Goal: Task Accomplishment & Management: Manage account settings

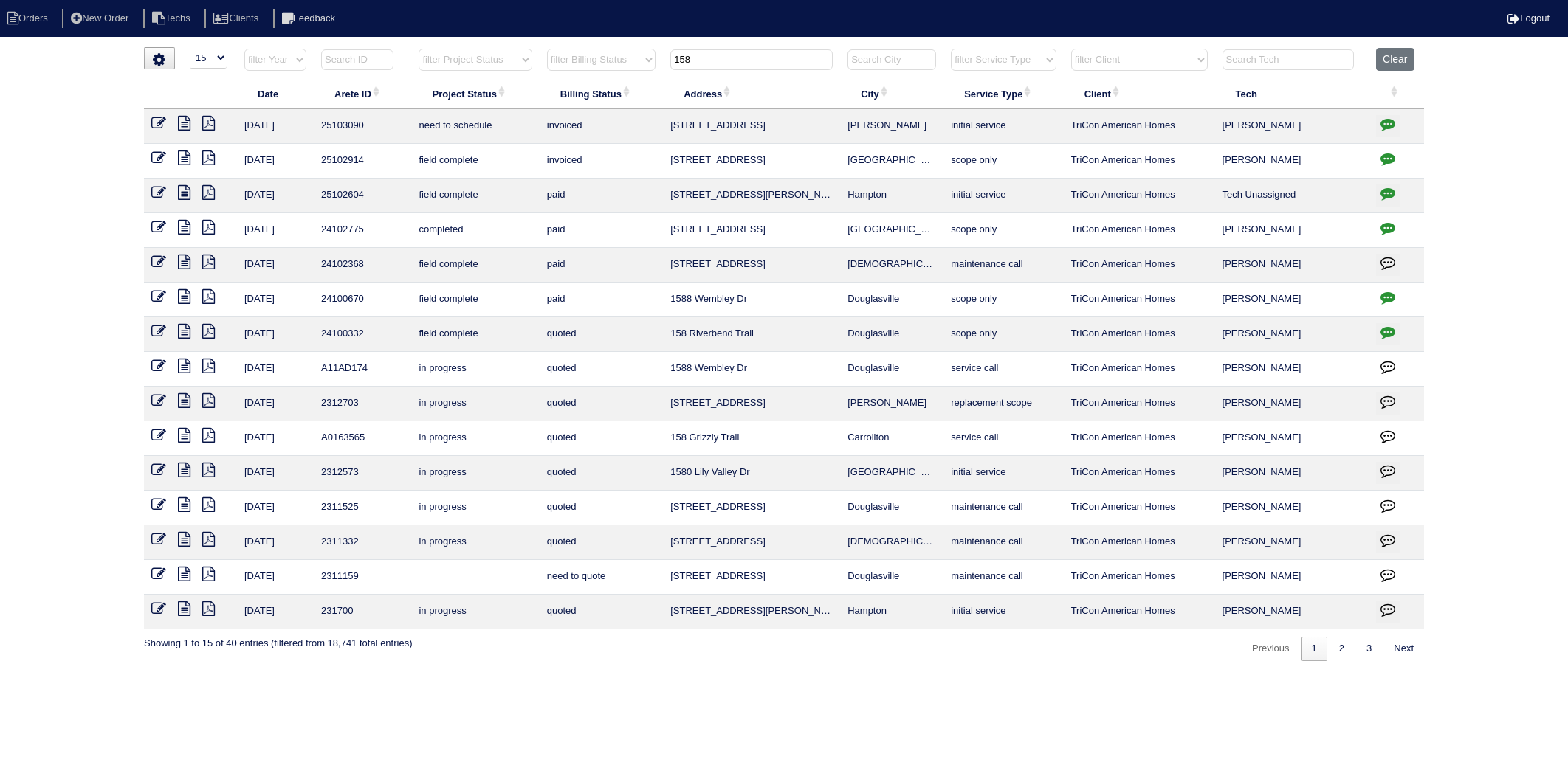
select select "15"
drag, startPoint x: 718, startPoint y: 62, endPoint x: 603, endPoint y: 79, distance: 116.2
click at [603, 79] on table "Date Arete ID Project Status Billing Status Address City Service Type Client Te…" at bounding box center [784, 338] width 1280 height 581
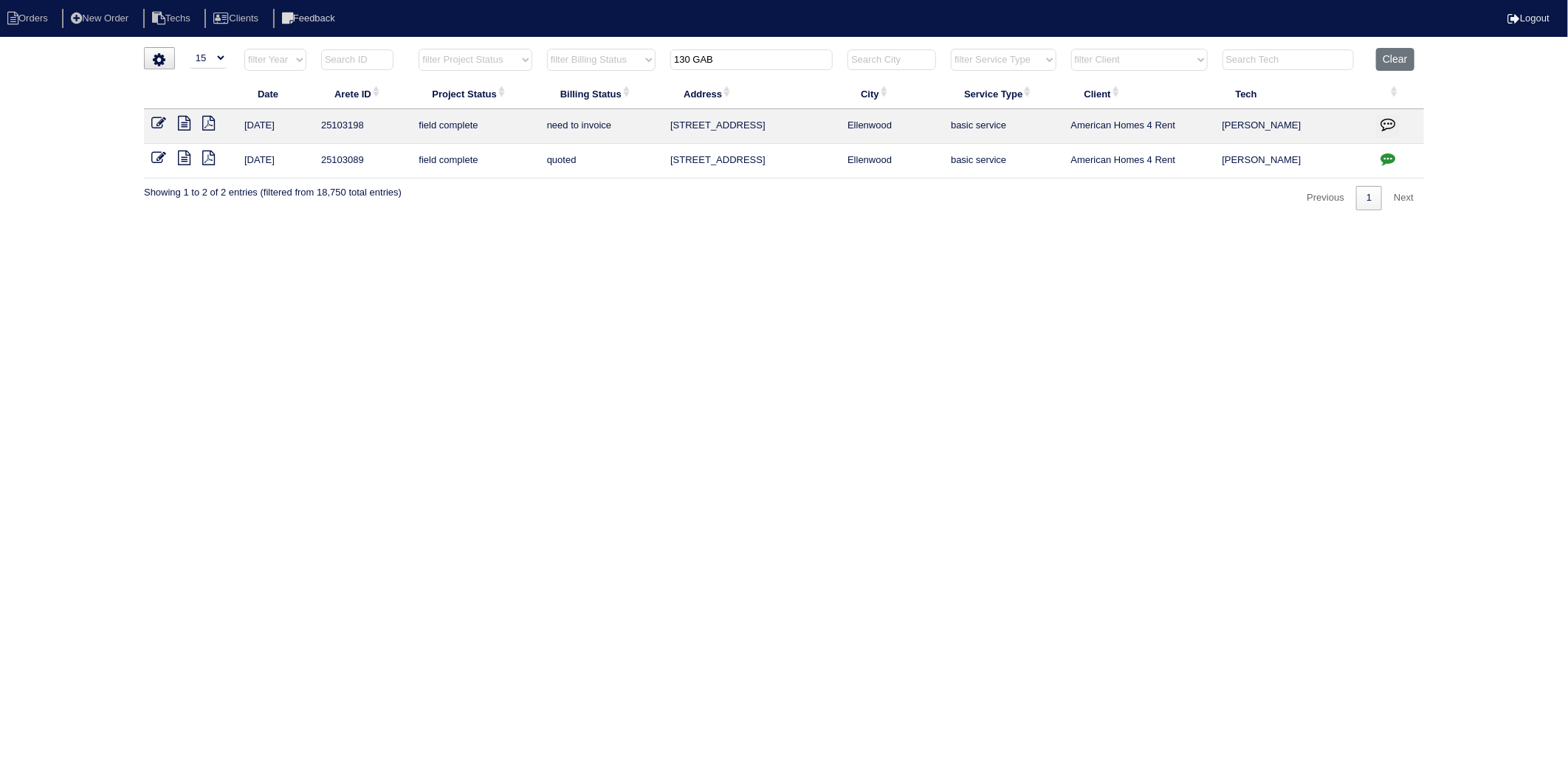
type input "130 GAB"
click at [157, 123] on icon at bounding box center [159, 123] width 15 height 15
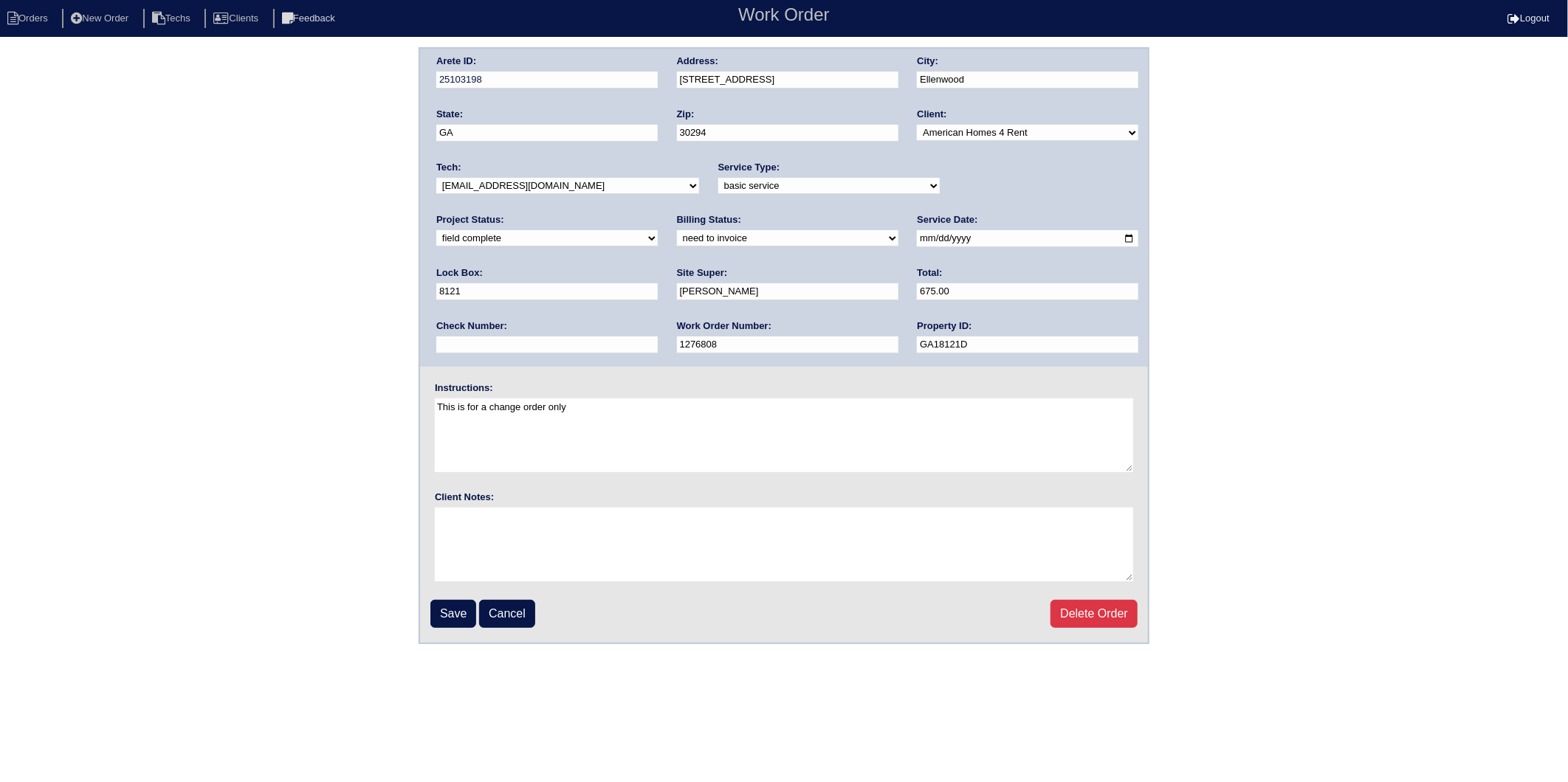
click at [677, 239] on select "need to quote quoted need to invoice invoiced paid warranty purchase order need…" at bounding box center [787, 238] width 221 height 17
select select "invoiced"
click at [677, 230] on select "need to quote quoted need to invoice invoiced paid warranty purchase order need…" at bounding box center [787, 238] width 221 height 17
click at [460, 610] on input "Save" at bounding box center [453, 613] width 46 height 28
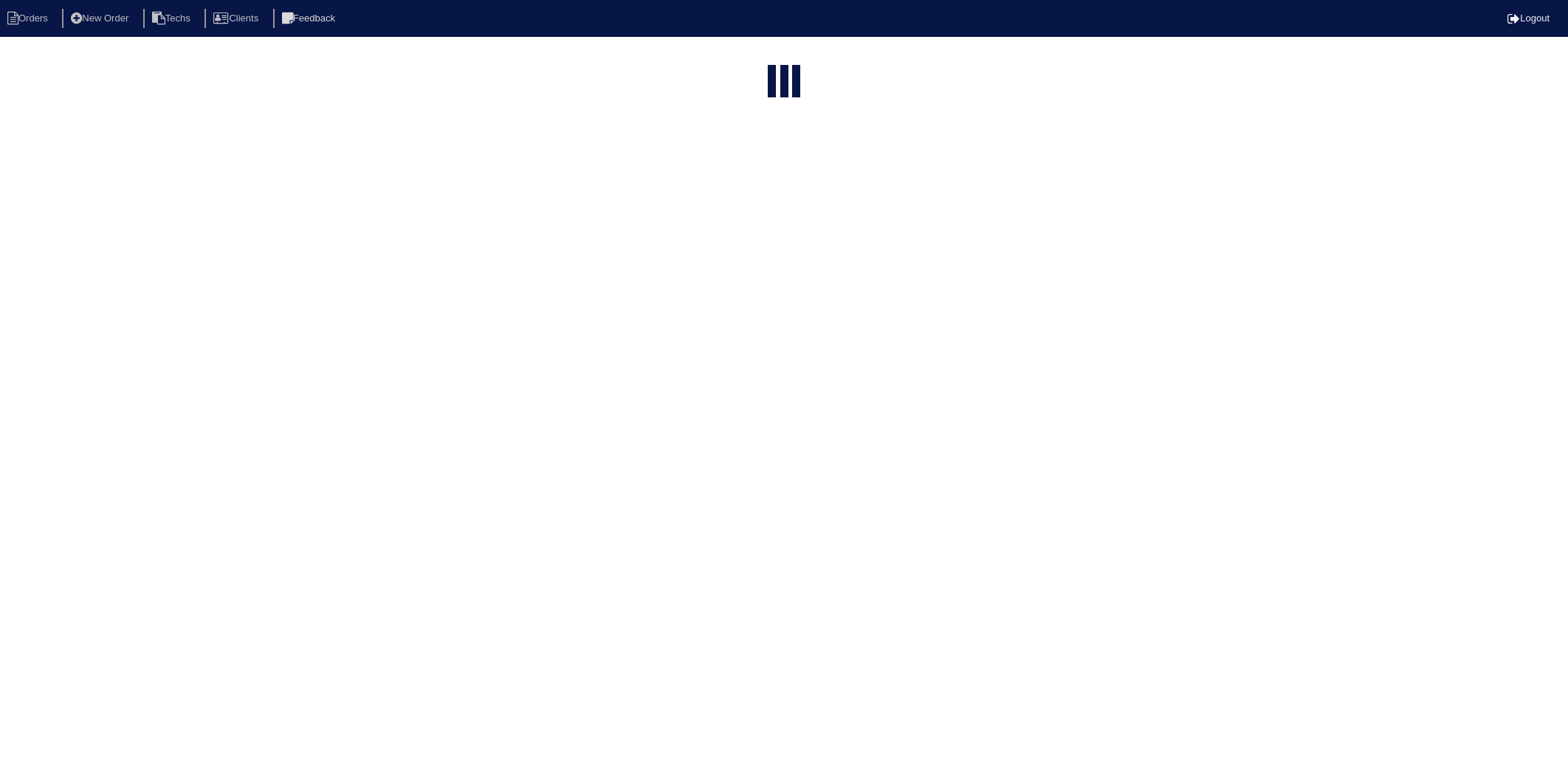
select select "15"
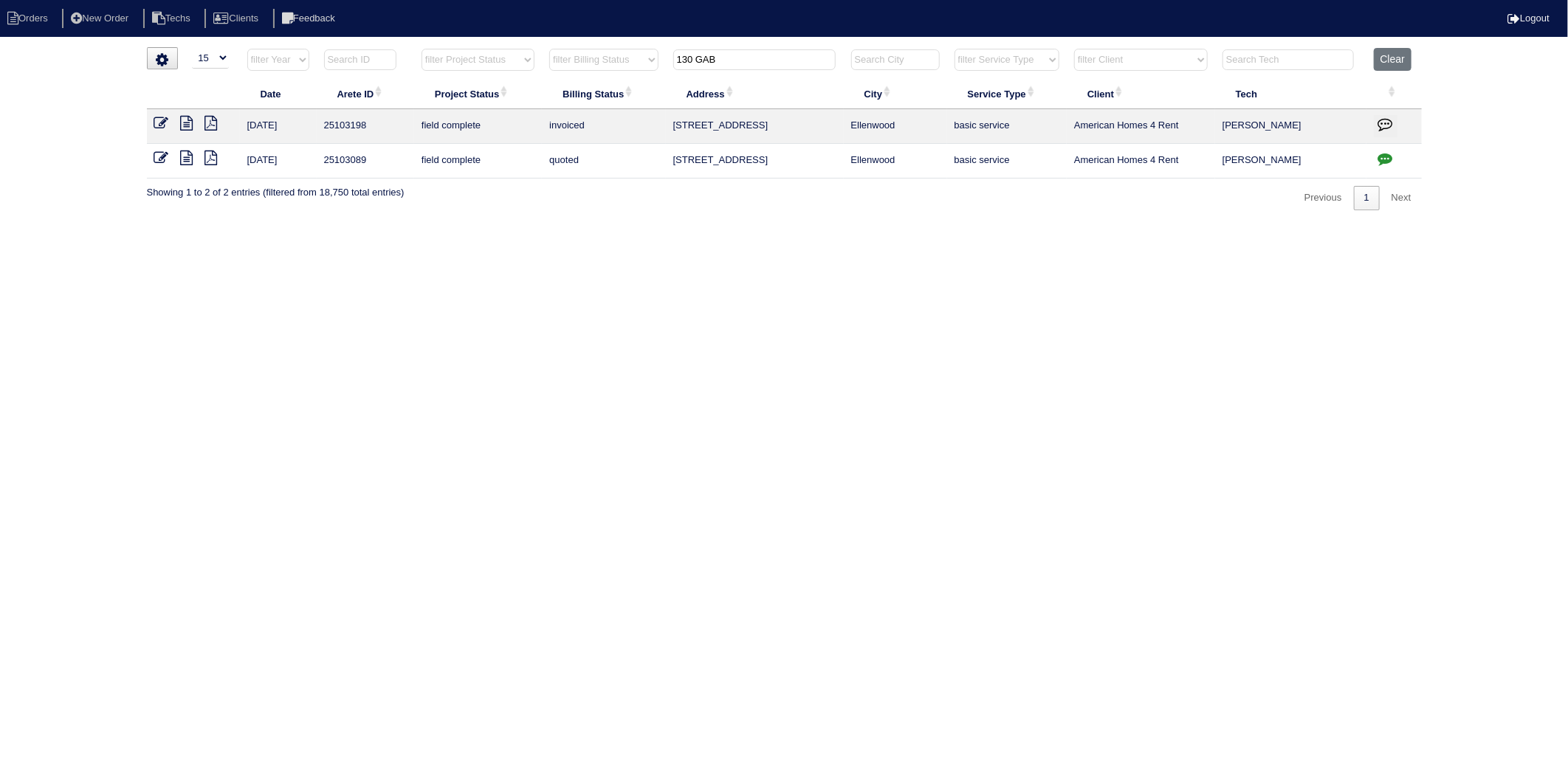
click at [158, 160] on icon at bounding box center [161, 158] width 15 height 15
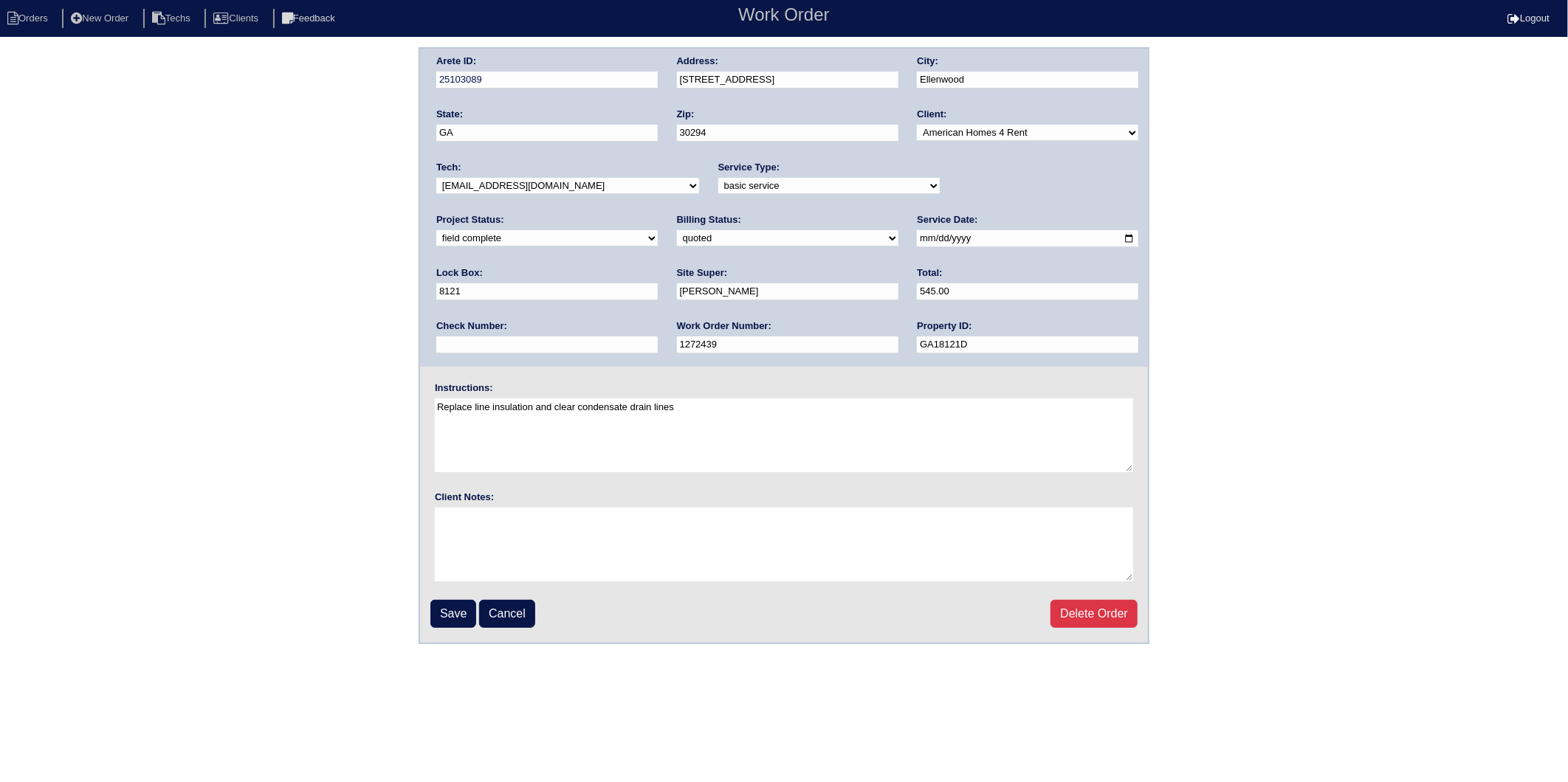
click at [677, 237] on select "need to quote quoted need to invoice invoiced paid warranty purchase order need…" at bounding box center [787, 238] width 221 height 17
select select "invoiced"
click at [677, 230] on select "need to quote quoted need to invoice invoiced paid warranty purchase order need…" at bounding box center [787, 238] width 221 height 17
click at [452, 611] on input "Save" at bounding box center [453, 613] width 46 height 28
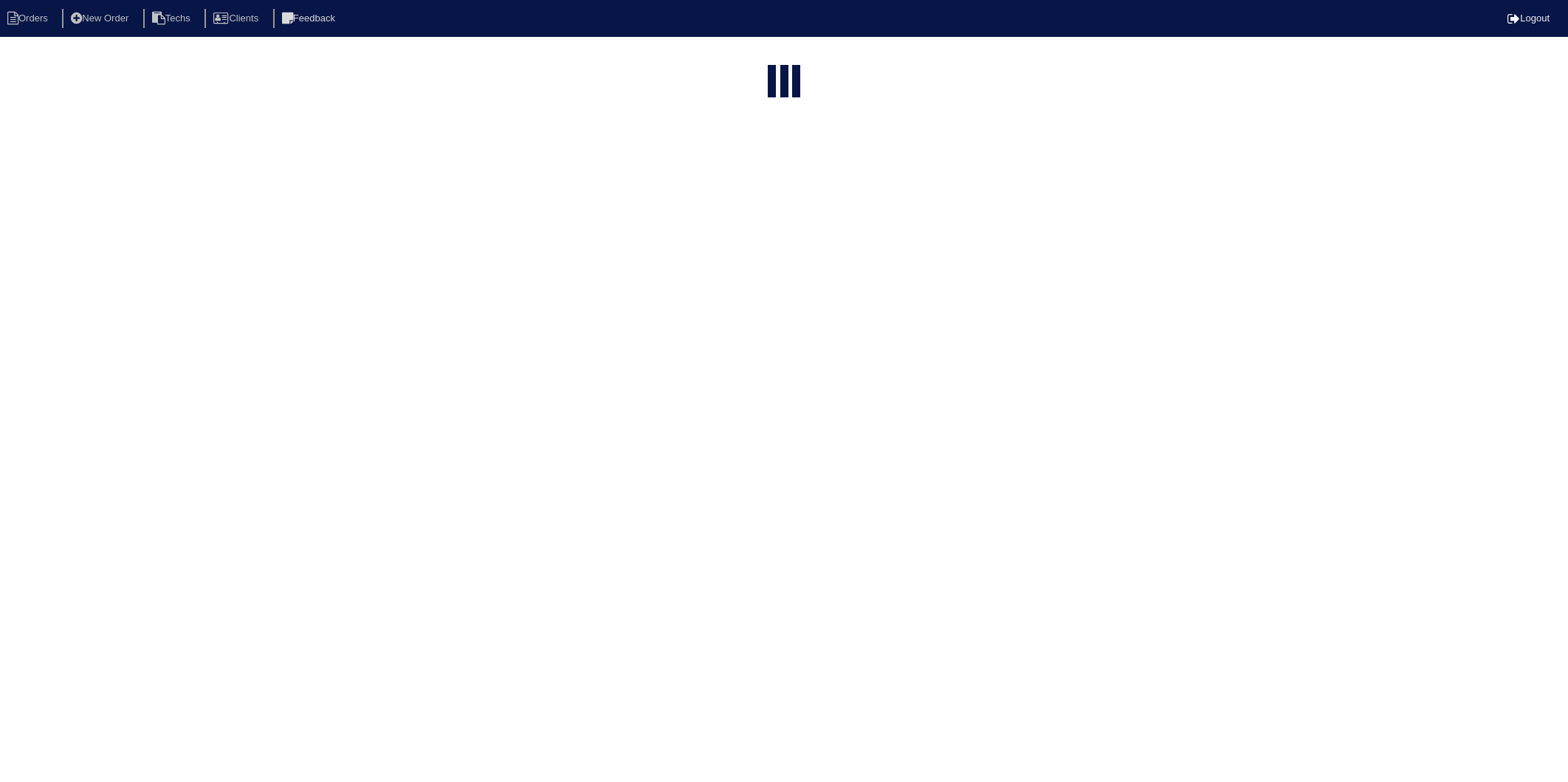
select select "15"
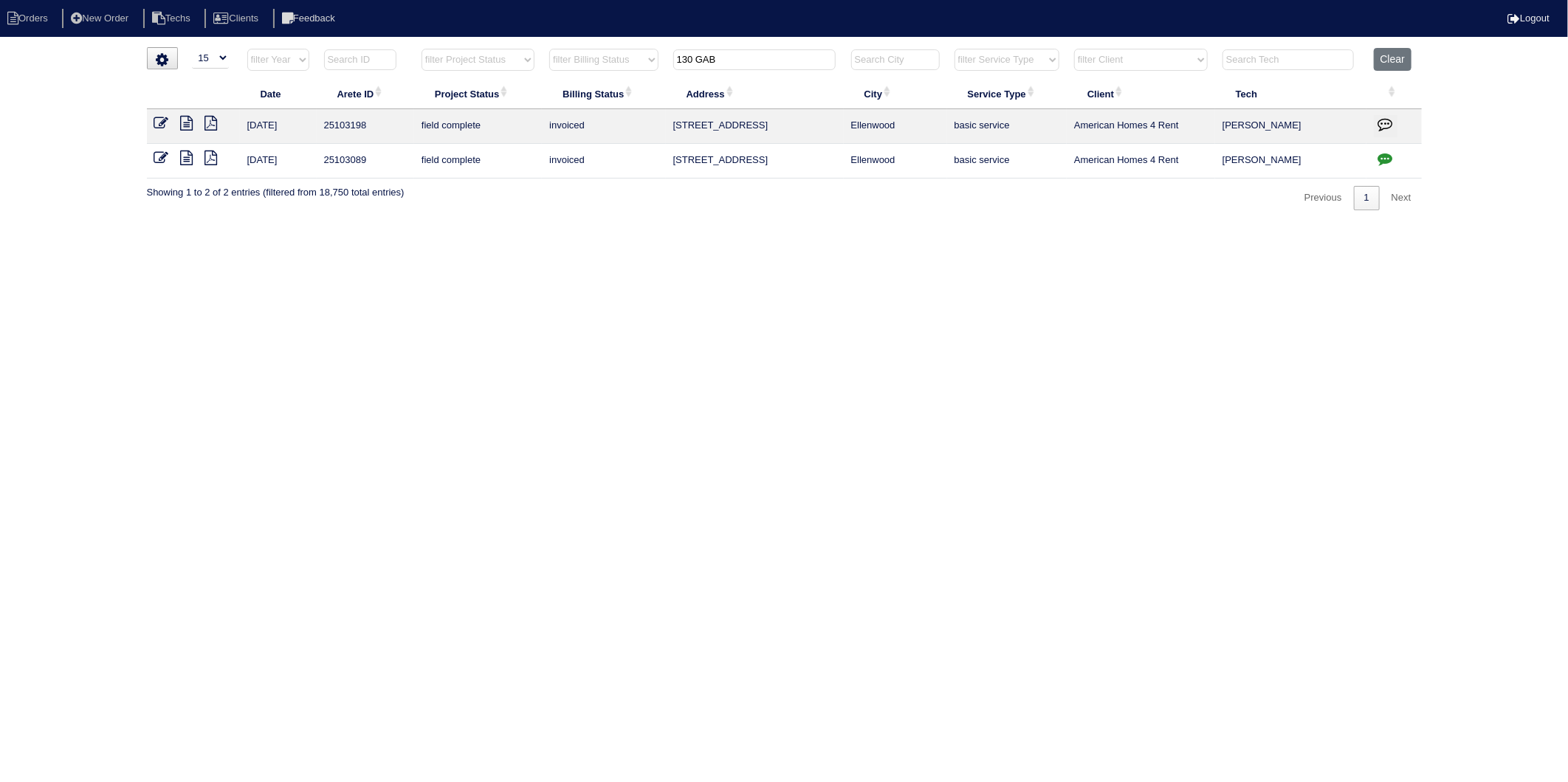
drag, startPoint x: 745, startPoint y: 67, endPoint x: 648, endPoint y: 75, distance: 97.3
click at [650, 73] on tr "filter Year -- Any Year -- 2025 2024 2023 2022 2021 2020 2019 filter Project St…" at bounding box center [784, 62] width 1275 height 30
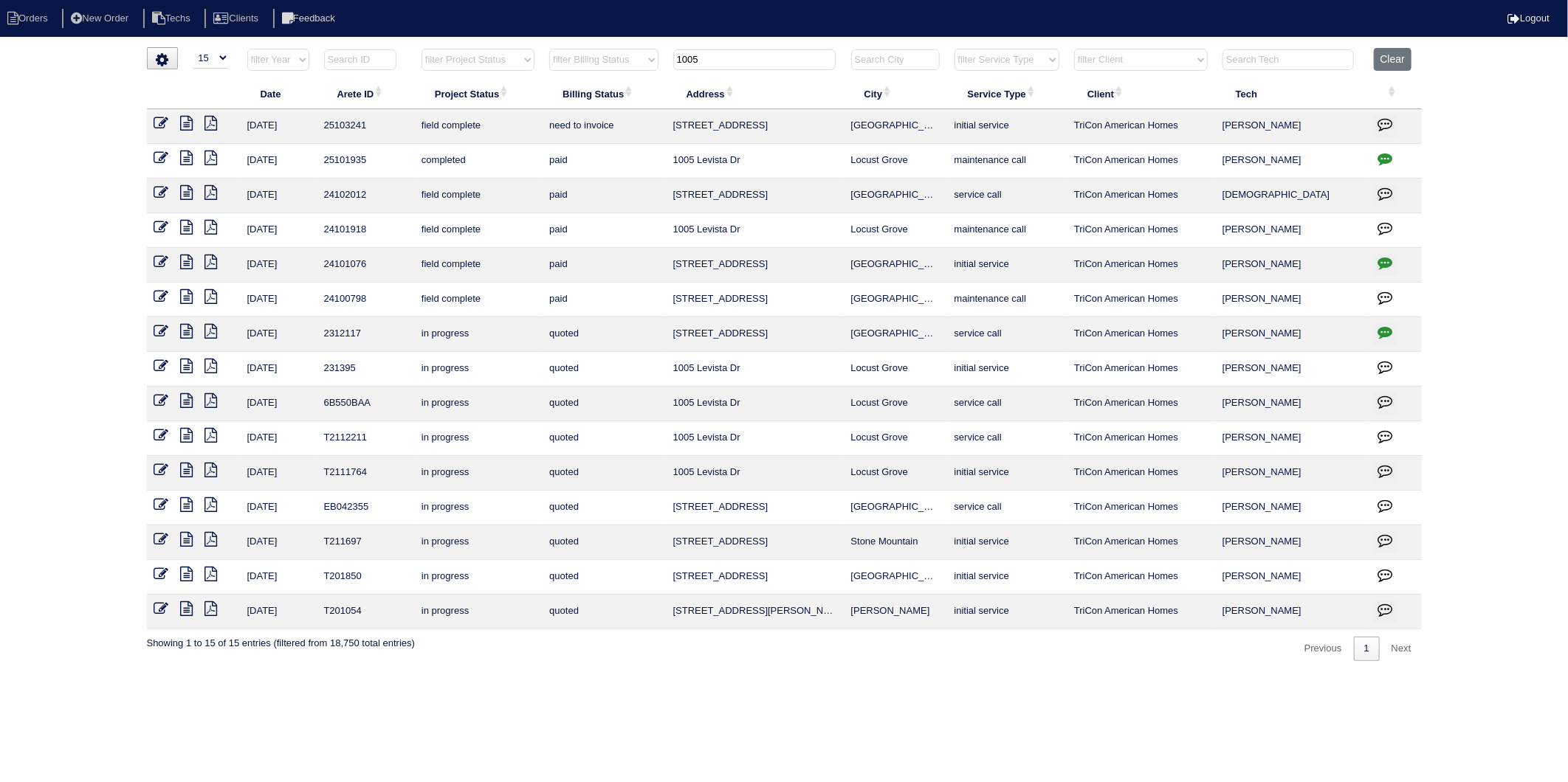
type input "1005"
click at [1389, 126] on icon "button" at bounding box center [1386, 124] width 15 height 15
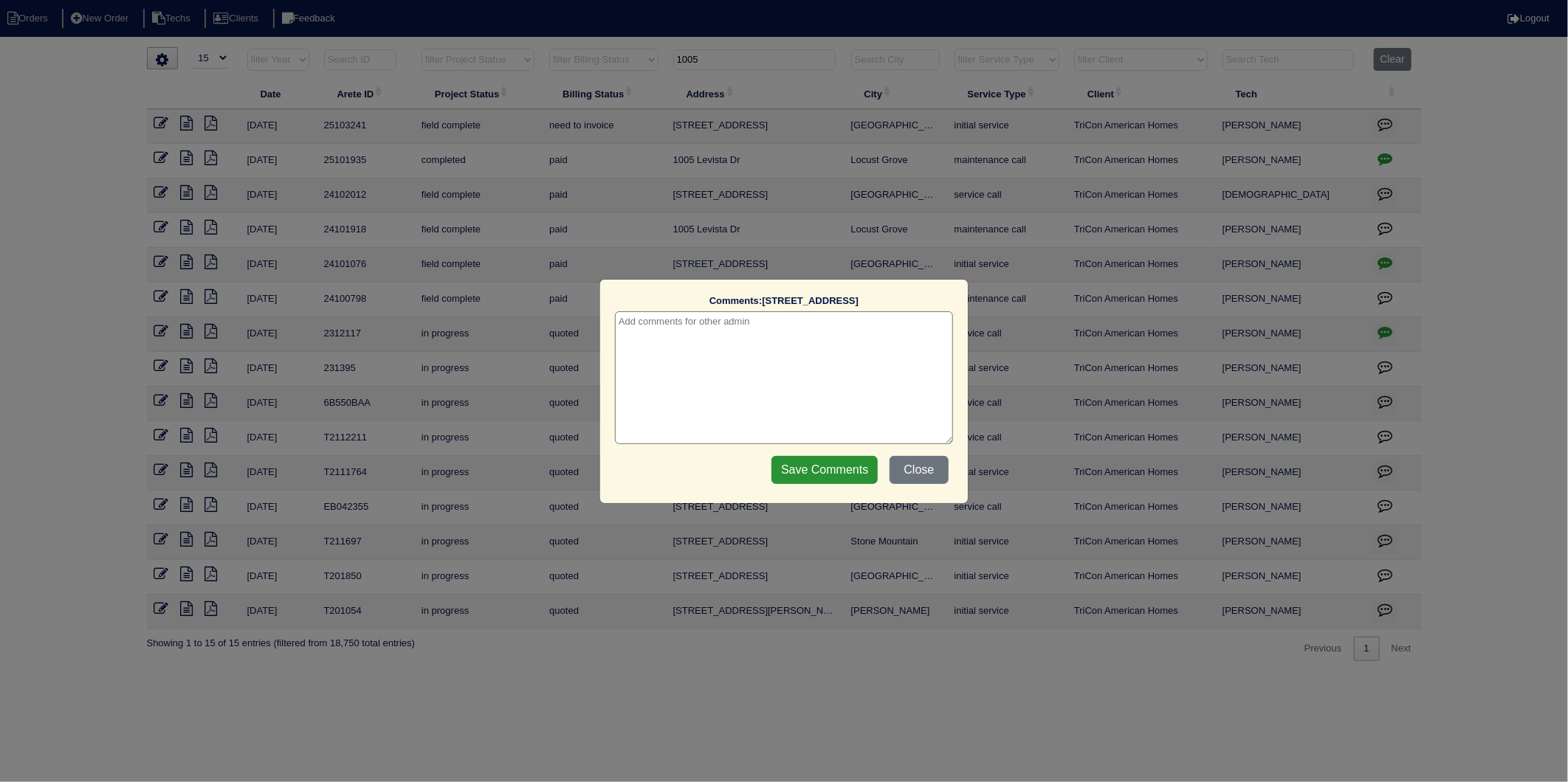
click at [777, 328] on textarea at bounding box center [783, 378] width 338 height 133
type textarea "9/10/25 - install completed 9/9 - LP"
click at [856, 467] on input "Save Comments" at bounding box center [824, 469] width 106 height 28
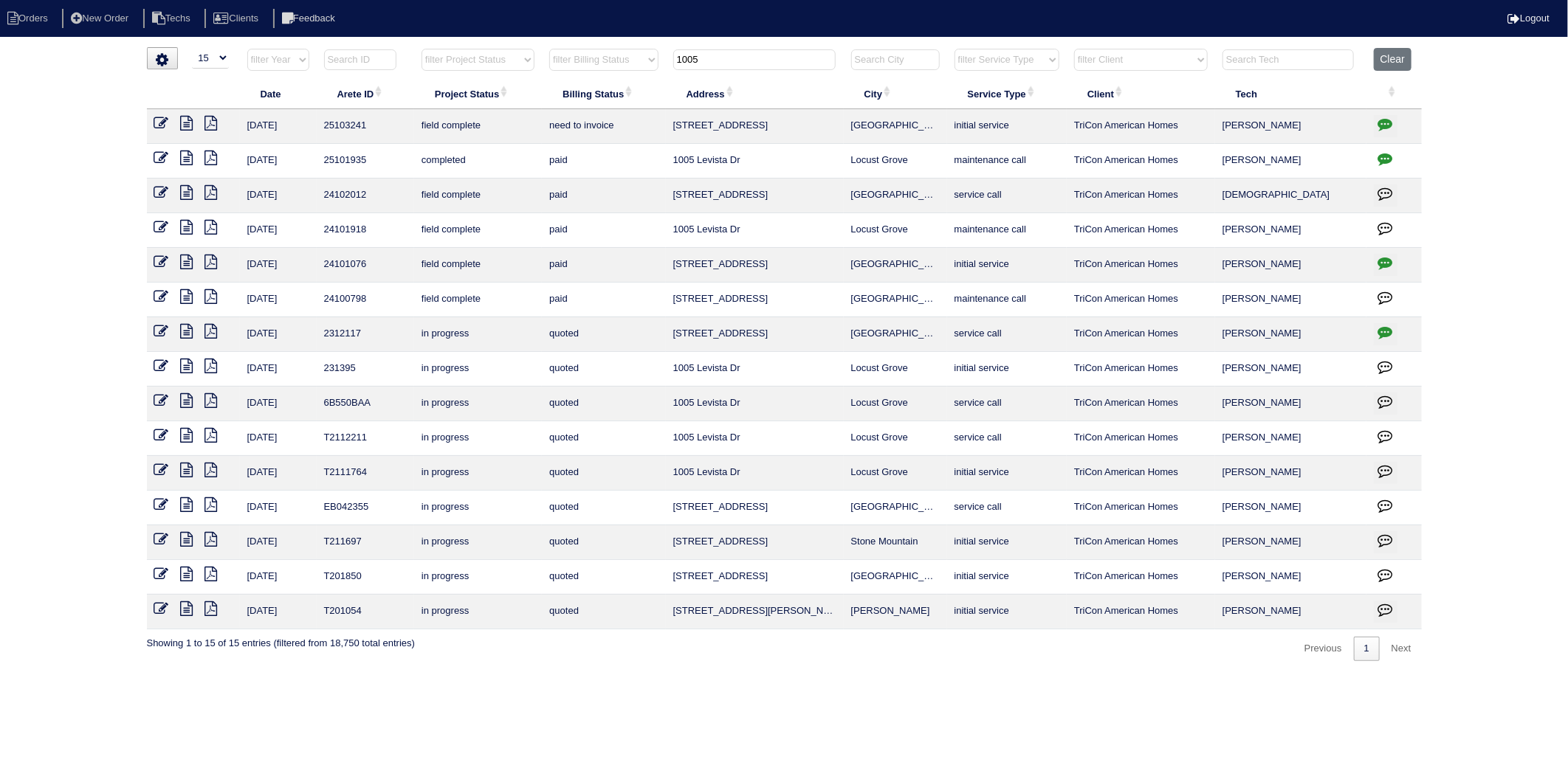
click at [159, 122] on icon at bounding box center [161, 123] width 15 height 15
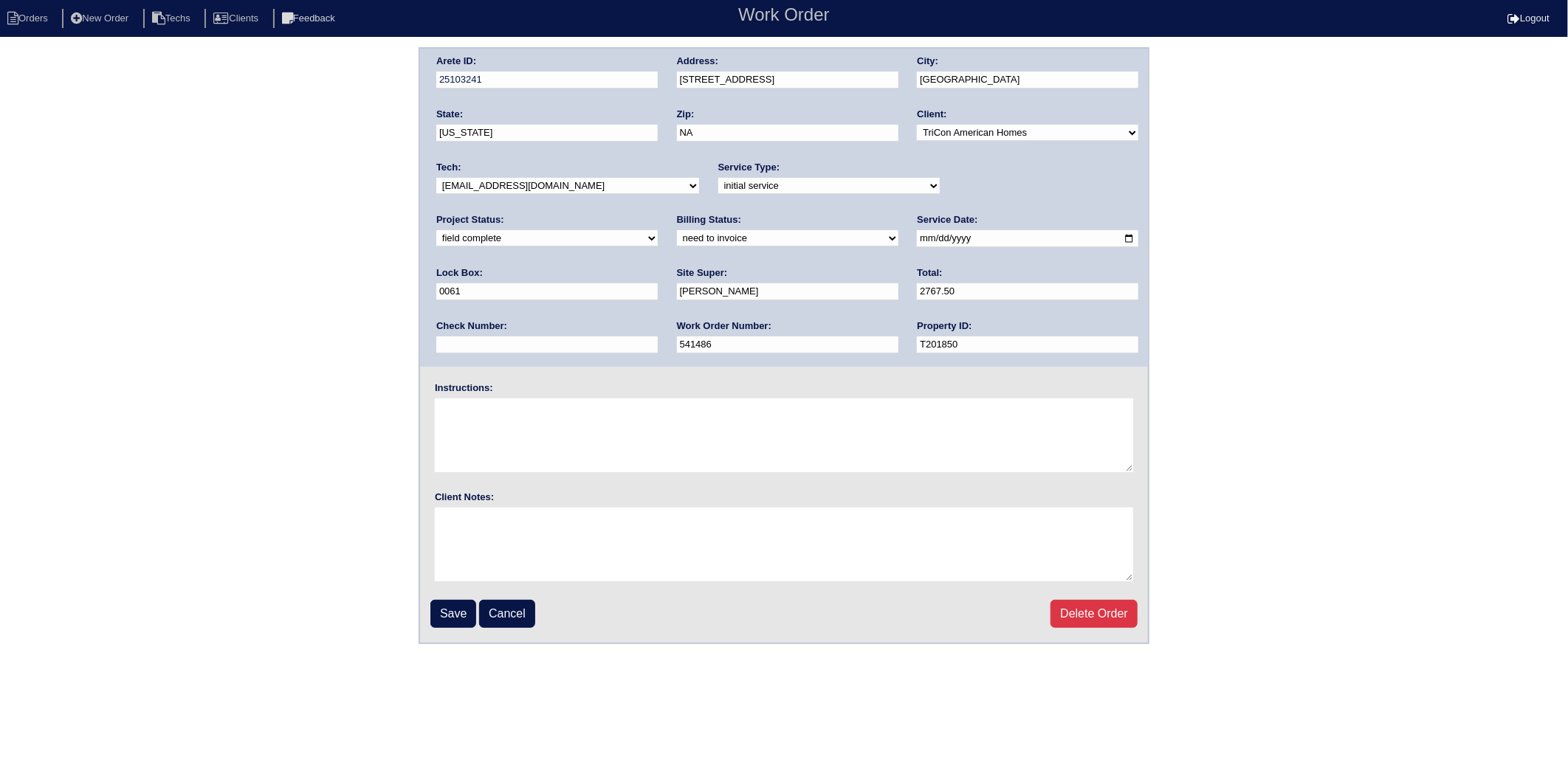
drag, startPoint x: 933, startPoint y: 180, endPoint x: 934, endPoint y: 190, distance: 10.0
click at [657, 230] on select "new order assigned in progress field complete need to schedule admin review arc…" at bounding box center [547, 238] width 221 height 17
select select "completed"
click at [657, 230] on select "new order assigned in progress field complete need to schedule admin review arc…" at bounding box center [547, 238] width 221 height 17
click at [677, 240] on select "need to quote quoted need to invoice invoiced paid warranty purchase order need…" at bounding box center [787, 238] width 221 height 17
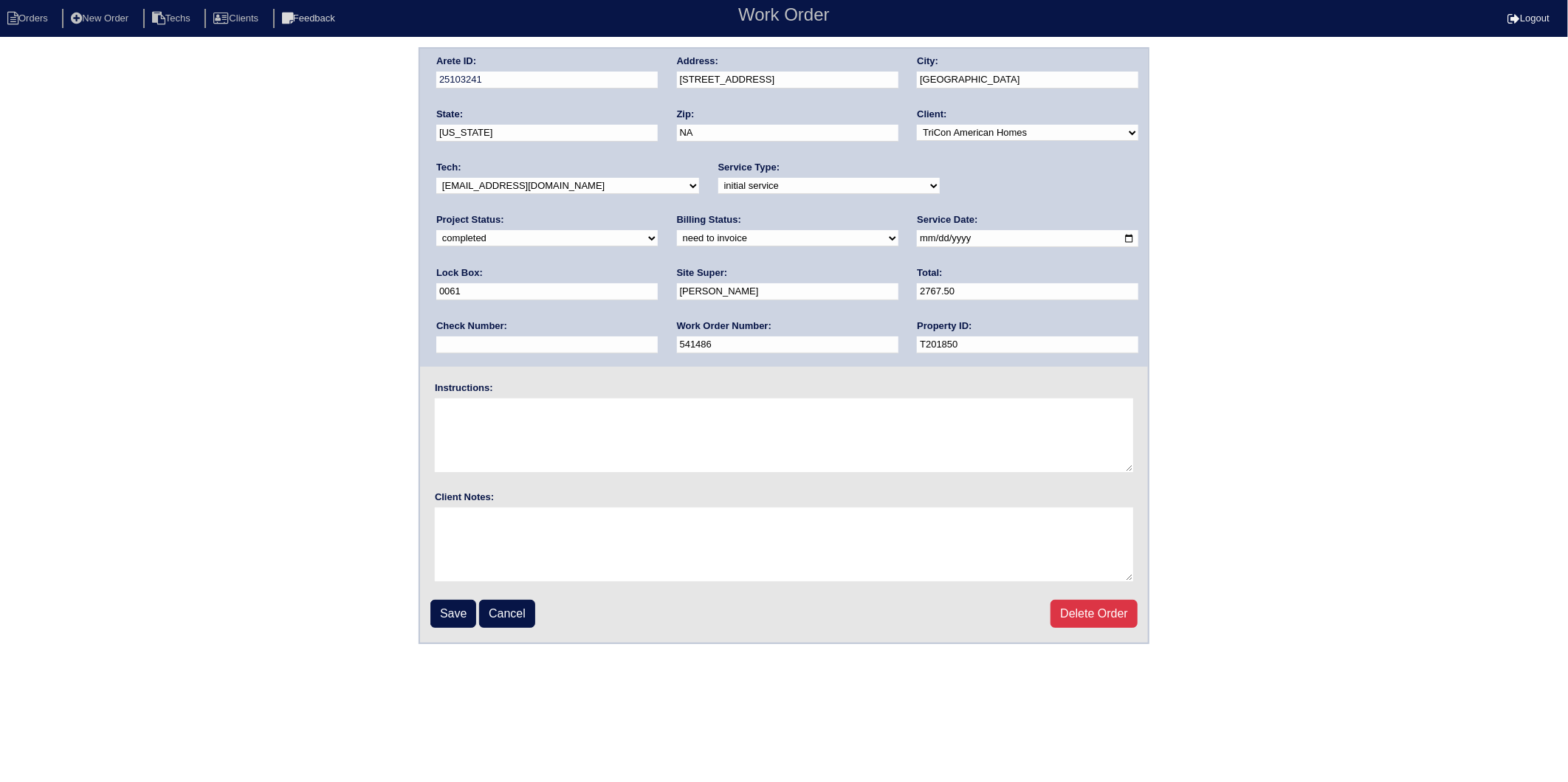
select select "invoiced"
click at [677, 230] on select "need to quote quoted need to invoice invoiced paid warranty purchase order need…" at bounding box center [787, 238] width 221 height 17
click at [445, 603] on input "Save" at bounding box center [453, 613] width 46 height 28
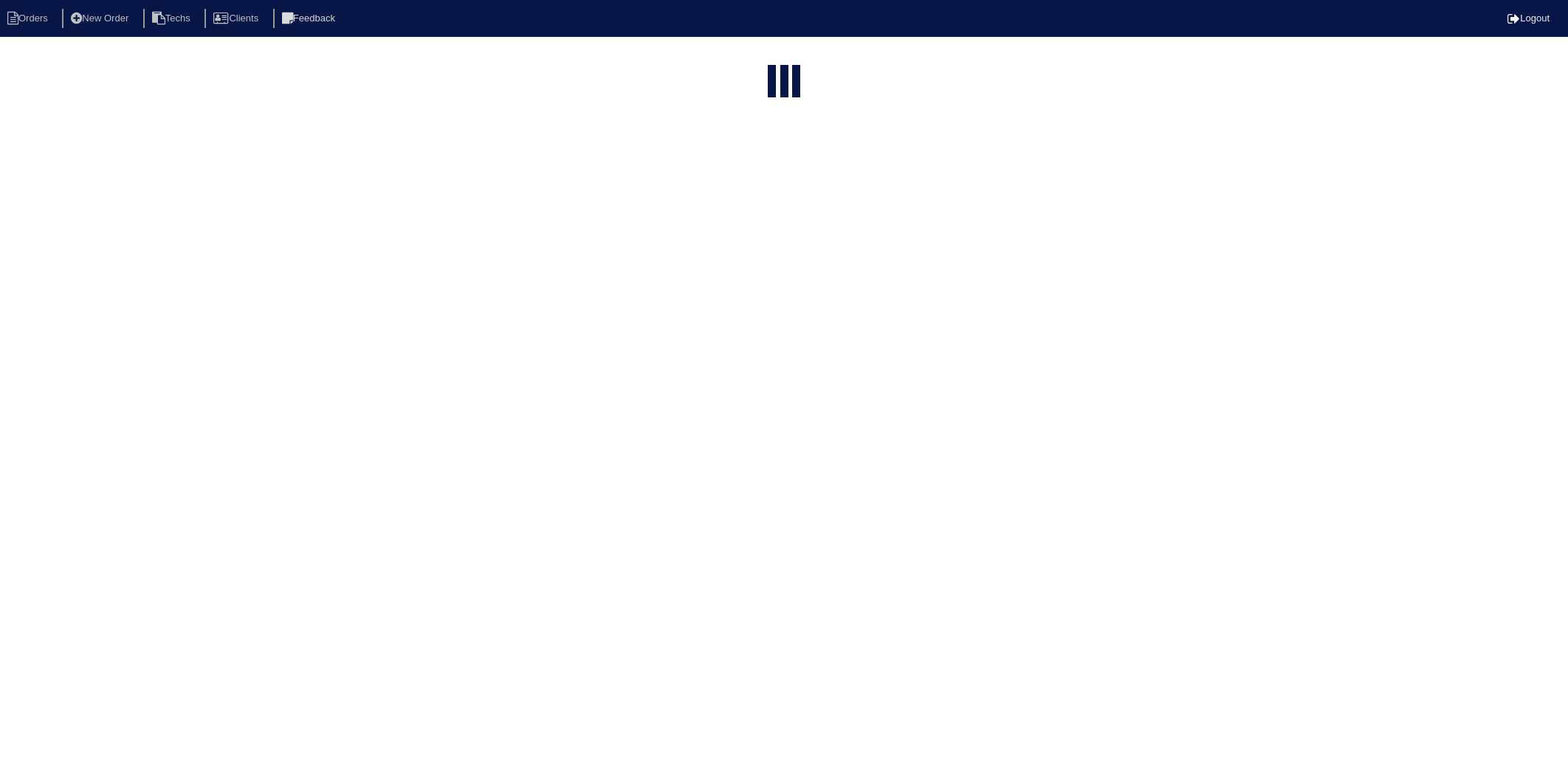
select select "15"
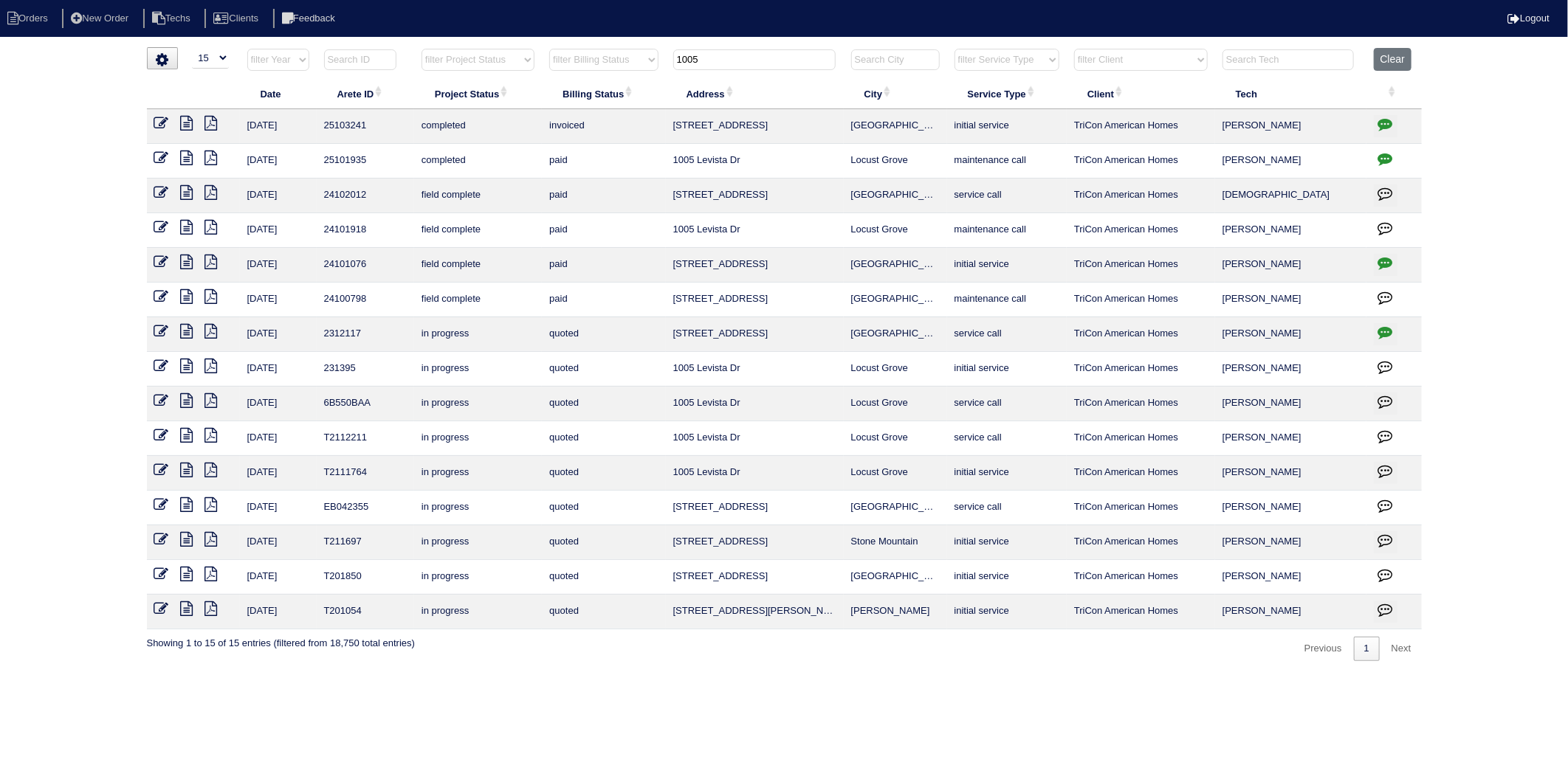
drag, startPoint x: 719, startPoint y: 60, endPoint x: 624, endPoint y: 65, distance: 95.1
click at [624, 65] on tr "filter Year -- Any Year -- 2025 2024 2023 2022 2021 2020 2019 filter Project St…" at bounding box center [784, 62] width 1275 height 30
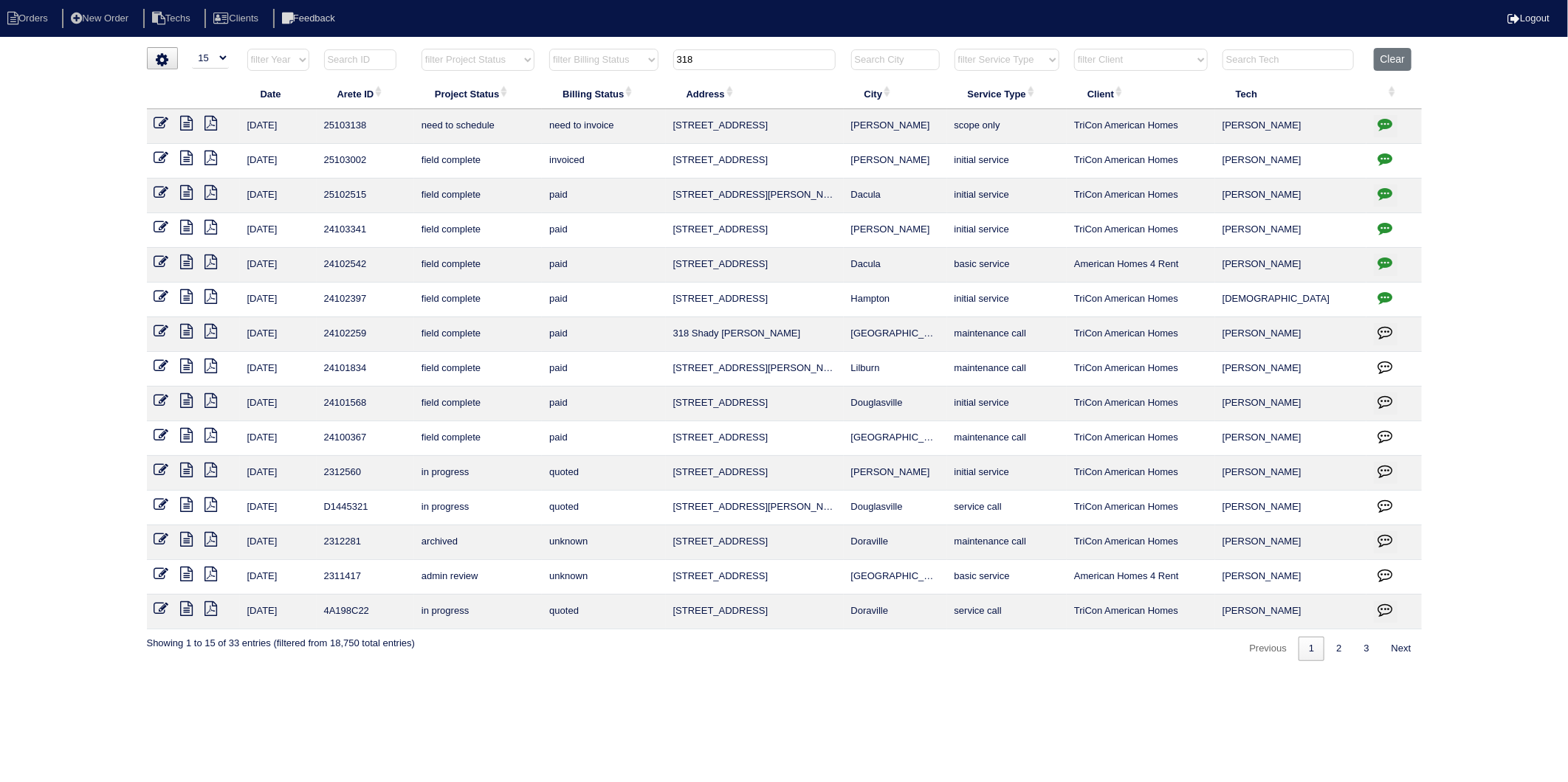
type input "318"
click at [1382, 122] on icon "button" at bounding box center [1386, 124] width 15 height 15
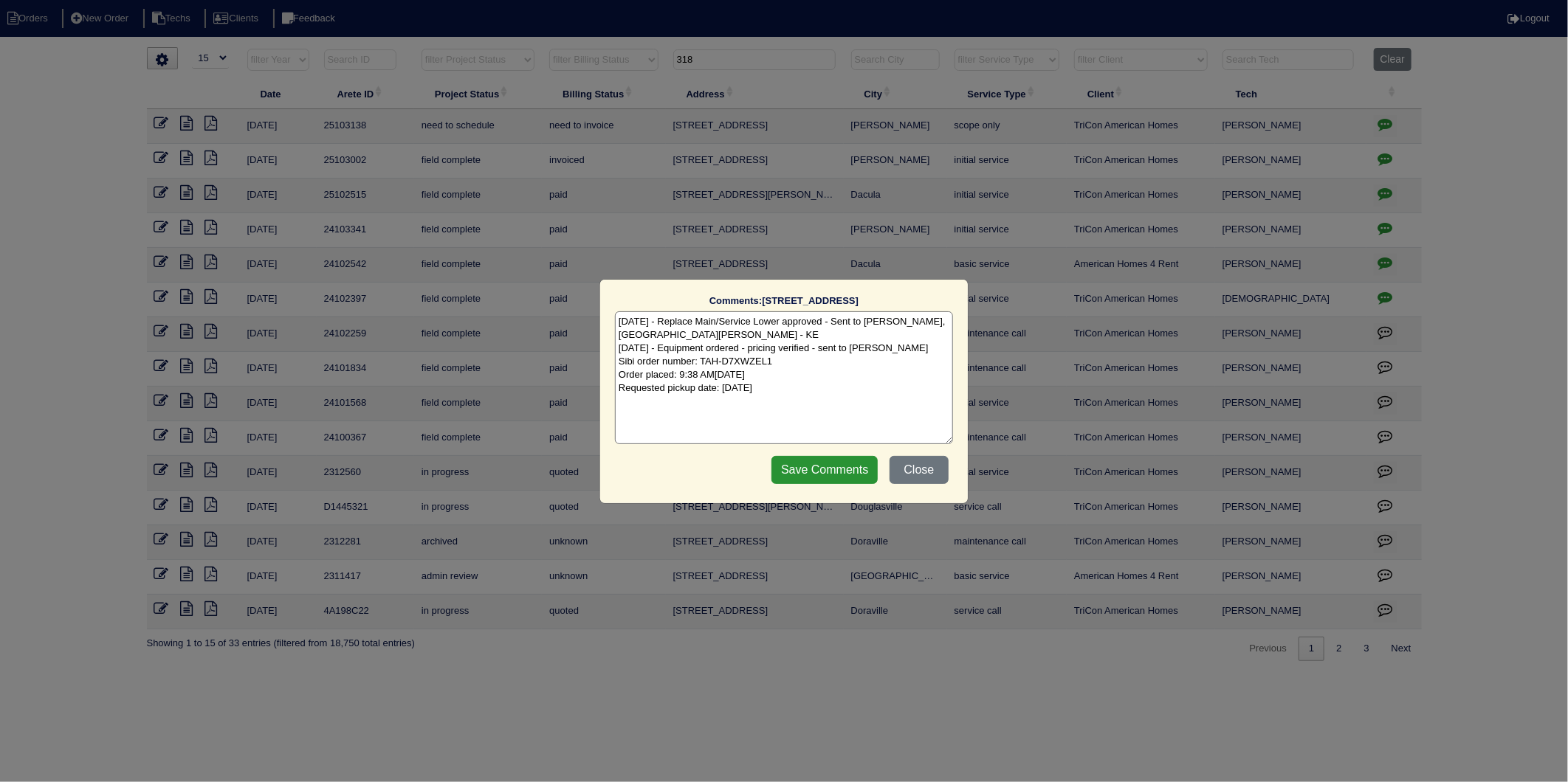
click at [838, 390] on textarea "9/5/25 - Replace Main/Service Lower approved - Sent to Dan, Payton, Reeca - KE …" at bounding box center [783, 378] width 338 height 133
type textarea "9/5/25 - Replace Main/Service Lower approved - Sent to Dan, Payton, Reeca - KE …"
click at [852, 462] on input "Save Comments" at bounding box center [824, 469] width 106 height 28
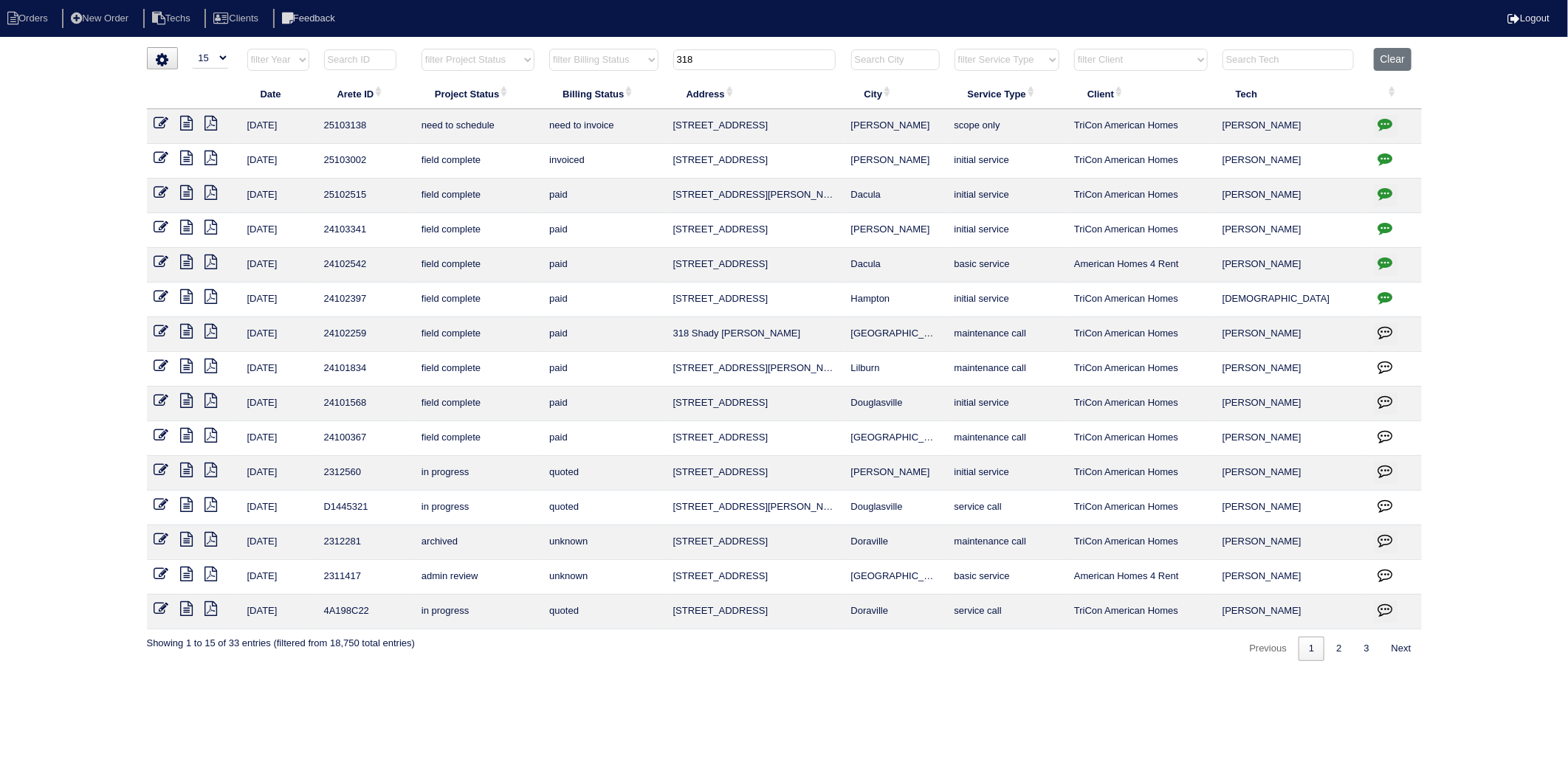
click at [160, 126] on icon at bounding box center [161, 123] width 15 height 15
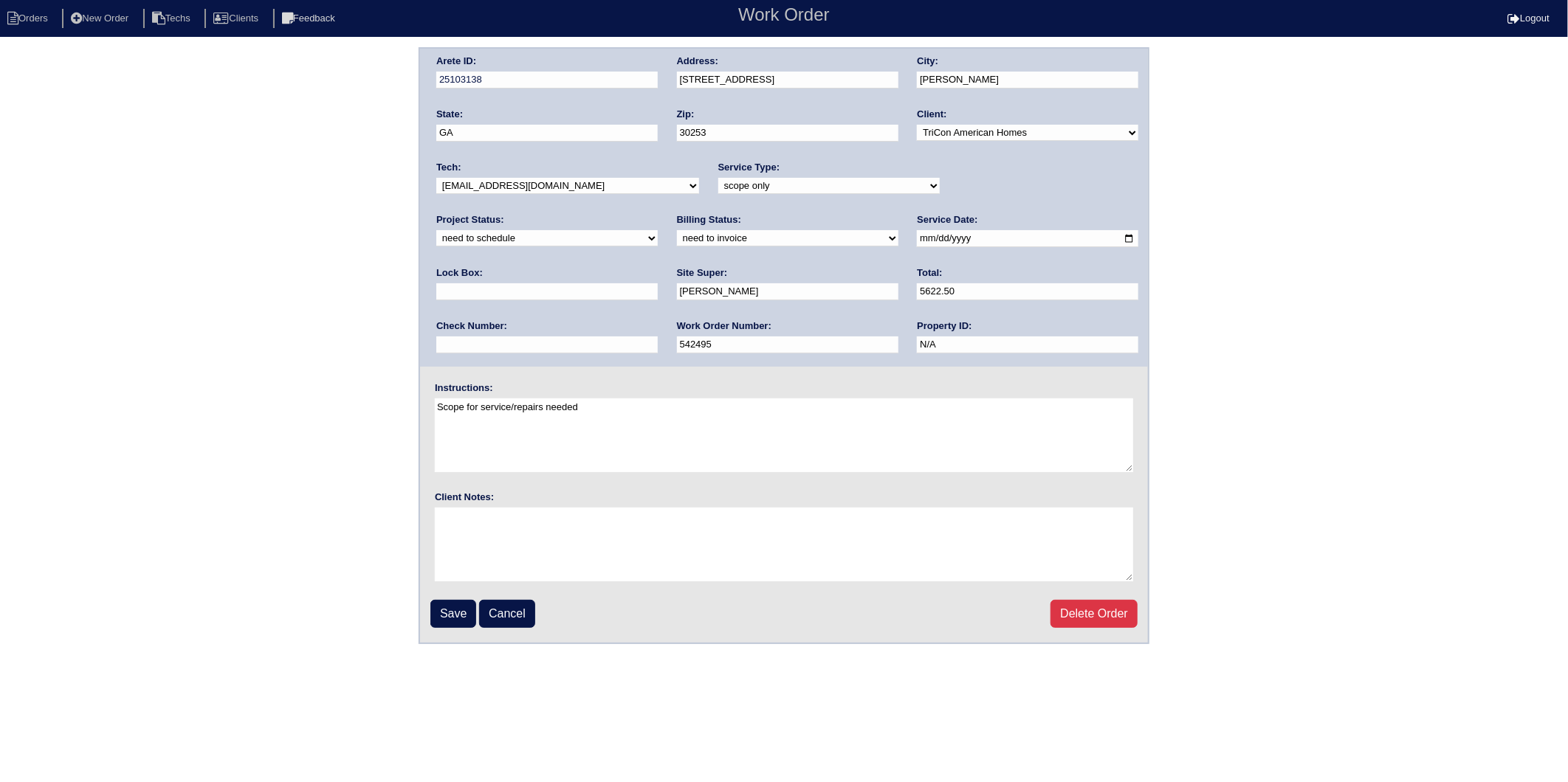
click at [657, 230] on select "new order assigned in progress field complete need to schedule admin review arc…" at bounding box center [547, 238] width 221 height 17
select select "completed"
click at [657, 230] on select "new order assigned in progress field complete need to schedule admin review arc…" at bounding box center [547, 238] width 221 height 17
click at [677, 241] on select "need to quote quoted need to invoice invoiced paid warranty purchase order need…" at bounding box center [787, 238] width 221 height 17
select select "invoiced"
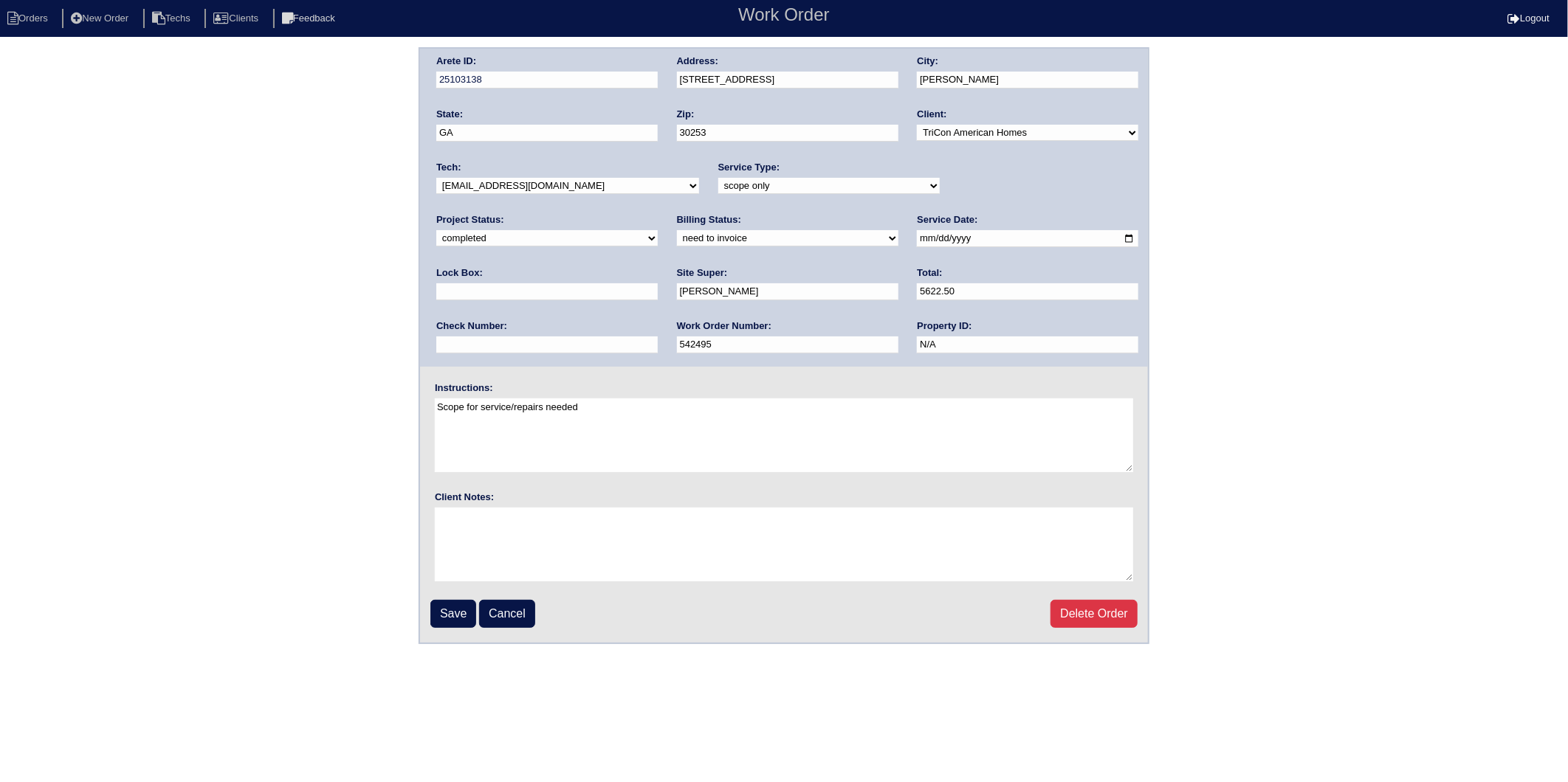
click at [677, 230] on select "need to quote quoted need to invoice invoiced paid warranty purchase order need…" at bounding box center [787, 238] width 221 height 17
click at [447, 609] on input "Save" at bounding box center [453, 613] width 46 height 28
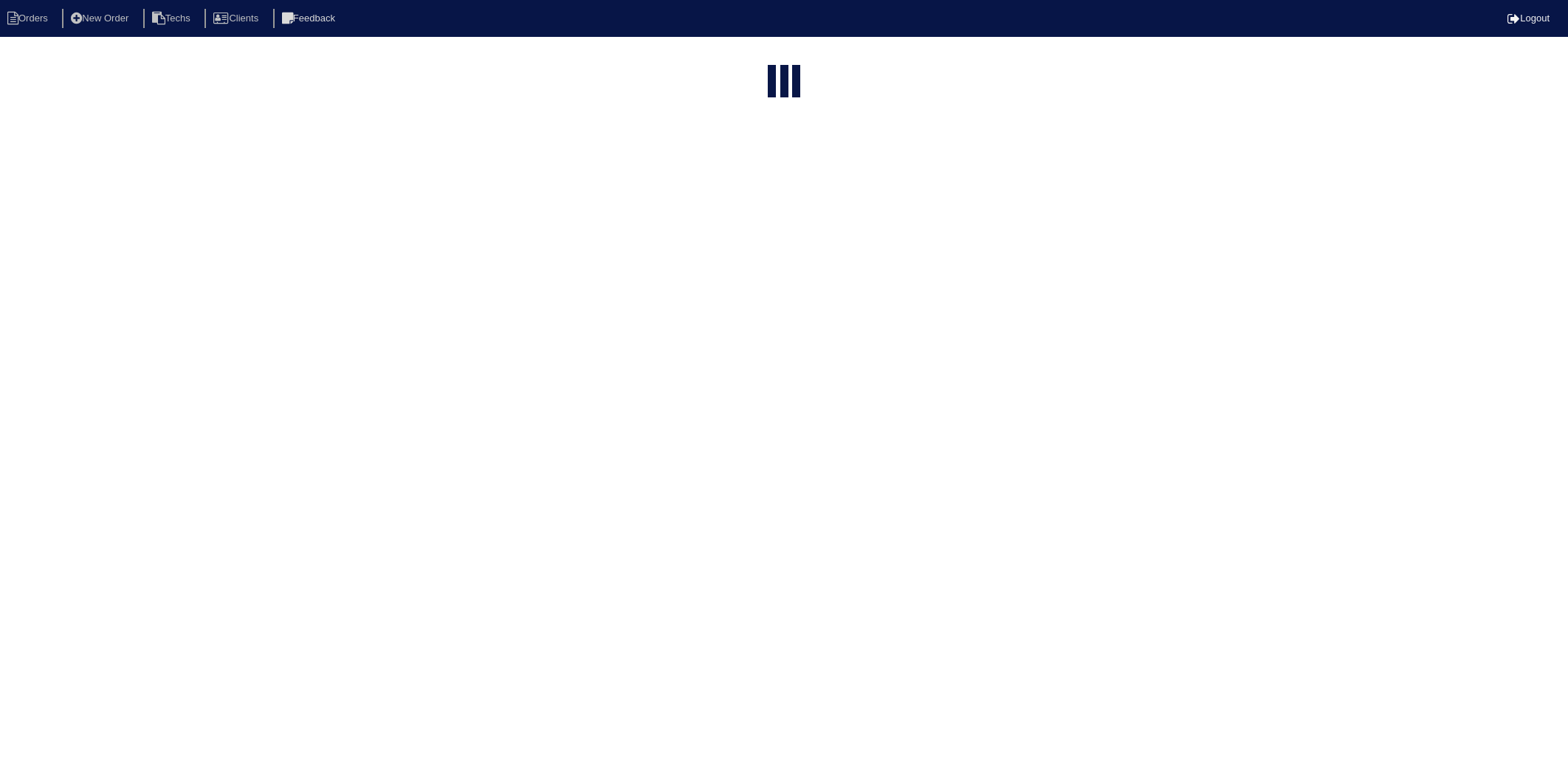
select select "15"
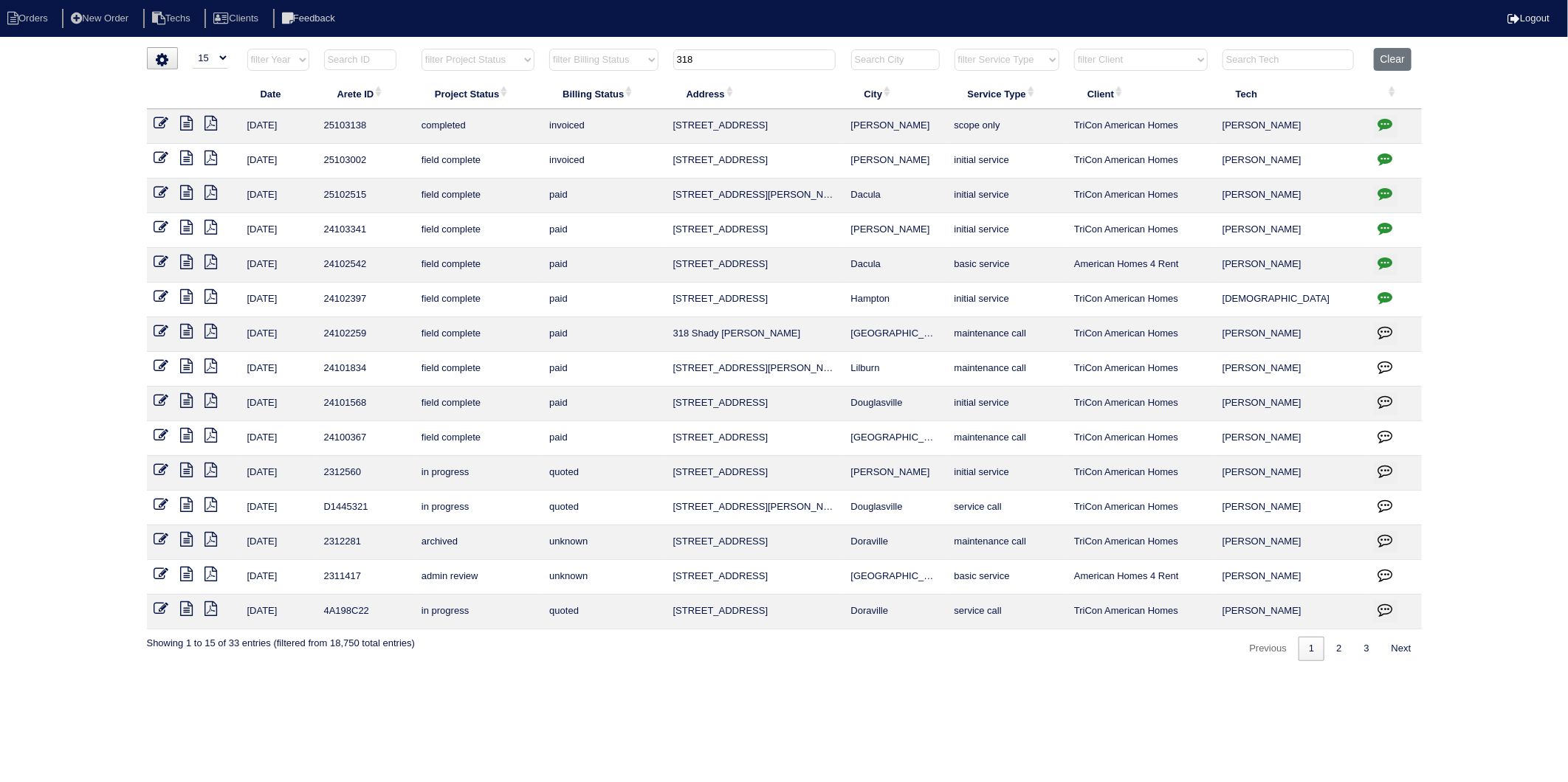
drag, startPoint x: 749, startPoint y: 64, endPoint x: 633, endPoint y: 79, distance: 117.0
click at [633, 79] on table "Date Arete ID Project Status Billing Status Address City Service Type Client Te…" at bounding box center [784, 338] width 1275 height 581
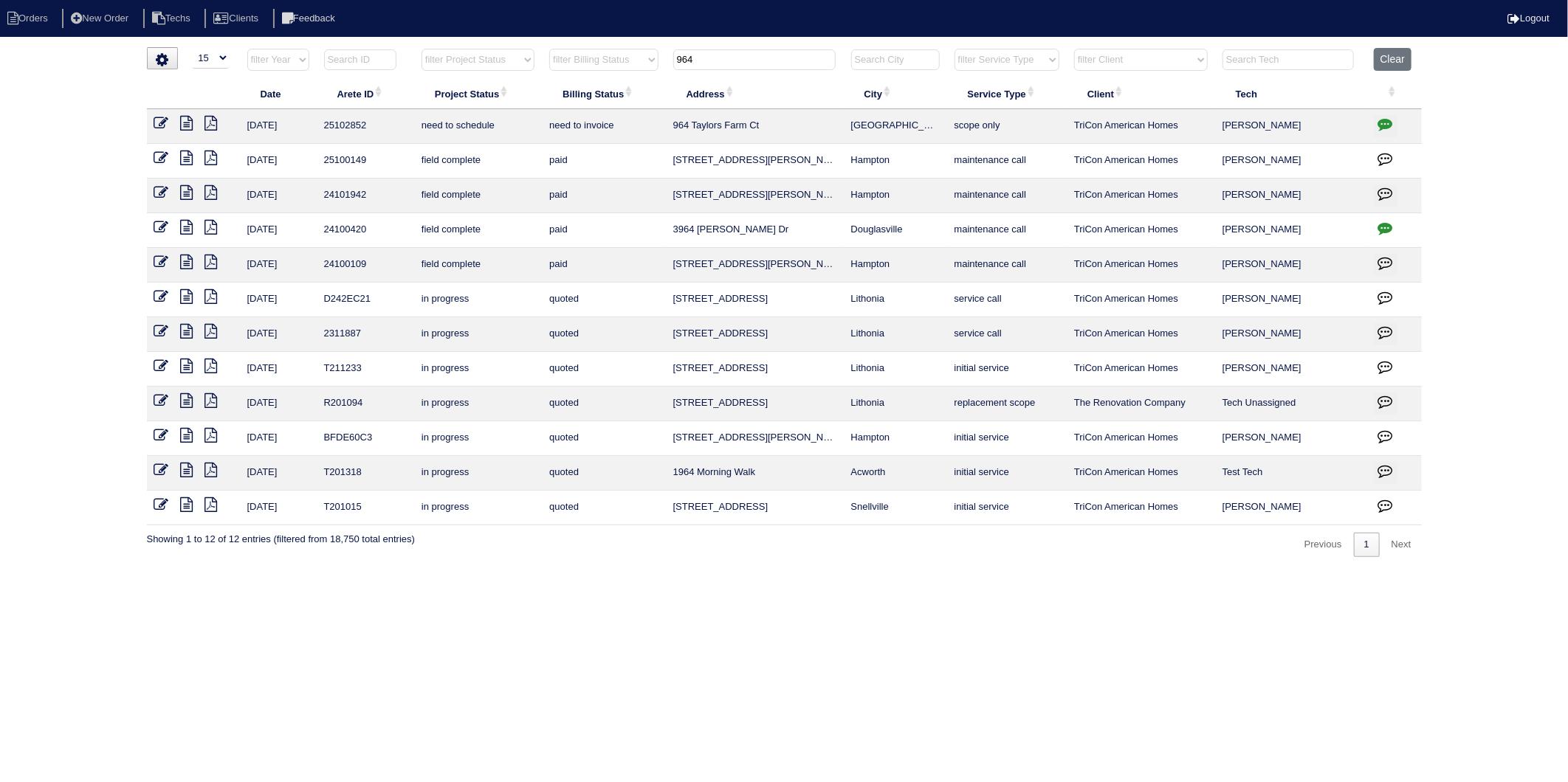
type input "964"
click at [1386, 128] on icon "button" at bounding box center [1386, 124] width 15 height 15
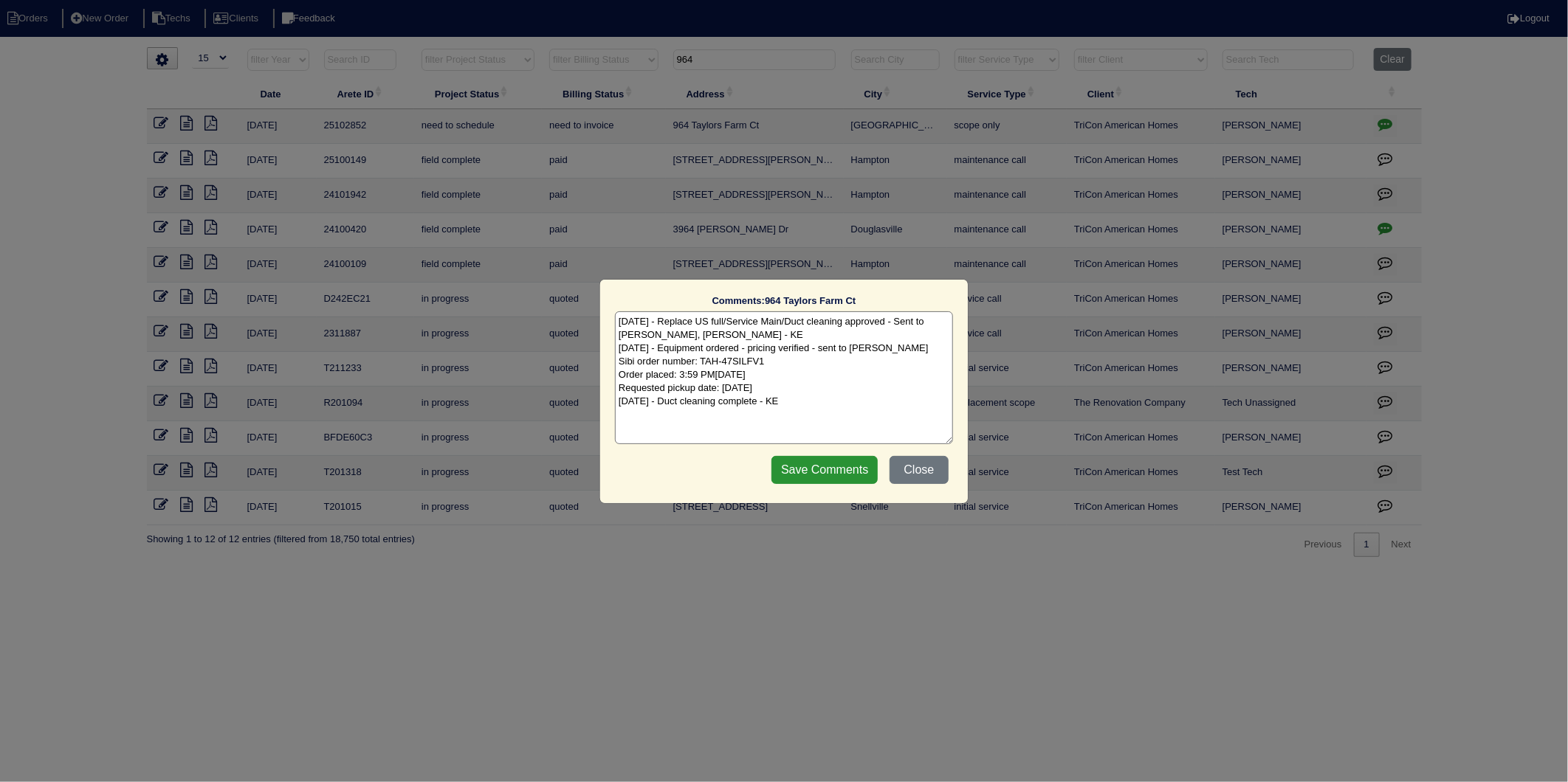
click at [822, 401] on textarea "9/2/25 - Replace US full/Service Main/Duct cleaning approved - Sent to Dan, Pay…" at bounding box center [783, 378] width 338 height 133
type textarea "9/2/25 - Replace US full/Service Main/Duct cleaning approved - Sent to Dan, Pay…"
click at [826, 469] on input "Save Comments" at bounding box center [824, 469] width 106 height 28
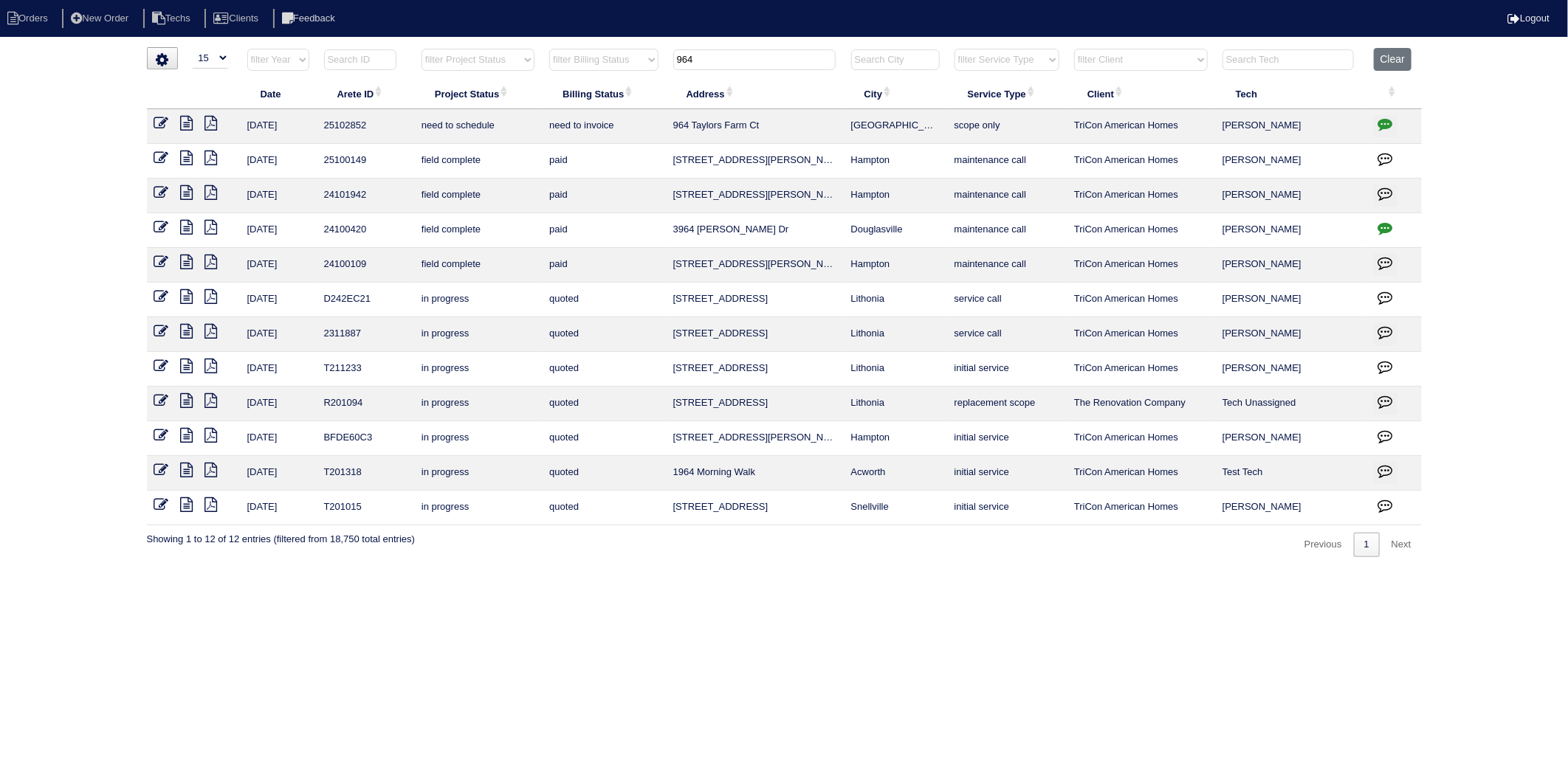
drag, startPoint x: 166, startPoint y: 123, endPoint x: 173, endPoint y: 127, distance: 8.1
click at [166, 123] on icon at bounding box center [161, 123] width 15 height 15
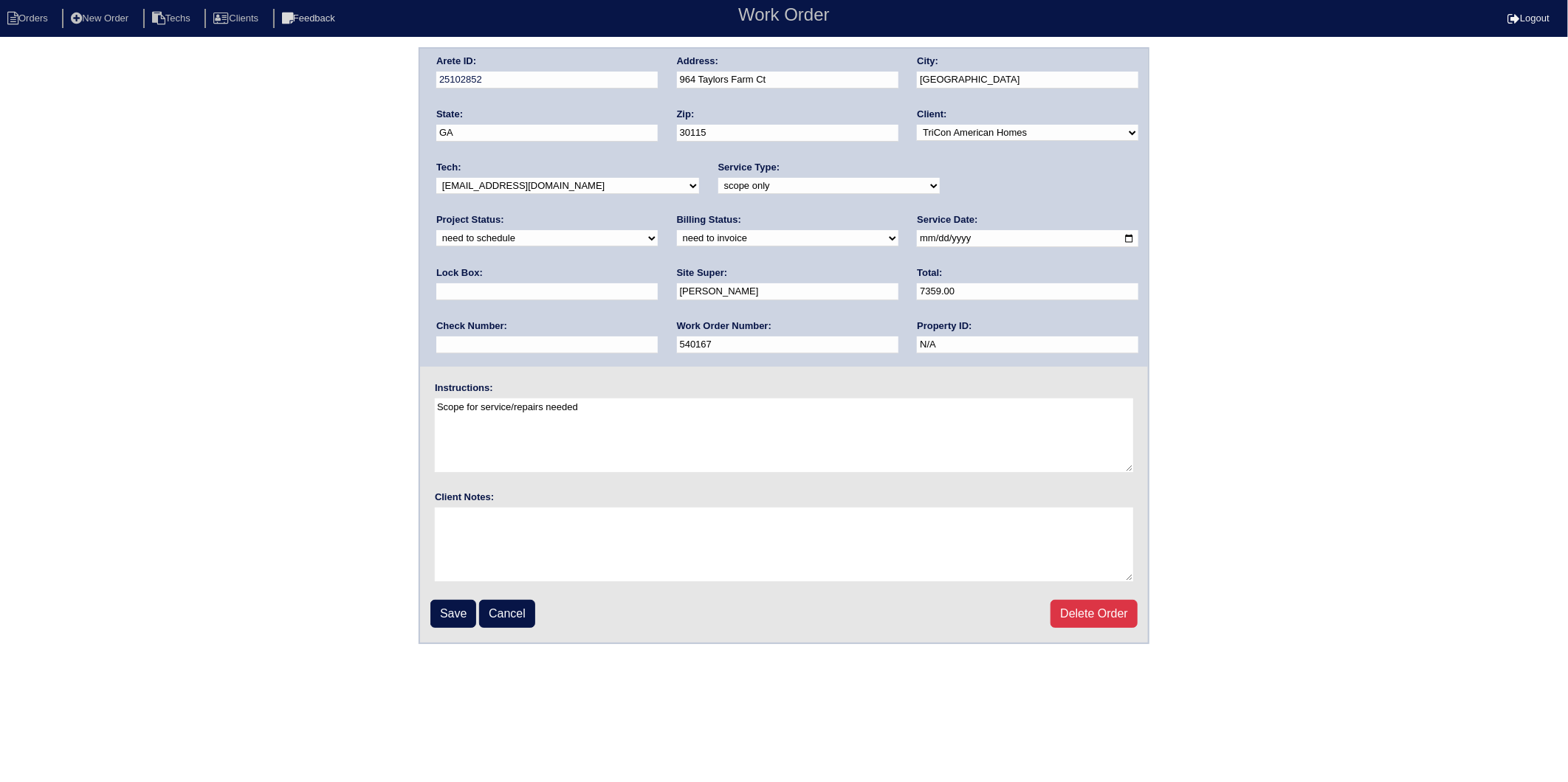
click at [657, 230] on select "new order assigned in progress field complete need to schedule admin review arc…" at bounding box center [547, 238] width 221 height 17
select select "completed"
click at [657, 230] on select "new order assigned in progress field complete need to schedule admin review arc…" at bounding box center [547, 238] width 221 height 17
drag, startPoint x: 508, startPoint y: 239, endPoint x: 500, endPoint y: 246, distance: 10.6
click at [677, 239] on select "need to quote quoted need to invoice invoiced paid warranty purchase order need…" at bounding box center [787, 238] width 221 height 17
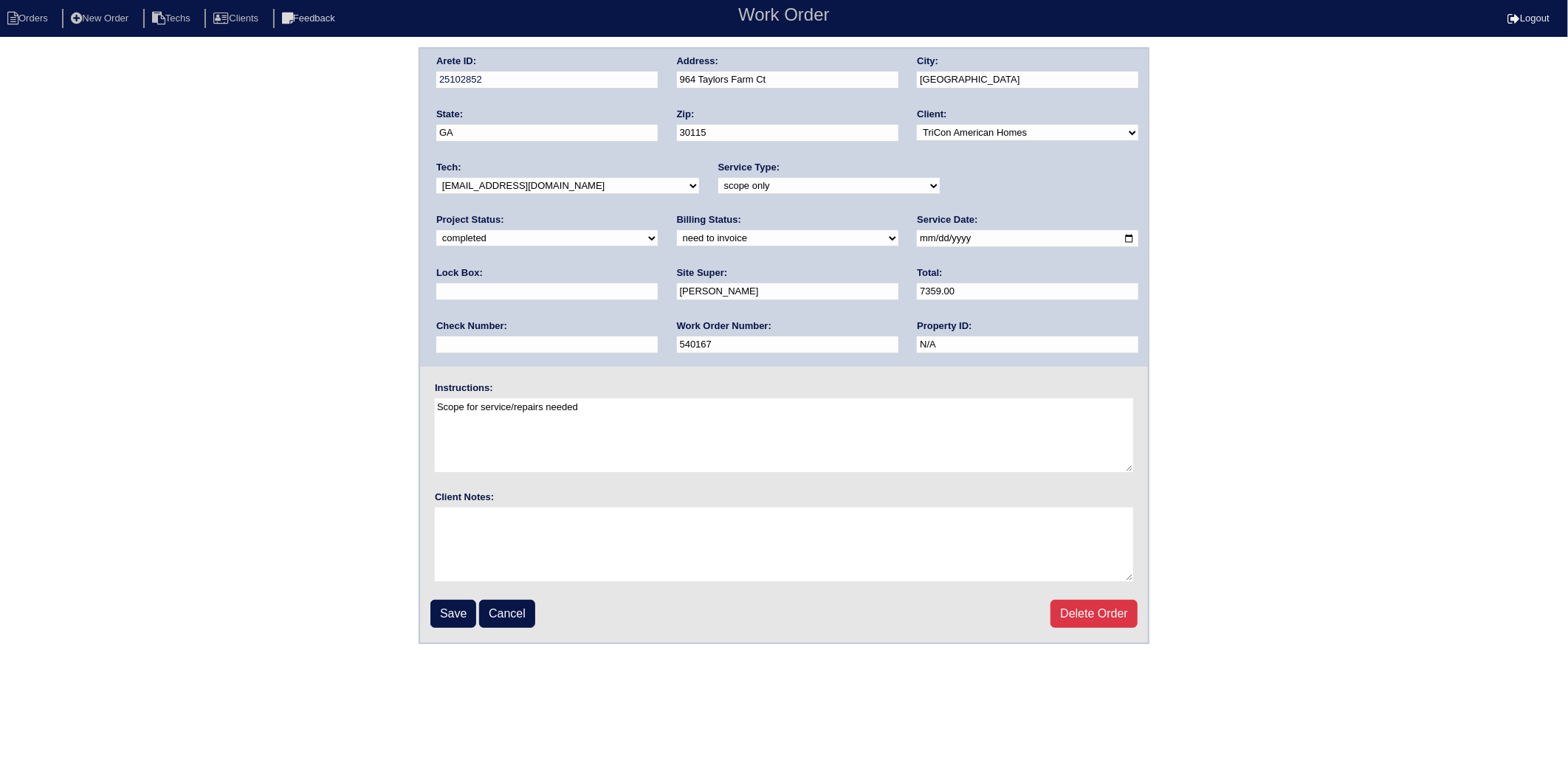
select select "invoiced"
click at [677, 230] on select "need to quote quoted need to invoice invoiced paid warranty purchase order need…" at bounding box center [787, 238] width 221 height 17
click at [448, 603] on input "Save" at bounding box center [453, 613] width 46 height 28
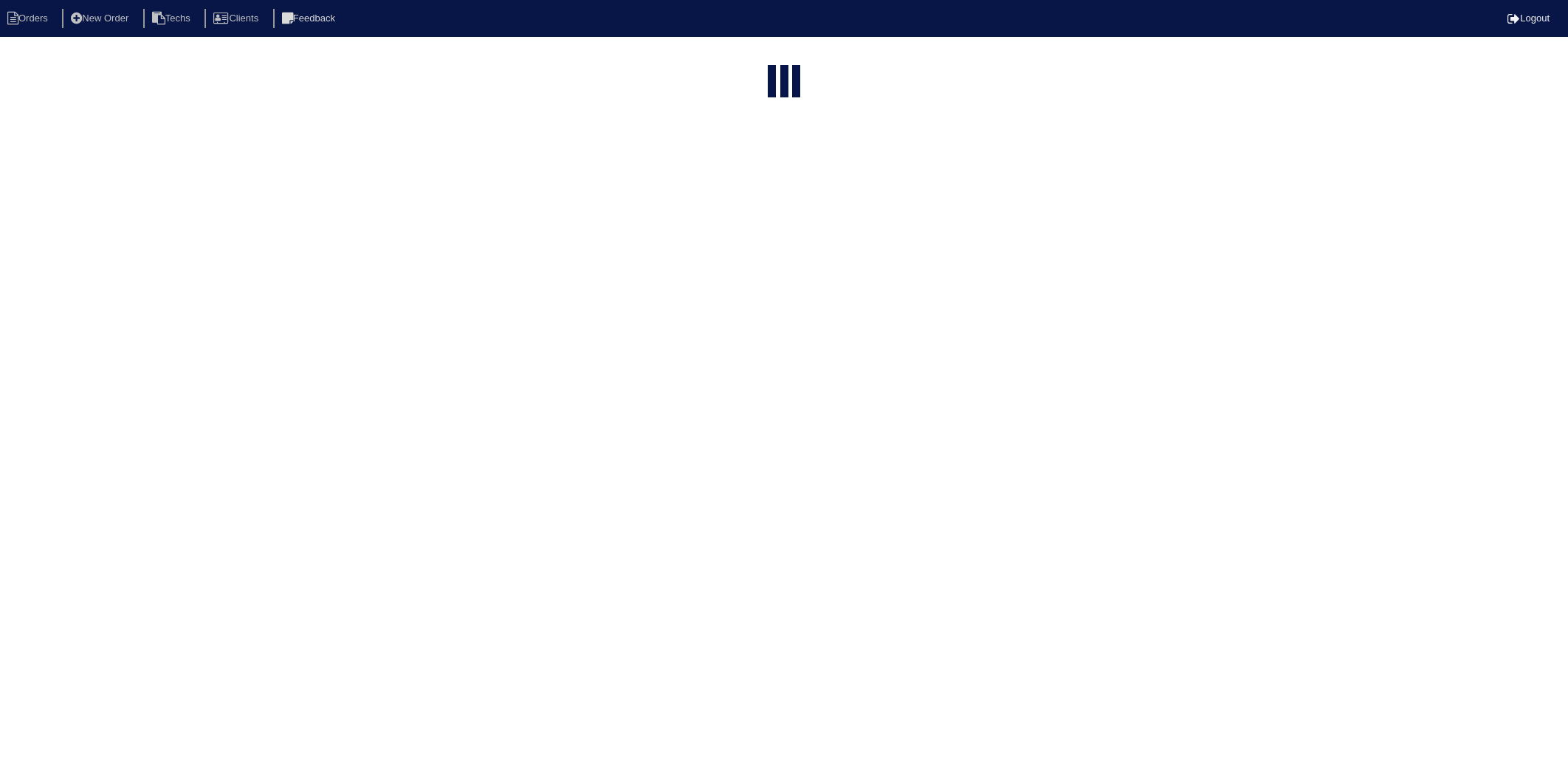
select select "15"
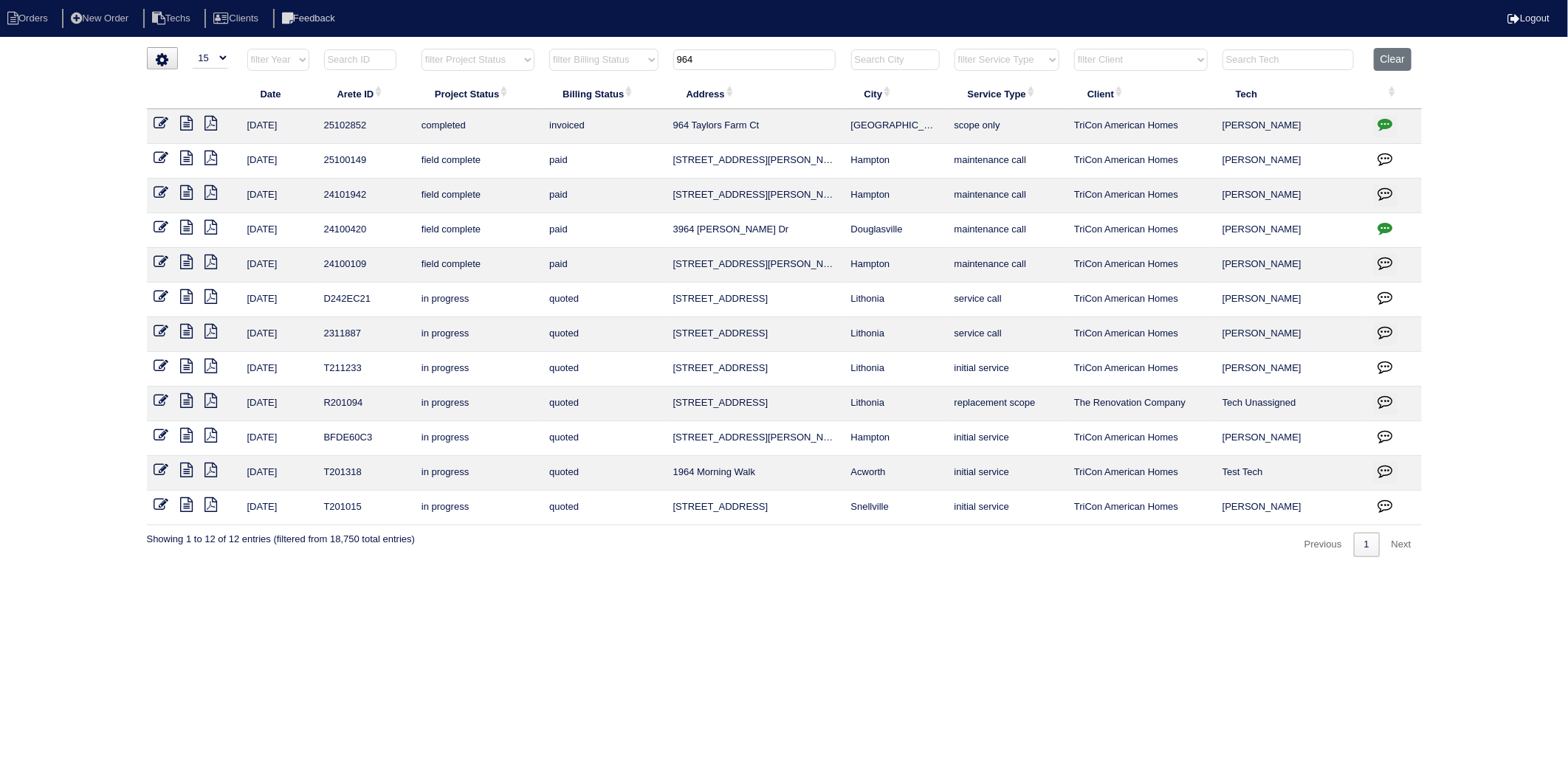
drag, startPoint x: 671, startPoint y: 71, endPoint x: 600, endPoint y: 92, distance: 74.0
click at [600, 92] on table "Date Arete ID Project Status Billing Status Address City Service Type Client Te…" at bounding box center [784, 286] width 1275 height 478
type input "314"
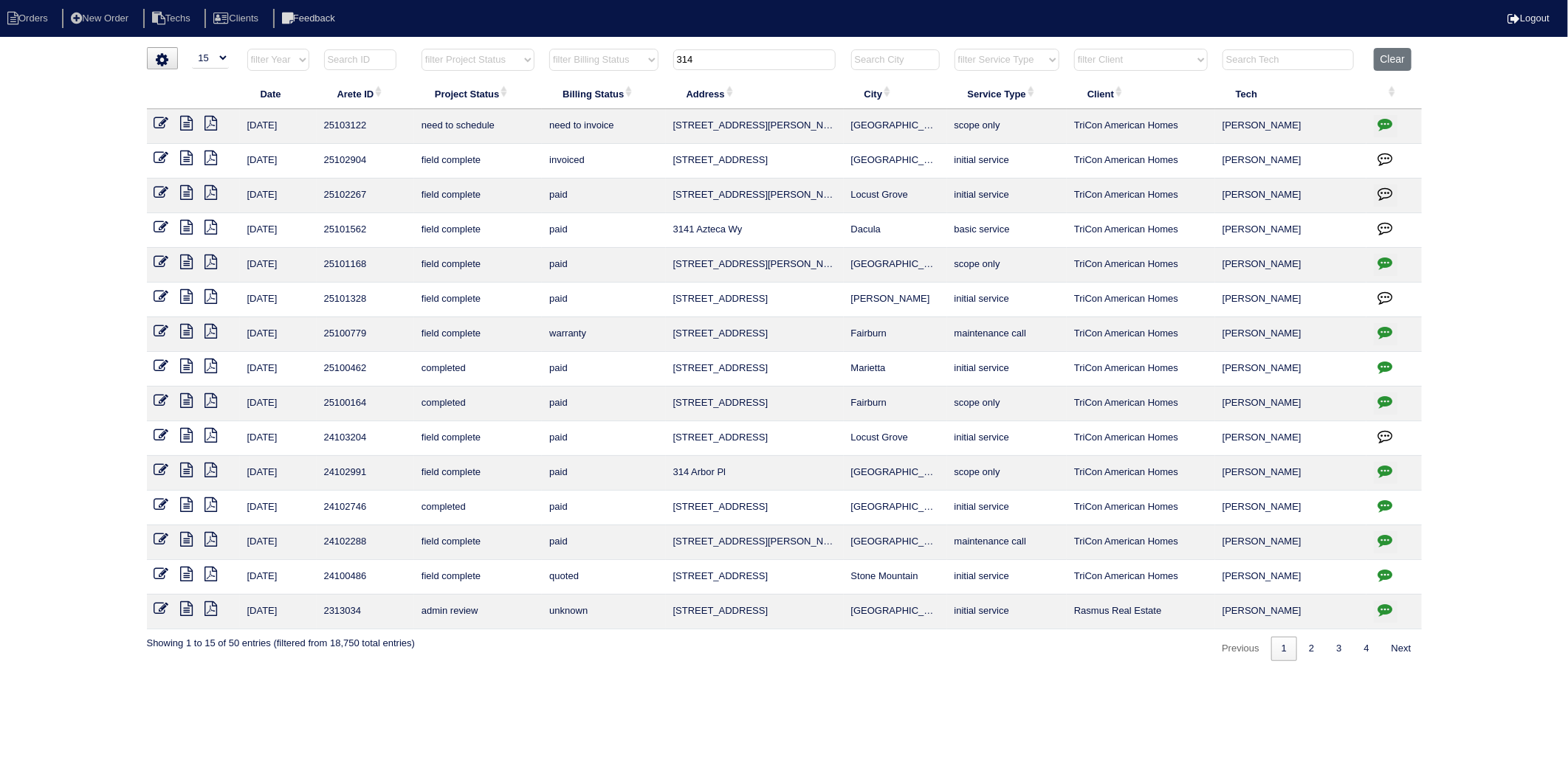
click at [1389, 124] on icon "button" at bounding box center [1386, 124] width 15 height 15
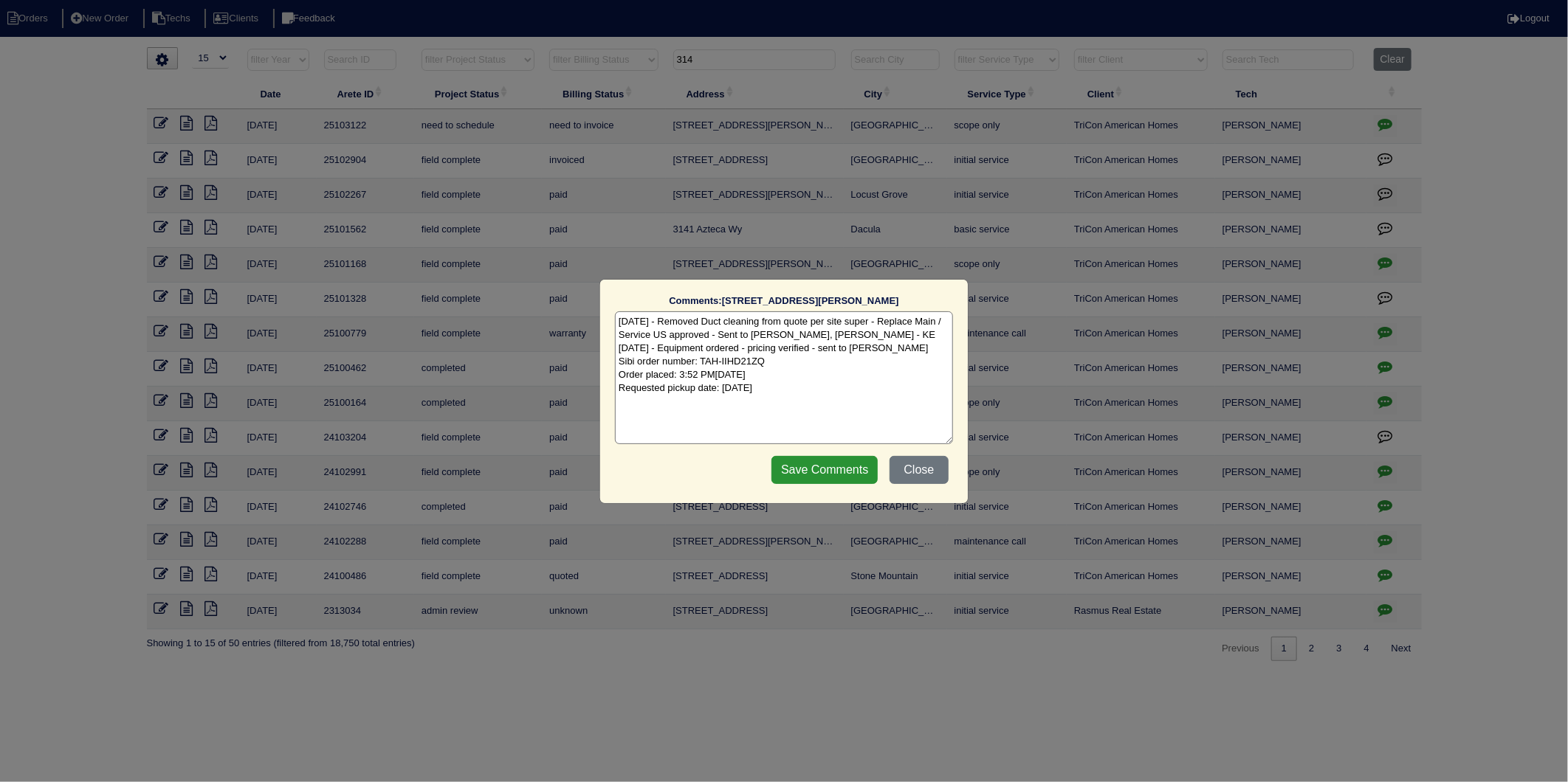
click at [821, 391] on textarea "[DATE] - Removed Duct cleaning from quote per site super - Replace Main / Servi…" at bounding box center [783, 378] width 338 height 133
type textarea "[DATE] - Removed Duct cleaning from quote per site super - Replace Main / Servi…"
click at [817, 469] on input "Save Comments" at bounding box center [824, 469] width 106 height 28
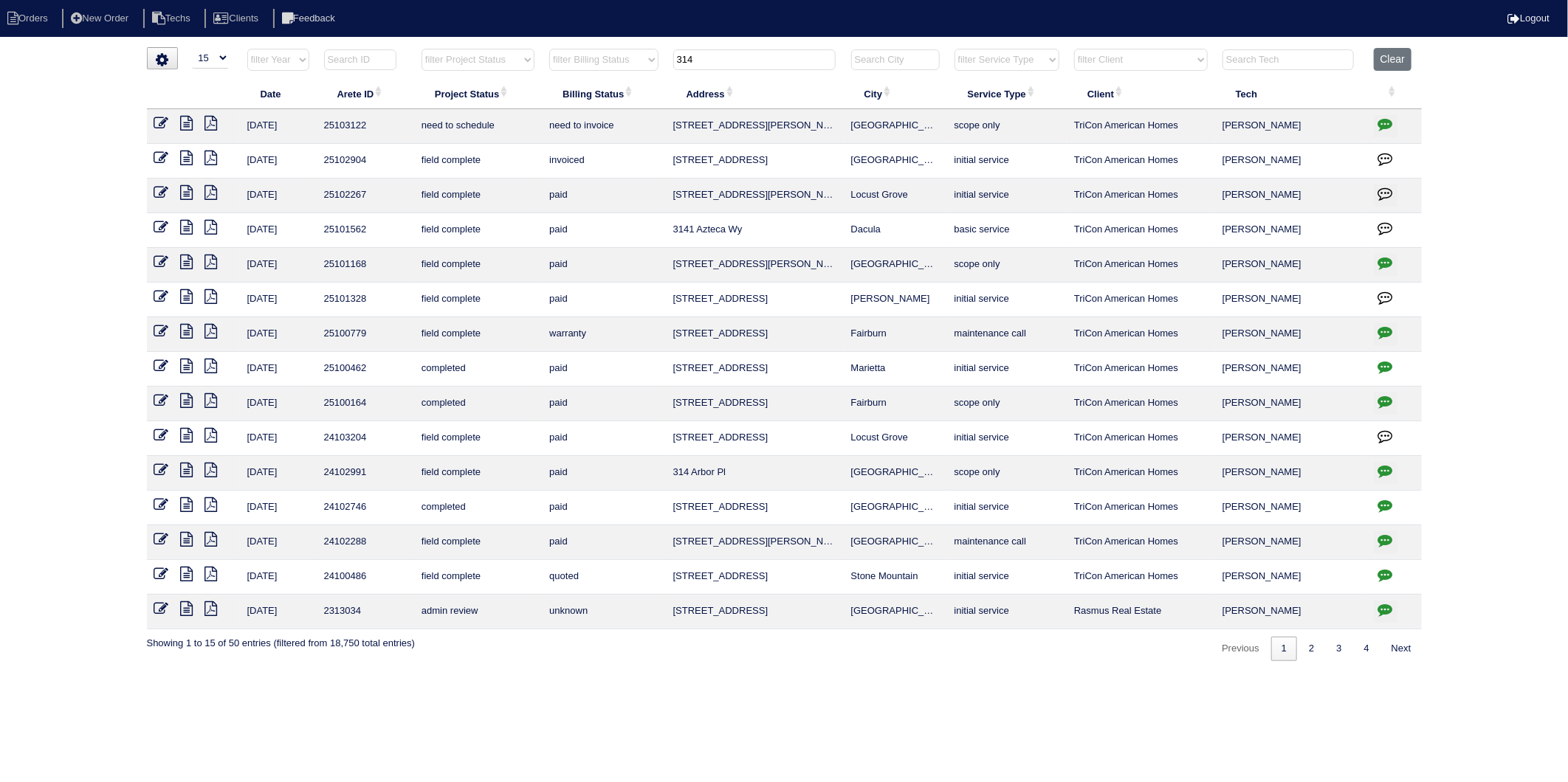
click at [157, 123] on icon at bounding box center [161, 123] width 15 height 15
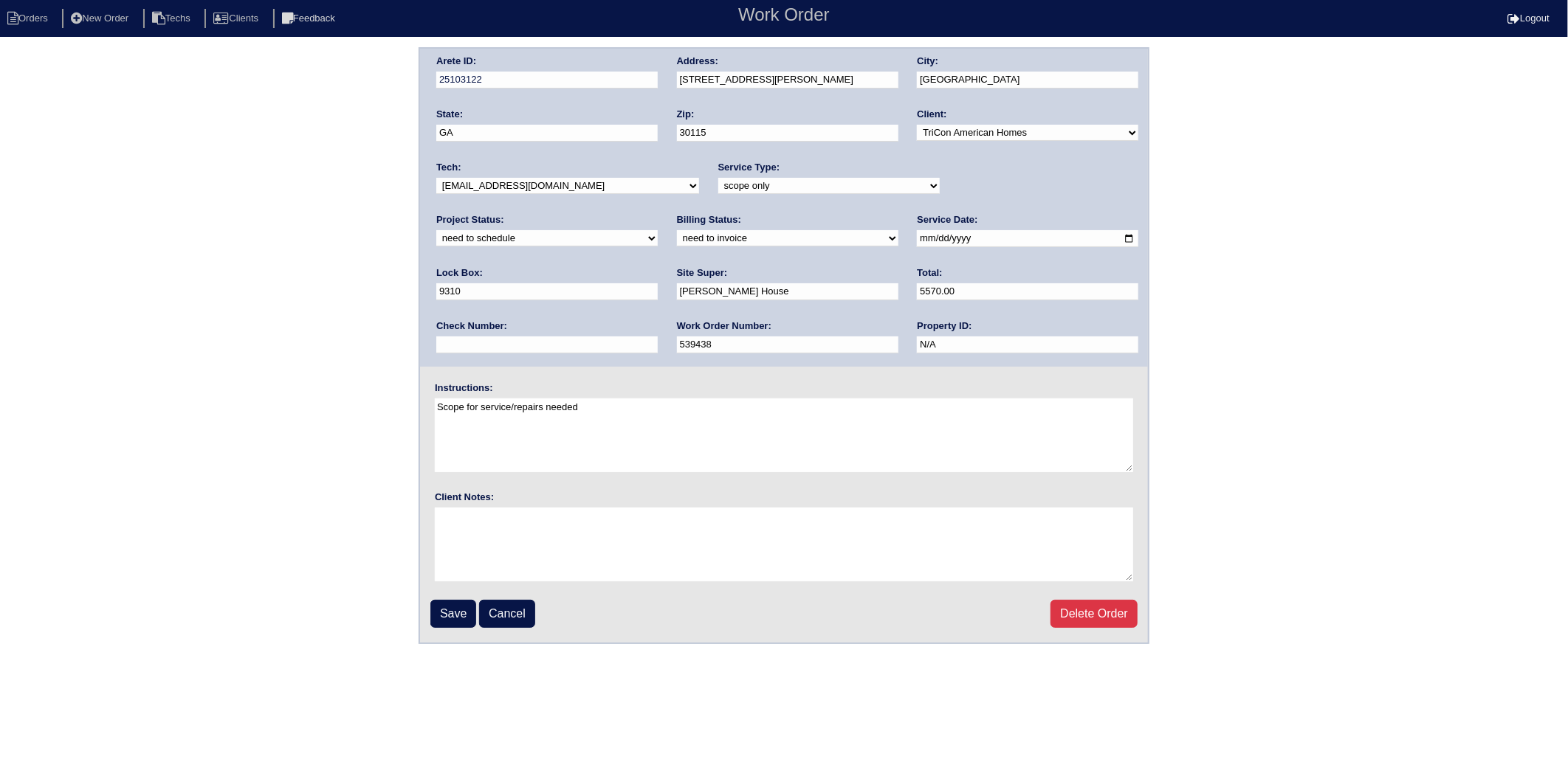
drag, startPoint x: 968, startPoint y: 186, endPoint x: 967, endPoint y: 194, distance: 8.1
click at [657, 230] on select "new order assigned in progress field complete need to schedule admin review arc…" at bounding box center [547, 238] width 221 height 17
select select "completed"
click at [657, 230] on select "new order assigned in progress field complete need to schedule admin review arc…" at bounding box center [547, 238] width 221 height 17
click at [677, 240] on select "need to quote quoted need to invoice invoiced paid warranty purchase order need…" at bounding box center [787, 238] width 221 height 17
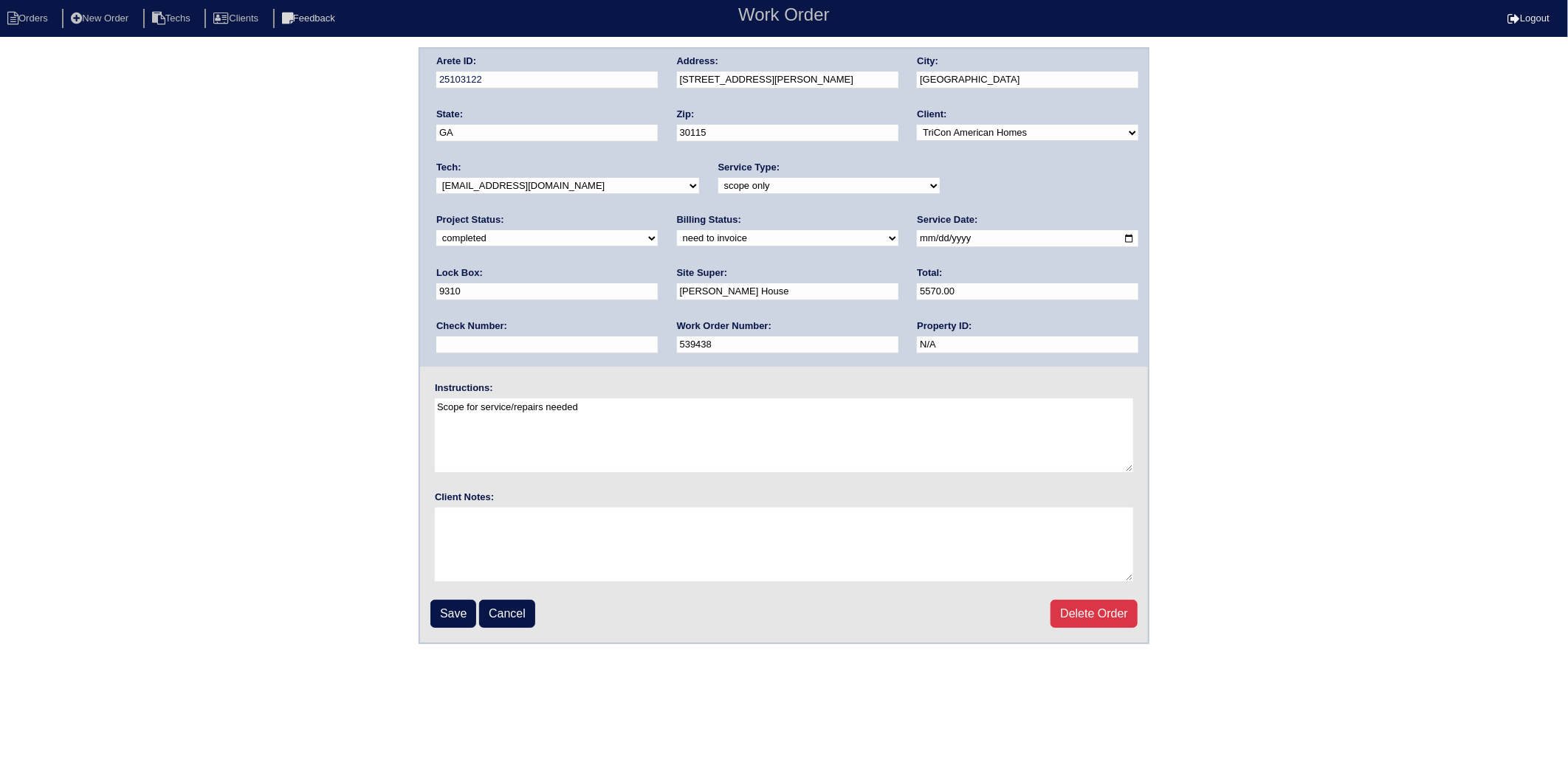
select select "invoiced"
click at [677, 230] on select "need to quote quoted need to invoice invoiced paid warranty purchase order need…" at bounding box center [787, 238] width 221 height 17
click at [453, 613] on input "Save" at bounding box center [453, 613] width 46 height 28
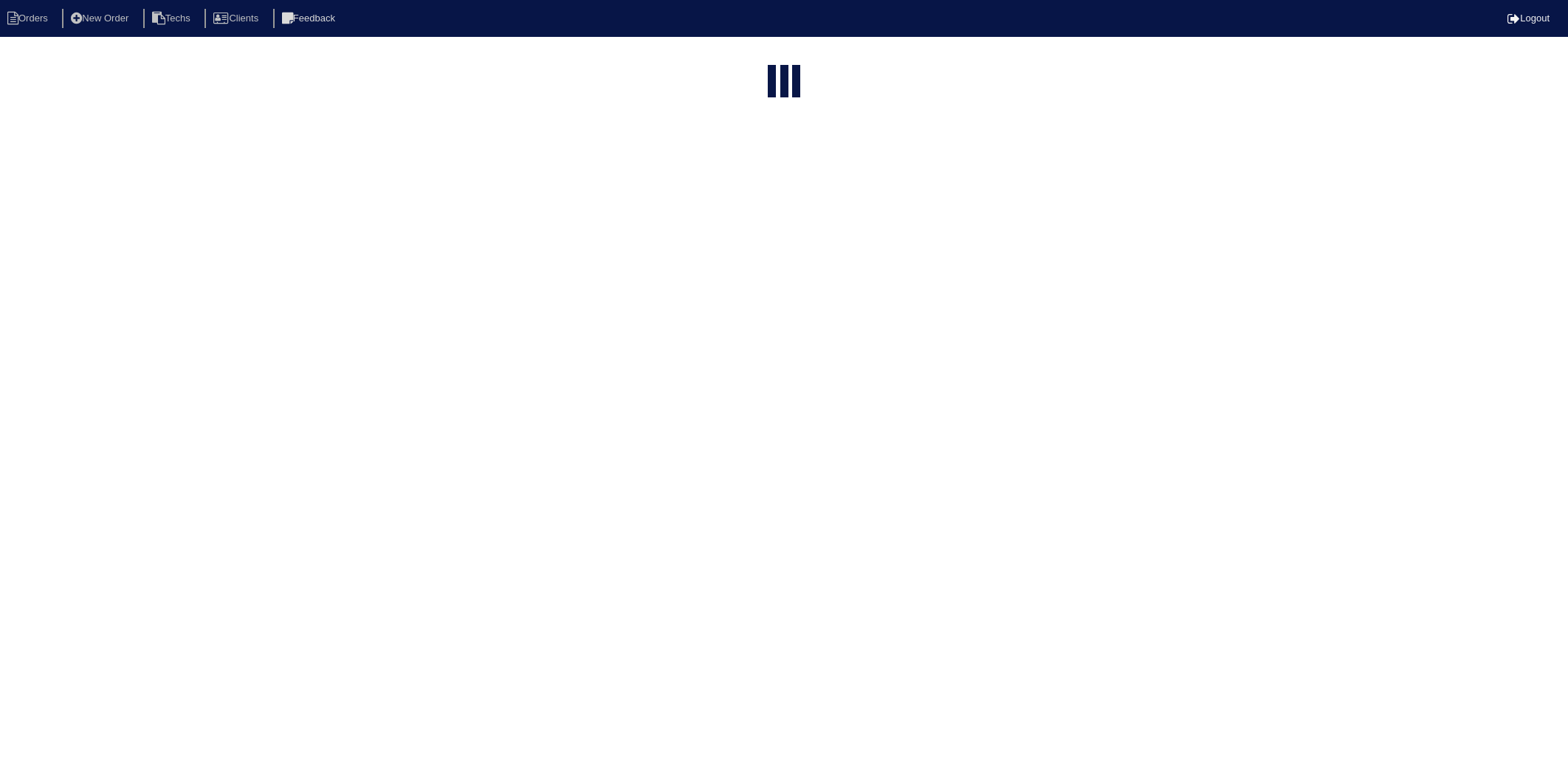
select select "15"
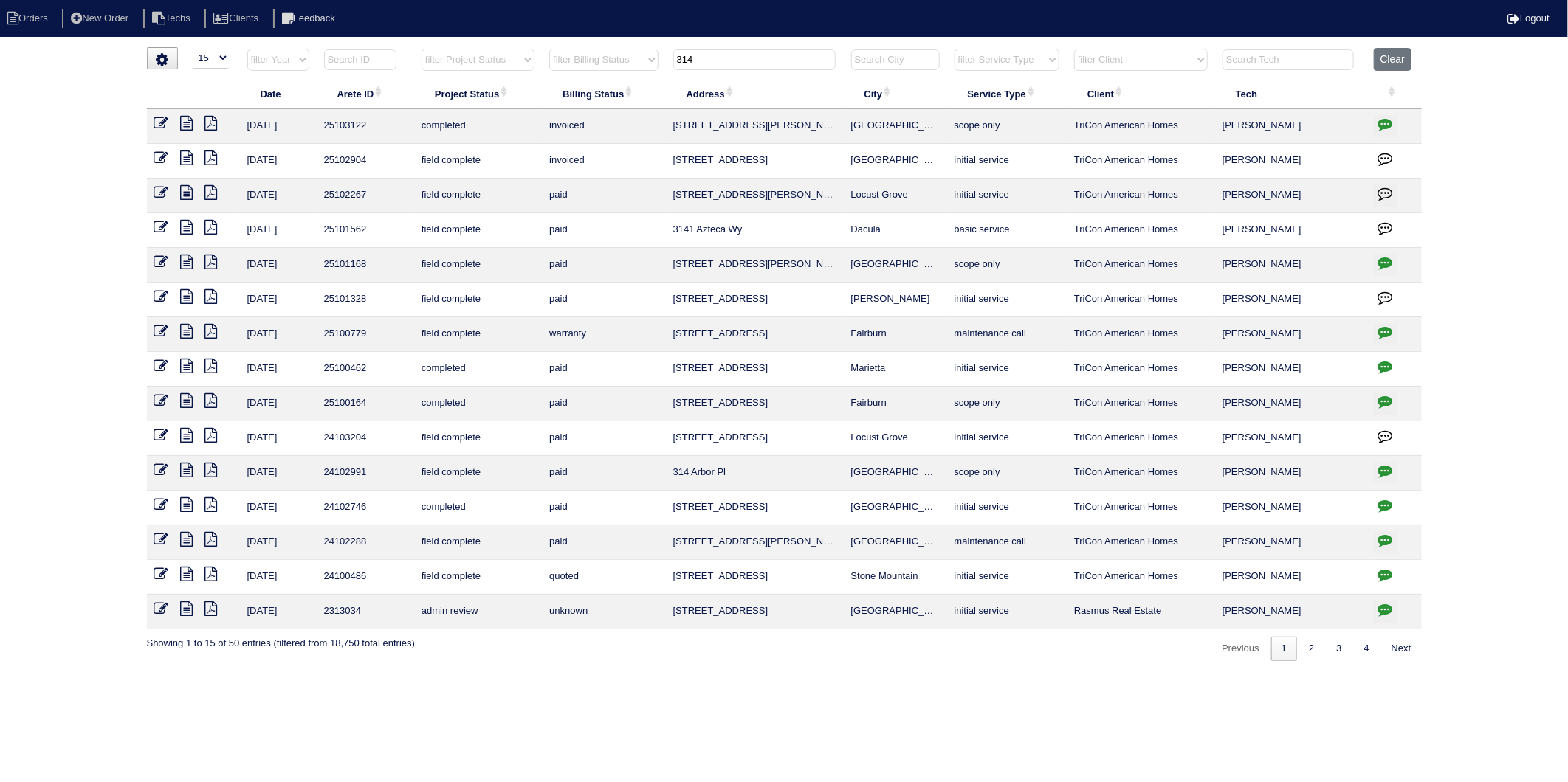
drag, startPoint x: 712, startPoint y: 62, endPoint x: 620, endPoint y: 70, distance: 92.3
click at [620, 70] on tr "filter Year -- Any Year -- 2025 2024 2023 2022 2021 2020 2019 filter Project St…" at bounding box center [784, 62] width 1275 height 30
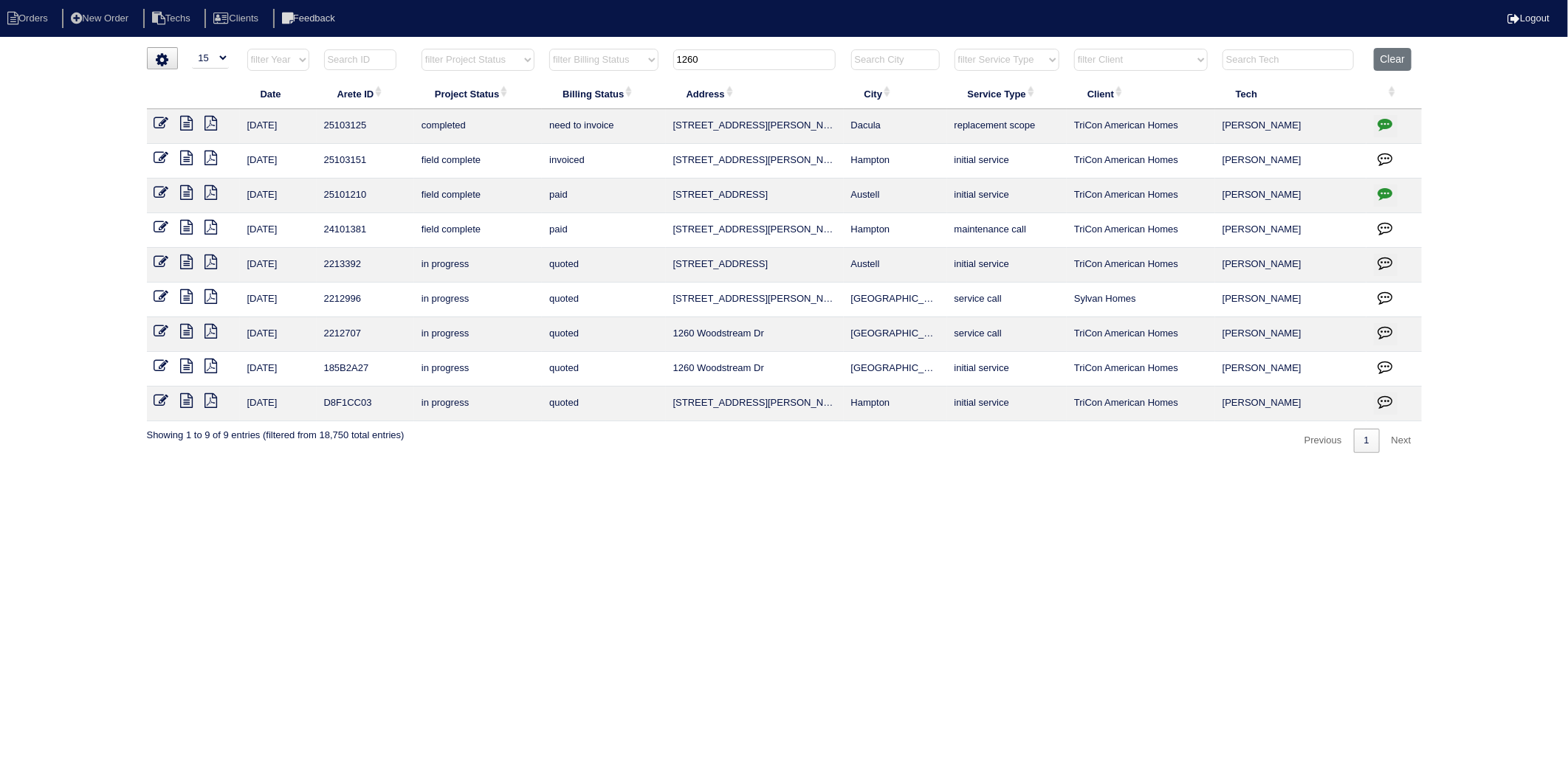
type input "1260"
click at [1382, 123] on icon "button" at bounding box center [1386, 124] width 15 height 15
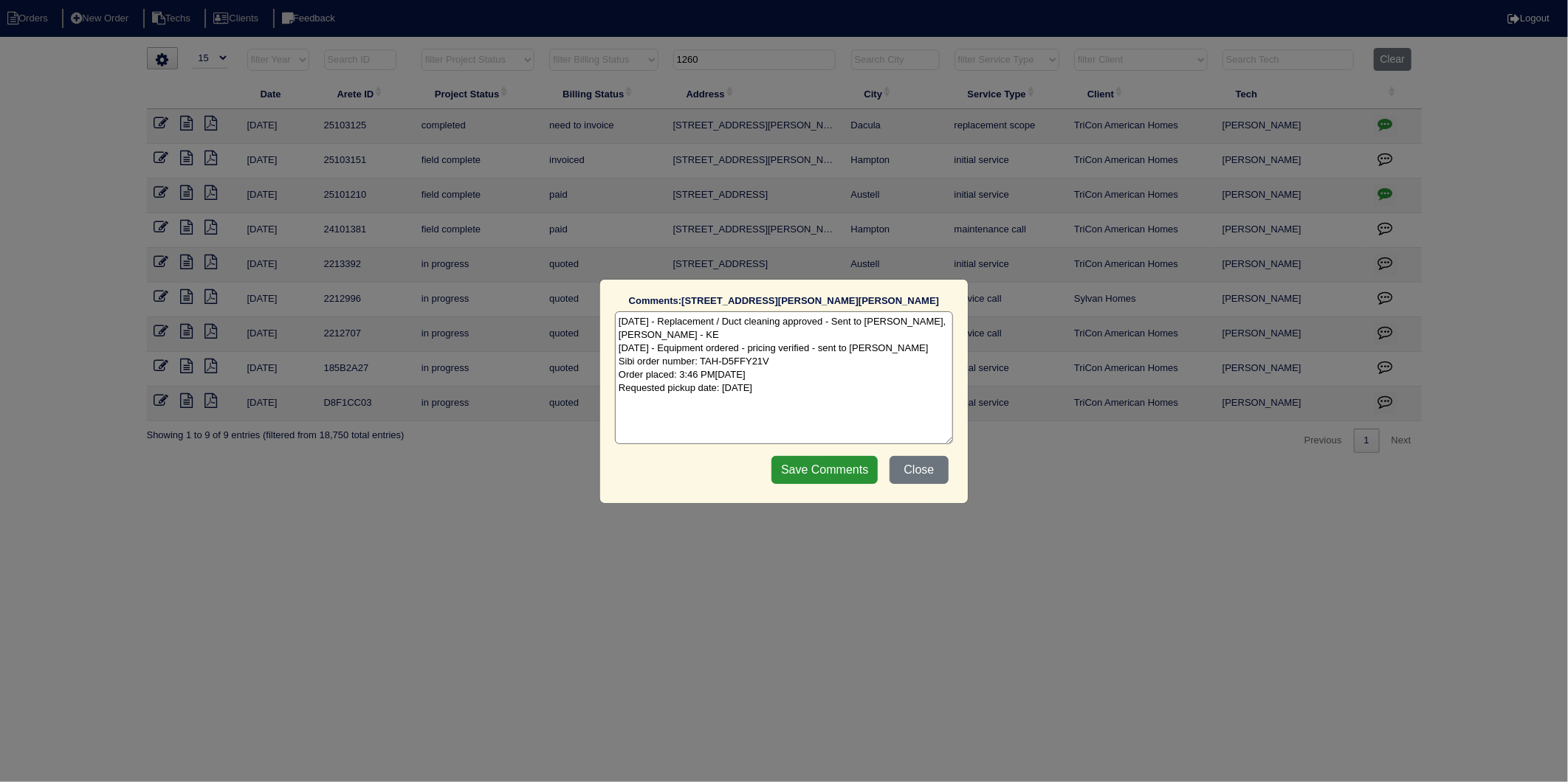
click at [834, 388] on textarea "8/28/25 - Replacement / Duct cleaning approved - Sent to Dan, Payton, Reeca - K…" at bounding box center [783, 378] width 338 height 133
type textarea "8/28/25 - Replacement / Duct cleaning approved - Sent to Dan, Payton, Reeca - K…"
click at [831, 473] on input "Save Comments" at bounding box center [824, 469] width 106 height 28
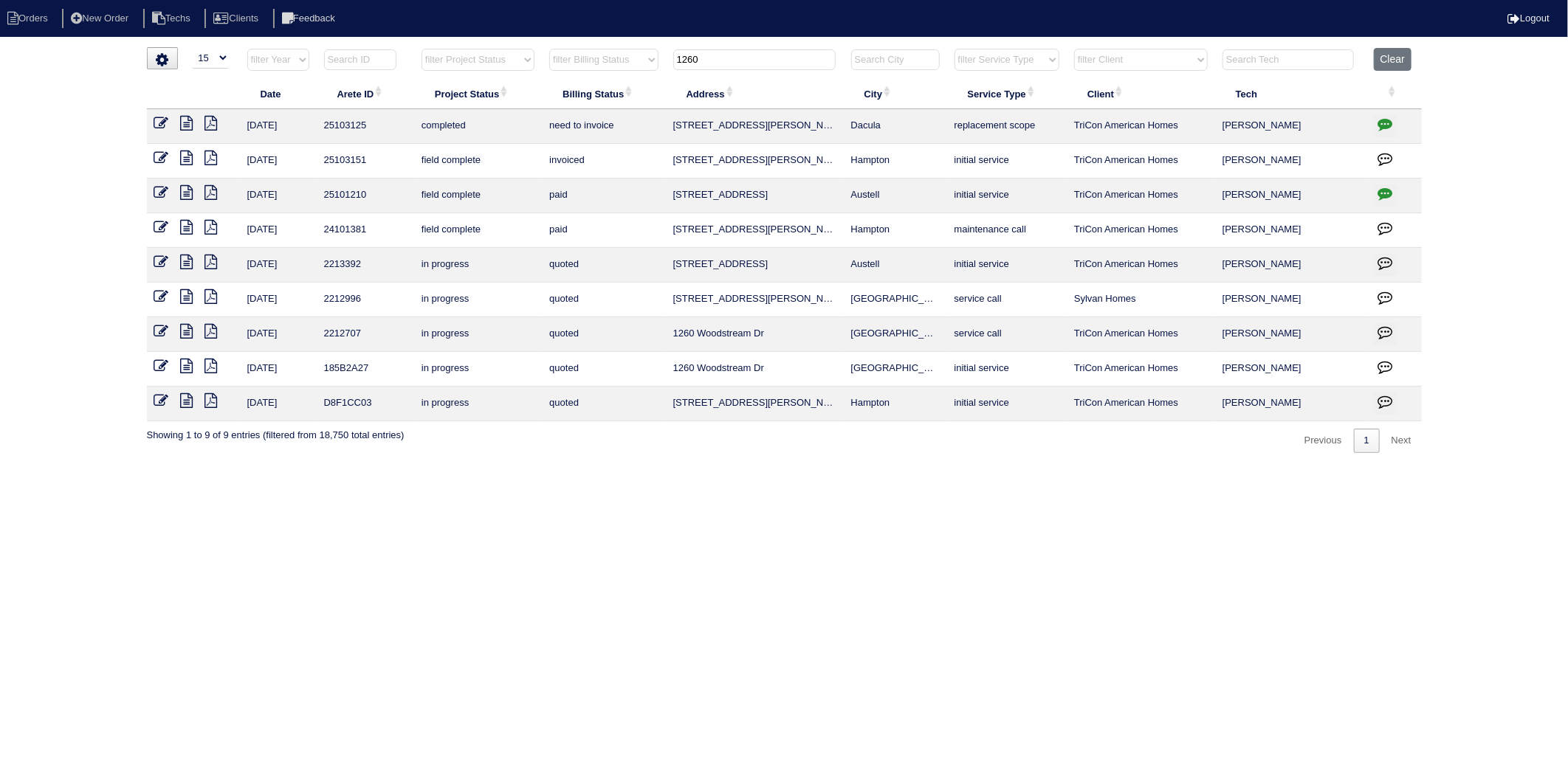
click at [162, 123] on icon at bounding box center [161, 123] width 15 height 15
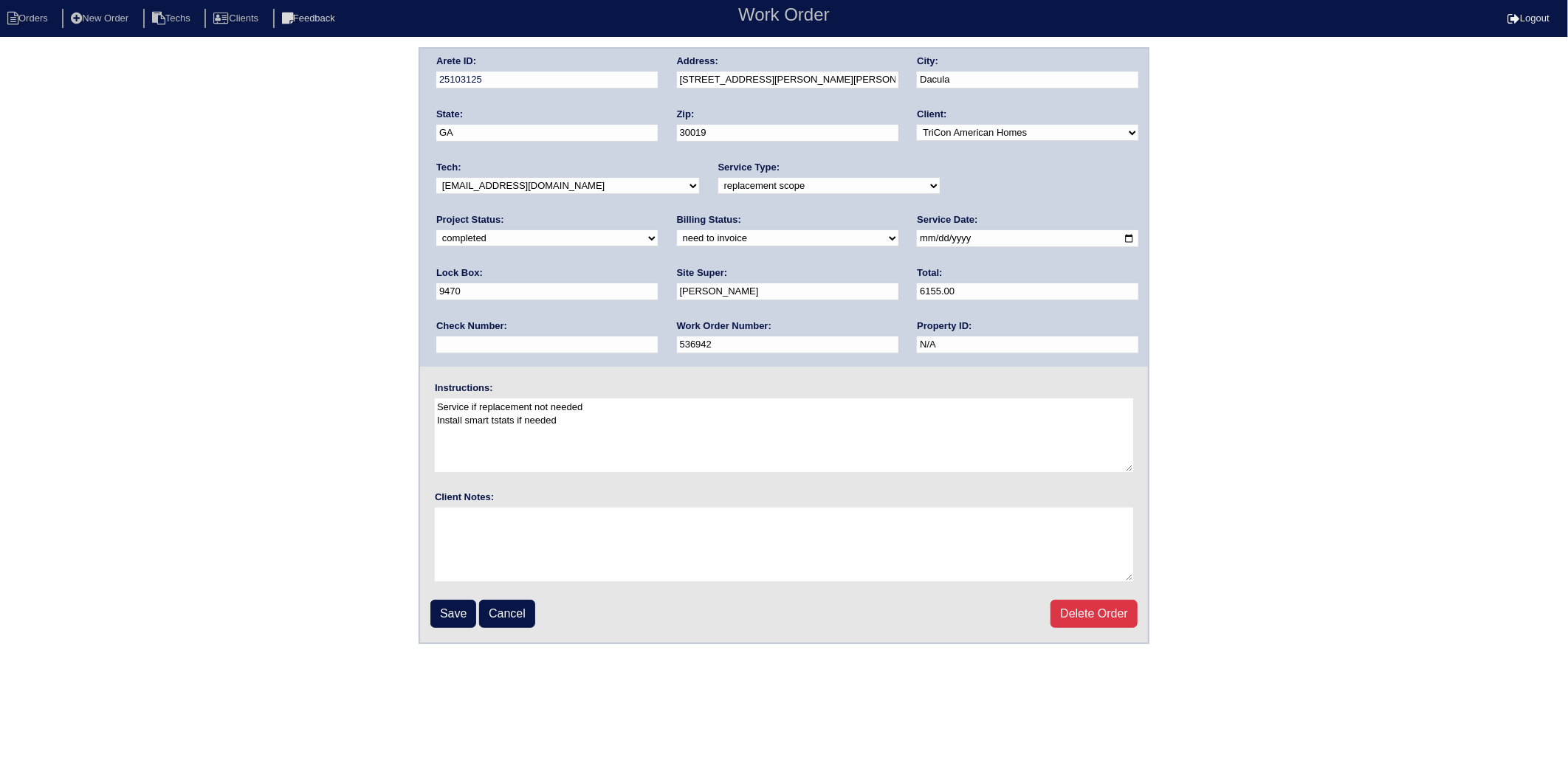
drag, startPoint x: 566, startPoint y: 233, endPoint x: 555, endPoint y: 247, distance: 17.8
click at [677, 233] on select "need to quote quoted need to invoice invoiced paid warranty purchase order need…" at bounding box center [787, 238] width 221 height 17
select select "invoiced"
click at [677, 230] on select "need to quote quoted need to invoice invoiced paid warranty purchase order need…" at bounding box center [787, 238] width 221 height 17
click at [451, 612] on input "Save" at bounding box center [453, 613] width 46 height 28
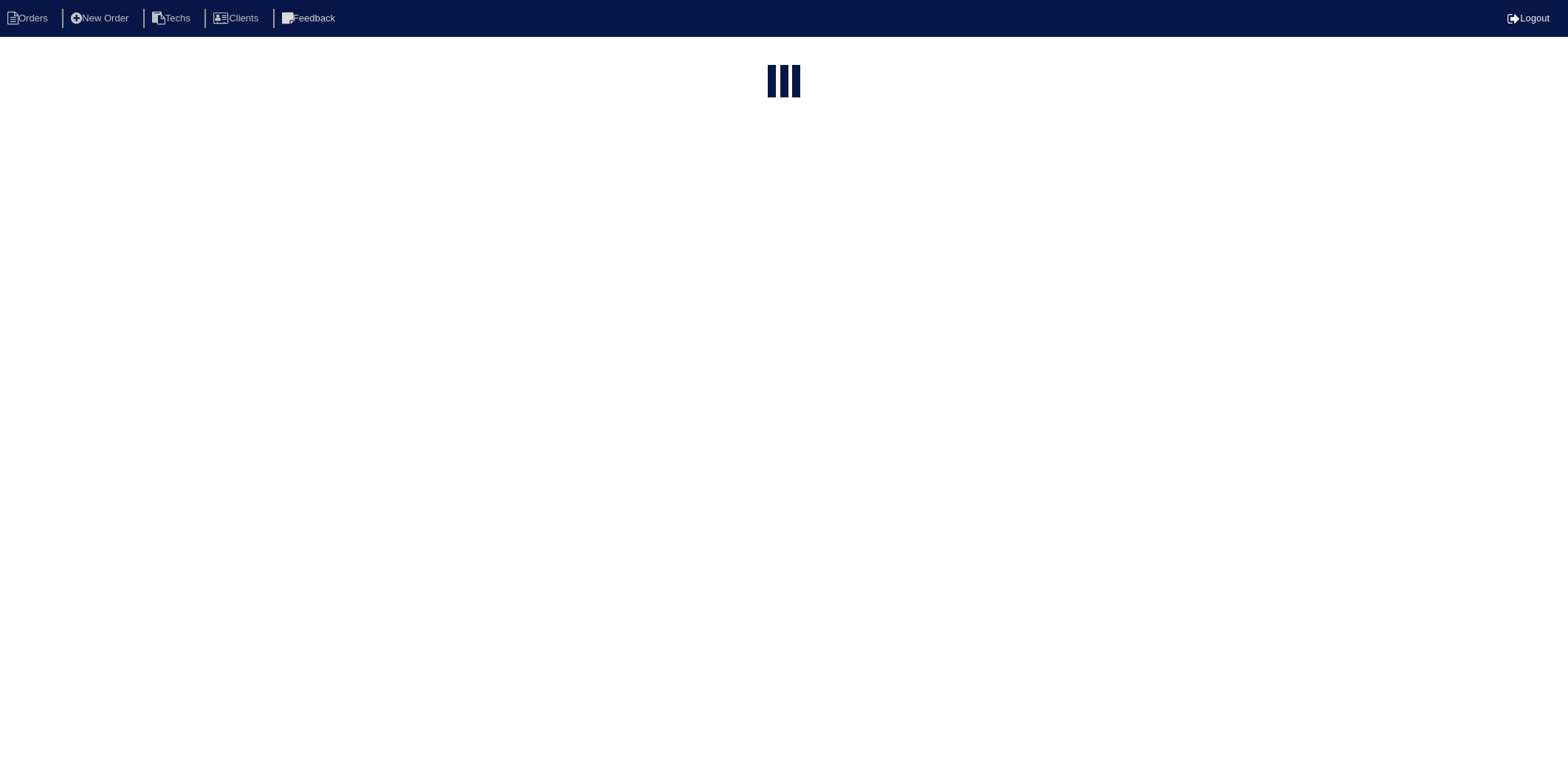
select select "15"
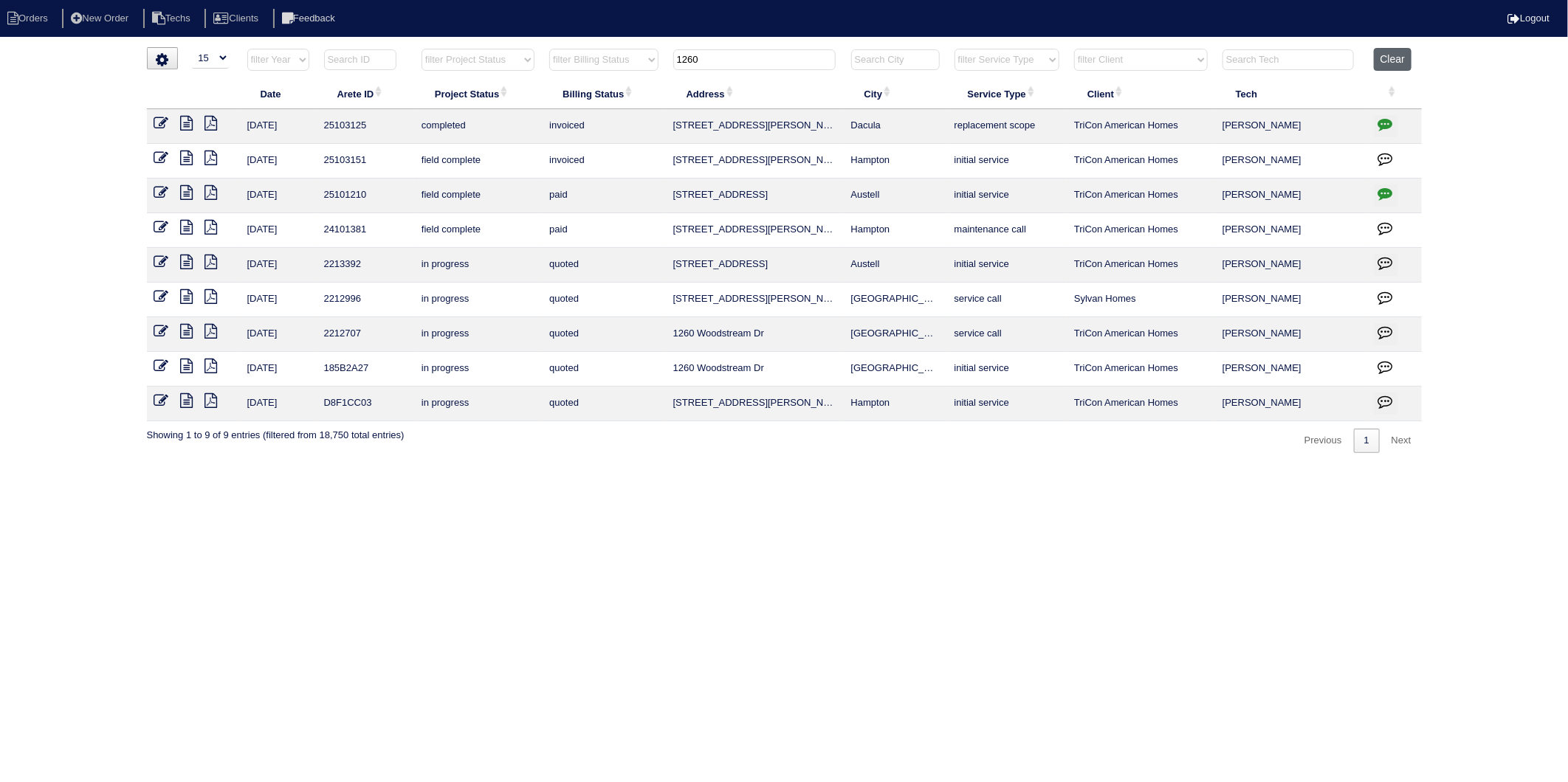
click at [1385, 63] on button "Clear" at bounding box center [1392, 59] width 38 height 23
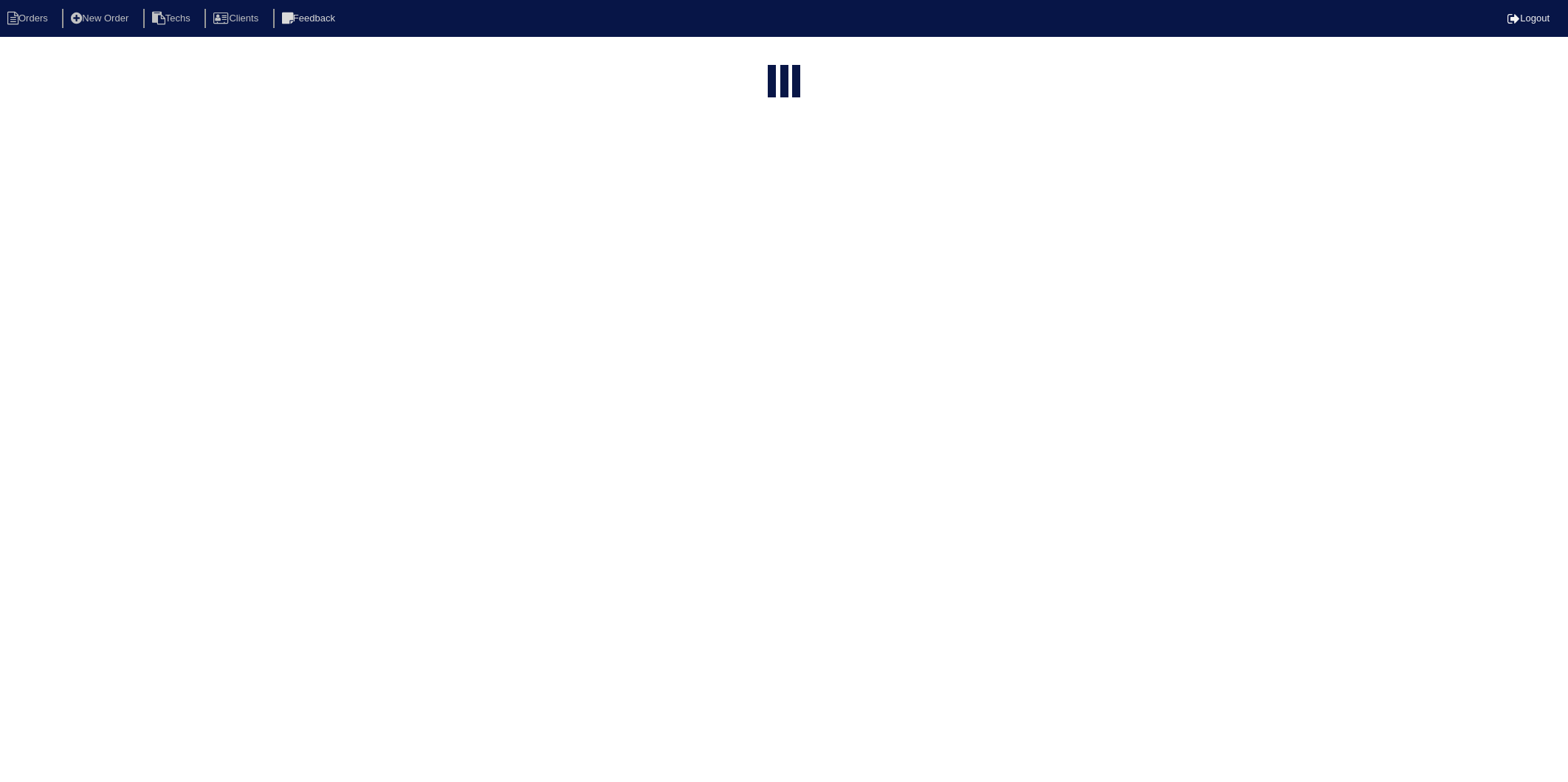
select select "15"
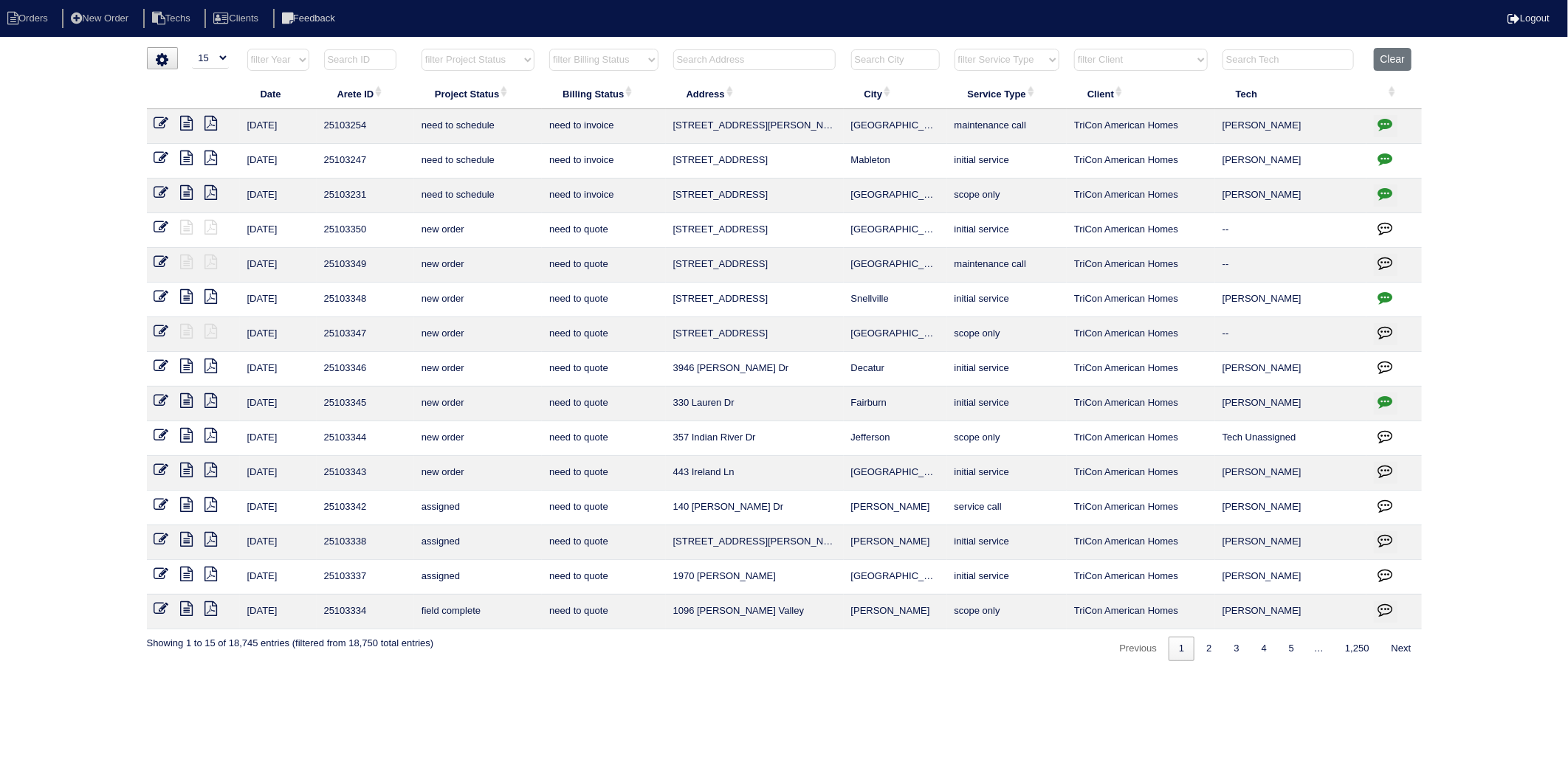
click at [717, 64] on input "text" at bounding box center [754, 60] width 162 height 21
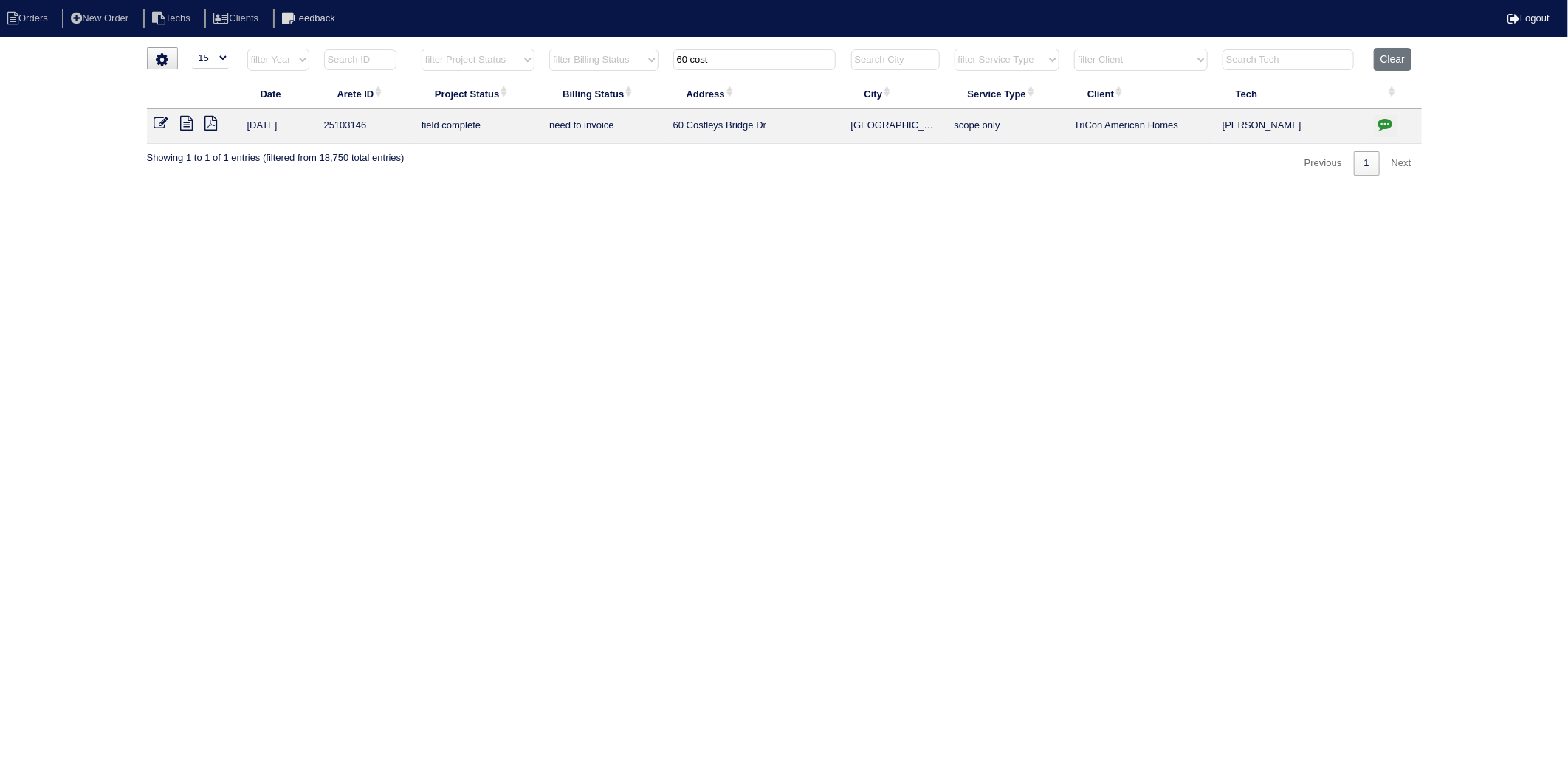
type input "60 cost"
click at [185, 127] on icon at bounding box center [187, 123] width 13 height 15
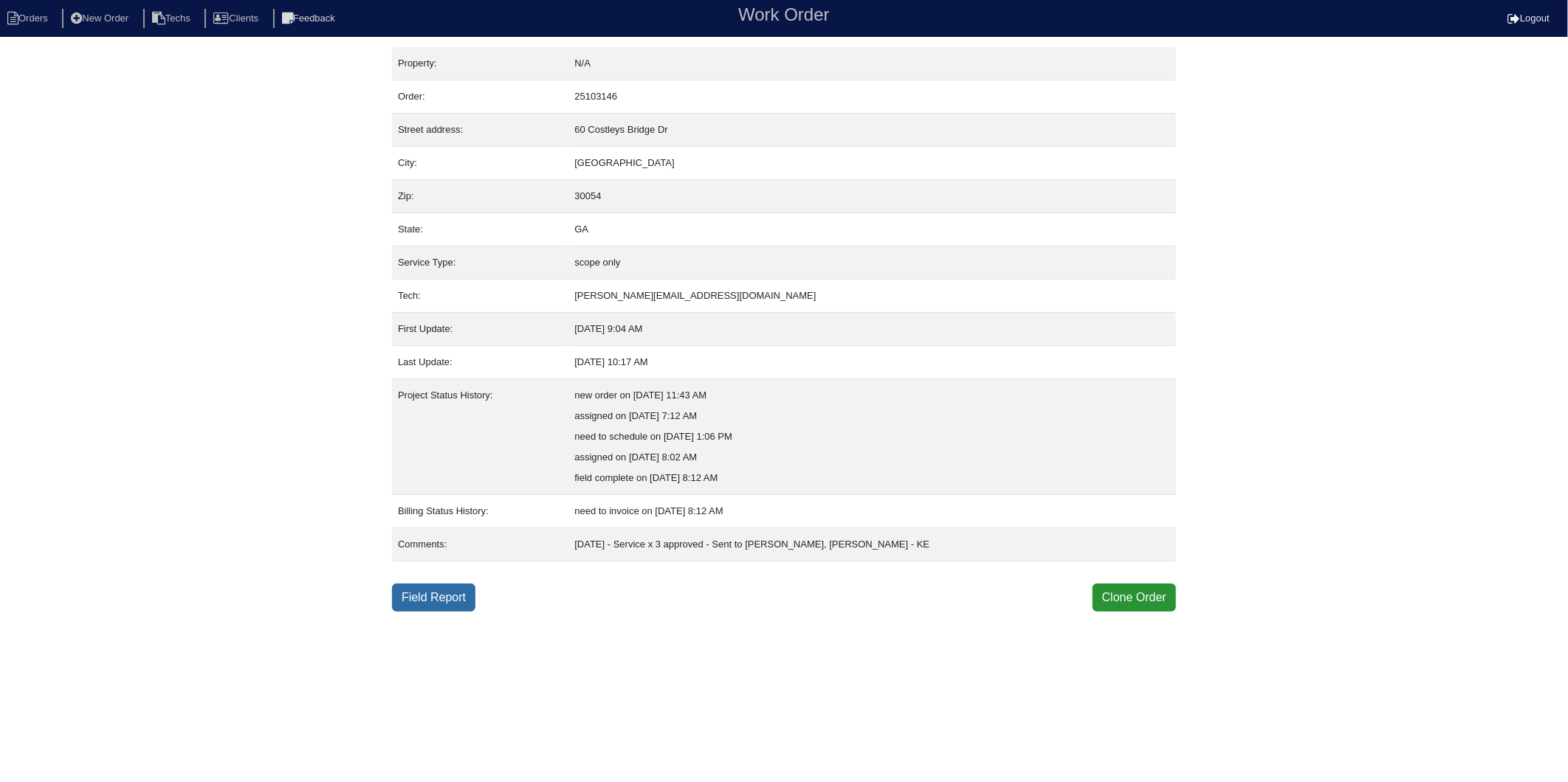
click at [451, 599] on link "Field Report" at bounding box center [433, 598] width 83 height 28
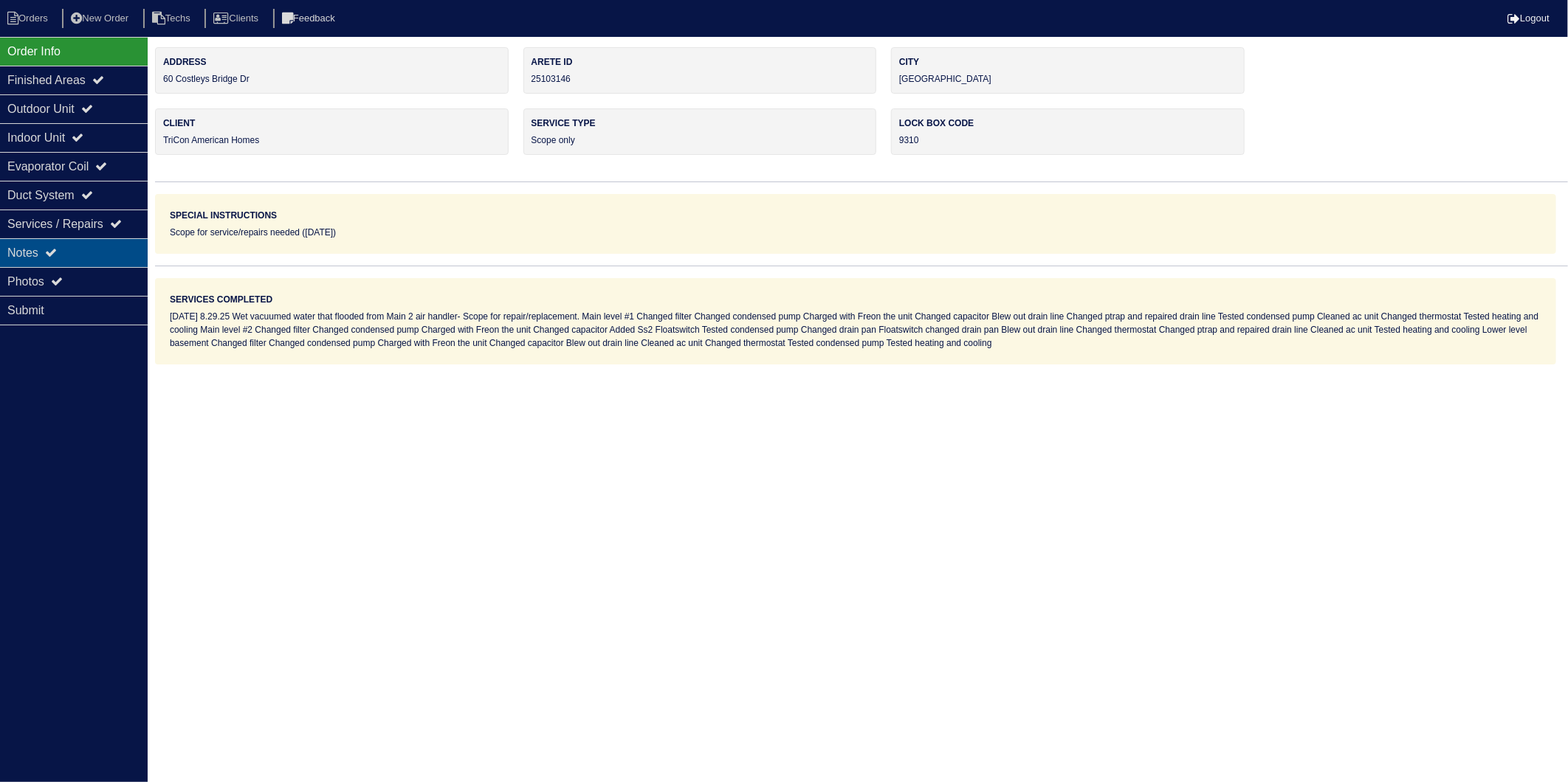
drag, startPoint x: 28, startPoint y: 254, endPoint x: 61, endPoint y: 259, distance: 33.4
click at [28, 254] on div "Notes" at bounding box center [73, 252] width 148 height 28
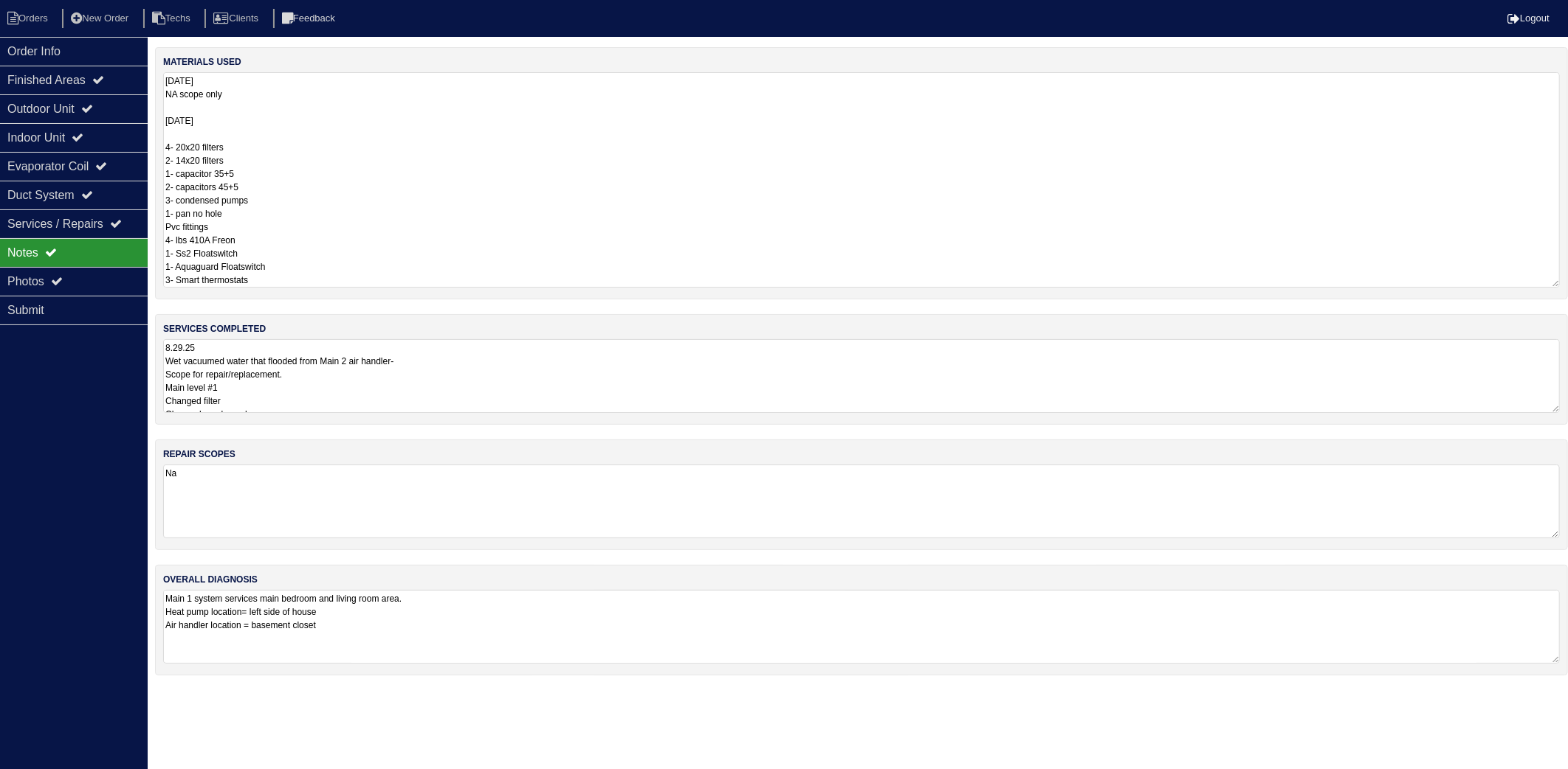
click at [402, 118] on textarea "8.29.25 NA scope only 9/9/25 4- 20x20 filters 2- 14x20 filters 1- capacitor 35+…" at bounding box center [861, 180] width 1397 height 215
click at [481, 350] on textarea "8.29.25 Wet vacuumed water that flooded from Main 2 air handler- Scope for repa…" at bounding box center [861, 376] width 1397 height 73
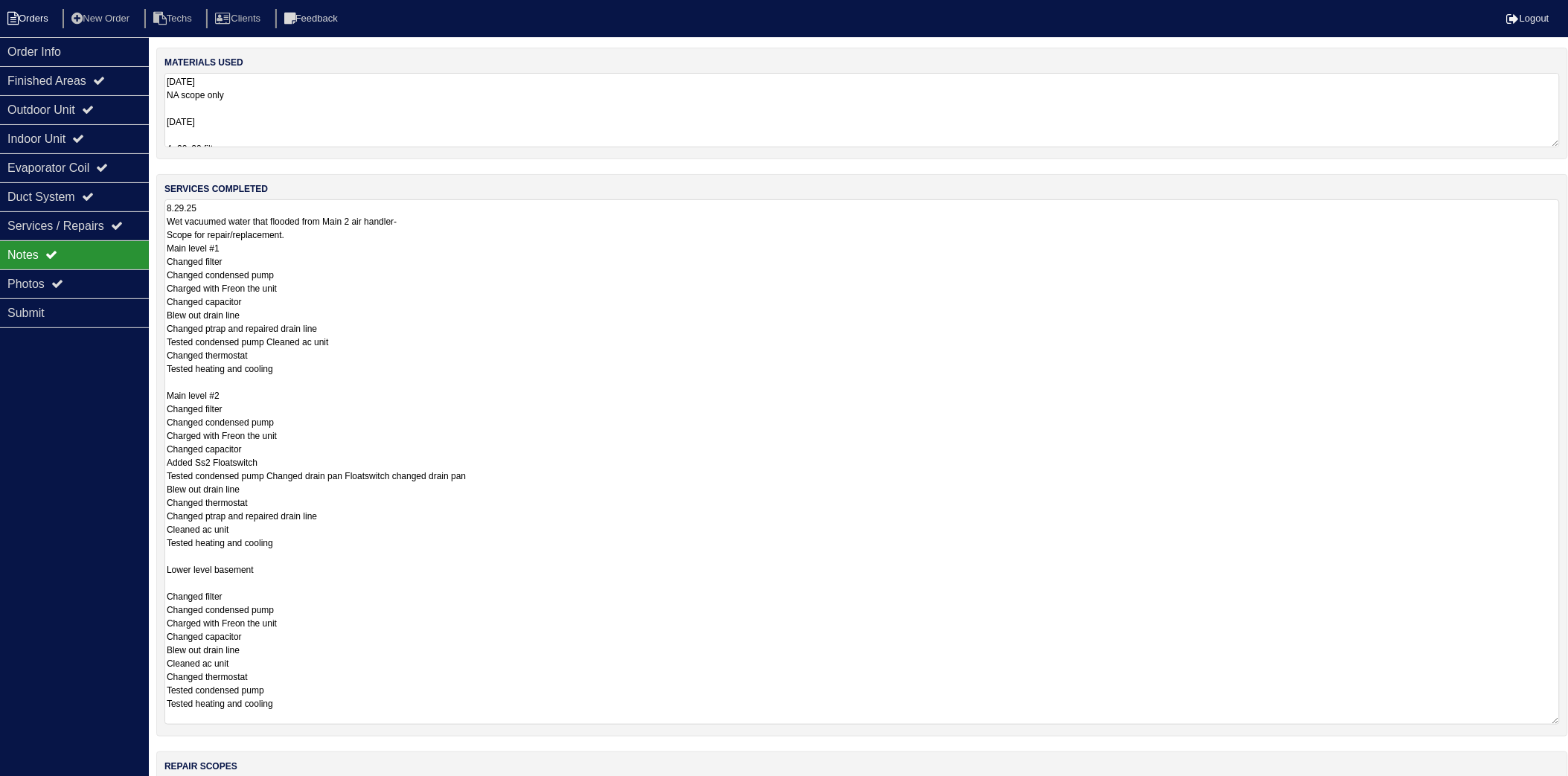
click at [40, 23] on li "Orders" at bounding box center [30, 19] width 60 height 20
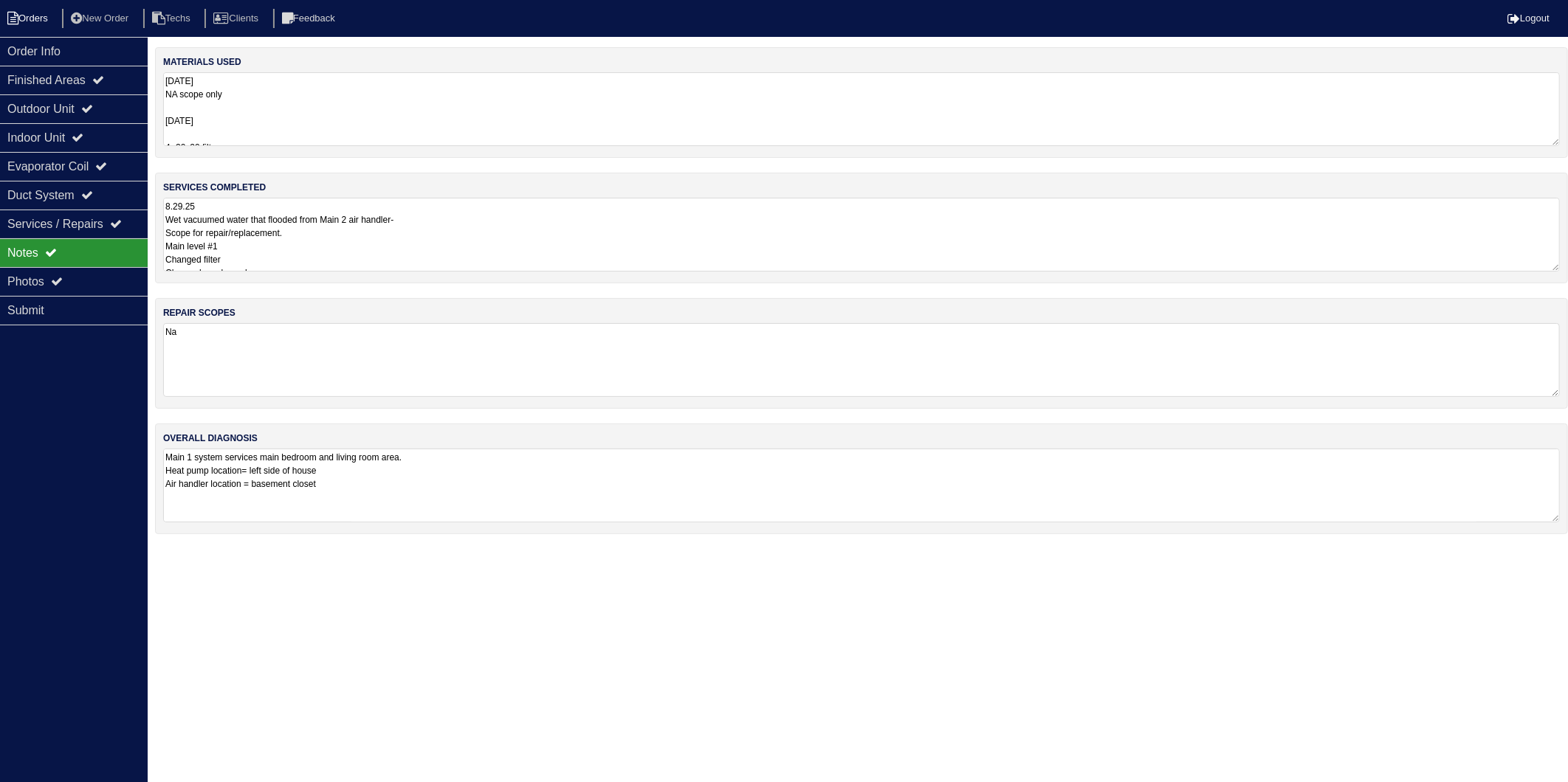
select select "15"
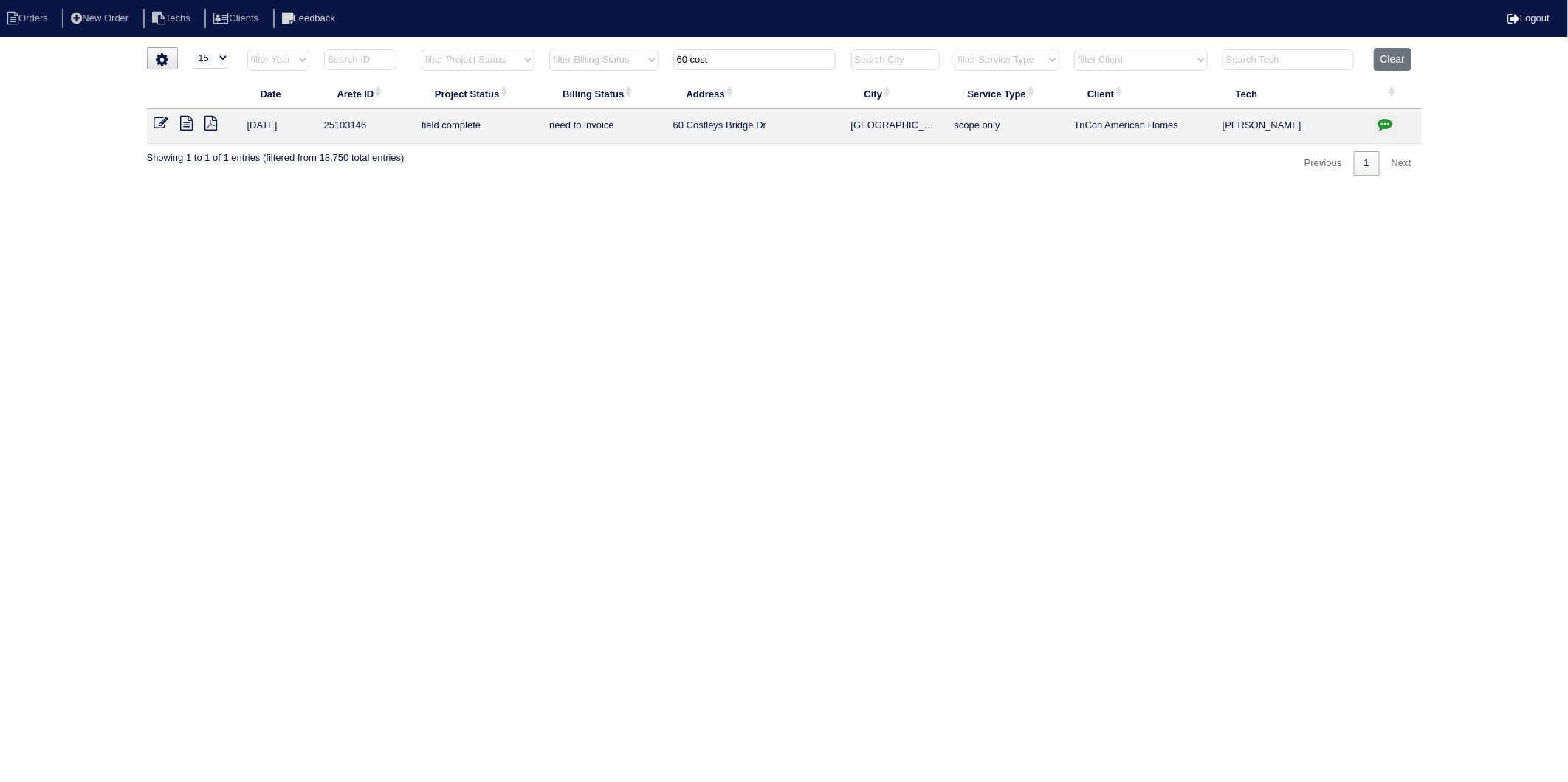
click at [160, 126] on icon at bounding box center [161, 123] width 15 height 15
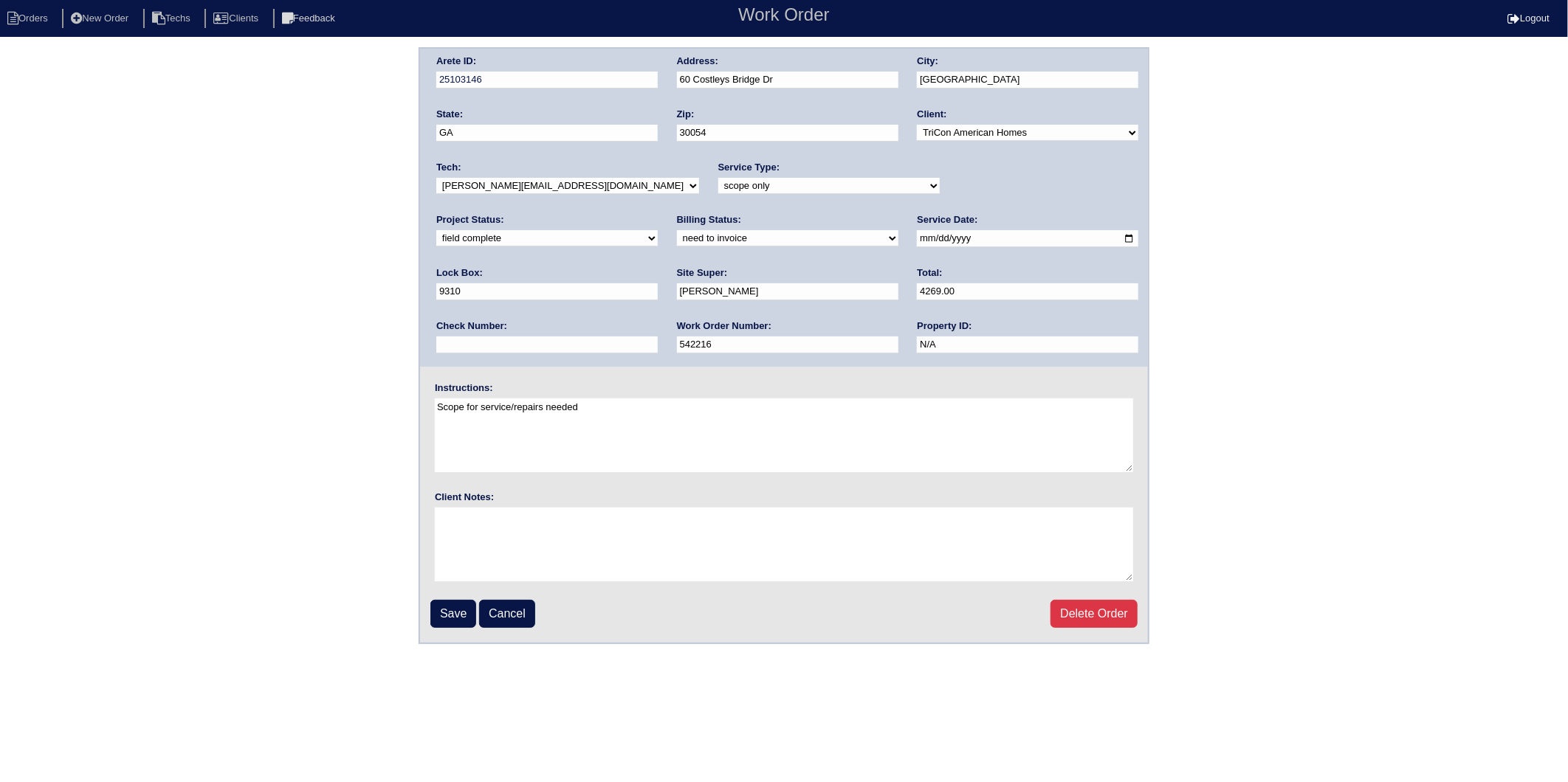
click at [677, 242] on select "need to quote quoted need to invoice invoiced paid warranty purchase order need…" at bounding box center [787, 238] width 221 height 17
select select "invoiced"
click at [677, 230] on select "need to quote quoted need to invoice invoiced paid warranty purchase order need…" at bounding box center [787, 238] width 221 height 17
click at [458, 608] on input "Save" at bounding box center [453, 613] width 46 height 28
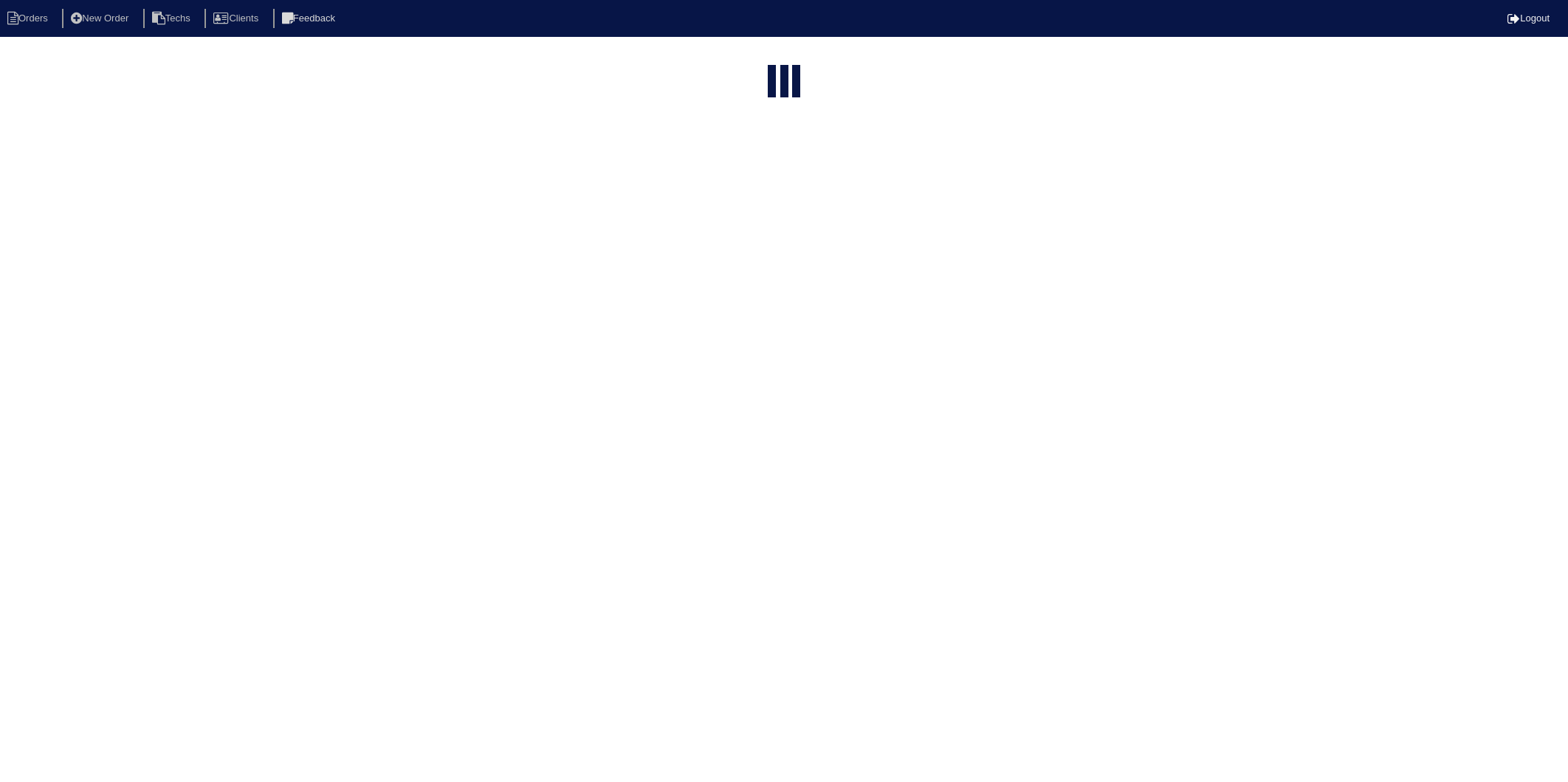
select select "15"
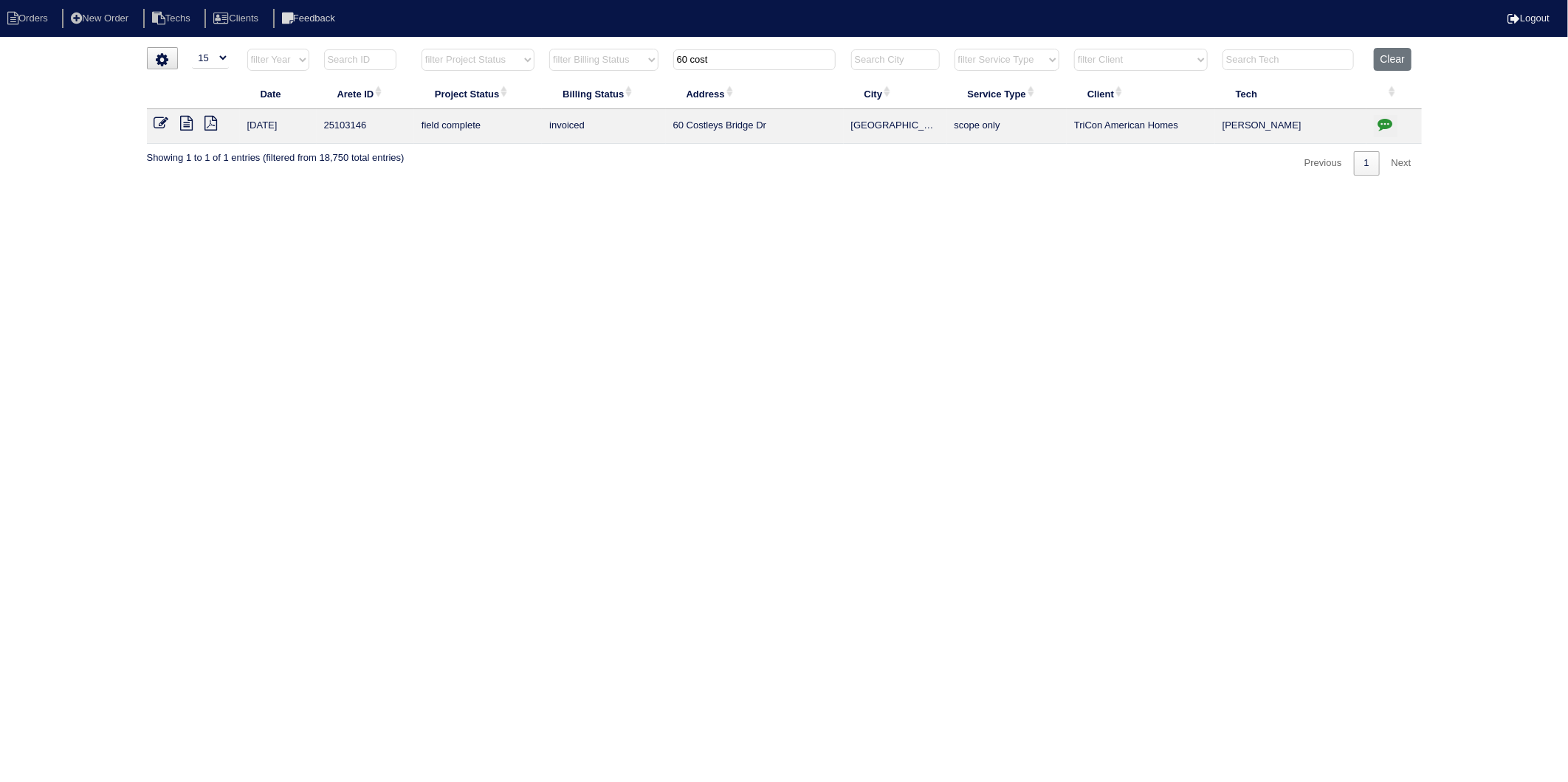
click at [771, 191] on html "Orders New Order Techs Clients Feedback Logout Orders New Order Users Clients M…" at bounding box center [784, 95] width 1568 height 191
click at [1084, 191] on html "Orders New Order Techs Clients Feedback Logout Orders New Order Users Clients M…" at bounding box center [784, 95] width 1568 height 191
click at [1393, 57] on button "Clear" at bounding box center [1392, 59] width 38 height 23
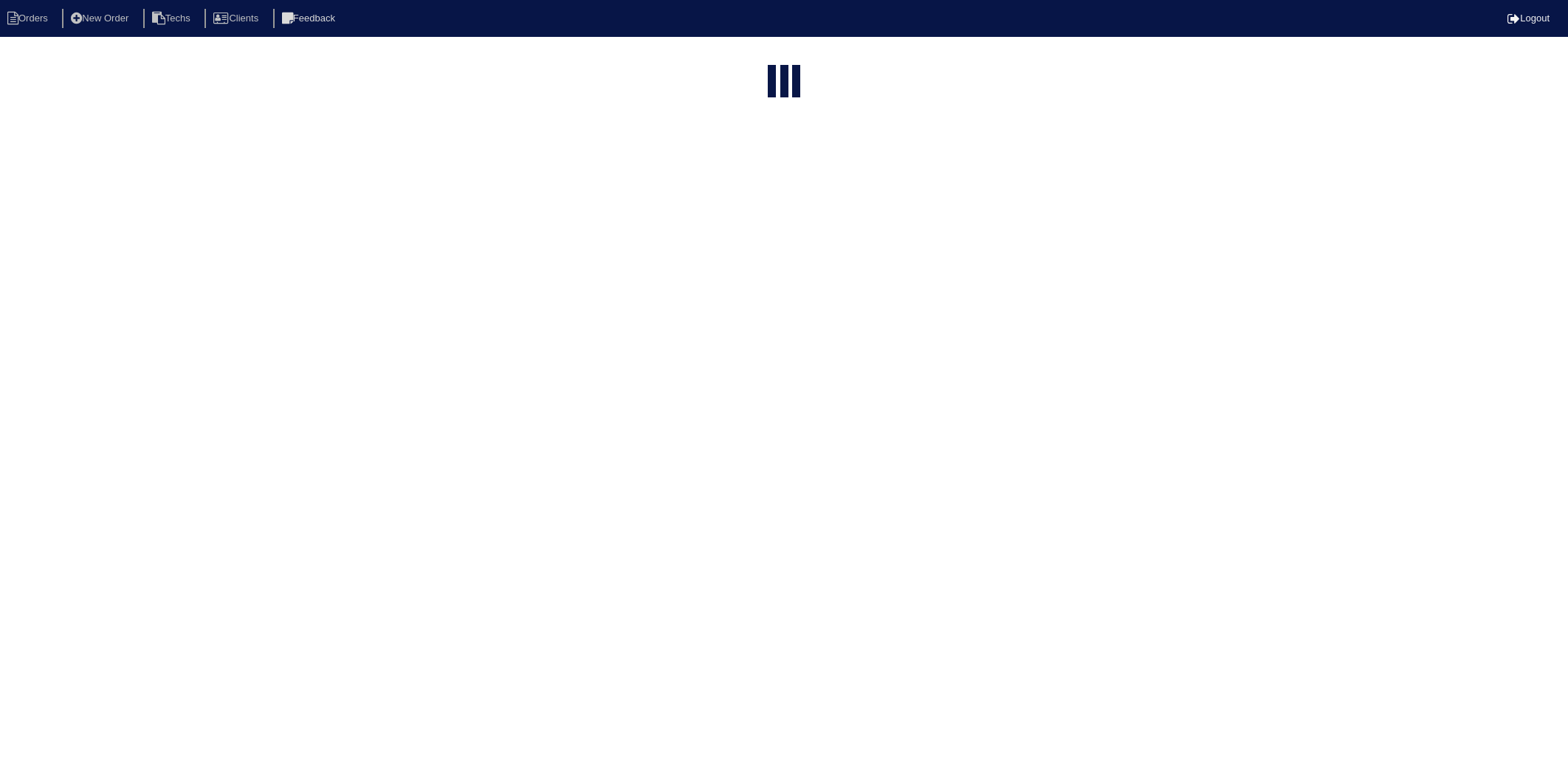
select select "15"
click at [747, 253] on td "[STREET_ADDRESS][PERSON_NAME]" at bounding box center [748, 245] width 178 height 35
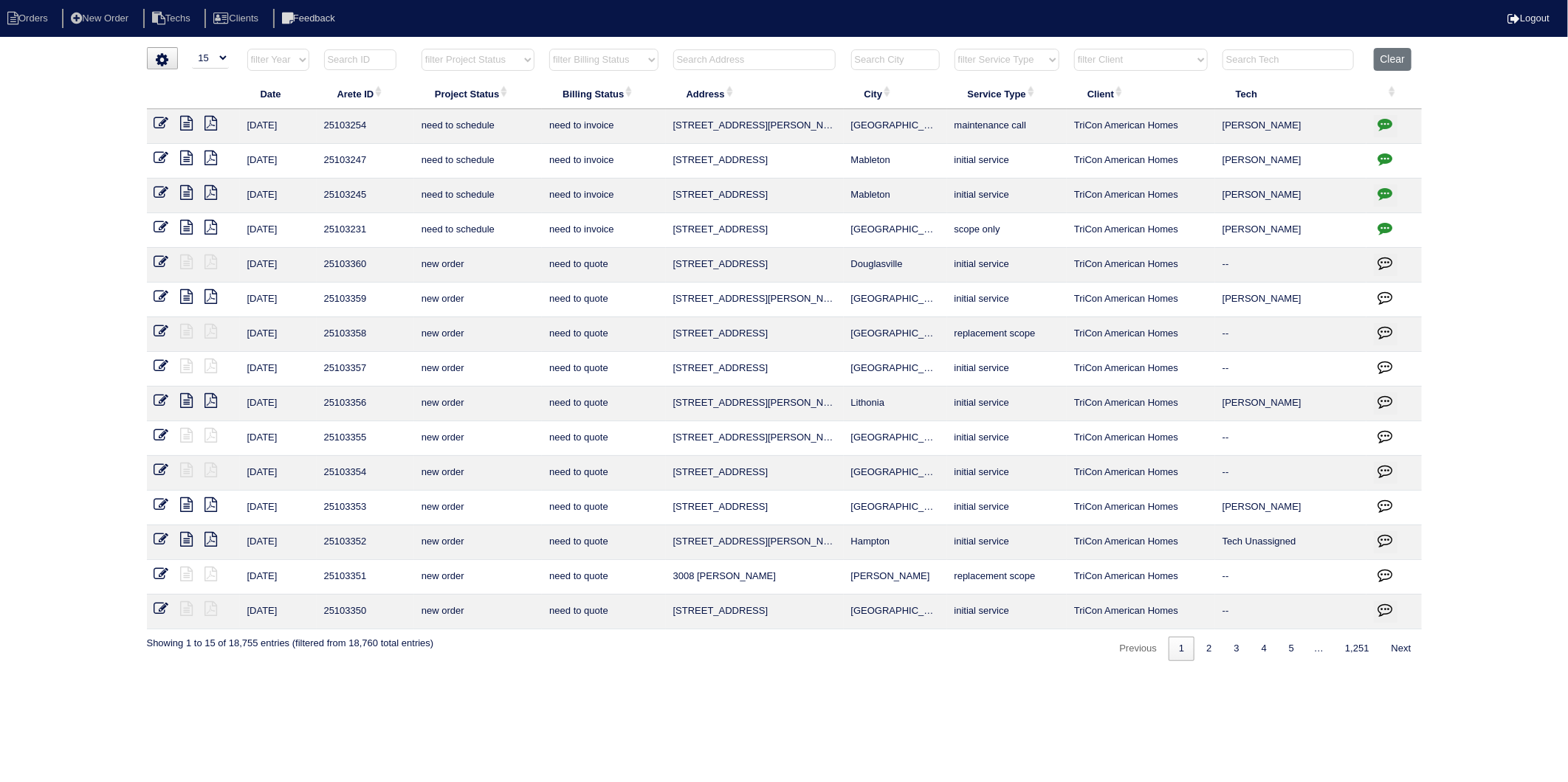
click at [736, 53] on input "text" at bounding box center [754, 60] width 162 height 21
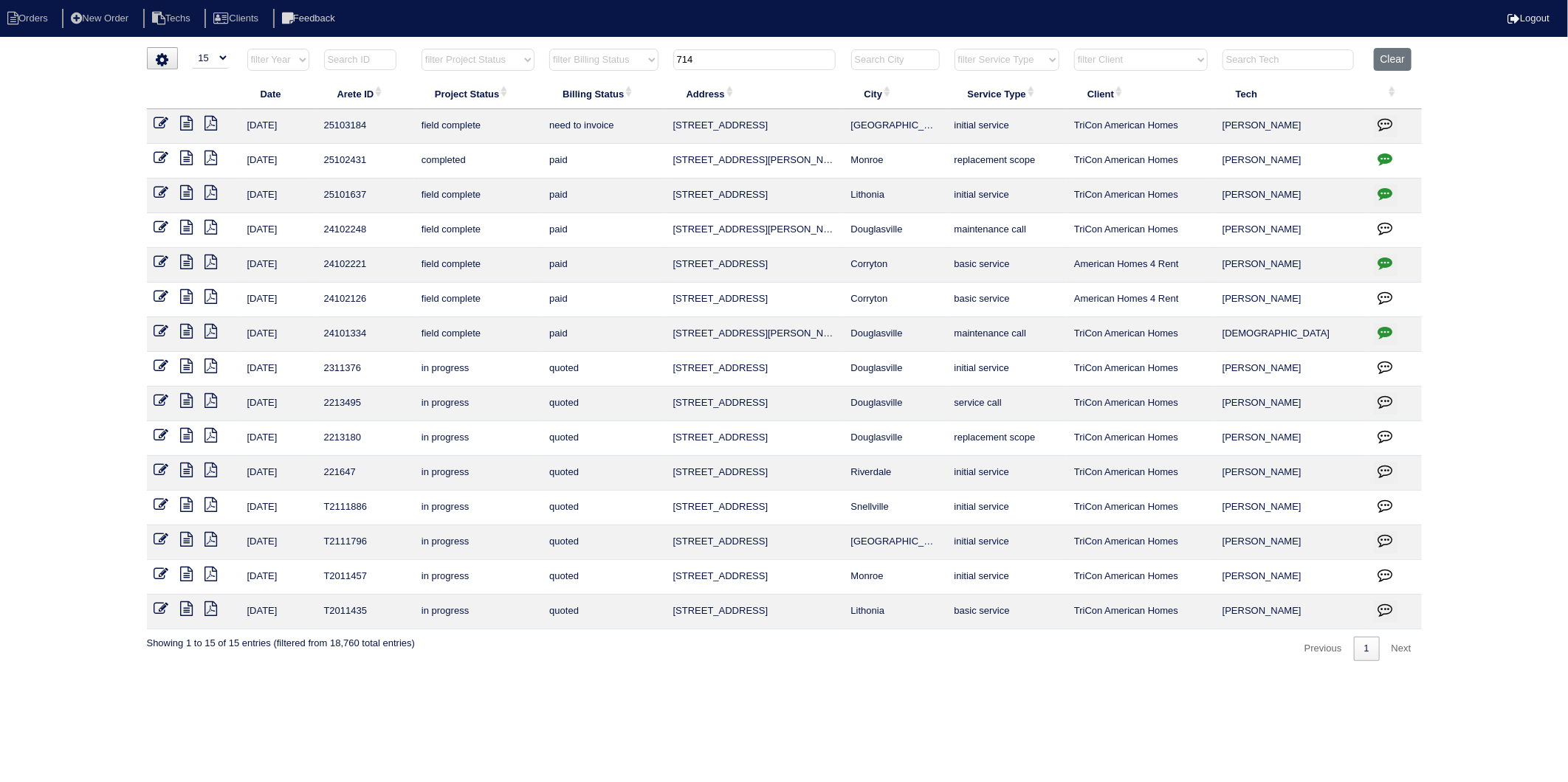
type input "714"
click at [163, 124] on icon at bounding box center [161, 123] width 15 height 15
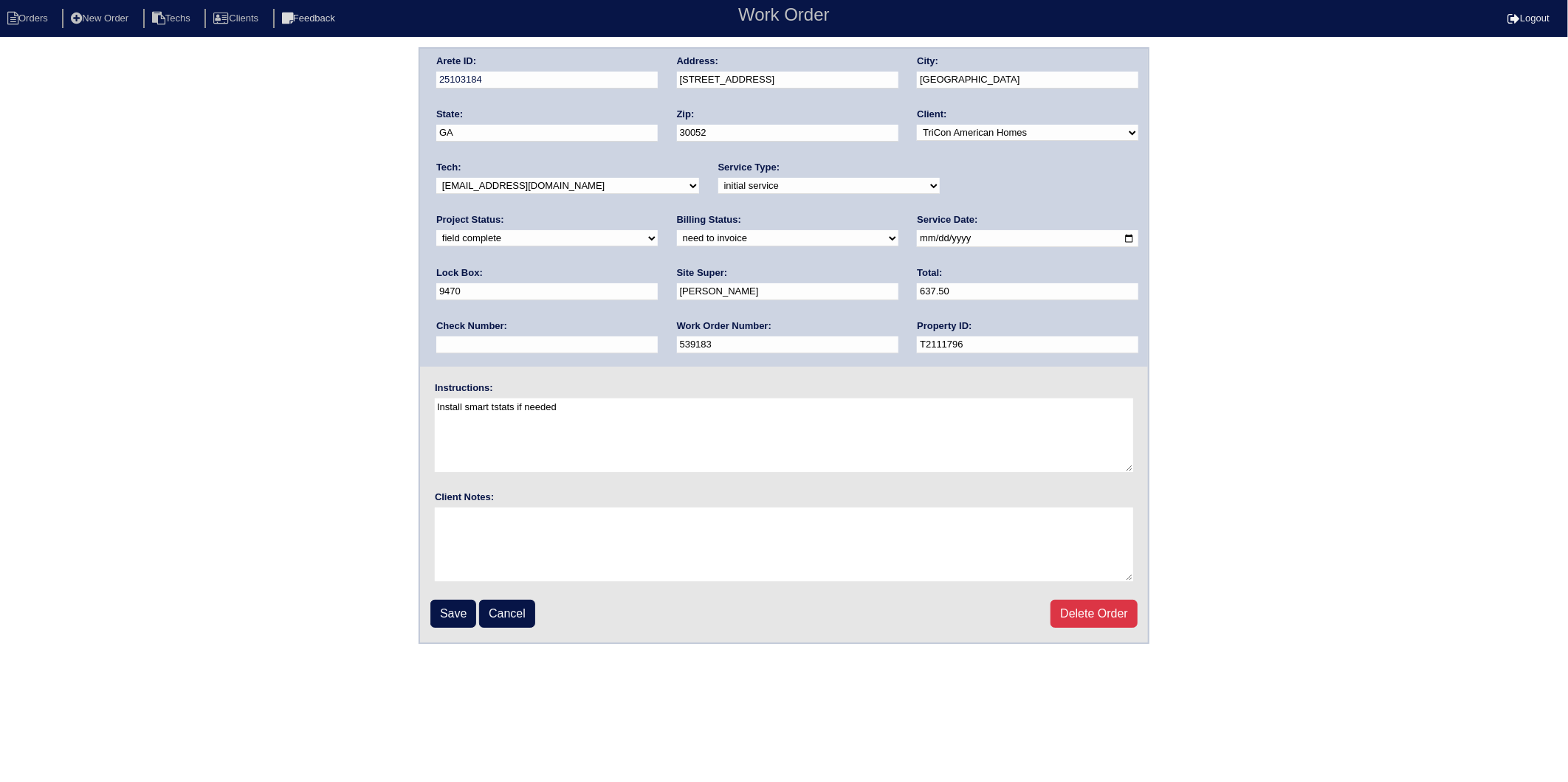
drag, startPoint x: 477, startPoint y: 237, endPoint x: 474, endPoint y: 246, distance: 9.5
click at [677, 237] on select "need to quote quoted need to invoice invoiced paid warranty purchase order need…" at bounding box center [787, 238] width 221 height 17
select select "invoiced"
click at [677, 230] on select "need to quote quoted need to invoice invoiced paid warranty purchase order need…" at bounding box center [787, 238] width 221 height 17
drag, startPoint x: 456, startPoint y: 614, endPoint x: 459, endPoint y: 456, distance: 158.0
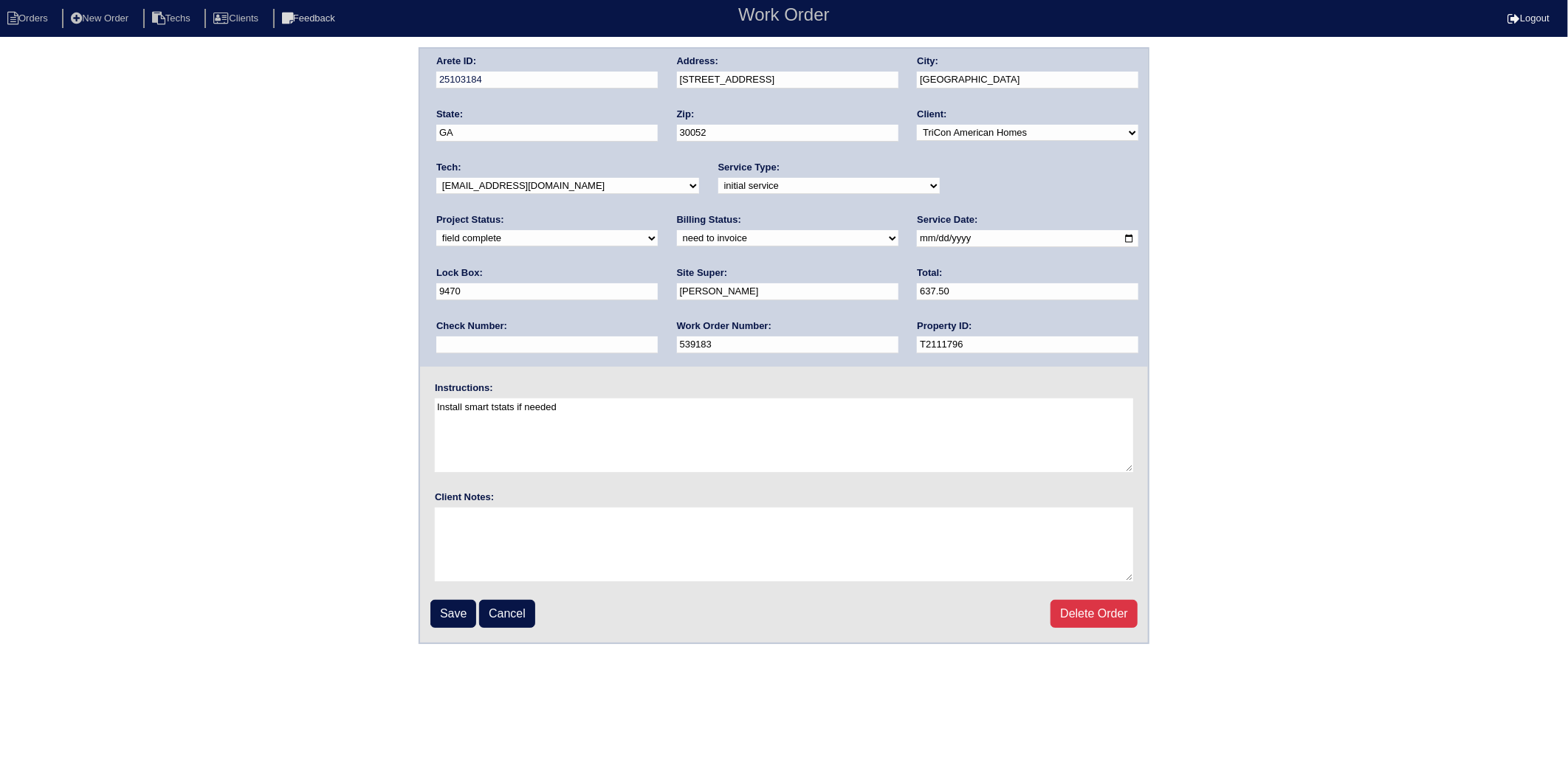
click at [456, 614] on input "Save" at bounding box center [453, 613] width 46 height 28
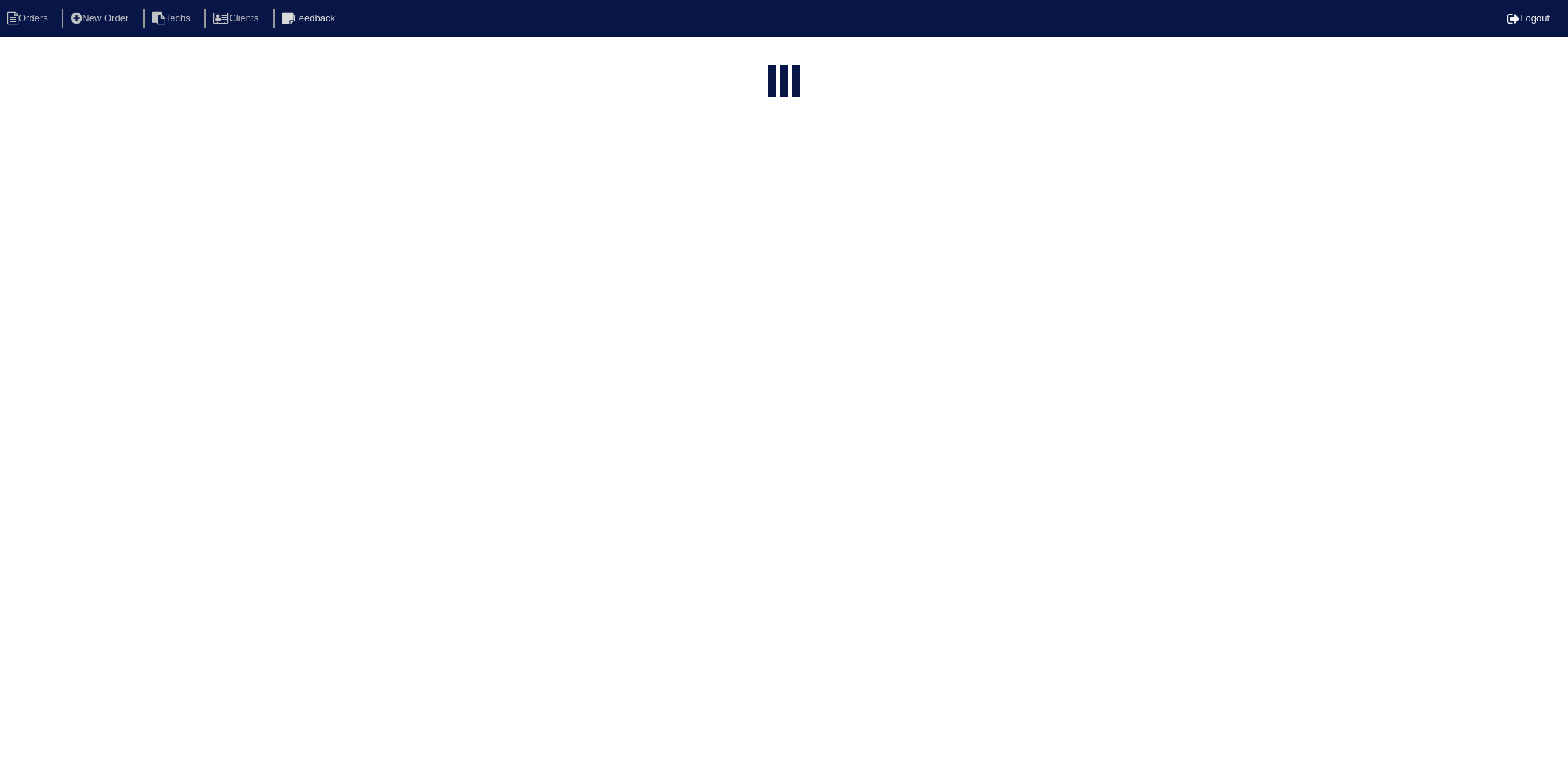
select select "15"
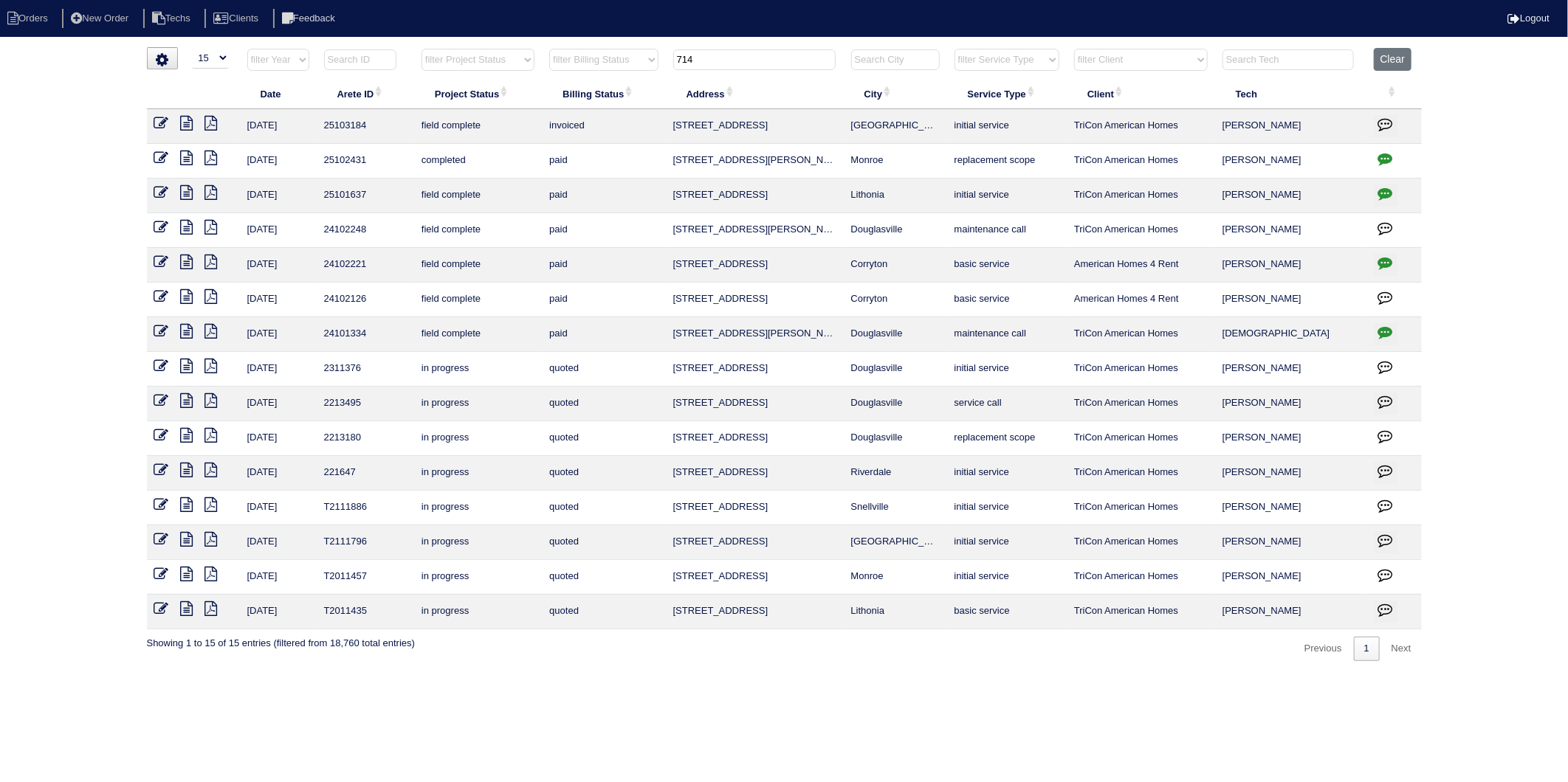
drag, startPoint x: 703, startPoint y: 61, endPoint x: 631, endPoint y: 70, distance: 72.6
click at [631, 70] on tr "filter Year -- Any Year -- 2025 2024 2023 2022 2021 2020 2019 filter Project St…" at bounding box center [784, 62] width 1275 height 30
type input "312"
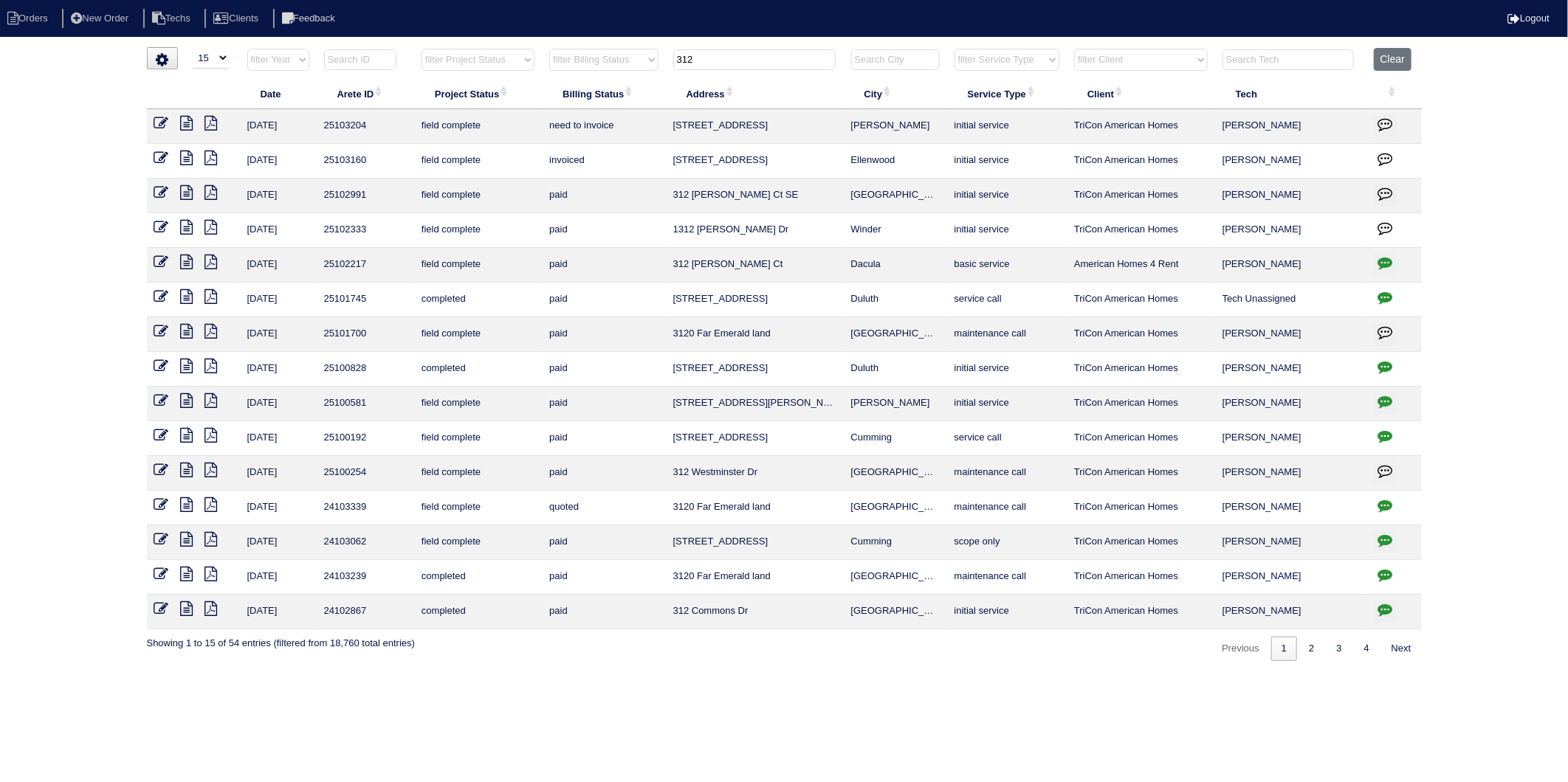
click at [160, 126] on icon at bounding box center [161, 123] width 15 height 15
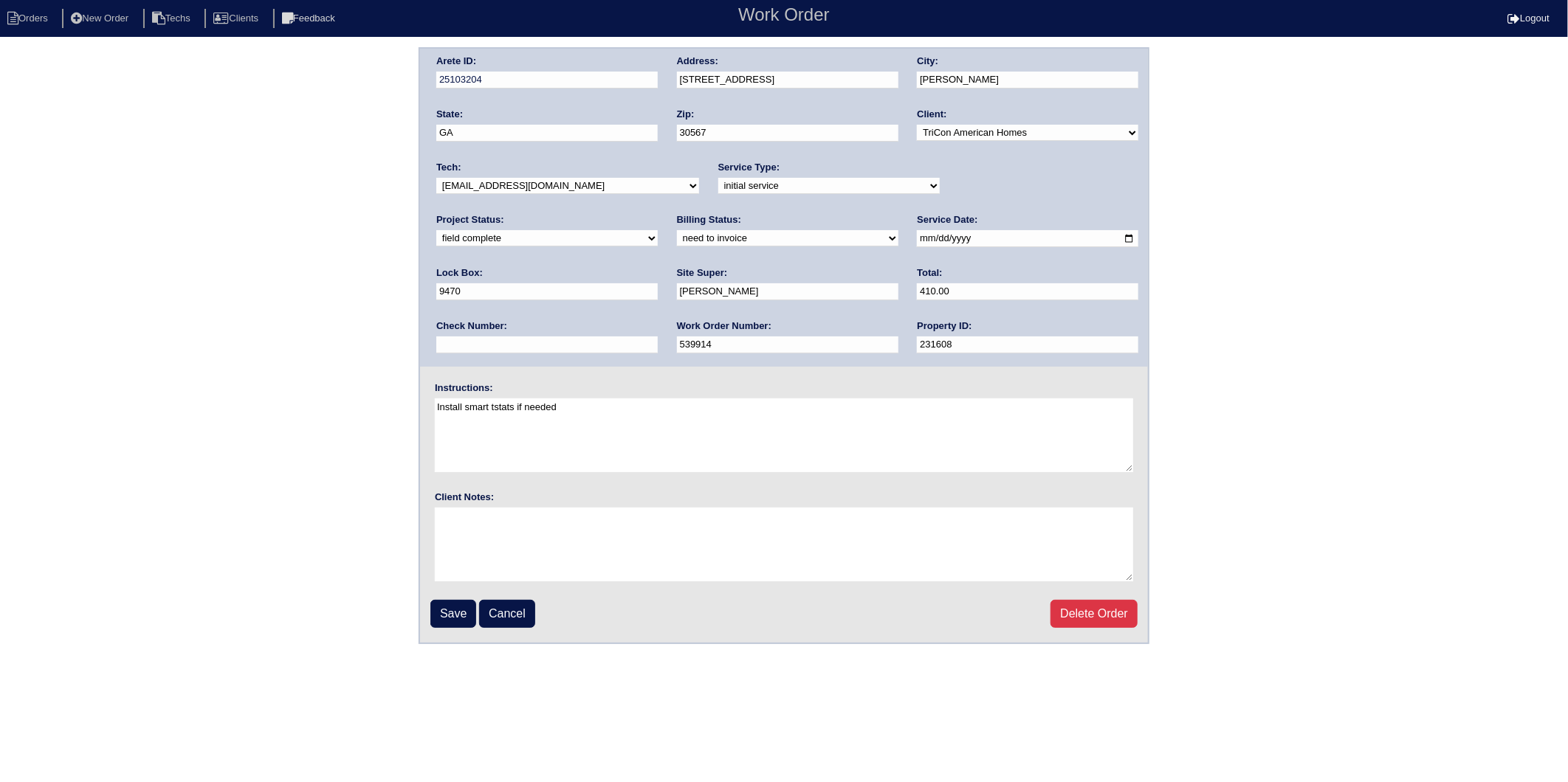
click at [677, 240] on select "need to quote quoted need to invoice invoiced paid warranty purchase order need…" at bounding box center [787, 238] width 221 height 17
select select "invoiced"
click at [677, 230] on select "need to quote quoted need to invoice invoiced paid warranty purchase order need…" at bounding box center [787, 238] width 221 height 17
click at [459, 617] on input "Save" at bounding box center [453, 613] width 46 height 28
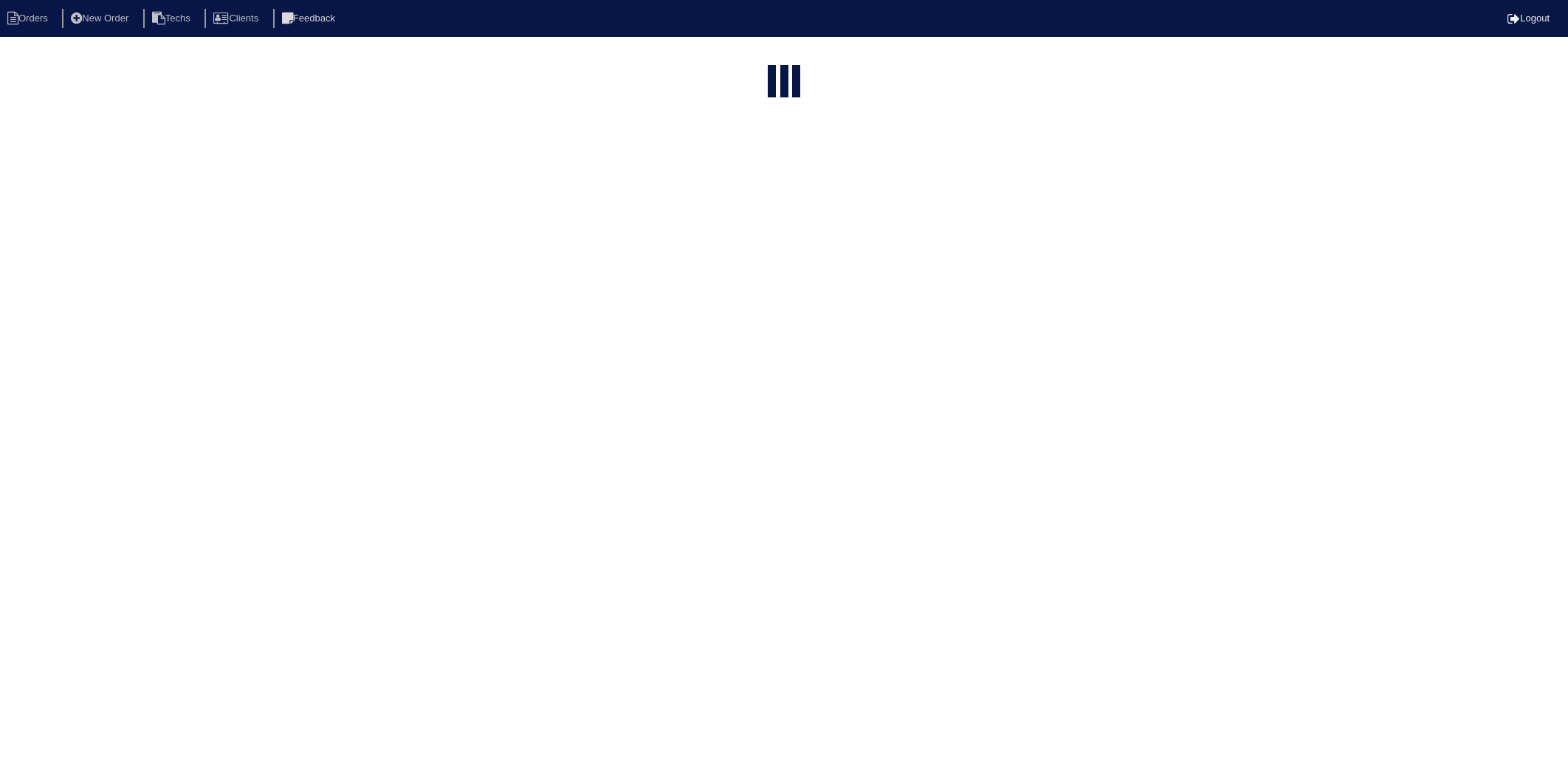
select select "15"
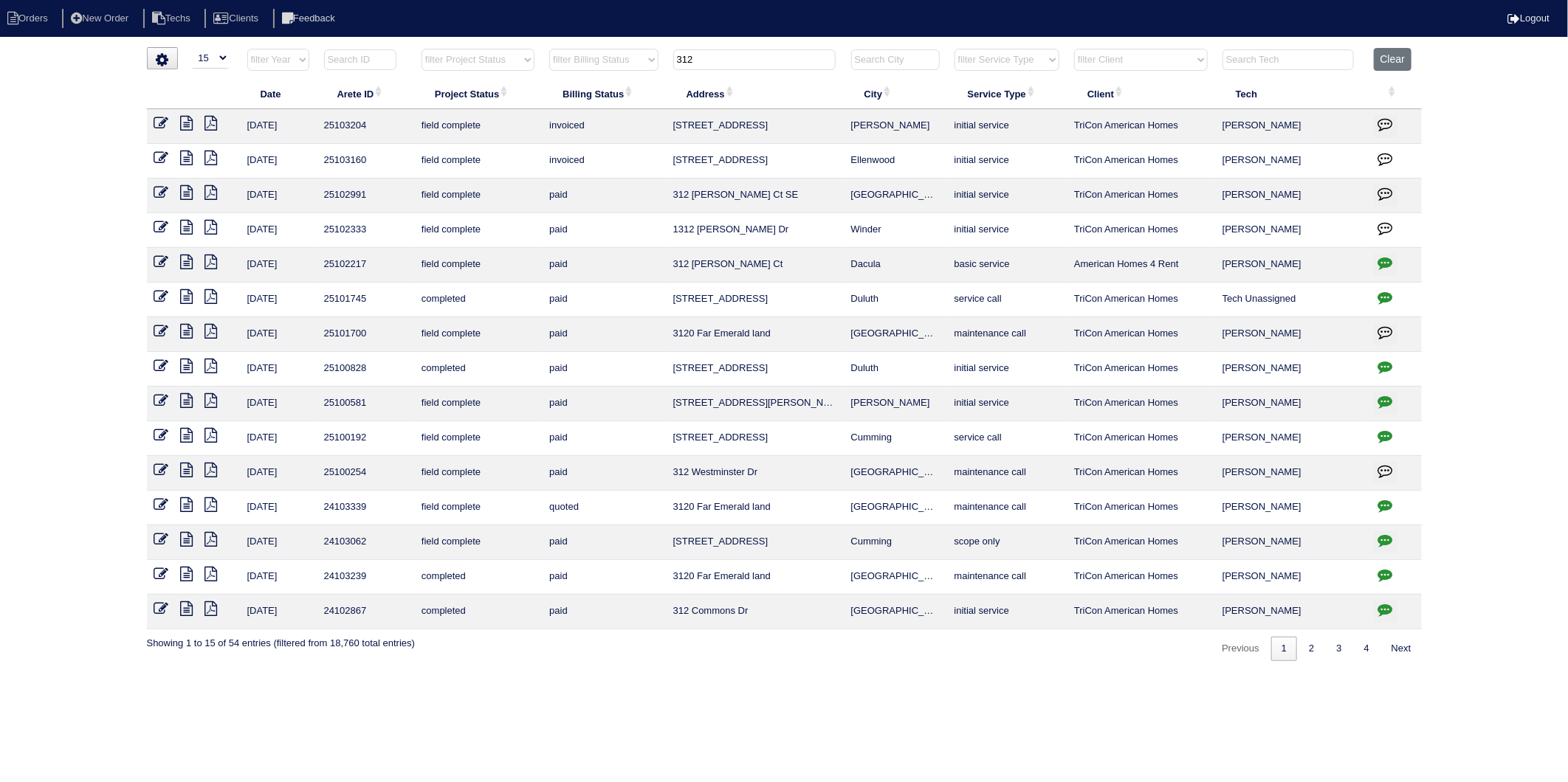
drag, startPoint x: 712, startPoint y: 65, endPoint x: 649, endPoint y: 72, distance: 63.4
click at [649, 72] on tr "filter Year -- Any Year -- 2025 2024 2023 2022 2021 2020 2019 filter Project St…" at bounding box center [784, 62] width 1275 height 30
type input "204"
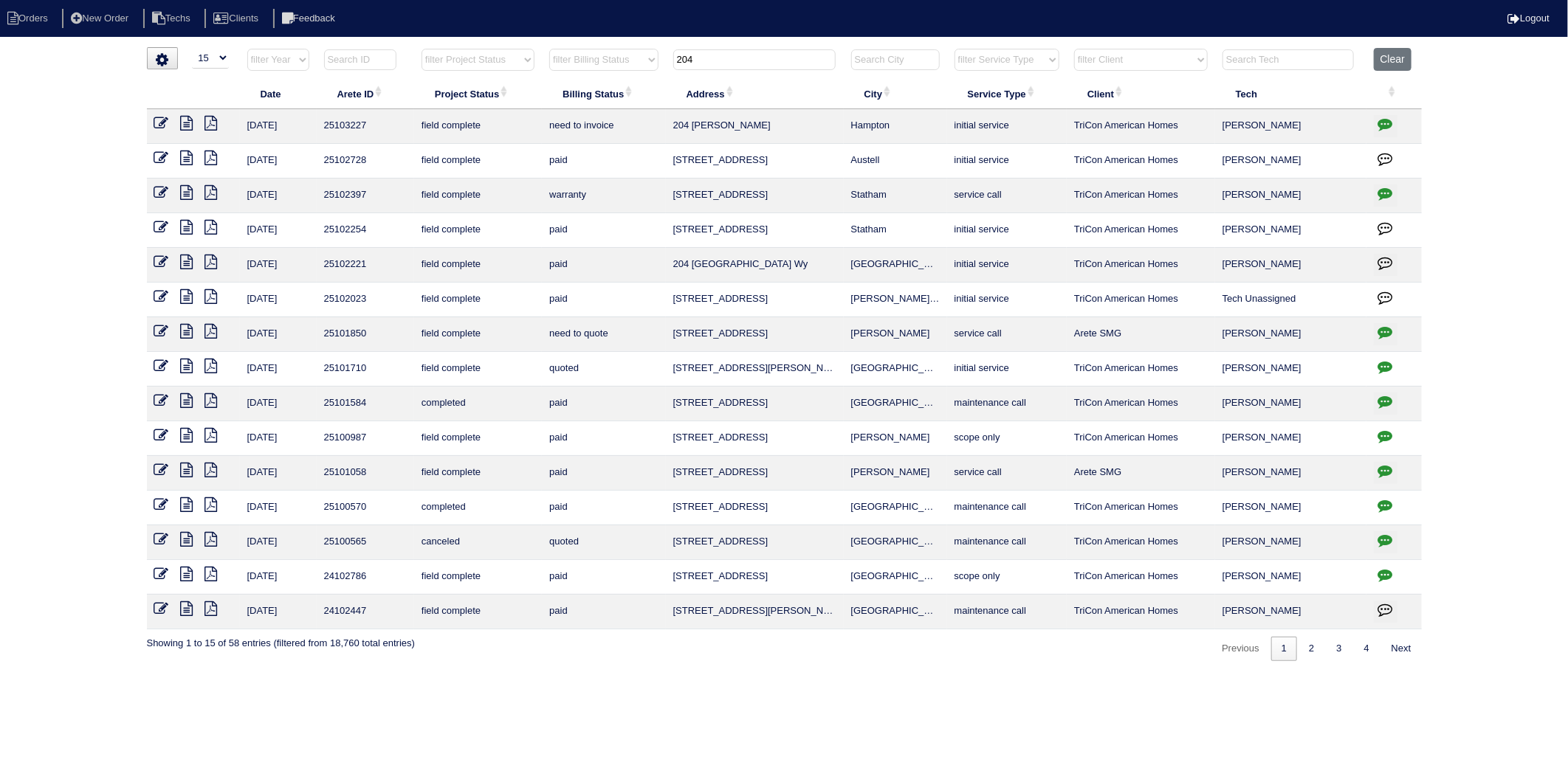
drag, startPoint x: 191, startPoint y: 124, endPoint x: 106, endPoint y: 144, distance: 87.3
click at [191, 123] on icon at bounding box center [187, 123] width 13 height 15
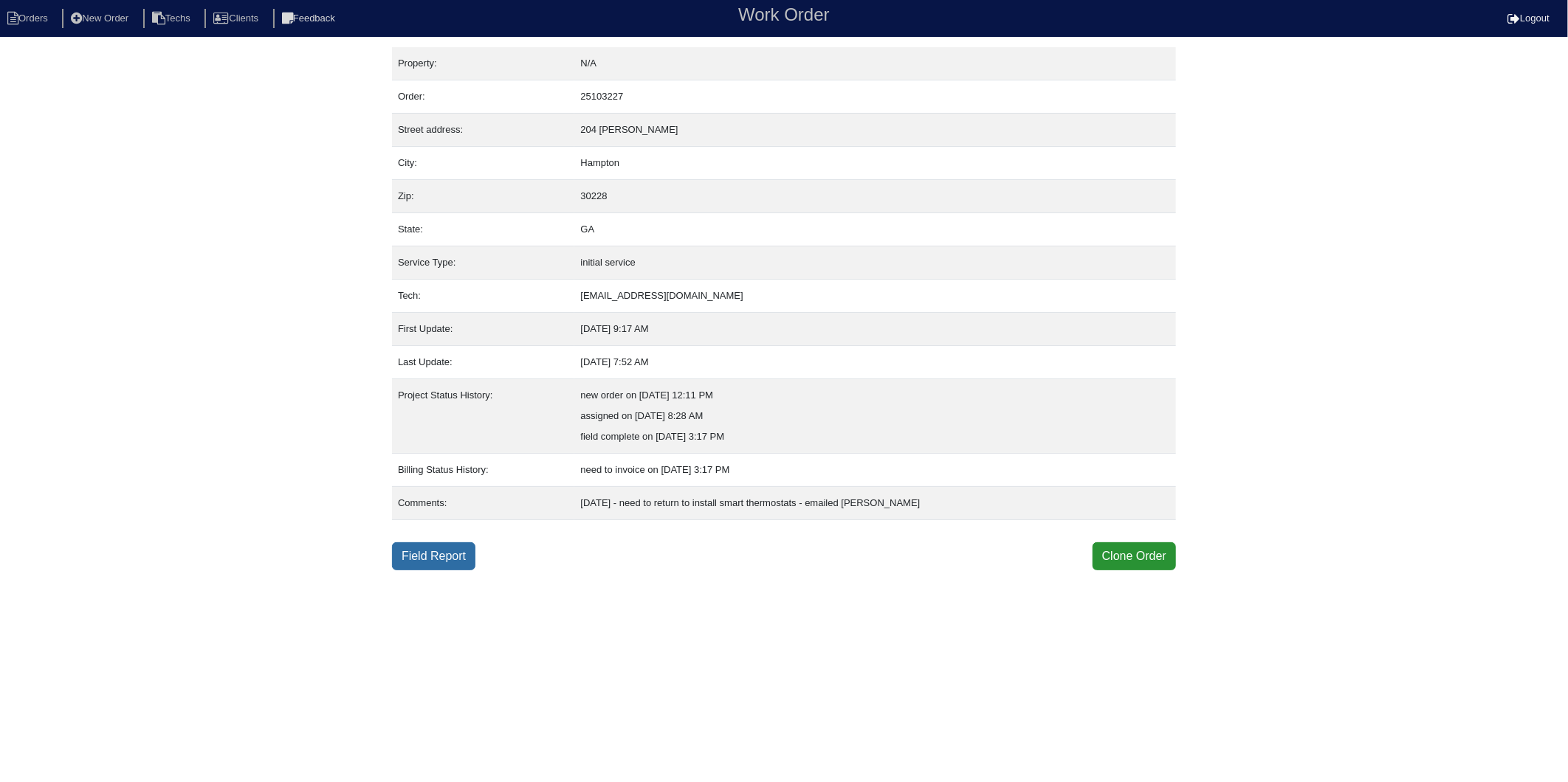
click at [453, 555] on link "Field Report" at bounding box center [433, 556] width 83 height 28
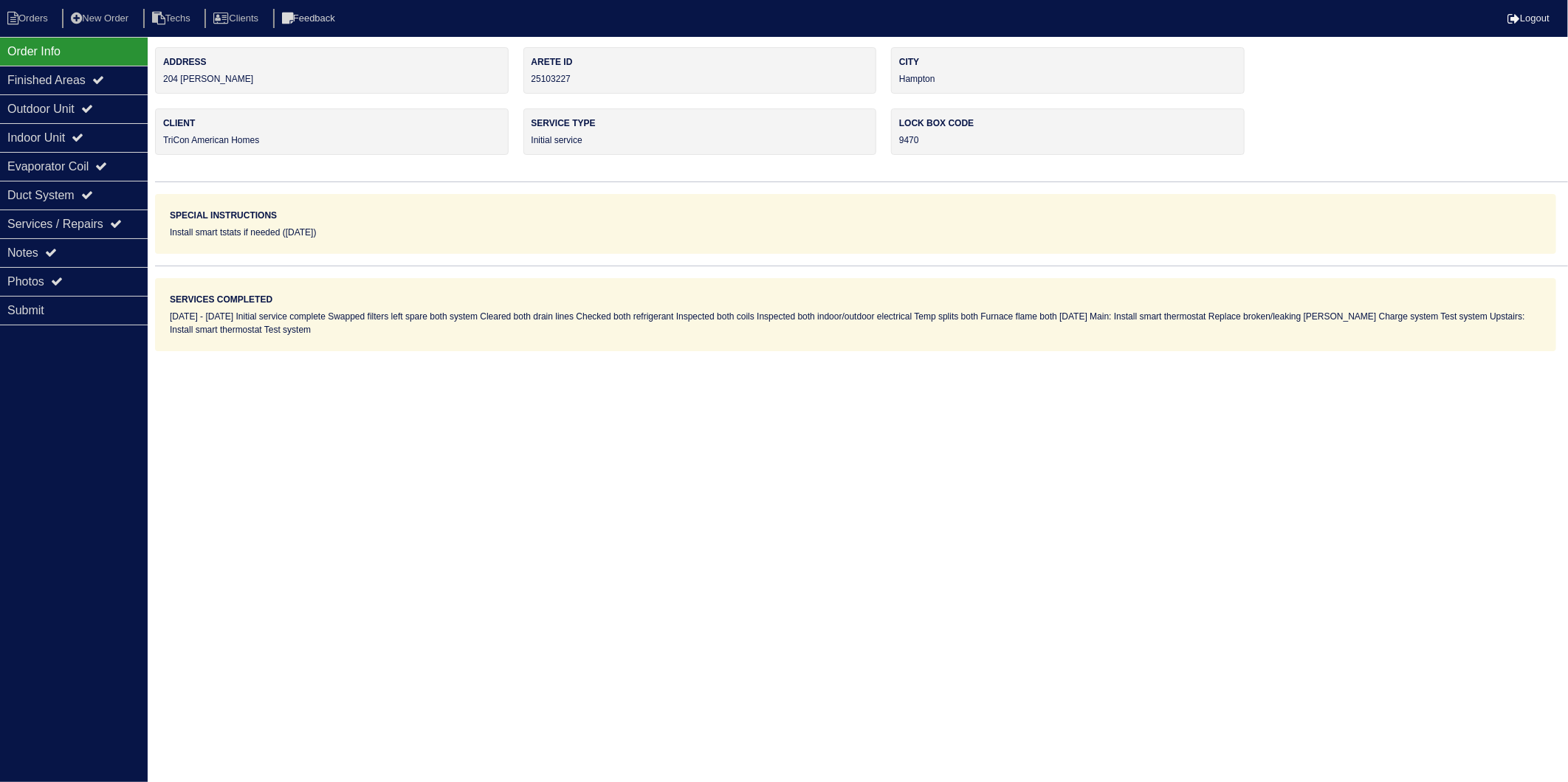
drag, startPoint x: 29, startPoint y: 259, endPoint x: 169, endPoint y: 213, distance: 147.4
click at [29, 259] on div "Notes" at bounding box center [73, 252] width 148 height 28
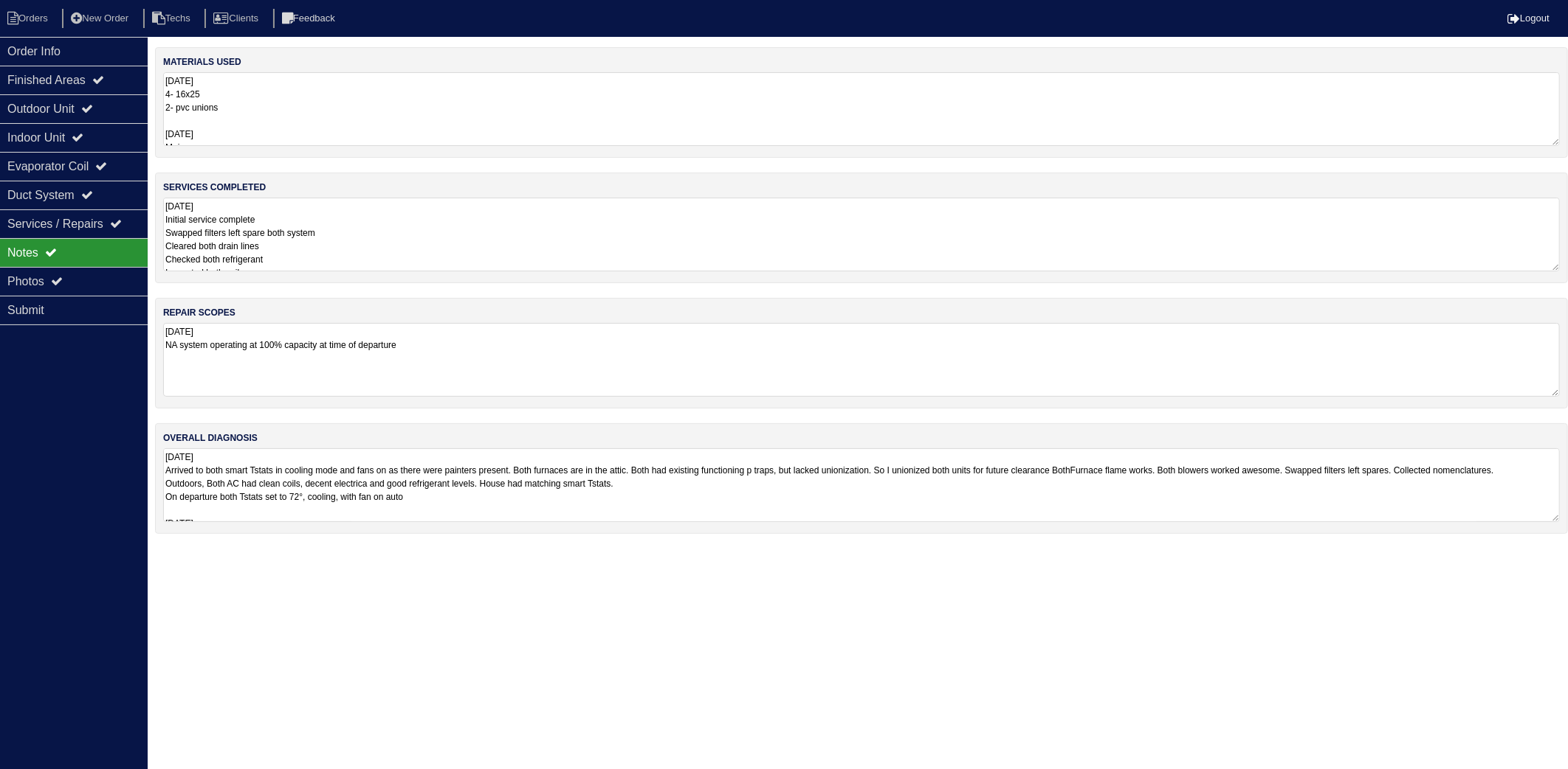
click at [335, 104] on textarea "9.5.25 4- 16x25 2- pvc unions 9/9/25 Main: Smart thermostat x1 Schrader core x1…" at bounding box center [861, 109] width 1397 height 73
click at [33, 16] on li "Orders" at bounding box center [29, 19] width 60 height 20
select select "15"
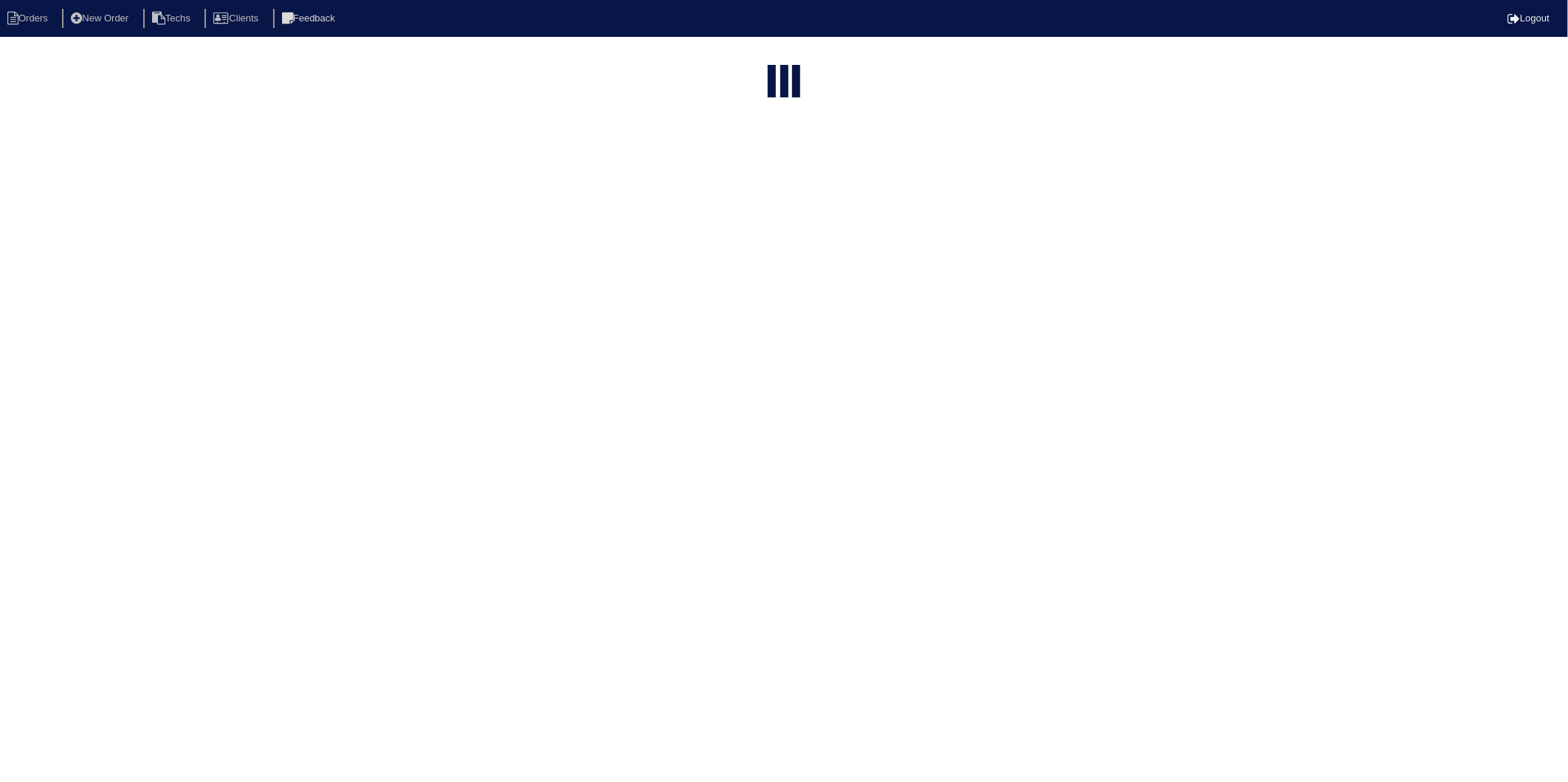
type input "204"
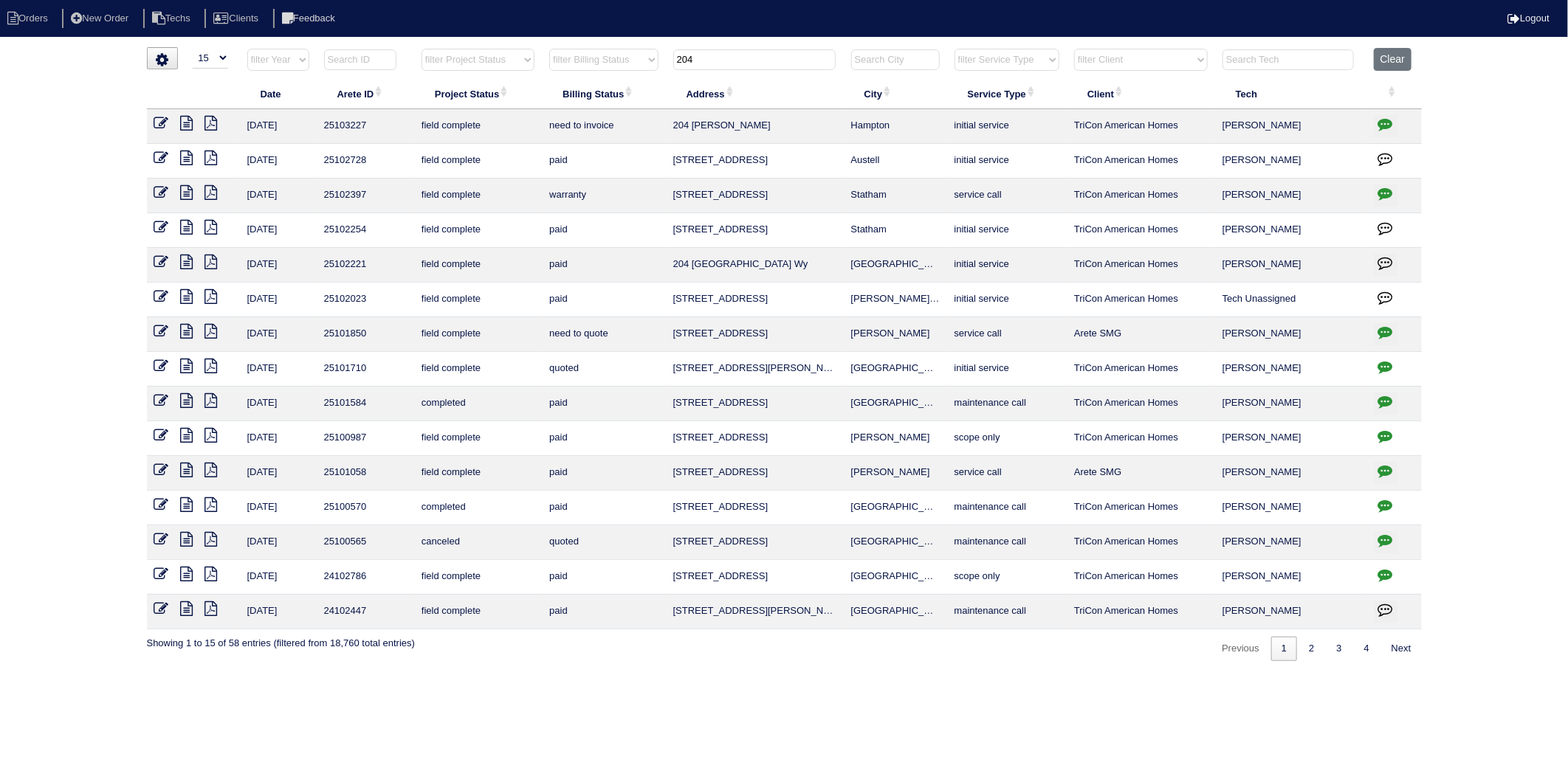
click at [155, 126] on icon at bounding box center [161, 123] width 15 height 15
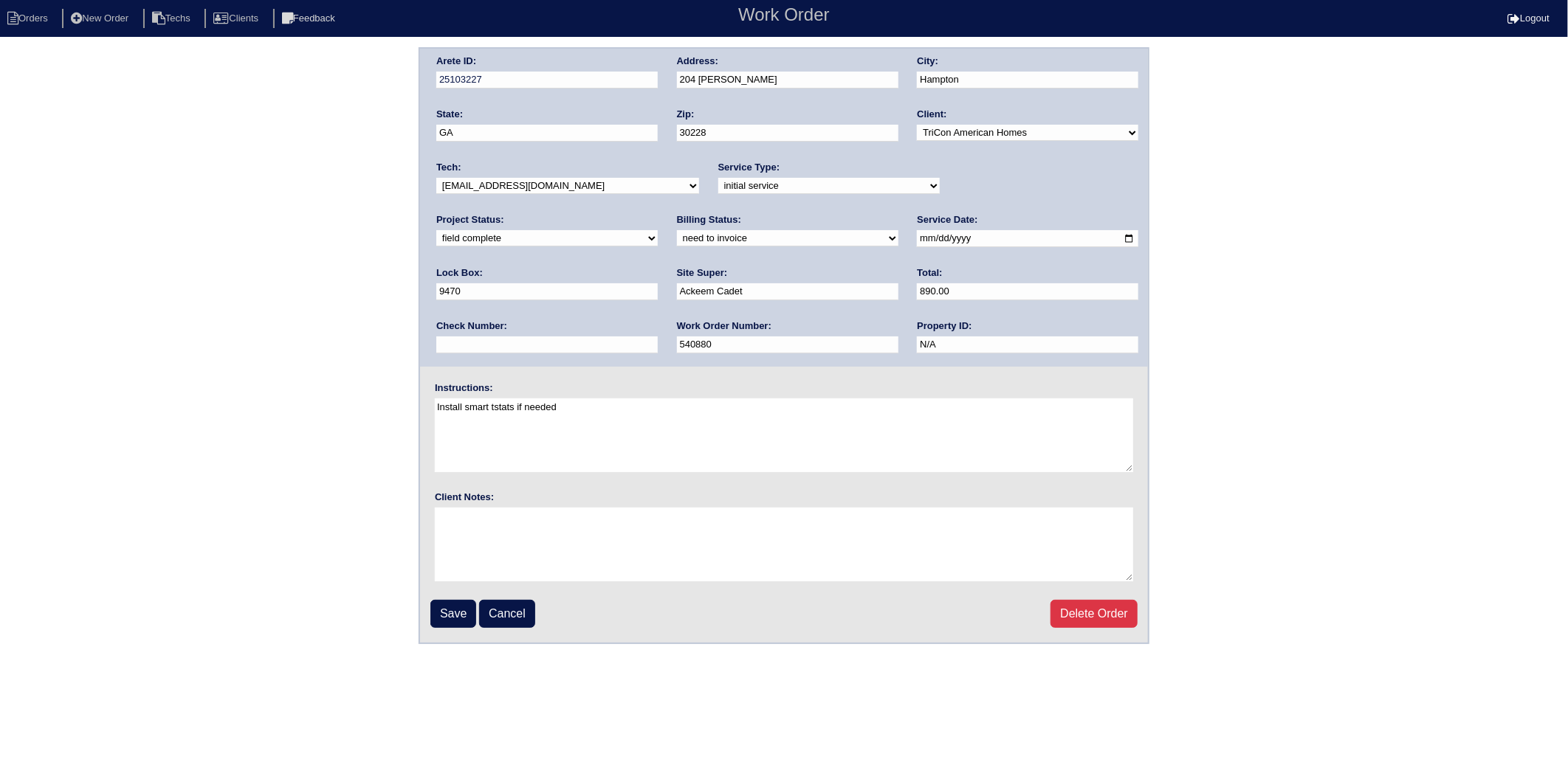
click at [677, 239] on select "need to quote quoted need to invoice invoiced paid warranty purchase order need…" at bounding box center [787, 238] width 221 height 17
select select "invoiced"
click at [677, 230] on select "need to quote quoted need to invoice invoiced paid warranty purchase order need…" at bounding box center [787, 238] width 221 height 17
click at [465, 600] on input "Save" at bounding box center [453, 613] width 46 height 28
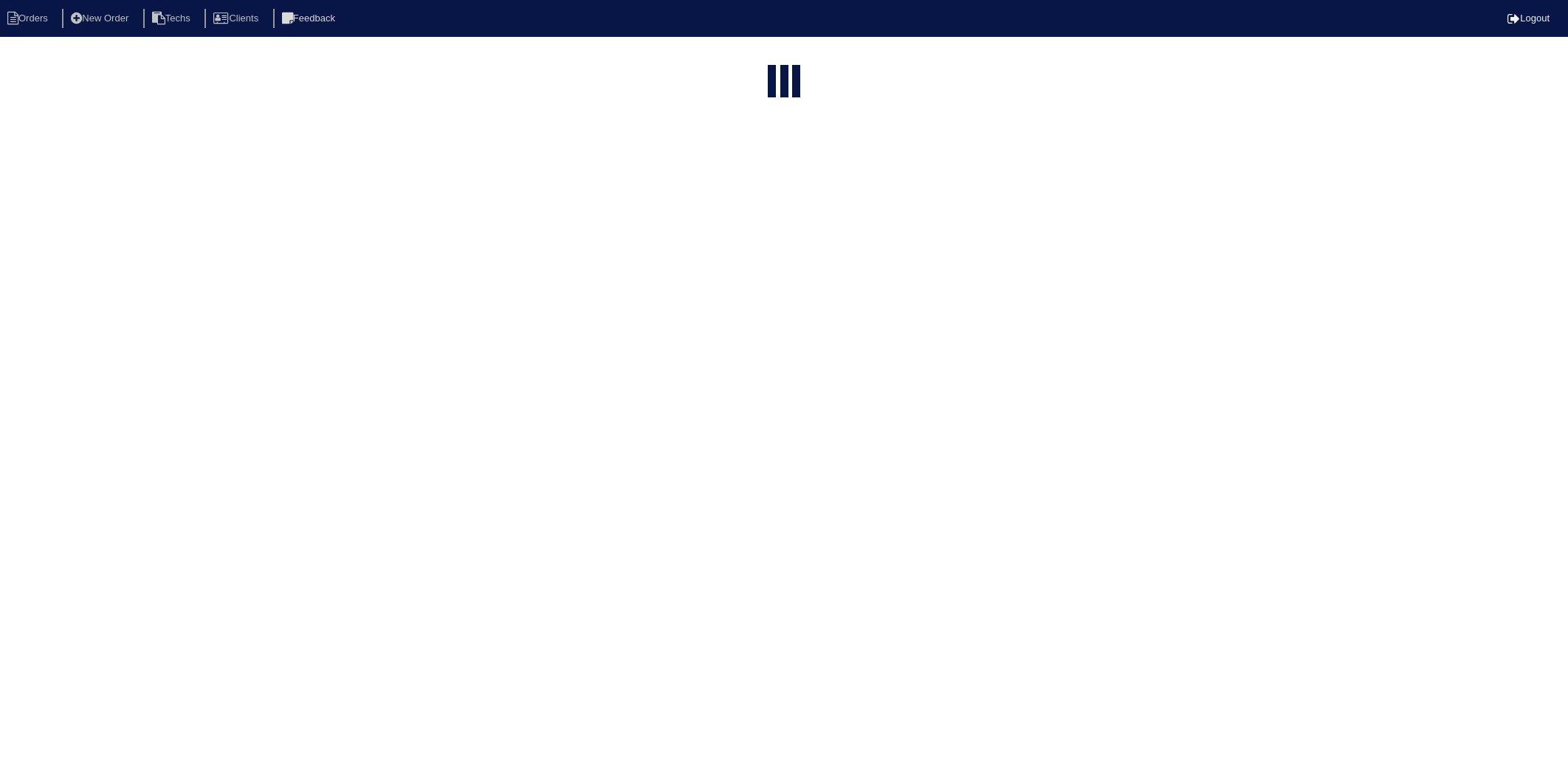
select select "15"
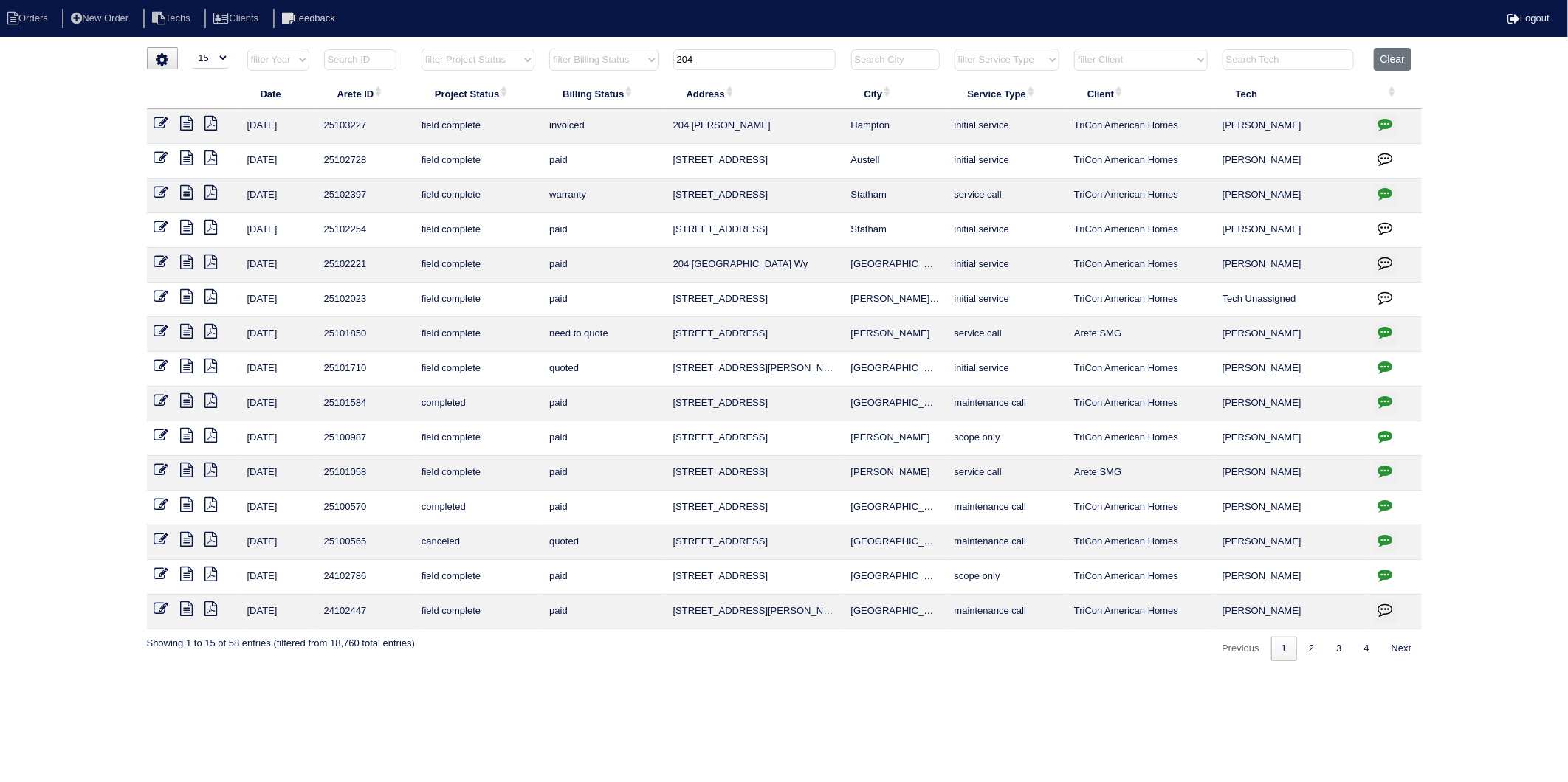
drag, startPoint x: 659, startPoint y: 69, endPoint x: 651, endPoint y: 70, distance: 8.1
click at [651, 70] on tr "filter Year -- Any Year -- 2025 2024 2023 2022 2021 2020 2019 filter Project St…" at bounding box center [784, 62] width 1275 height 30
type input "218"
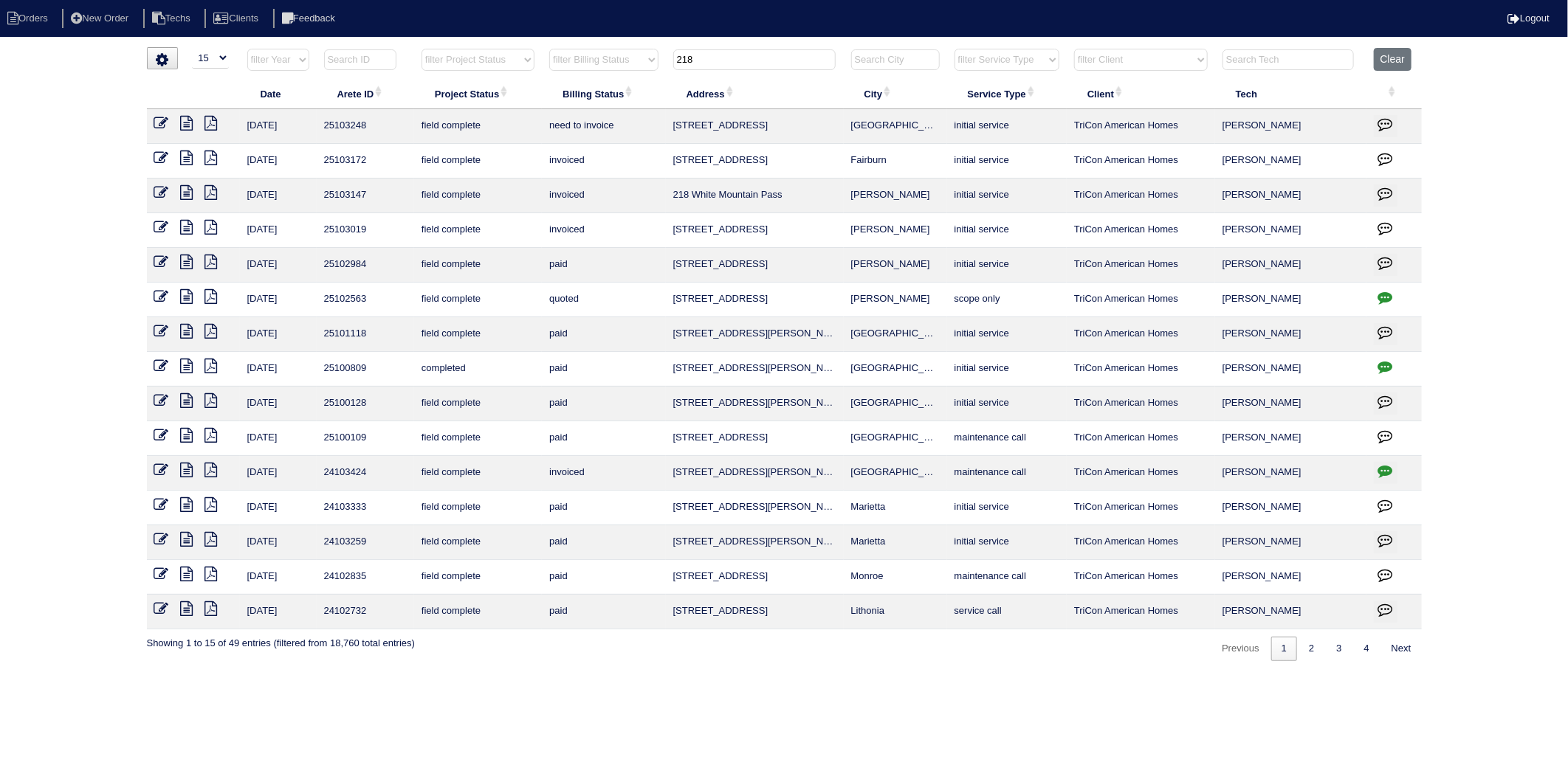
drag, startPoint x: 162, startPoint y: 126, endPoint x: 172, endPoint y: 136, distance: 14.1
click at [162, 126] on icon at bounding box center [161, 123] width 15 height 15
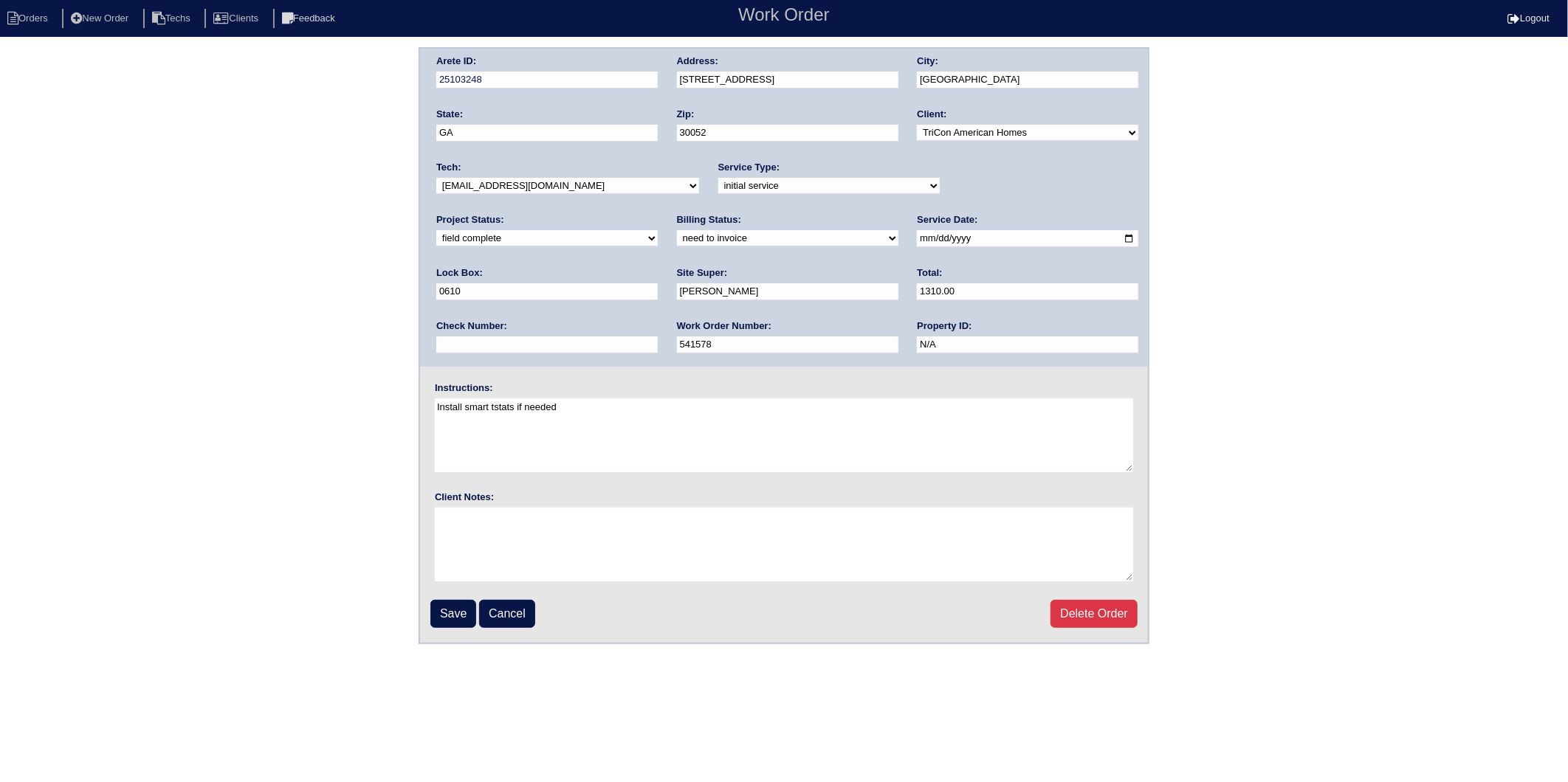
click at [677, 237] on select "need to quote quoted need to invoice invoiced paid warranty purchase order need…" at bounding box center [787, 238] width 221 height 17
select select "invoiced"
click at [677, 230] on select "need to quote quoted need to invoice invoiced paid warranty purchase order need…" at bounding box center [787, 238] width 221 height 17
drag, startPoint x: 452, startPoint y: 606, endPoint x: 180, endPoint y: 599, distance: 272.1
click at [451, 606] on input "Save" at bounding box center [453, 613] width 46 height 28
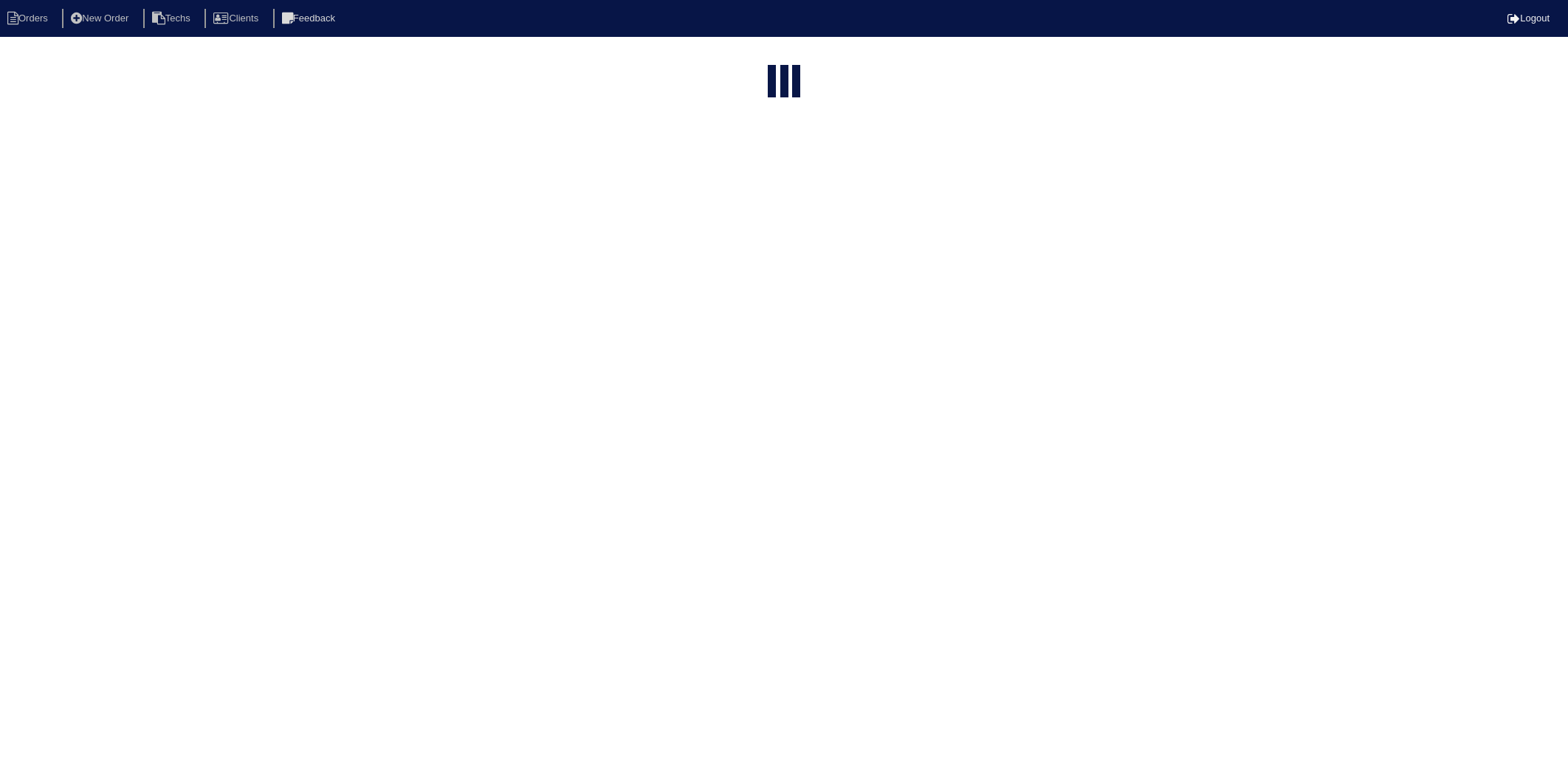
select select "15"
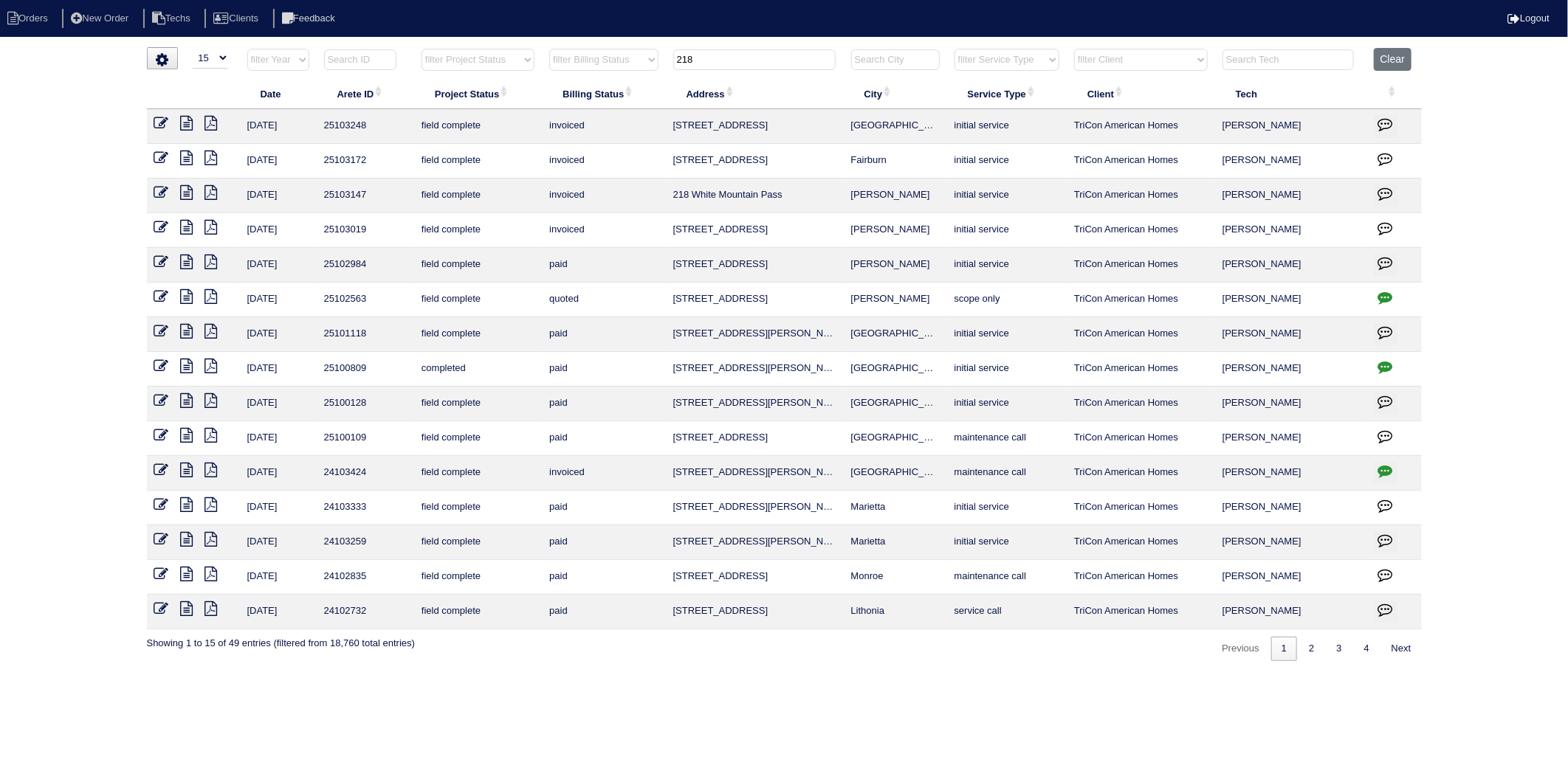
drag, startPoint x: 705, startPoint y: 59, endPoint x: 623, endPoint y: 80, distance: 84.6
click at [623, 80] on table "Date Arete ID Project Status Billing Status Address City Service Type Client Te…" at bounding box center [784, 338] width 1275 height 581
type input "80"
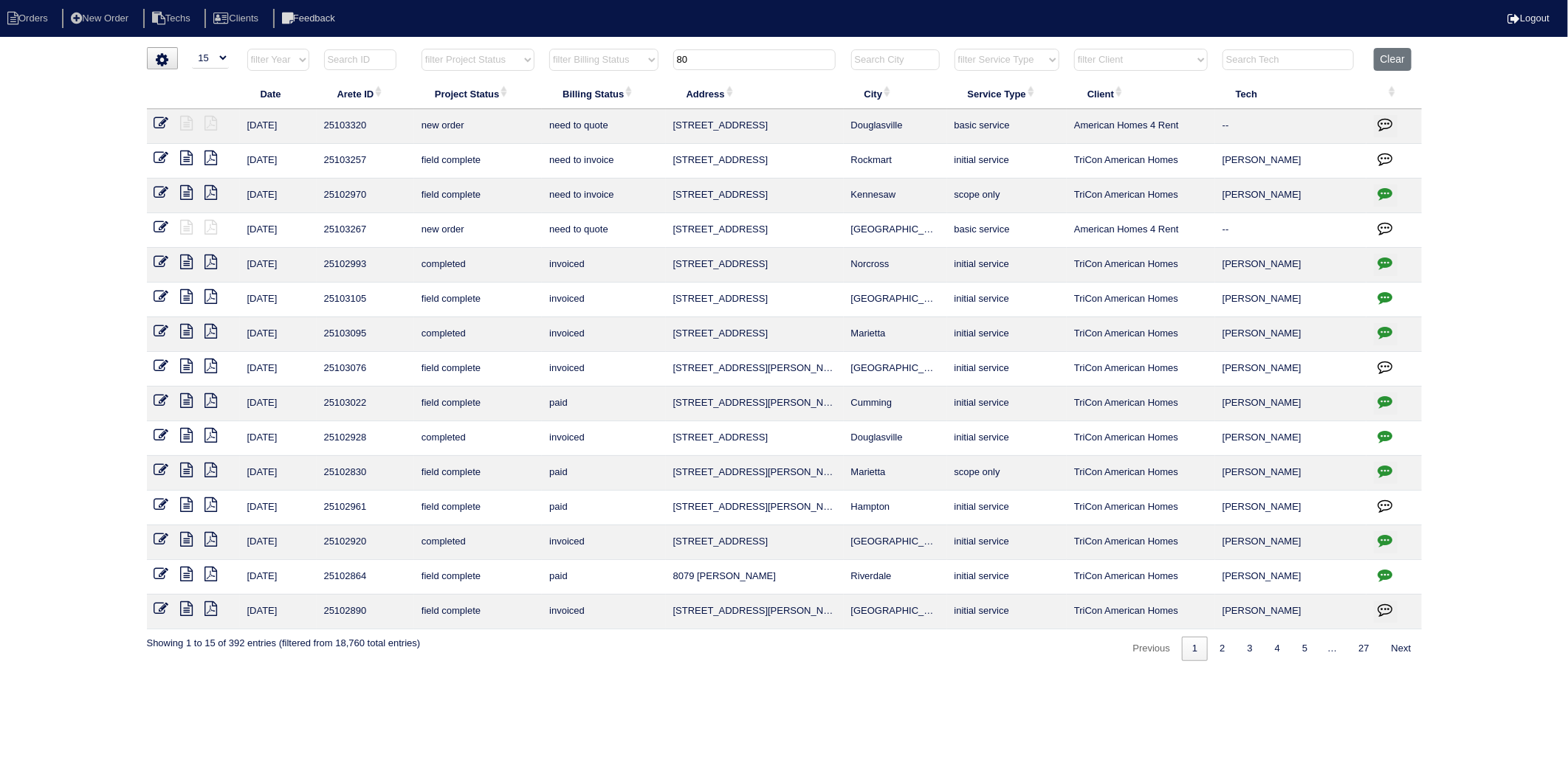
drag, startPoint x: 158, startPoint y: 162, endPoint x: 168, endPoint y: 165, distance: 10.4
click at [158, 162] on icon at bounding box center [161, 158] width 15 height 15
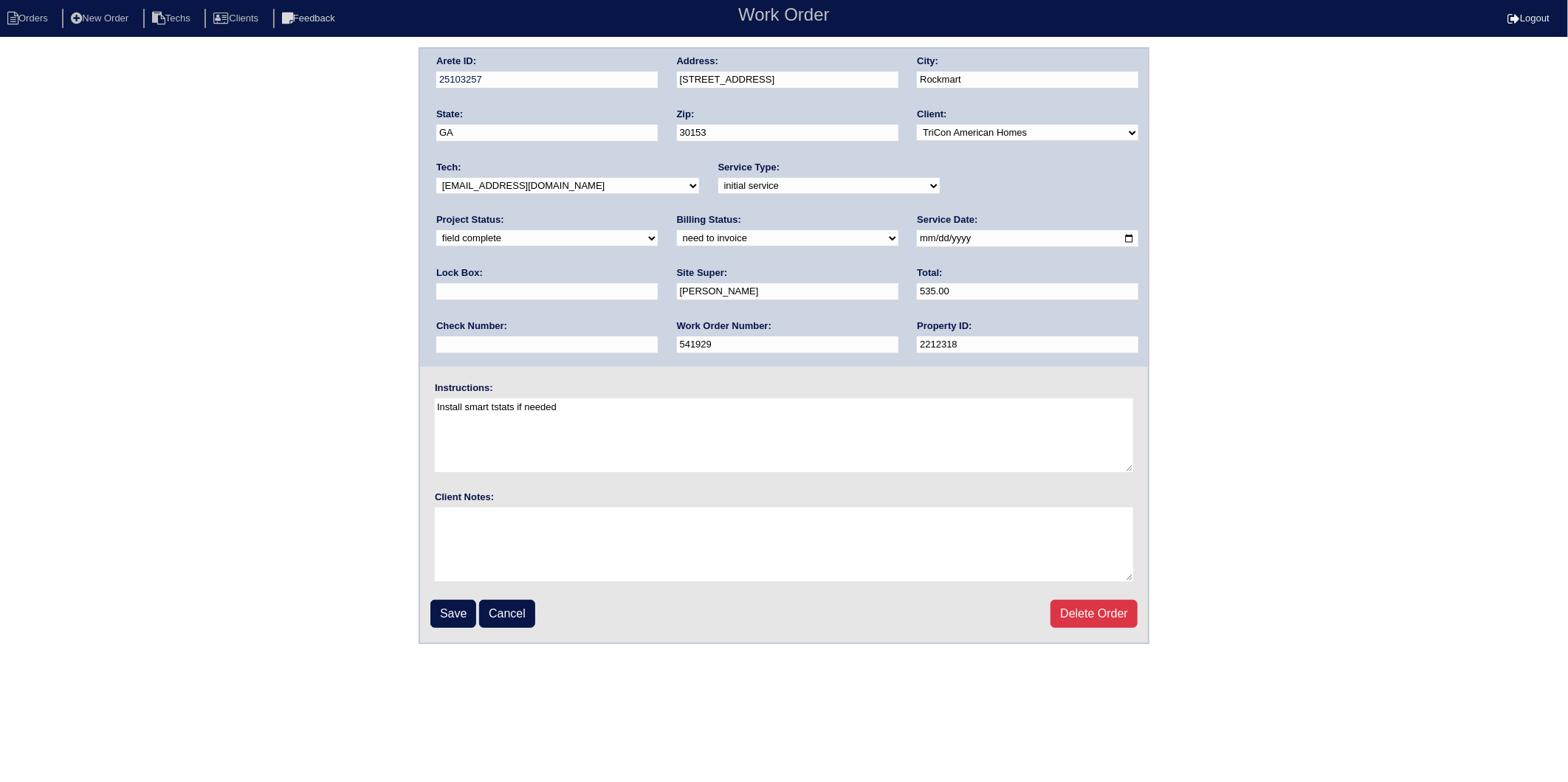
drag, startPoint x: 507, startPoint y: 240, endPoint x: 503, endPoint y: 247, distance: 8.1
click at [677, 240] on select "need to quote quoted need to invoice invoiced paid warranty purchase order need…" at bounding box center [787, 238] width 221 height 17
select select "invoiced"
click at [677, 230] on select "need to quote quoted need to invoice invoiced paid warranty purchase order need…" at bounding box center [787, 238] width 221 height 17
click at [459, 611] on input "Save" at bounding box center [453, 613] width 46 height 28
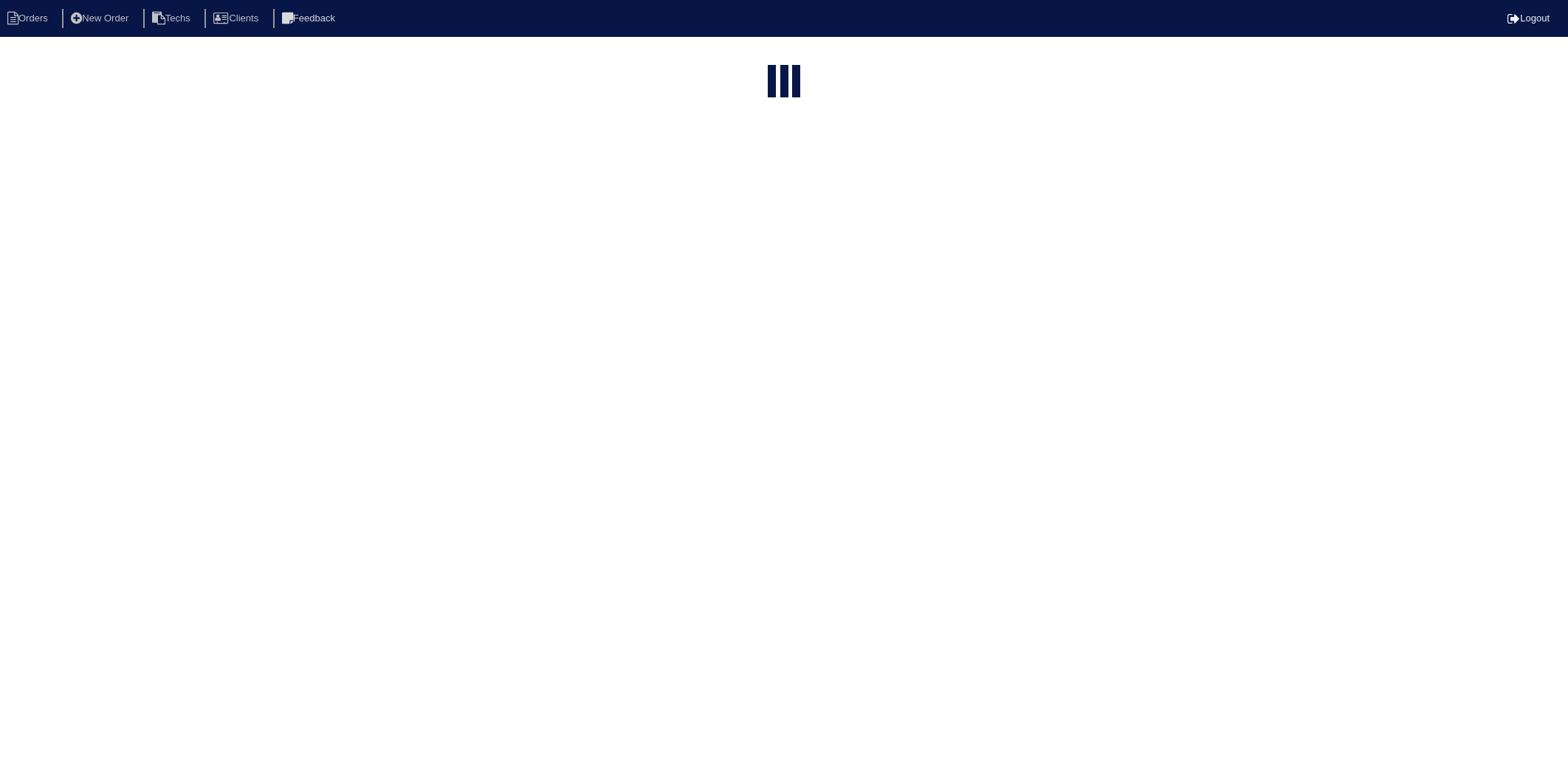
select select "15"
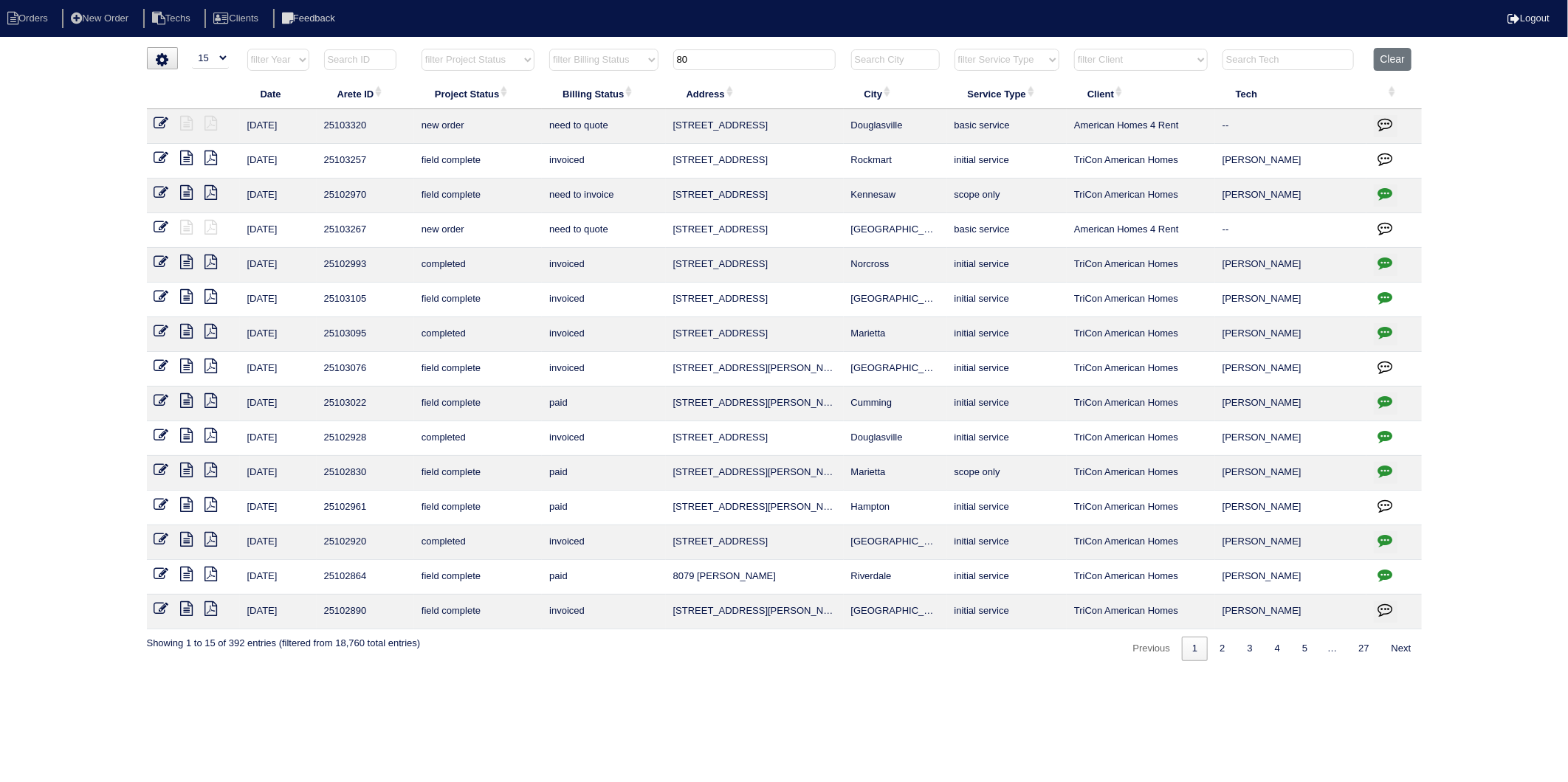
drag, startPoint x: 622, startPoint y: 82, endPoint x: 600, endPoint y: 86, distance: 22.4
click at [600, 86] on table "Date Arete ID Project Status Billing Status Address City Service Type Client Te…" at bounding box center [784, 338] width 1275 height 581
type input "2332"
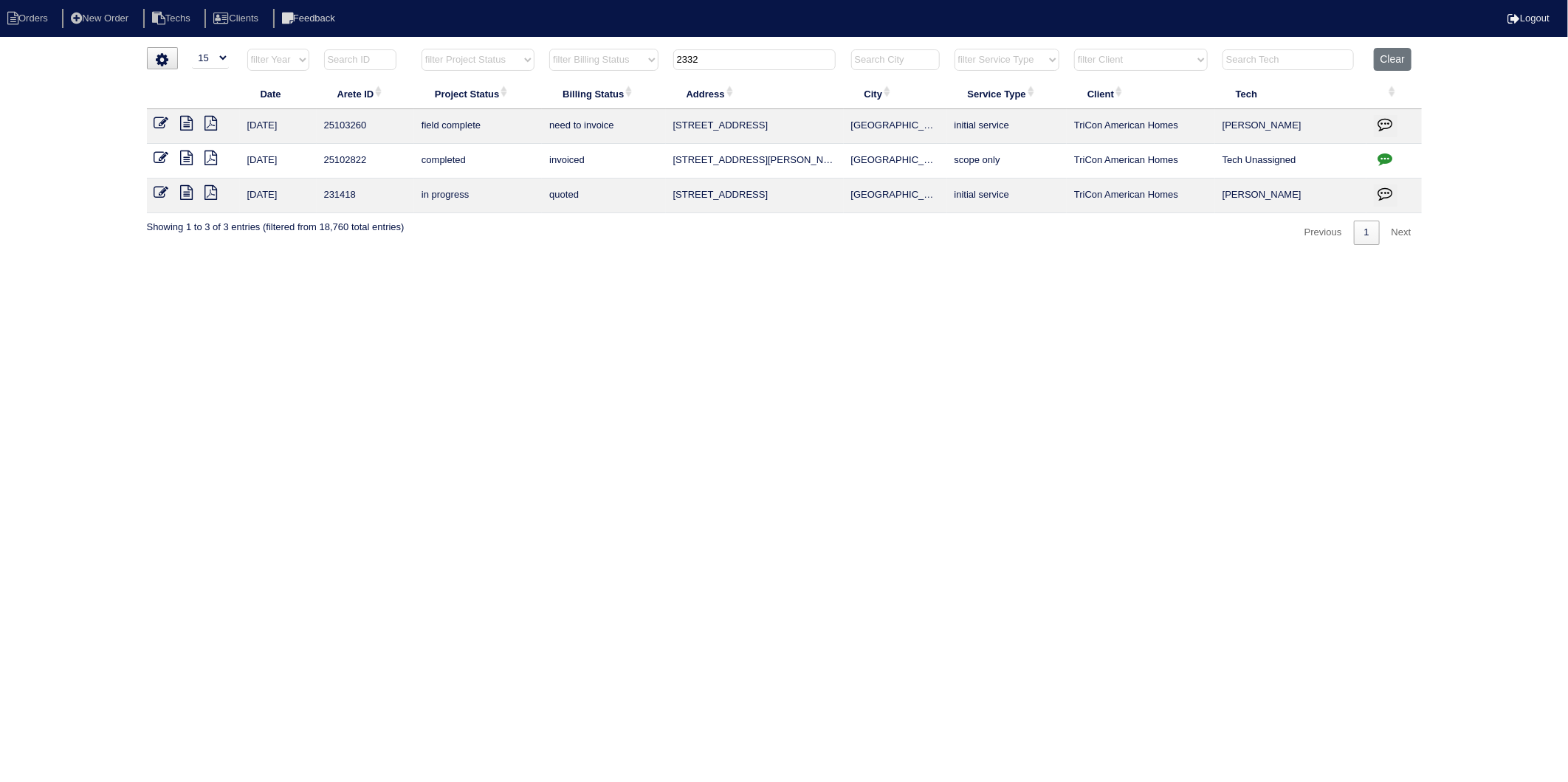
drag, startPoint x: 729, startPoint y: 269, endPoint x: 713, endPoint y: 263, distance: 17.1
click at [729, 259] on html "Orders New Order Techs Clients Feedback Logout Orders New Order Users Clients M…" at bounding box center [784, 129] width 1568 height 259
drag, startPoint x: 675, startPoint y: 72, endPoint x: 622, endPoint y: 82, distance: 53.9
click at [622, 82] on table "Date Arete ID Project Status Billing Status Address City Service Type Client Te…" at bounding box center [784, 130] width 1275 height 165
click at [156, 127] on icon at bounding box center [161, 123] width 15 height 15
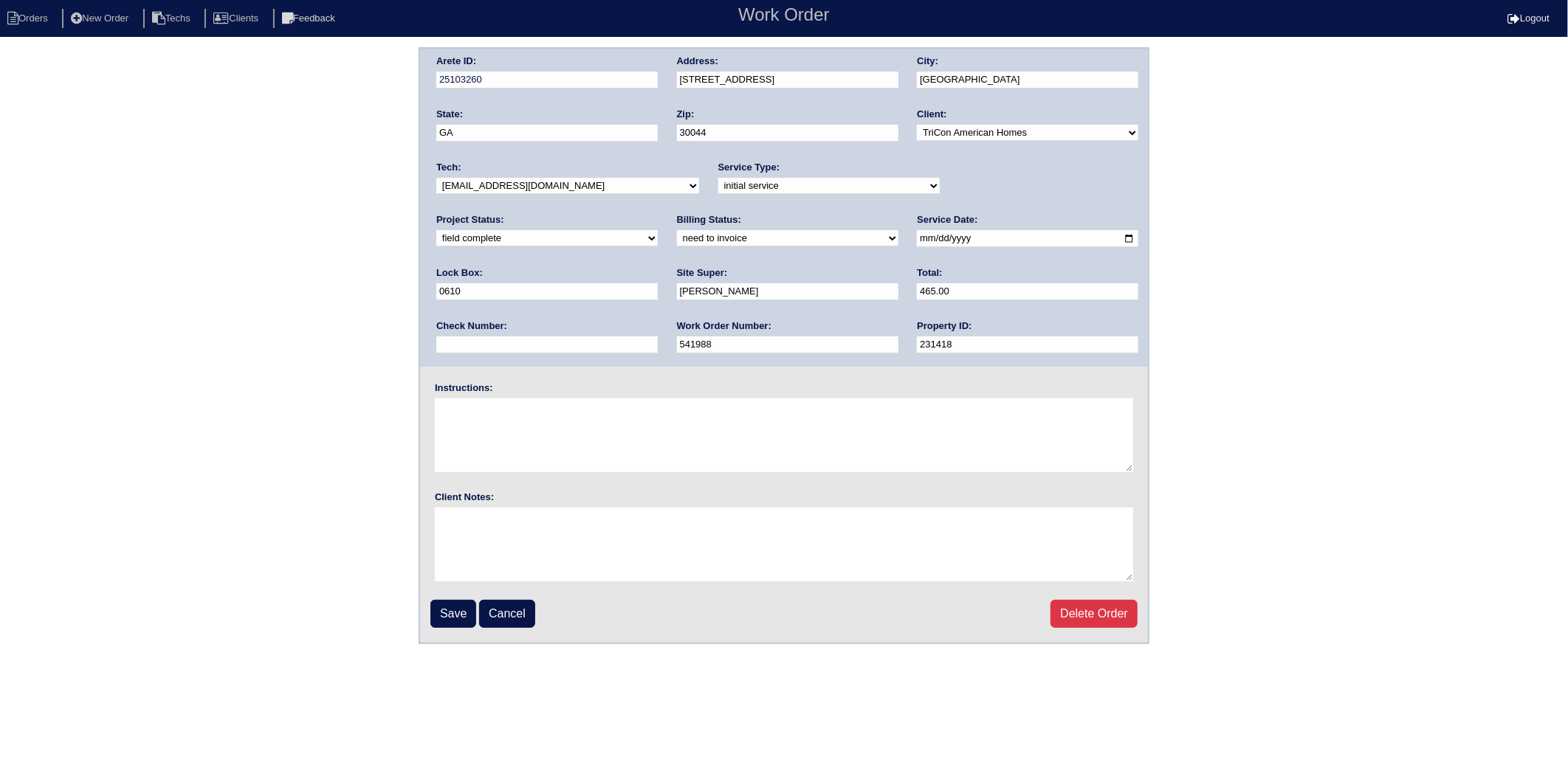
click at [677, 238] on select "need to quote quoted need to invoice invoiced paid warranty purchase order need…" at bounding box center [787, 238] width 221 height 17
click at [677, 230] on select "need to quote quoted need to invoice invoiced paid warranty purchase order need…" at bounding box center [787, 238] width 221 height 17
click at [677, 233] on select "need to quote quoted need to invoice invoiced paid warranty purchase order need…" at bounding box center [787, 238] width 221 height 17
click at [677, 230] on select "need to quote quoted need to invoice invoiced paid warranty purchase order need…" at bounding box center [787, 238] width 221 height 17
drag, startPoint x: 484, startPoint y: 229, endPoint x: 482, endPoint y: 238, distance: 9.2
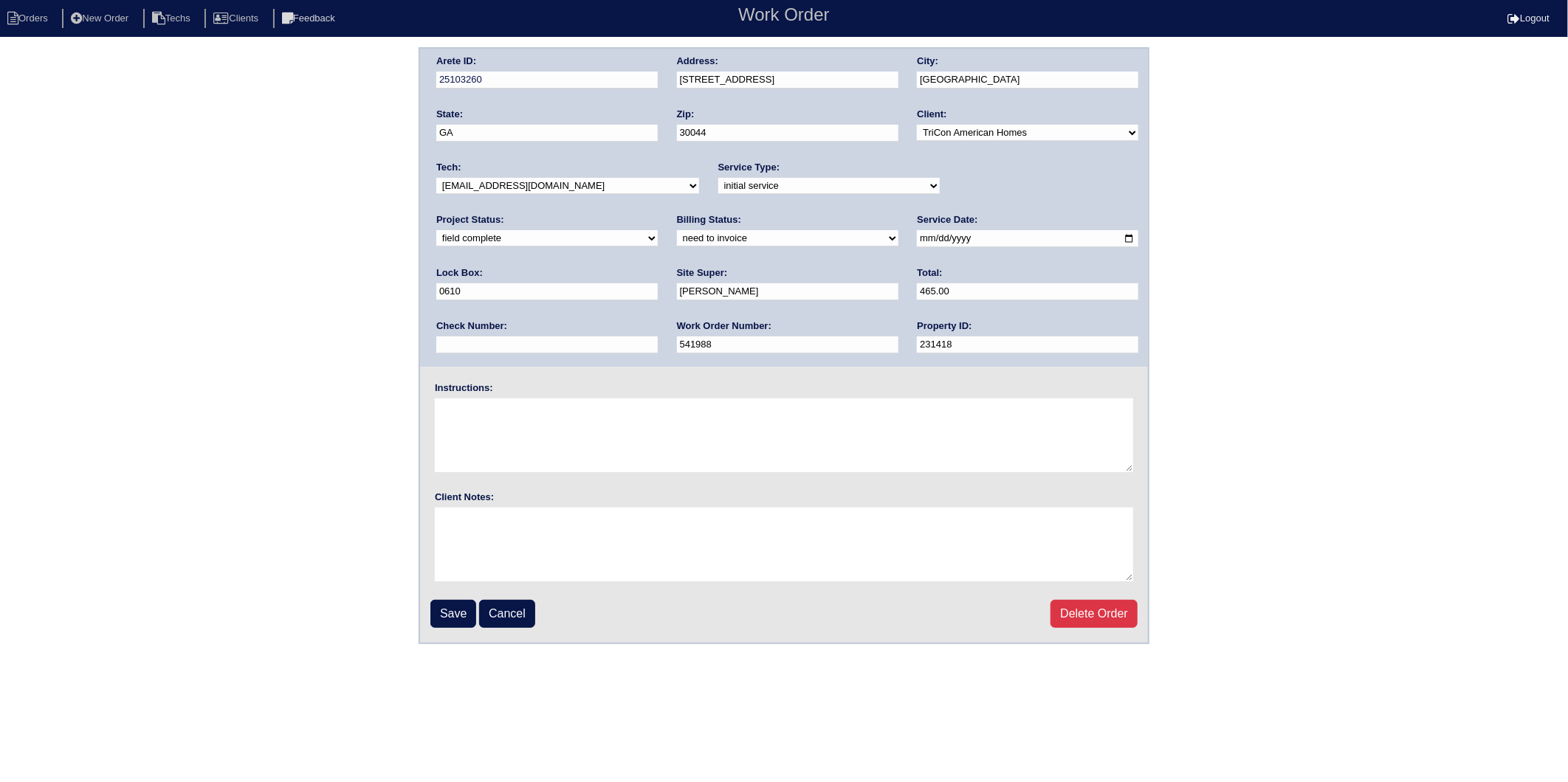
click at [677, 230] on select "need to quote quoted need to invoice invoiced paid warranty purchase order need…" at bounding box center [787, 238] width 221 height 17
select select "invoiced"
click at [677, 230] on select "need to quote quoted need to invoice invoiced paid warranty purchase order need…" at bounding box center [787, 238] width 221 height 17
click at [452, 610] on input "Save" at bounding box center [453, 613] width 46 height 28
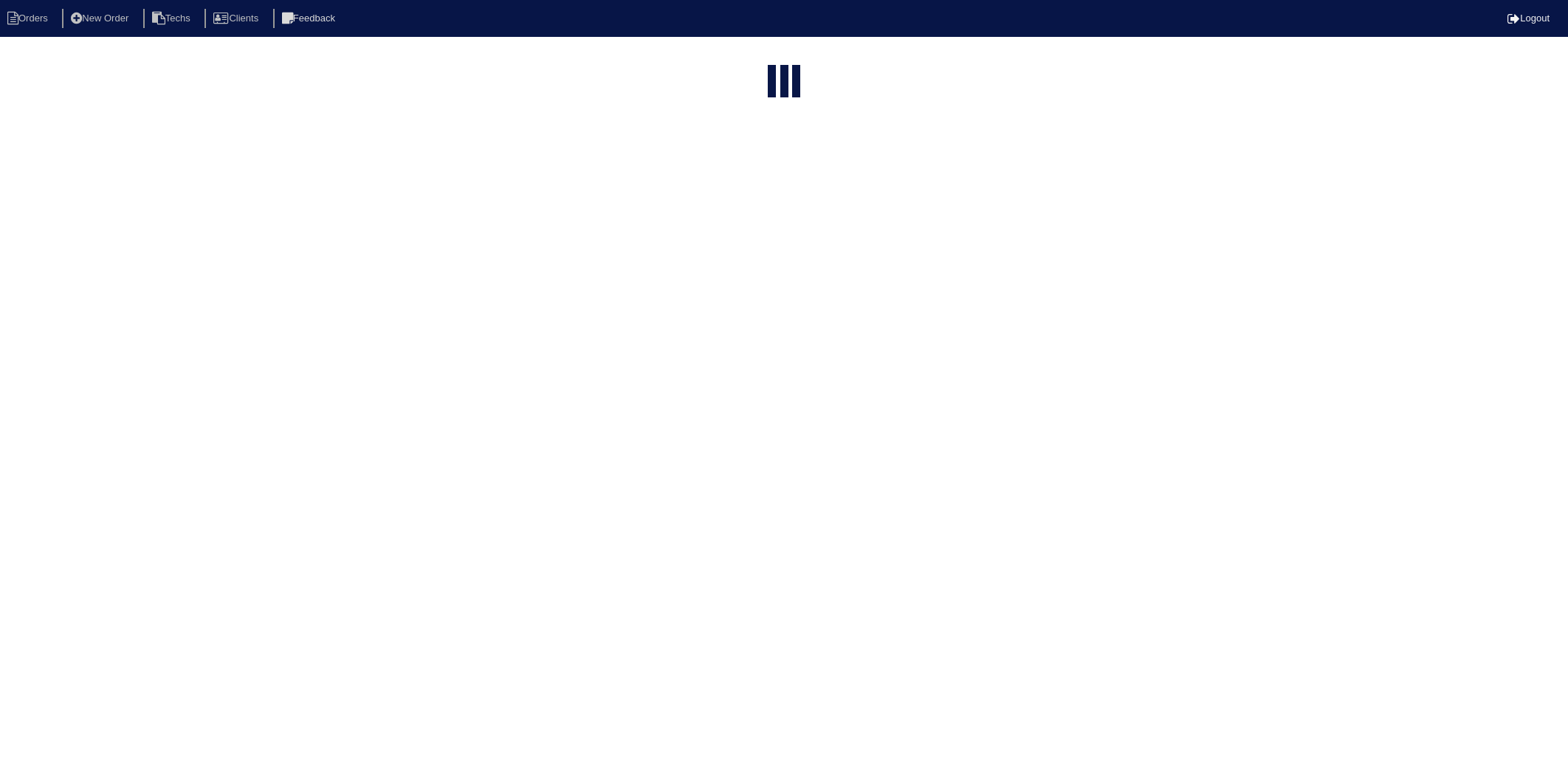
select select "15"
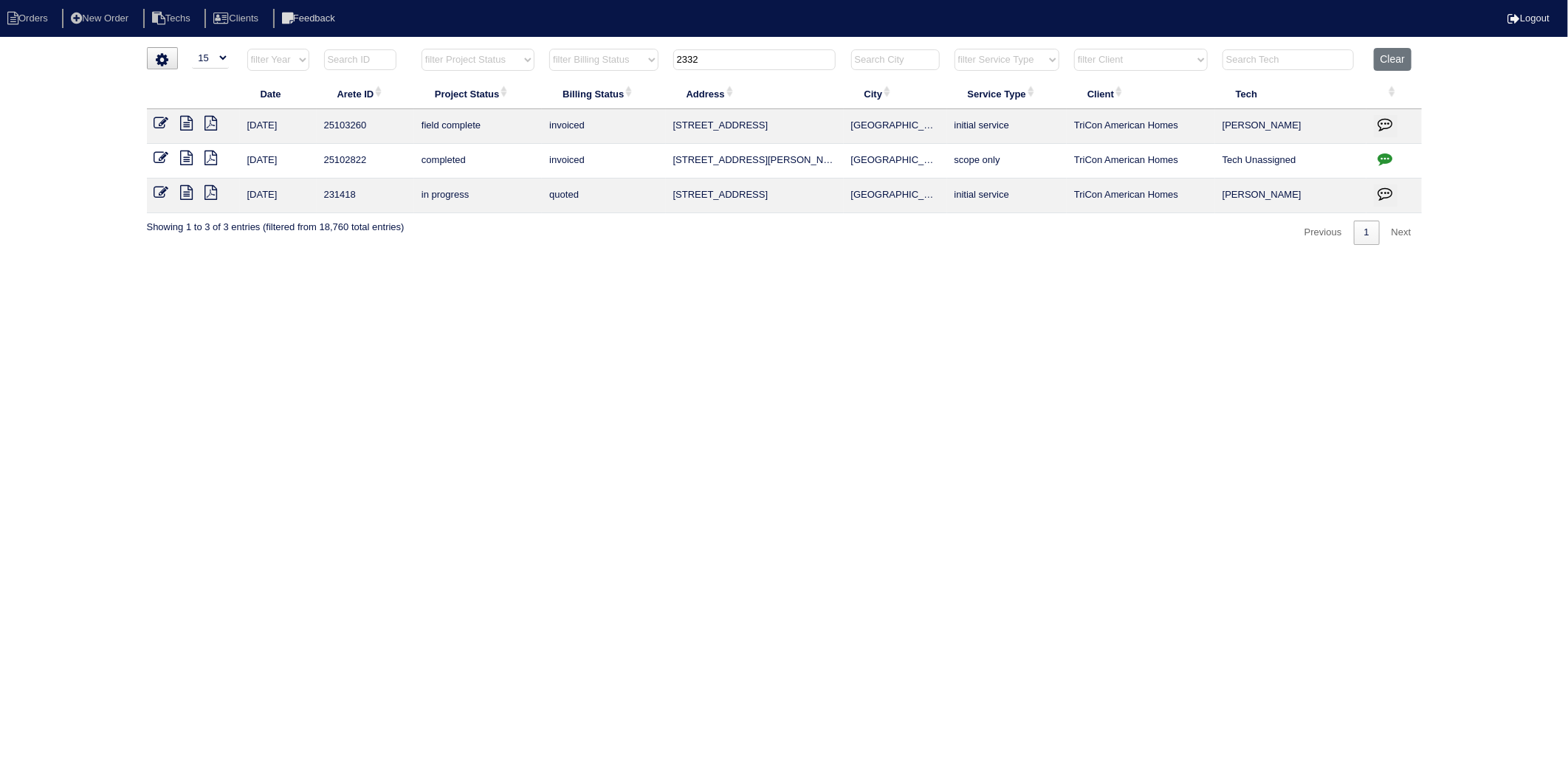
drag, startPoint x: 714, startPoint y: 65, endPoint x: 632, endPoint y: 62, distance: 82.1
click at [632, 62] on tr "filter Year -- Any Year -- 2025 2024 2023 2022 2021 2020 2019 filter Project St…" at bounding box center [784, 62] width 1275 height 30
type input "203"
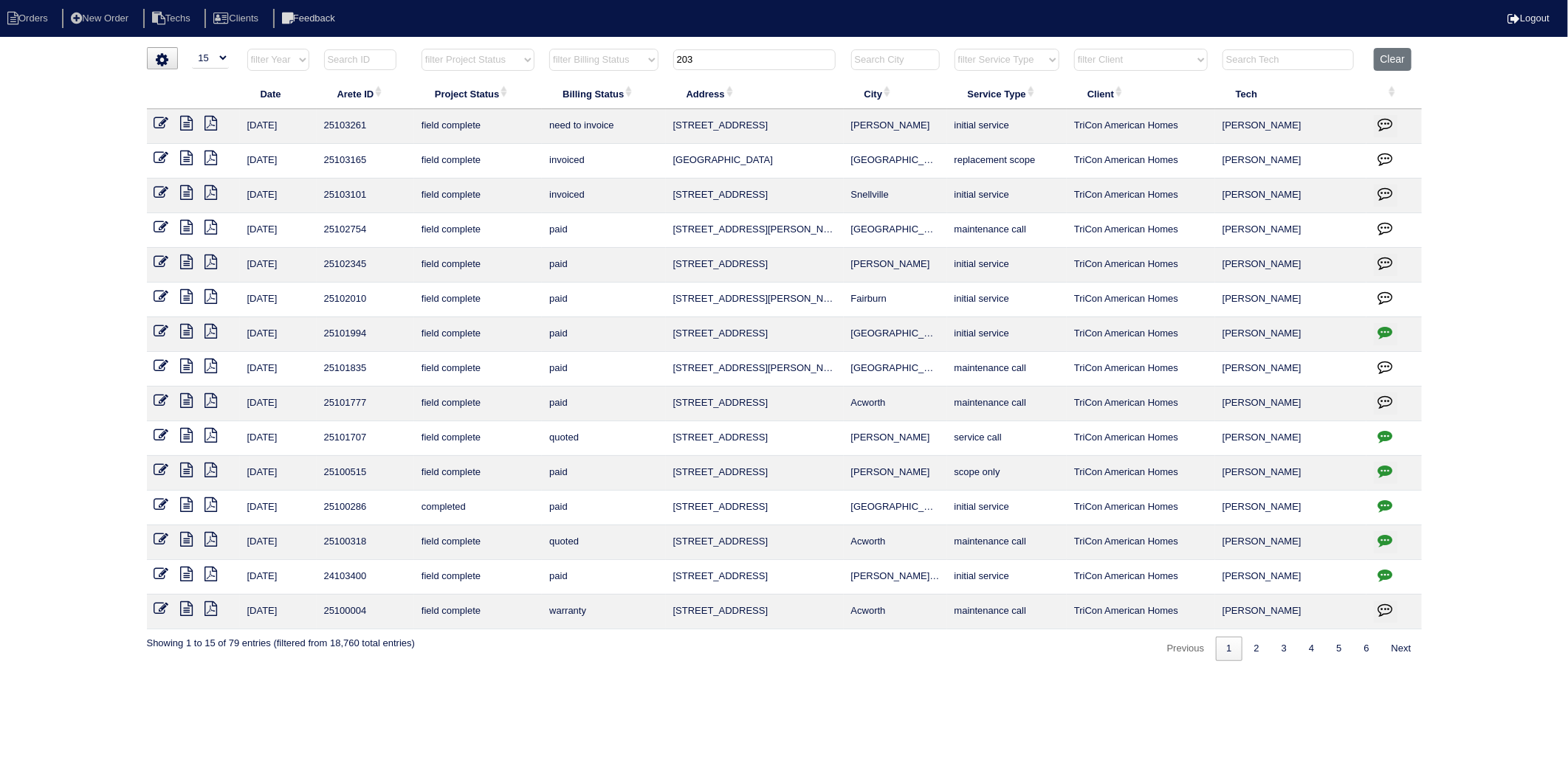
click at [160, 124] on icon at bounding box center [161, 123] width 15 height 15
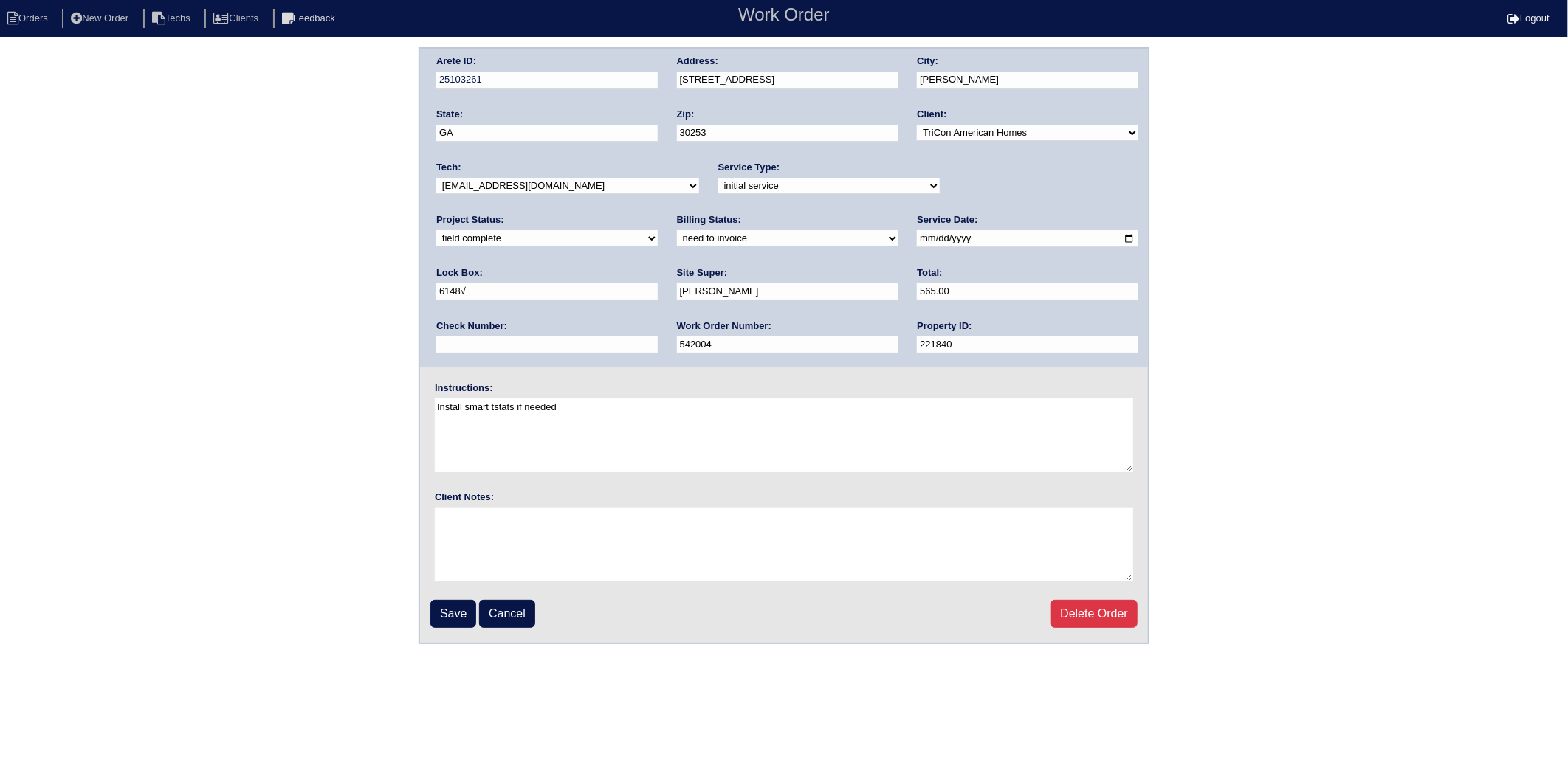
drag, startPoint x: 459, startPoint y: 237, endPoint x: 459, endPoint y: 246, distance: 9.0
click at [677, 237] on select "need to quote quoted need to invoice invoiced paid warranty purchase order need…" at bounding box center [787, 238] width 221 height 17
select select "invoiced"
click at [677, 230] on select "need to quote quoted need to invoice invoiced paid warranty purchase order need…" at bounding box center [787, 238] width 221 height 17
click at [463, 605] on input "Save" at bounding box center [453, 613] width 46 height 28
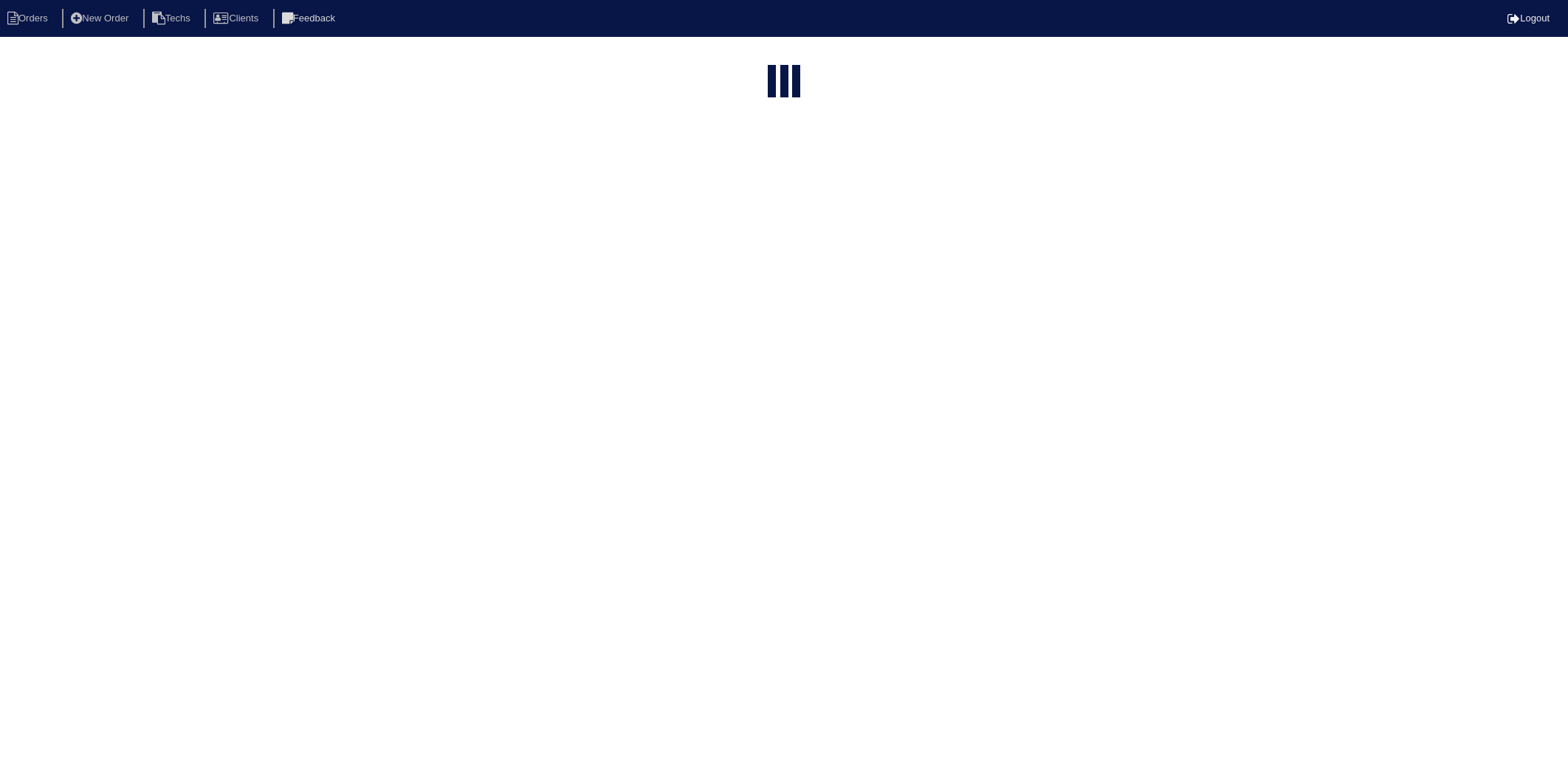
select select "15"
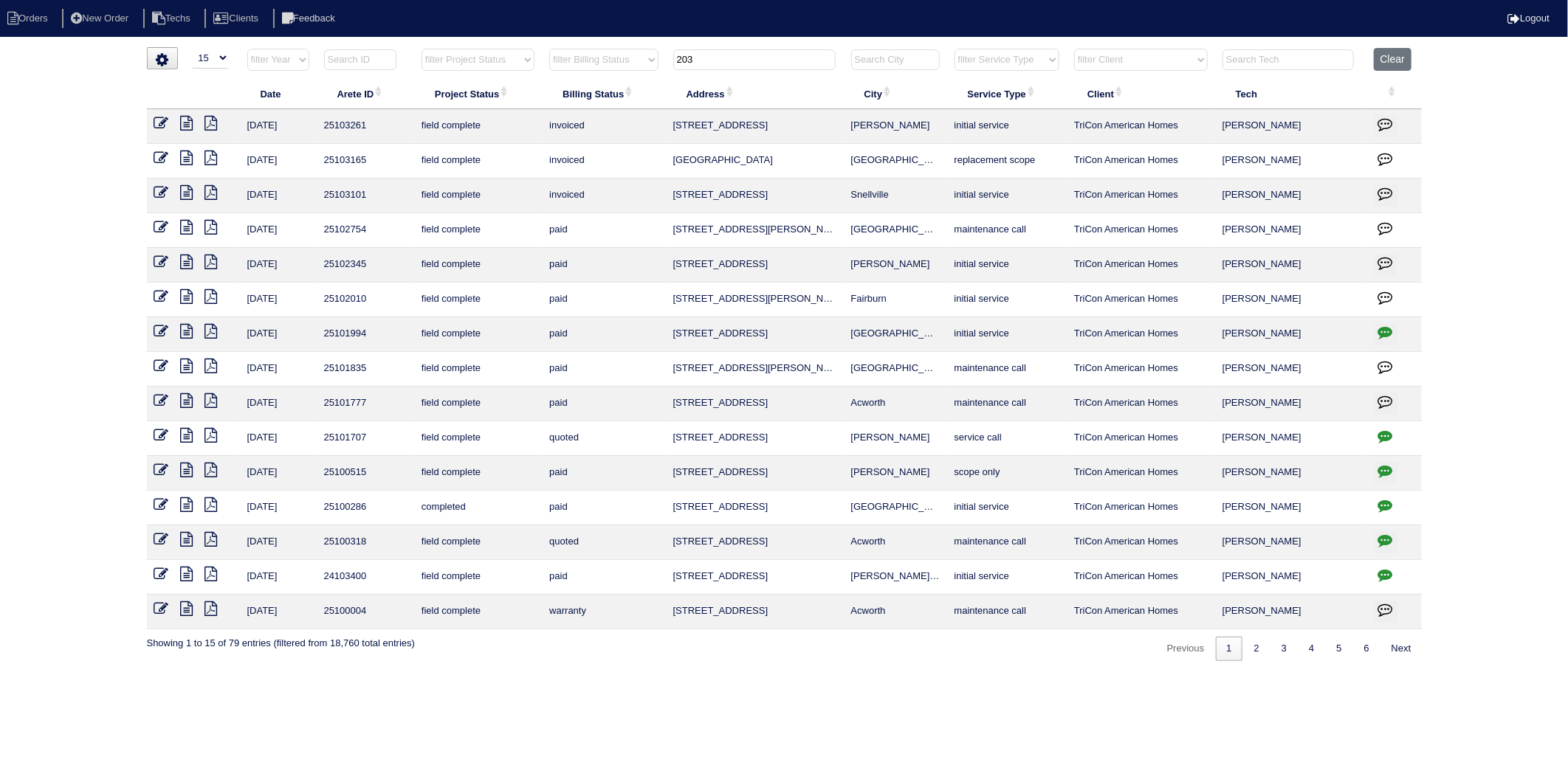
drag, startPoint x: 720, startPoint y: 55, endPoint x: 609, endPoint y: 82, distance: 114.2
click at [609, 82] on table "Date Arete ID Project Status Billing Status Address City Service Type Client Te…" at bounding box center [784, 338] width 1275 height 581
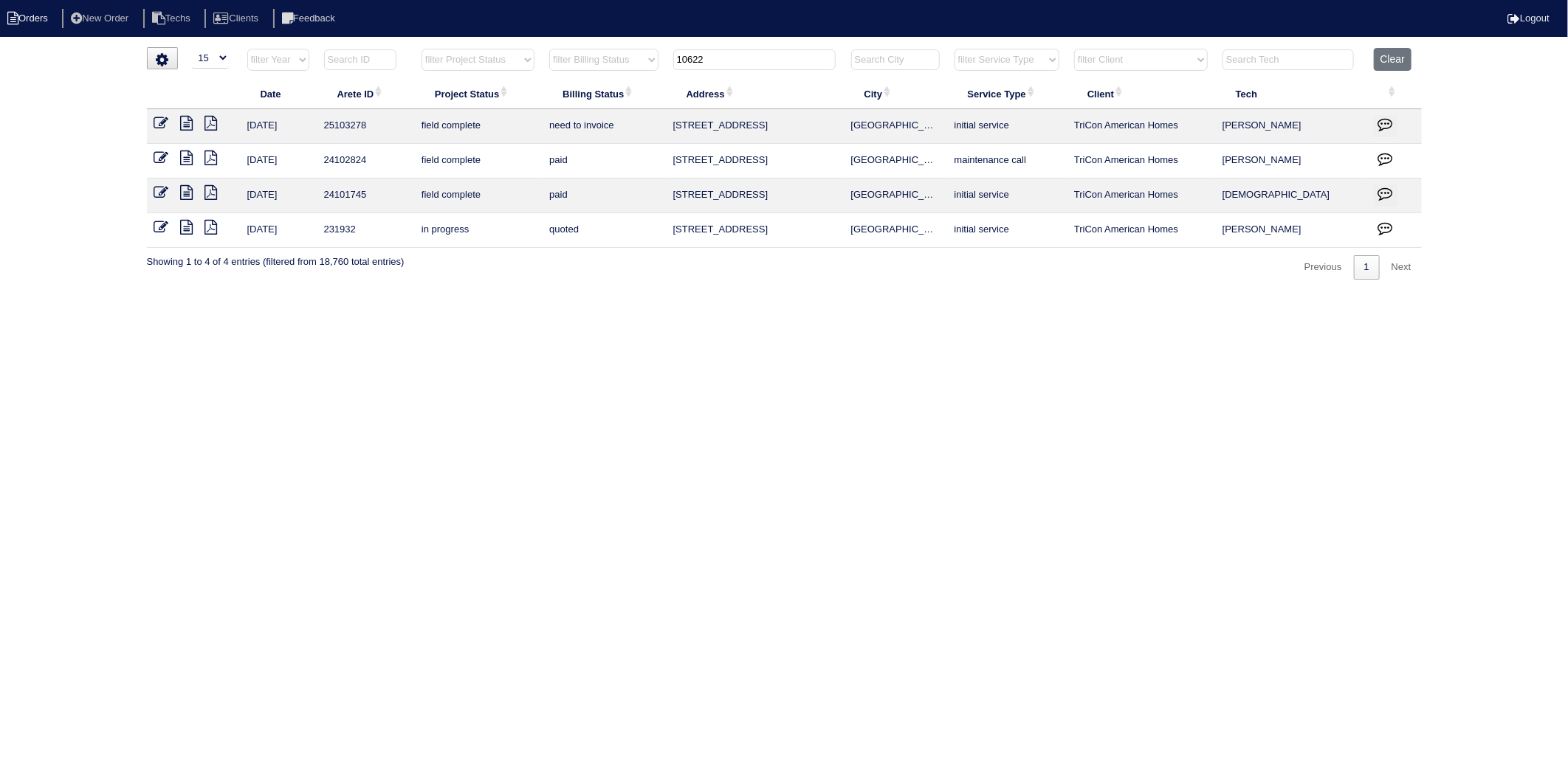
type input "10622"
click at [160, 122] on icon at bounding box center [161, 123] width 15 height 15
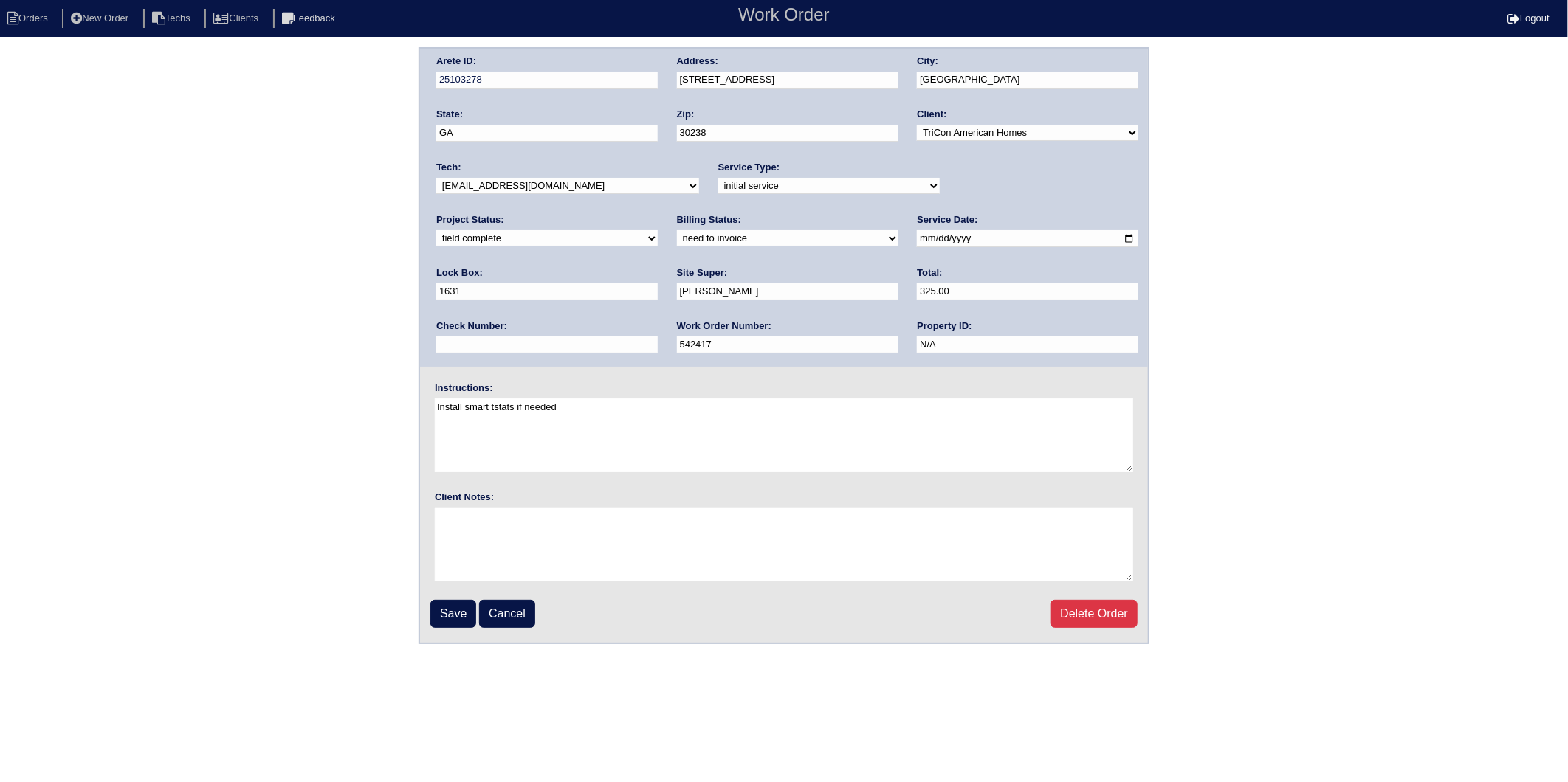
click at [677, 240] on select "need to quote quoted need to invoice invoiced paid warranty purchase order need…" at bounding box center [787, 238] width 221 height 17
select select "invoiced"
click at [677, 230] on select "need to quote quoted need to invoice invoiced paid warranty purchase order need…" at bounding box center [787, 238] width 221 height 17
click at [437, 613] on input "Save" at bounding box center [453, 613] width 46 height 28
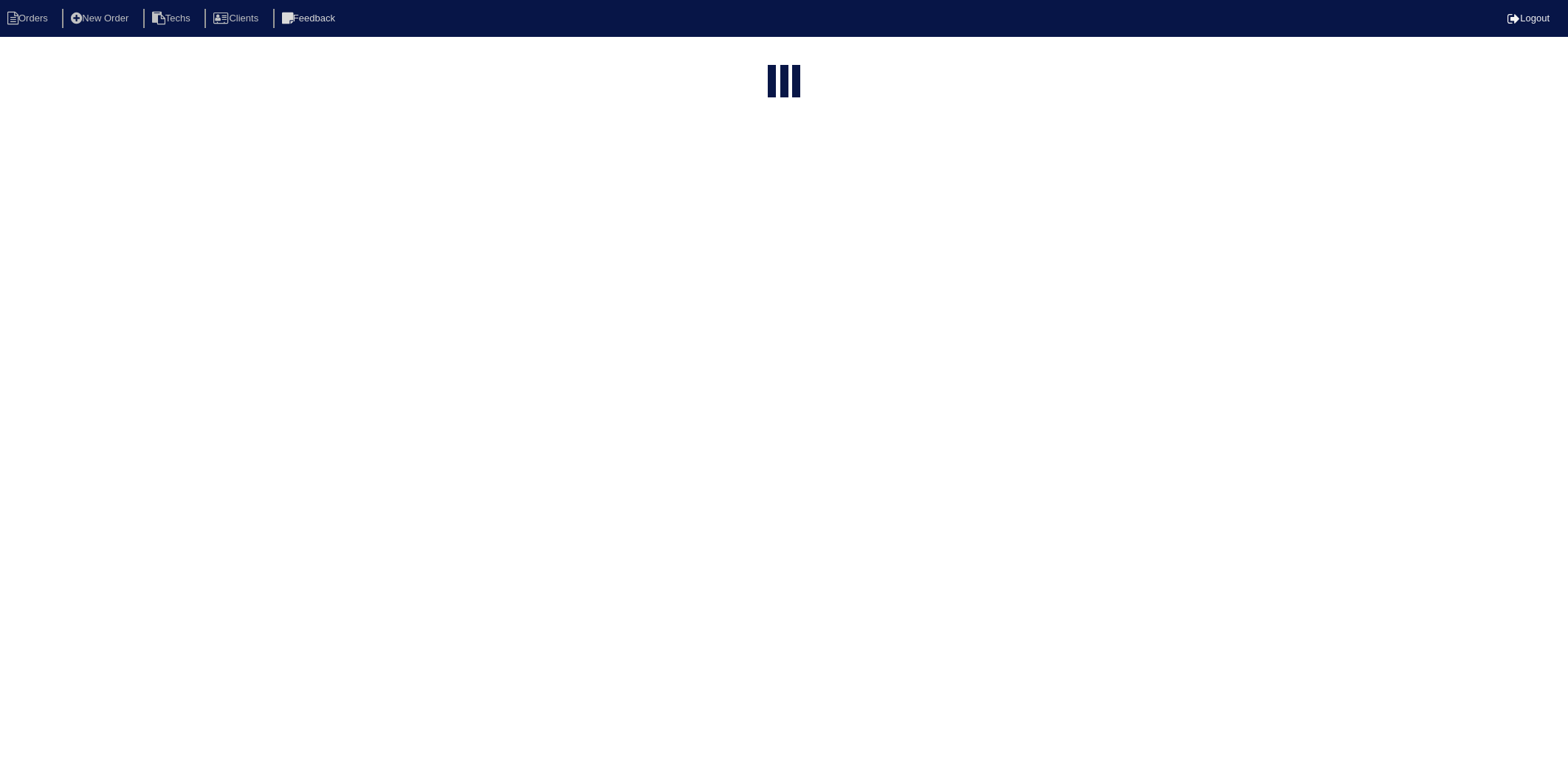
select select "15"
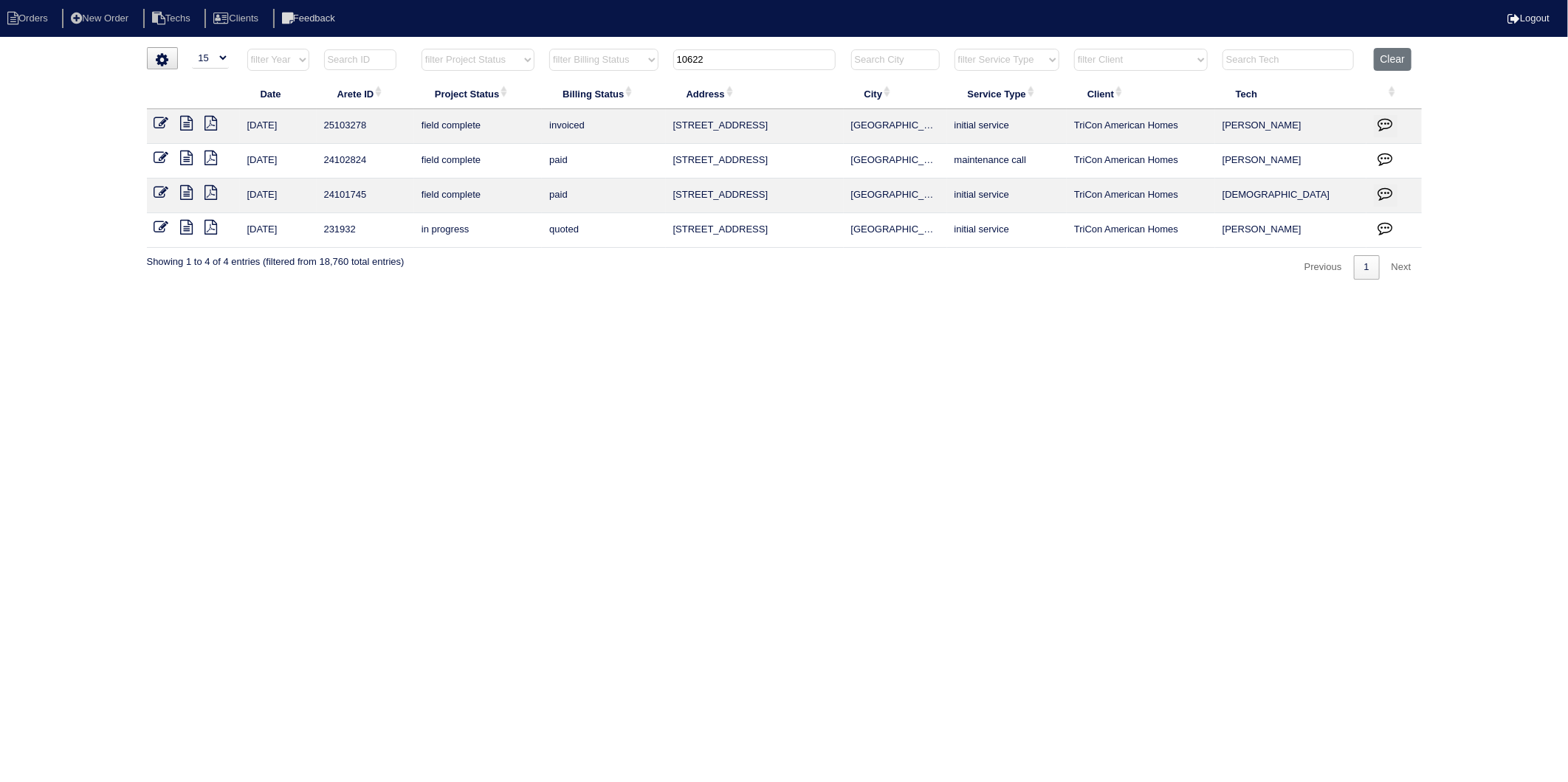
drag, startPoint x: 714, startPoint y: 61, endPoint x: 558, endPoint y: 100, distance: 160.8
click at [558, 100] on table "Date Arete ID Project Status Billing Status Address City Service Type Client Te…" at bounding box center [784, 148] width 1275 height 200
type input "145"
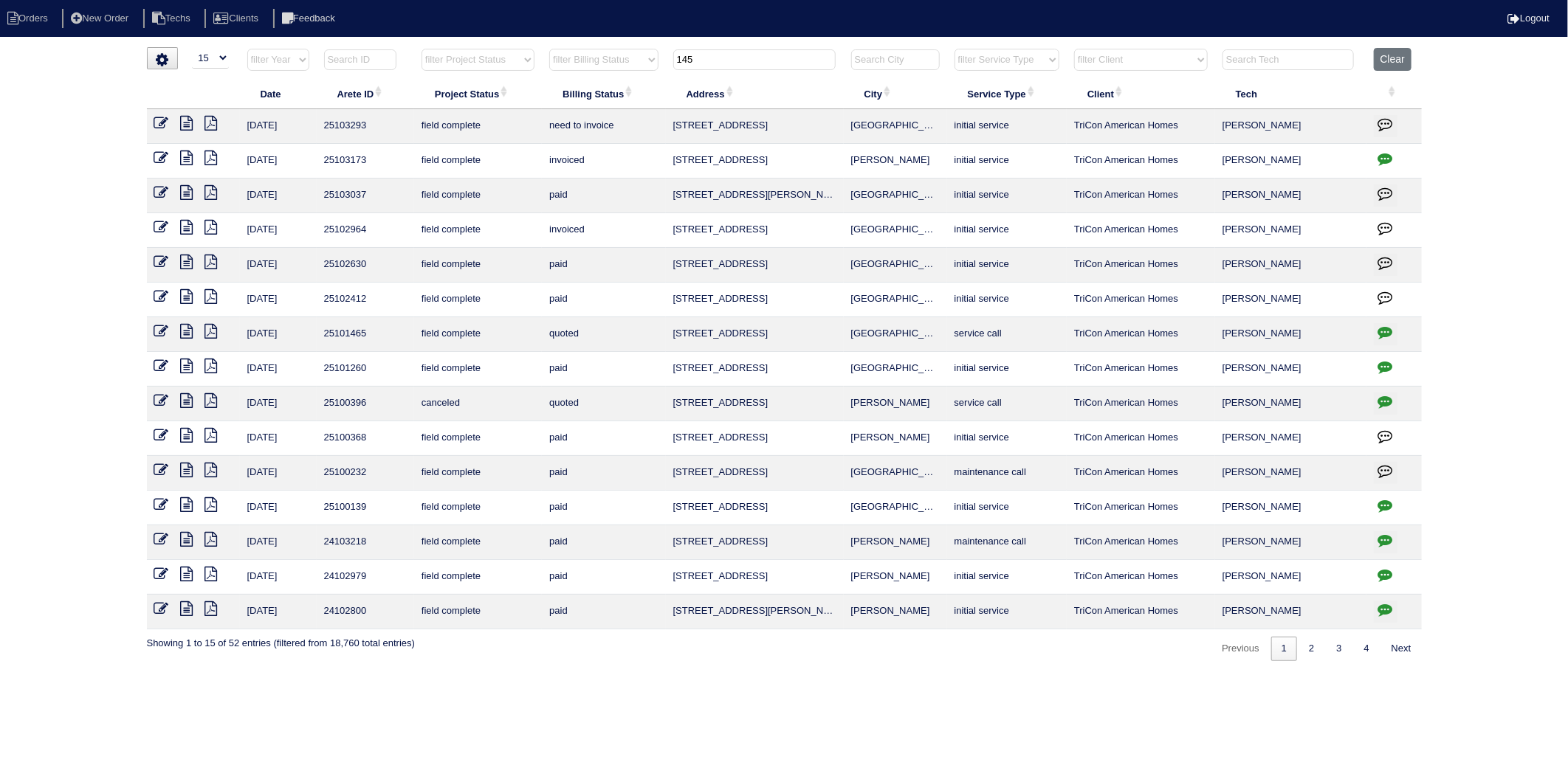
click at [157, 121] on icon at bounding box center [161, 123] width 15 height 15
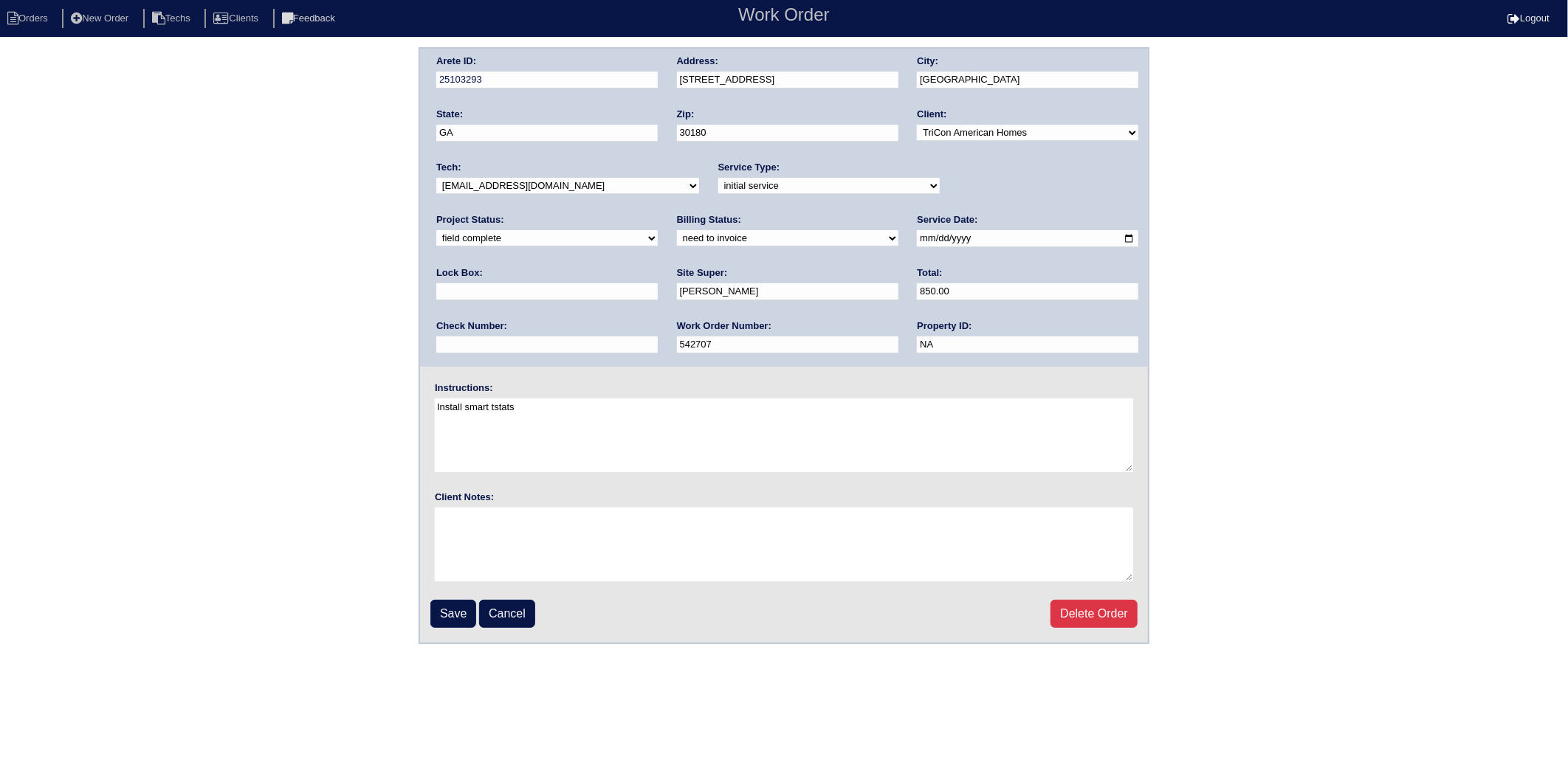
click at [677, 241] on select "need to quote quoted need to invoice invoiced paid warranty purchase order need…" at bounding box center [787, 238] width 221 height 17
select select "invoiced"
click at [677, 230] on select "need to quote quoted need to invoice invoiced paid warranty purchase order need…" at bounding box center [787, 238] width 221 height 17
click at [445, 610] on input "Save" at bounding box center [453, 613] width 46 height 28
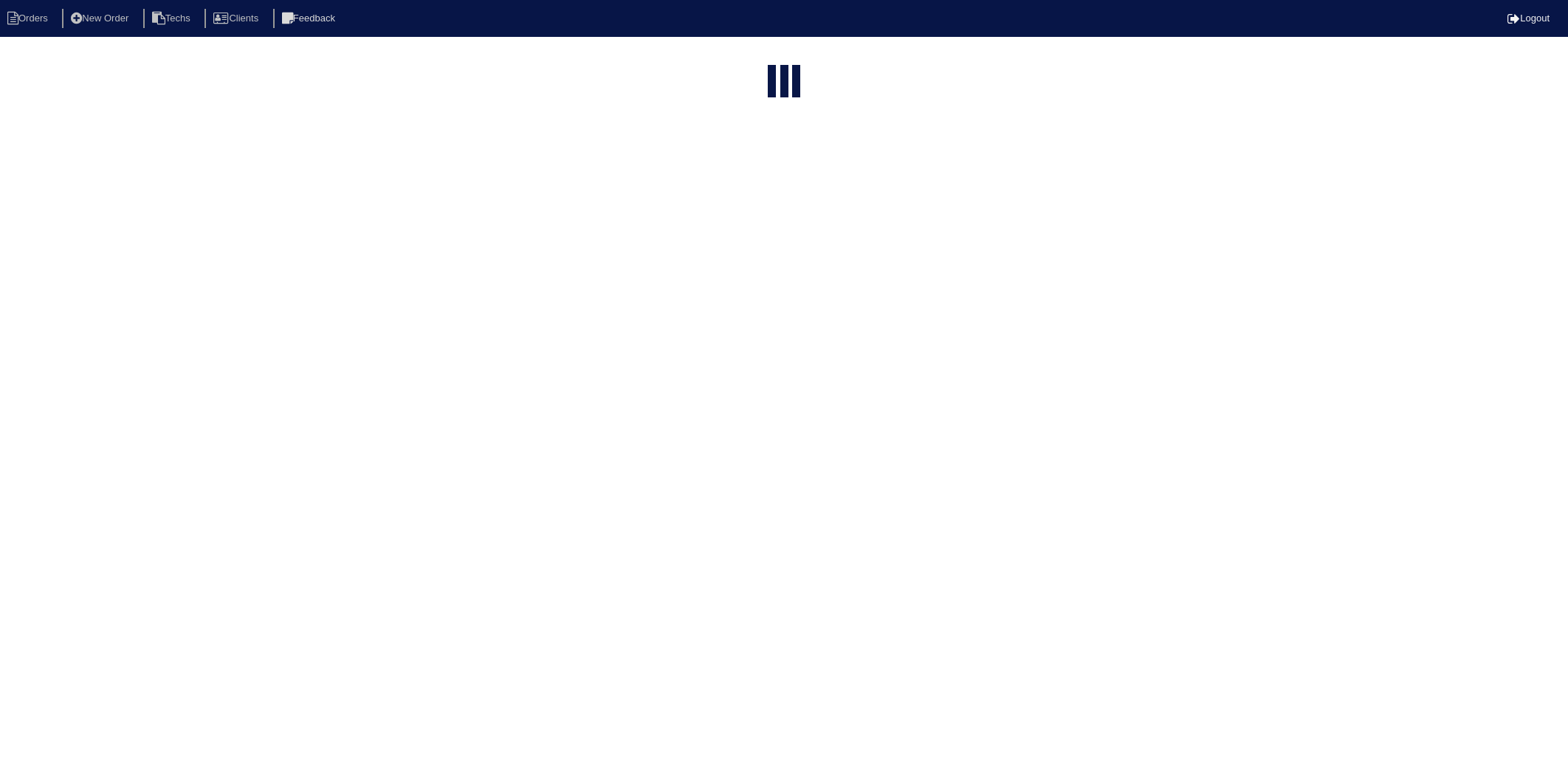
select select "15"
type input "145"
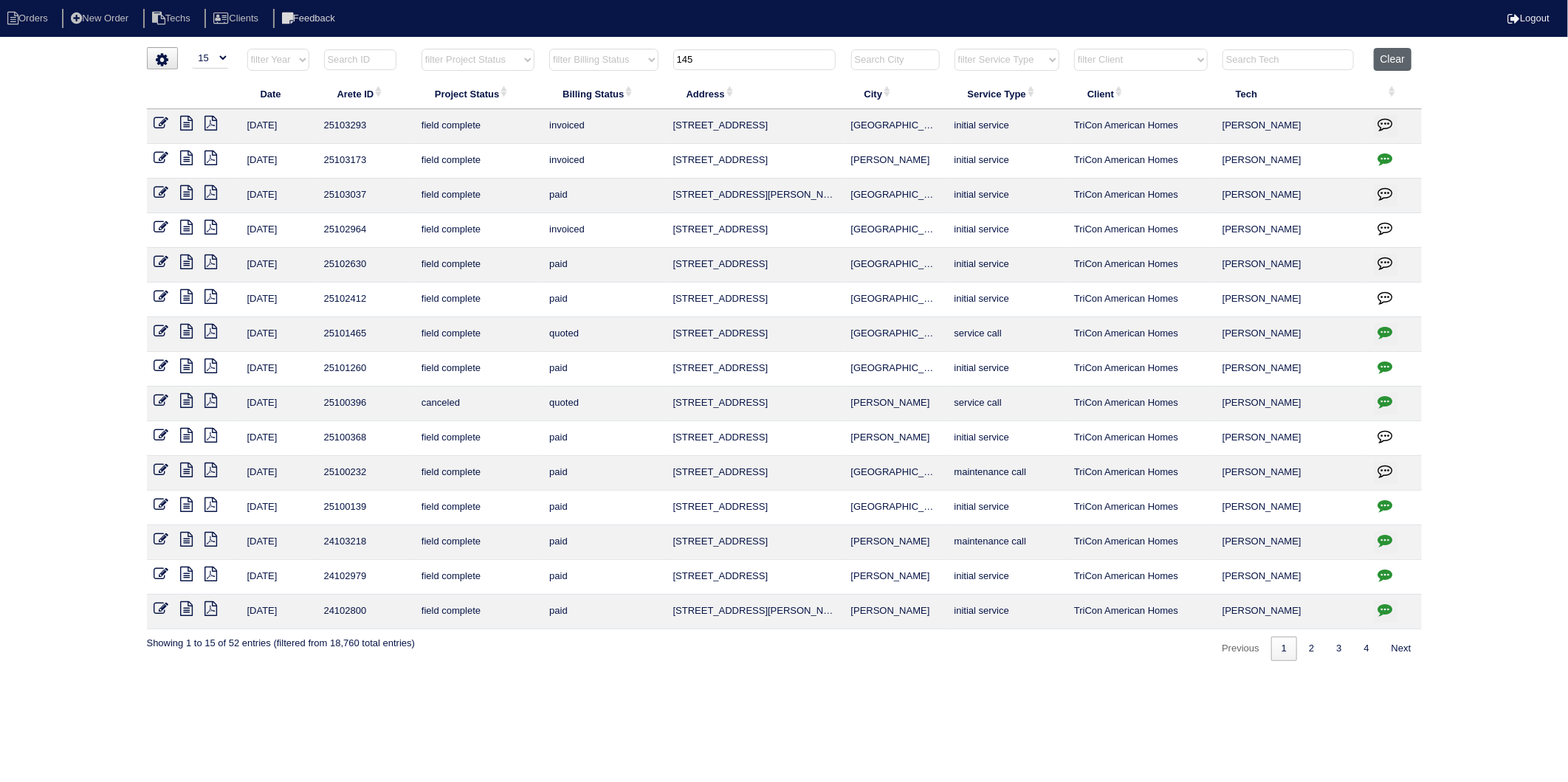
click at [1385, 61] on button "Clear" at bounding box center [1392, 59] width 38 height 23
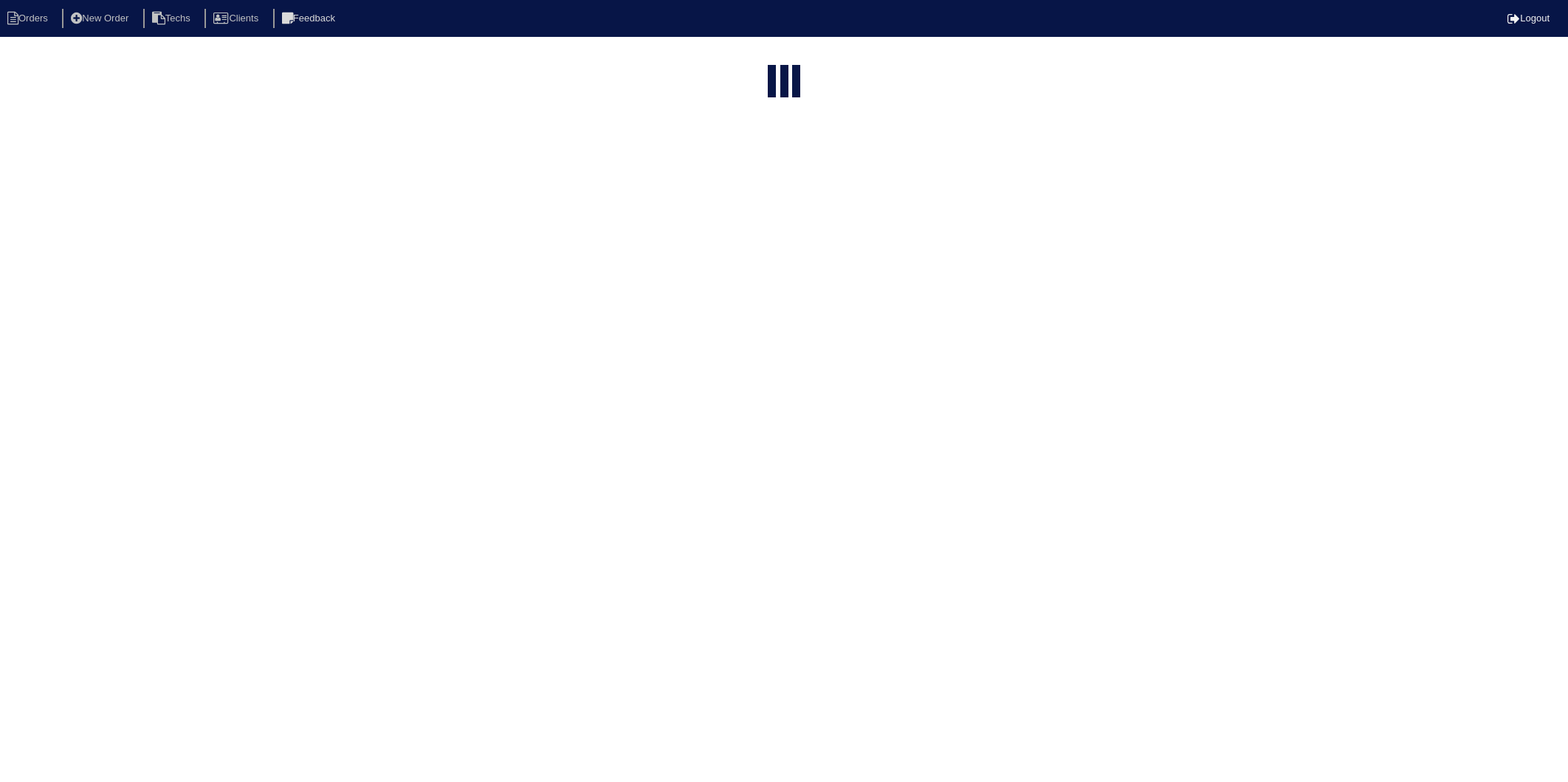
select select "15"
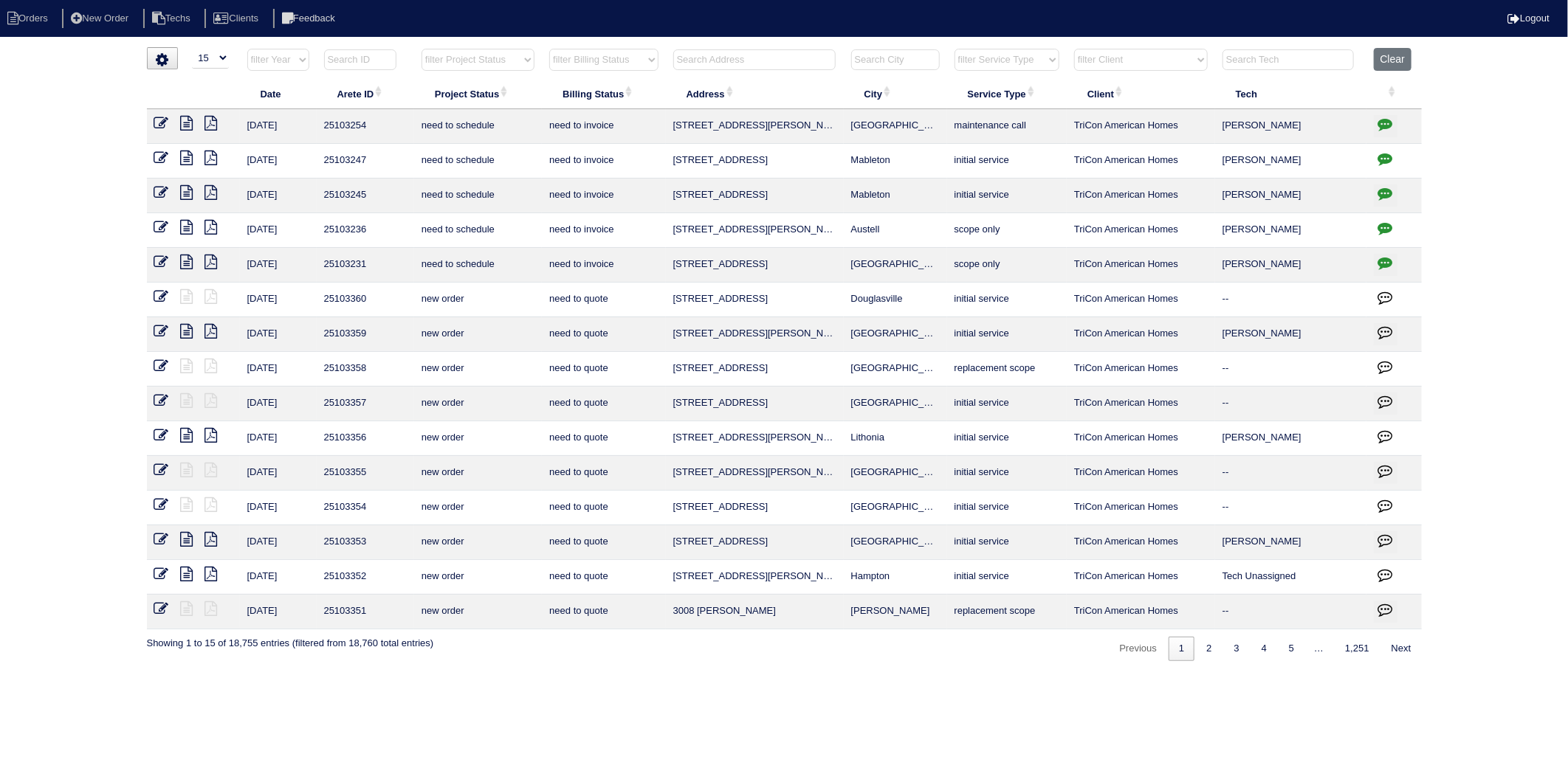
click at [709, 58] on input "text" at bounding box center [754, 60] width 162 height 21
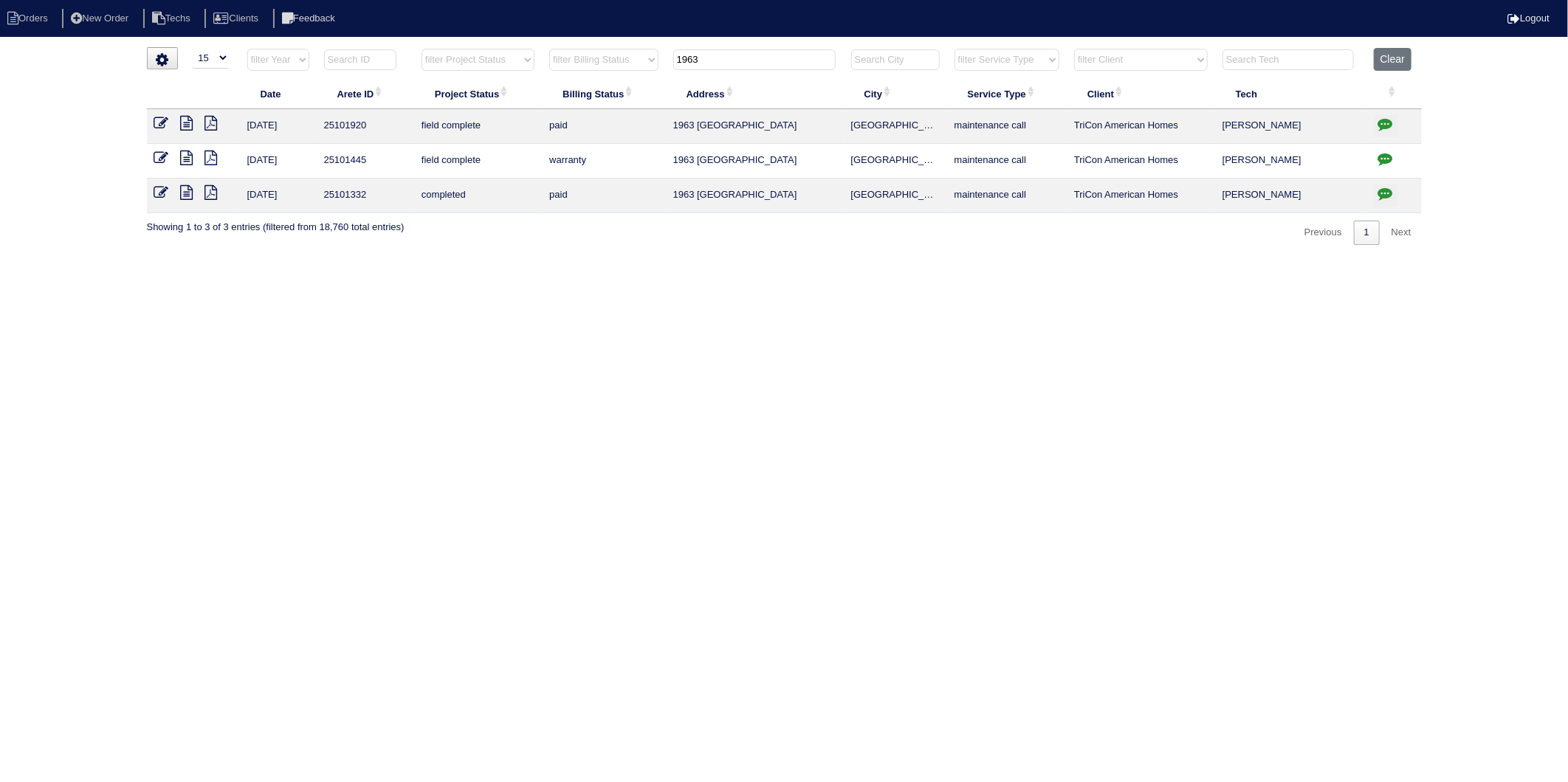
drag, startPoint x: 713, startPoint y: 61, endPoint x: 622, endPoint y: 80, distance: 93.0
click at [622, 80] on table "Date Arete ID Project Status Billing Status Address City Service Type Client Te…" at bounding box center [784, 130] width 1275 height 165
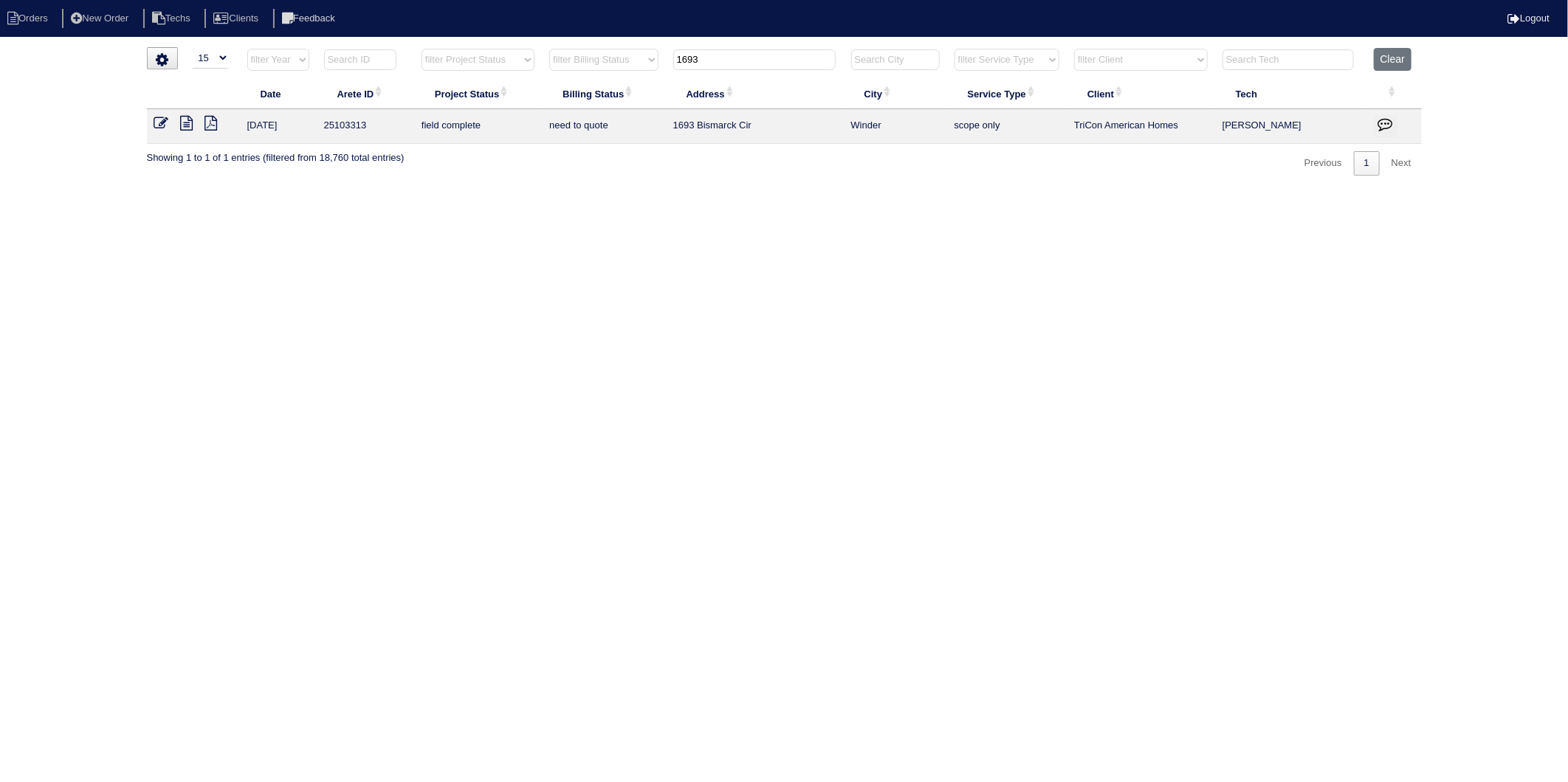
drag, startPoint x: 710, startPoint y: 63, endPoint x: 641, endPoint y: 70, distance: 69.4
click at [641, 70] on tr "filter Year -- Any Year -- 2025 2024 2023 2022 2021 2020 2019 filter Project St…" at bounding box center [784, 62] width 1275 height 30
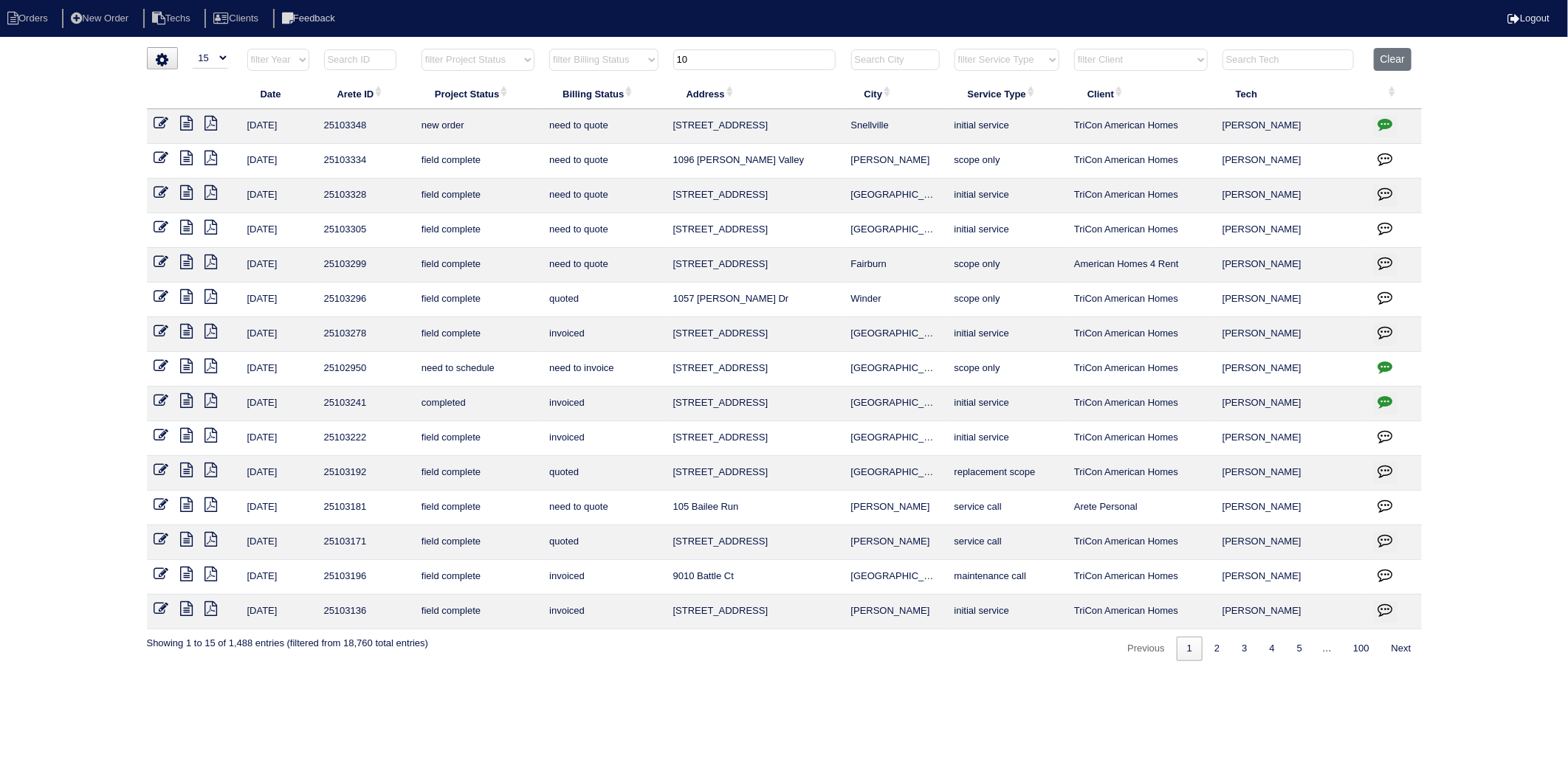
drag, startPoint x: 734, startPoint y: 52, endPoint x: 664, endPoint y: 71, distance: 72.5
click at [665, 71] on tr "filter Year -- Any Year -- 2025 2024 2023 2022 2021 2020 2019 filter Project St…" at bounding box center [784, 62] width 1275 height 30
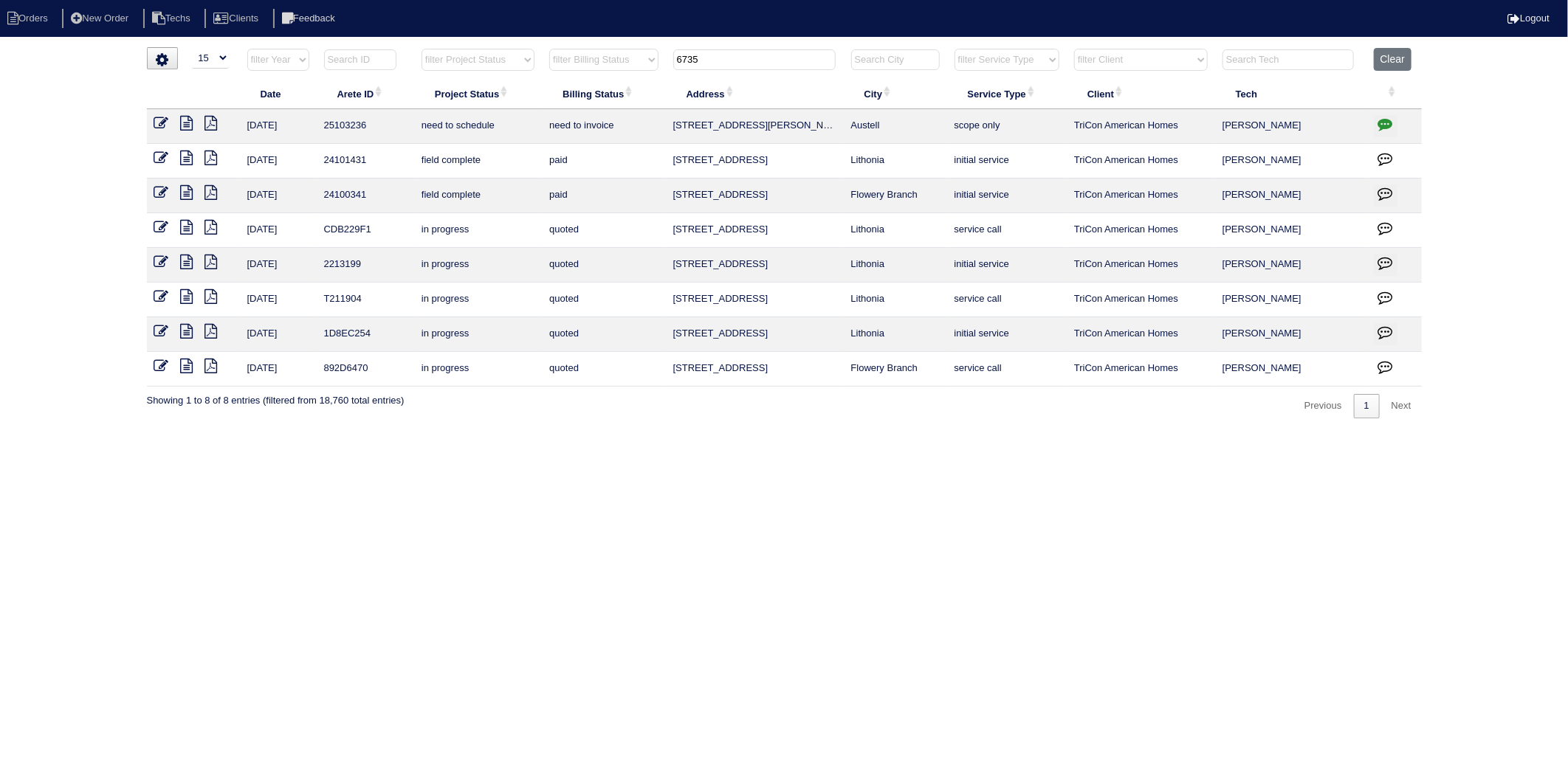
type input "6735"
click at [1392, 65] on button "Clear" at bounding box center [1392, 59] width 38 height 23
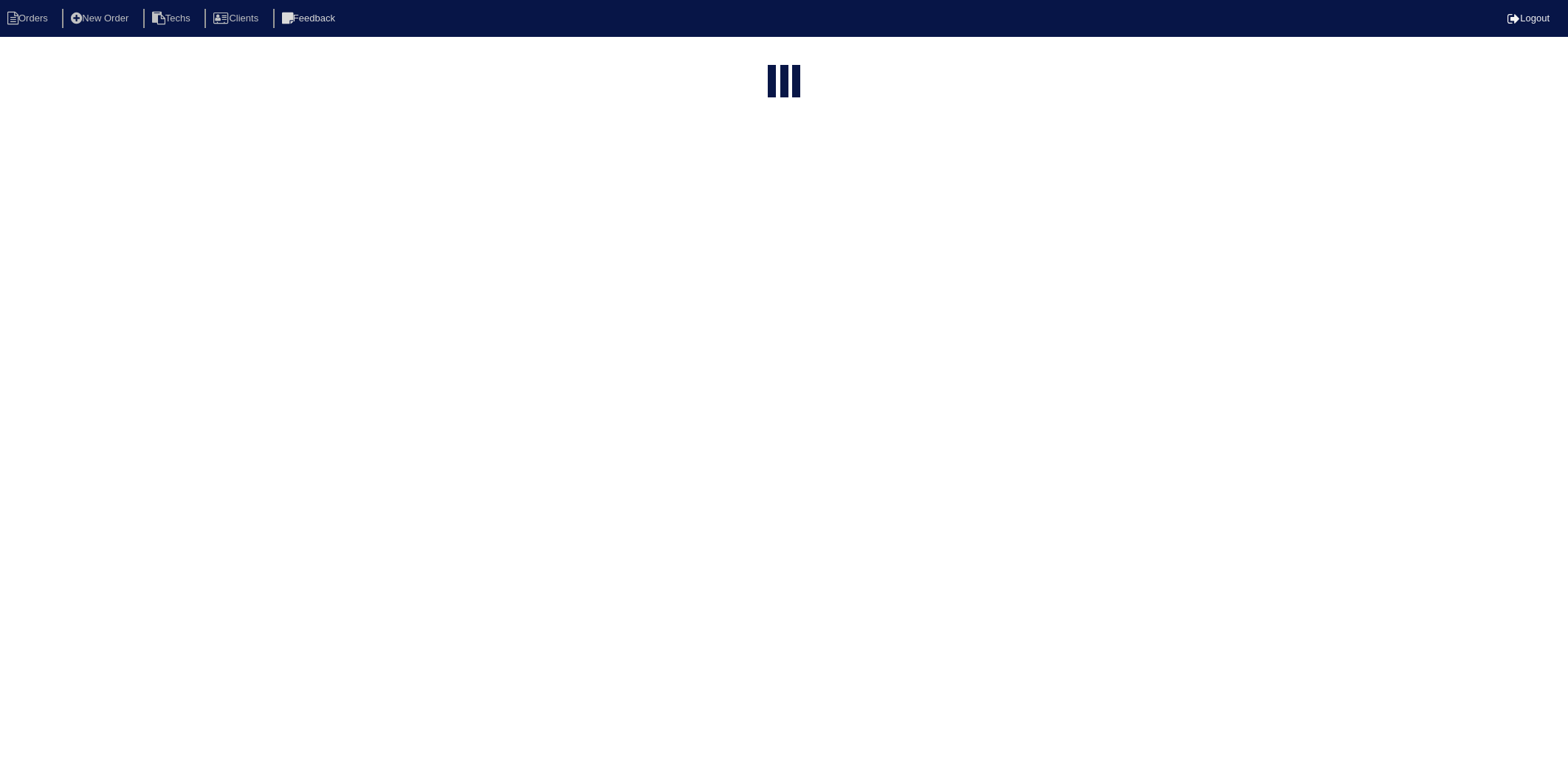
select select "15"
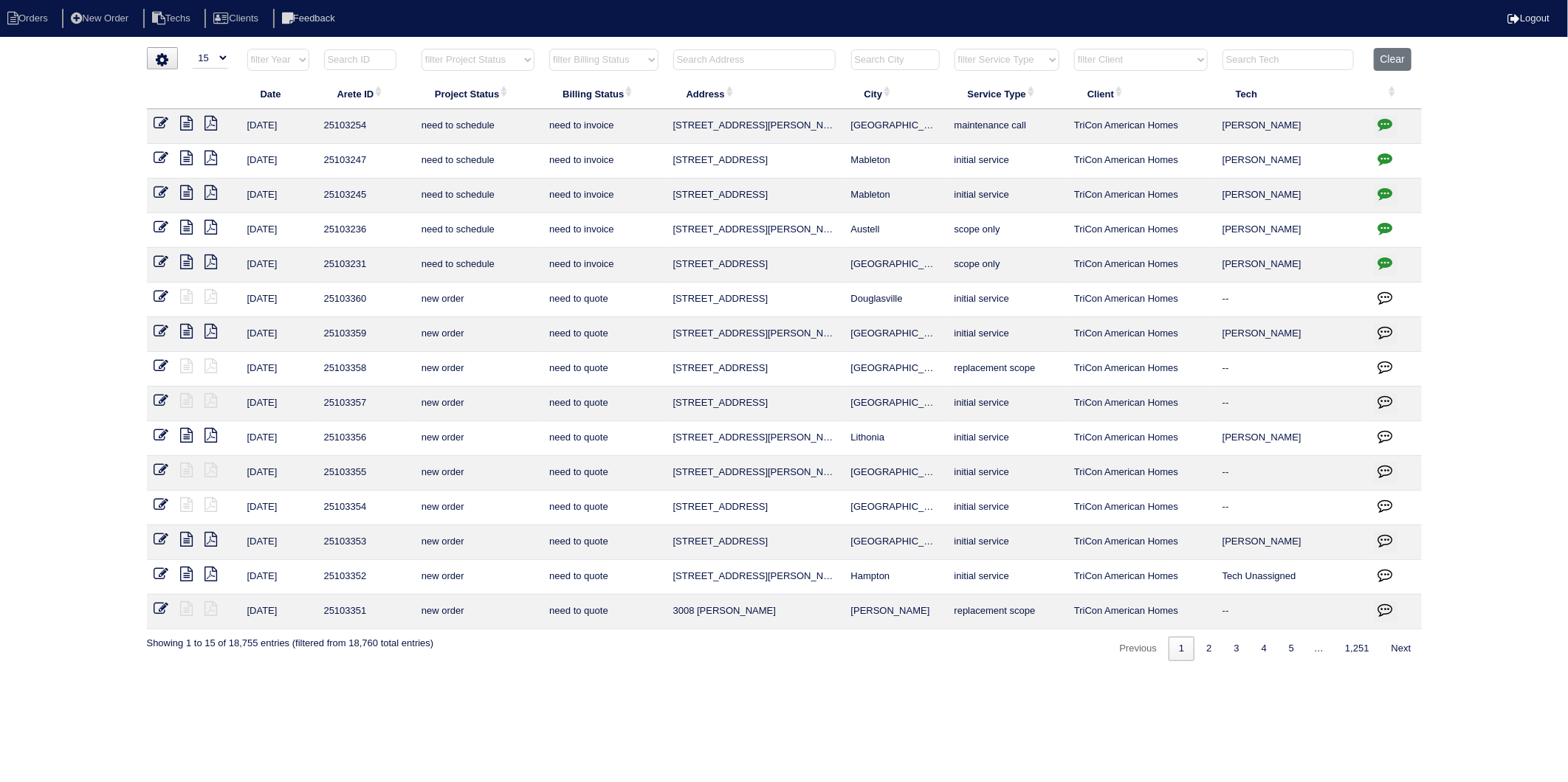
click at [613, 55] on select "filter Billing Status -- Any Billing Status -- need to quote quoted need to inv…" at bounding box center [603, 60] width 108 height 22
click at [550, 49] on select "filter Billing Status -- Any Billing Status -- need to quote quoted need to inv…" at bounding box center [603, 60] width 108 height 22
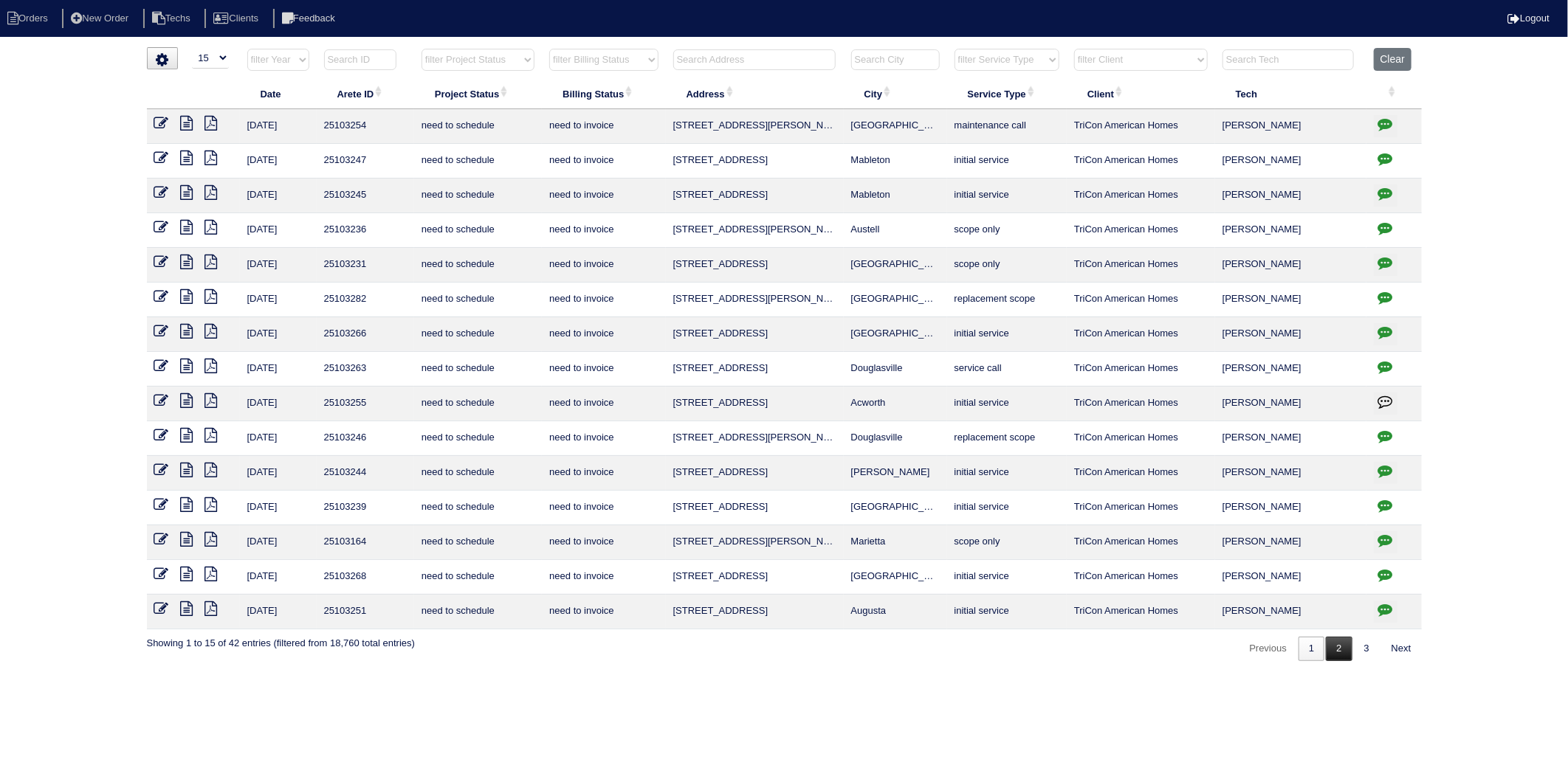
click at [1339, 653] on link "2" at bounding box center [1339, 649] width 26 height 25
select select "need to invoice"
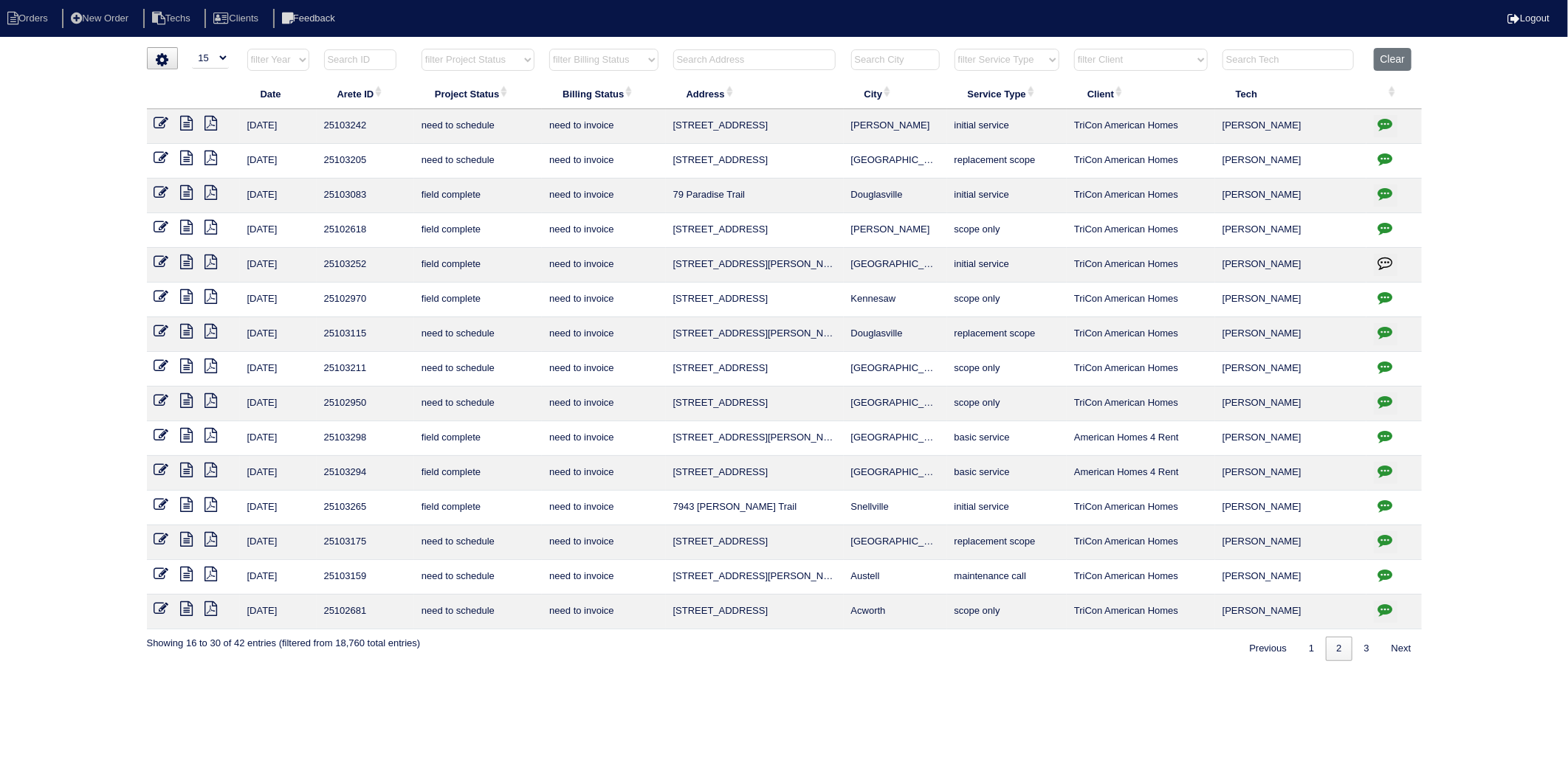
click at [158, 191] on icon at bounding box center [161, 193] width 15 height 15
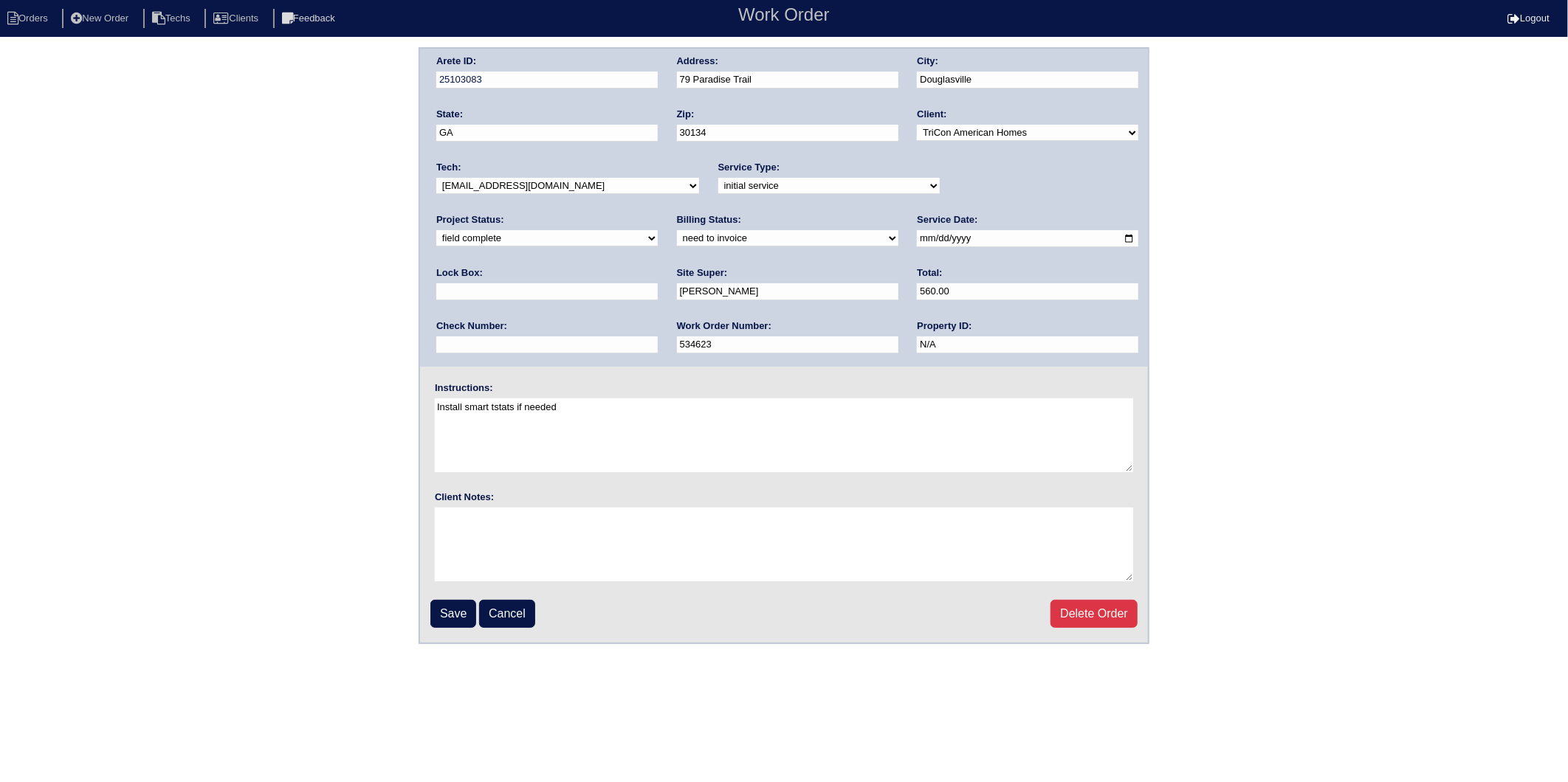
click at [677, 242] on select "need to quote quoted need to invoice invoiced paid warranty purchase order need…" at bounding box center [787, 238] width 221 height 17
select select "invoiced"
click at [677, 230] on select "need to quote quoted need to invoice invoiced paid warranty purchase order need…" at bounding box center [787, 238] width 221 height 17
click at [455, 609] on input "Save" at bounding box center [453, 613] width 46 height 28
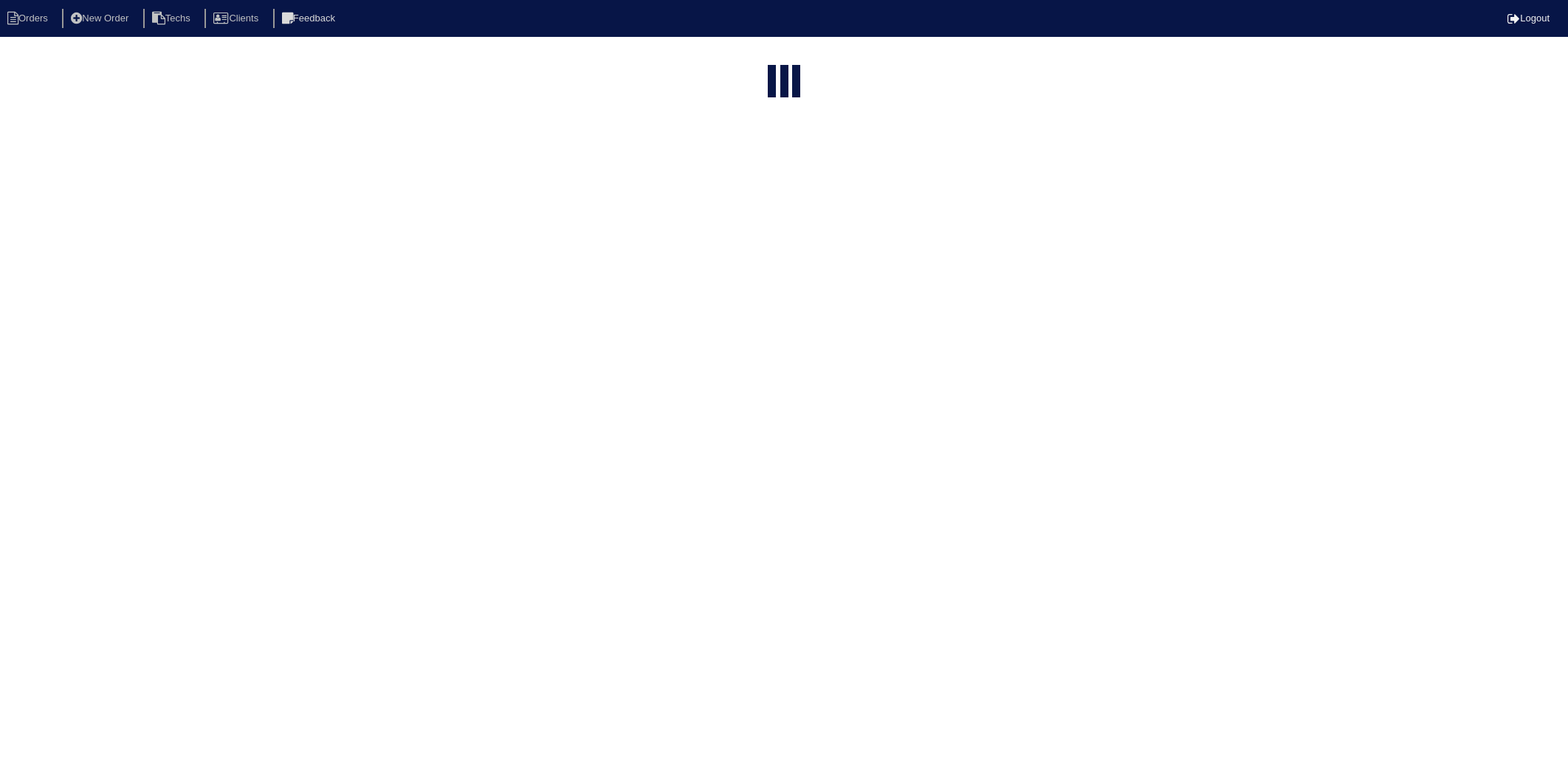
select select "15"
select select "need to invoice"
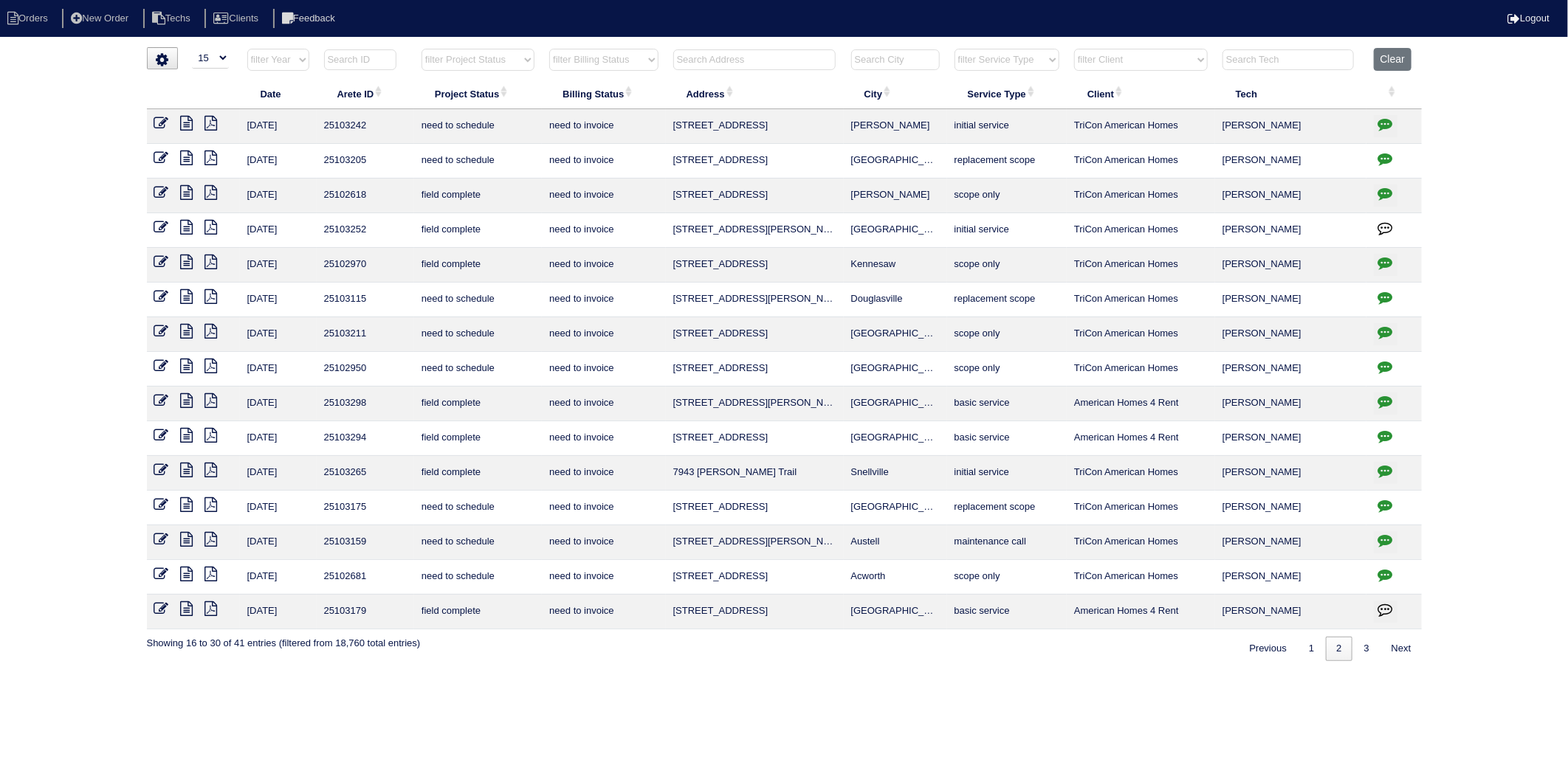
click at [190, 194] on icon at bounding box center [187, 193] width 13 height 15
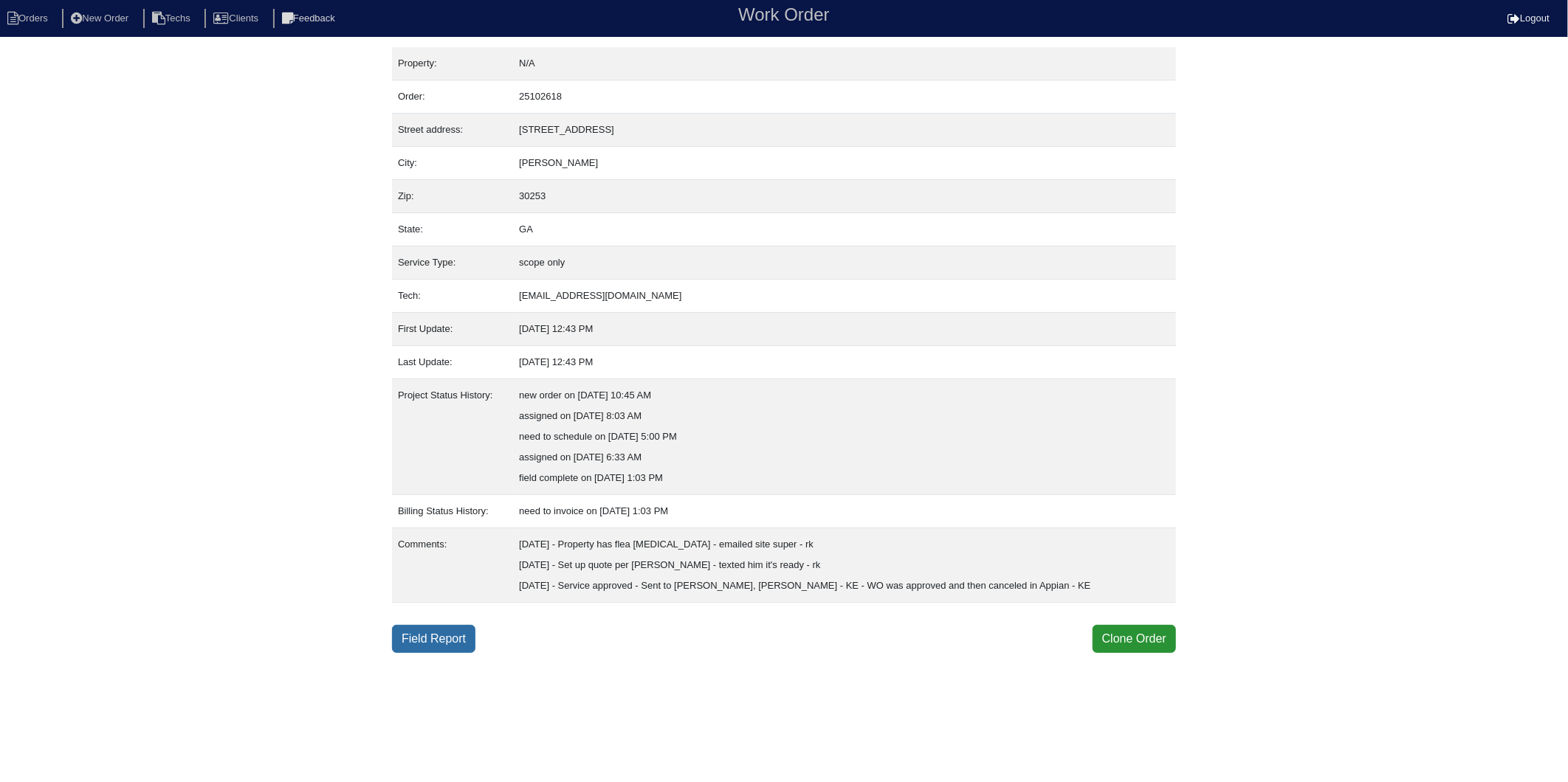
click at [415, 636] on link "Field Report" at bounding box center [433, 639] width 83 height 28
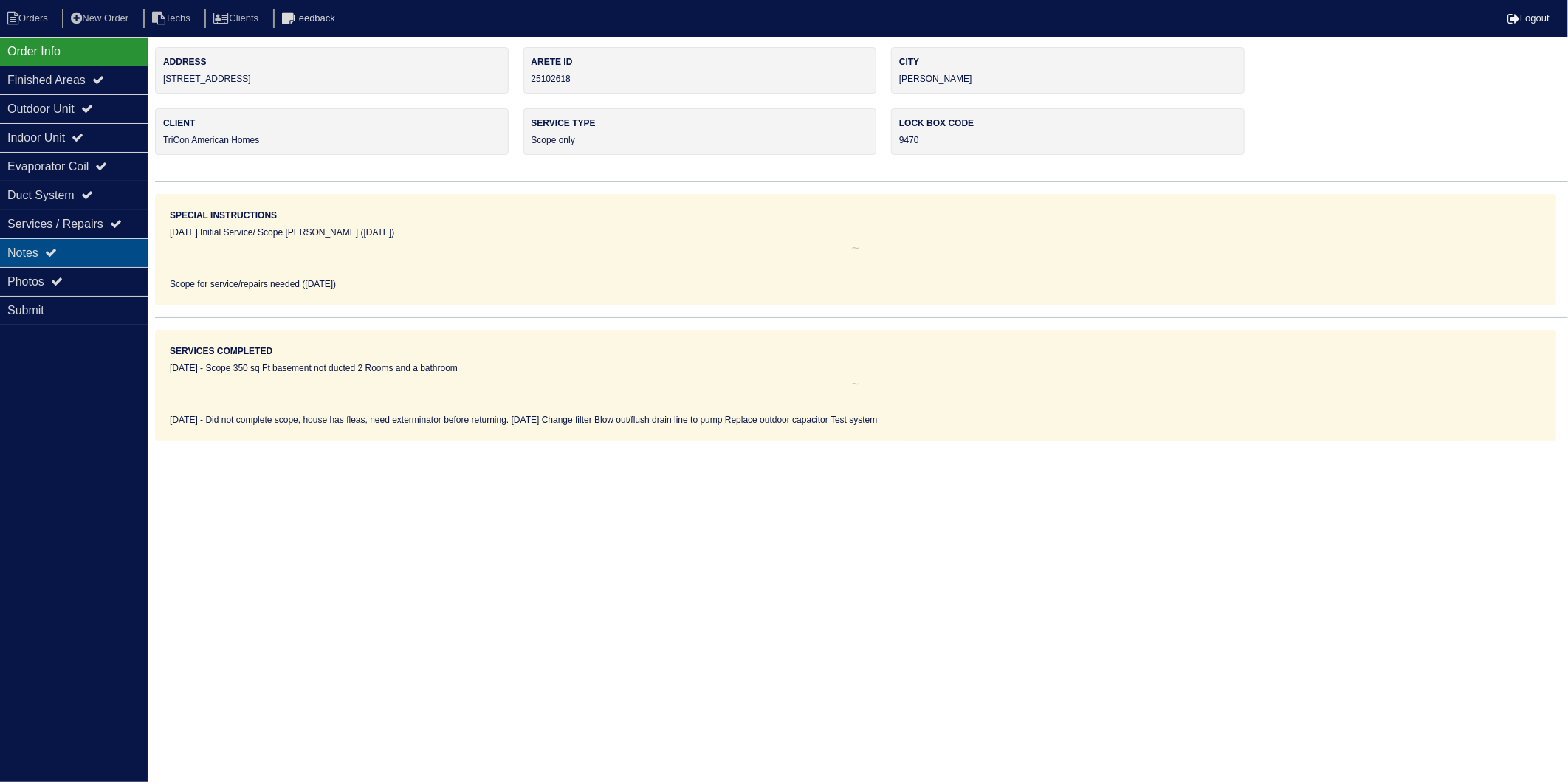
click at [32, 257] on div "Notes" at bounding box center [73, 252] width 148 height 28
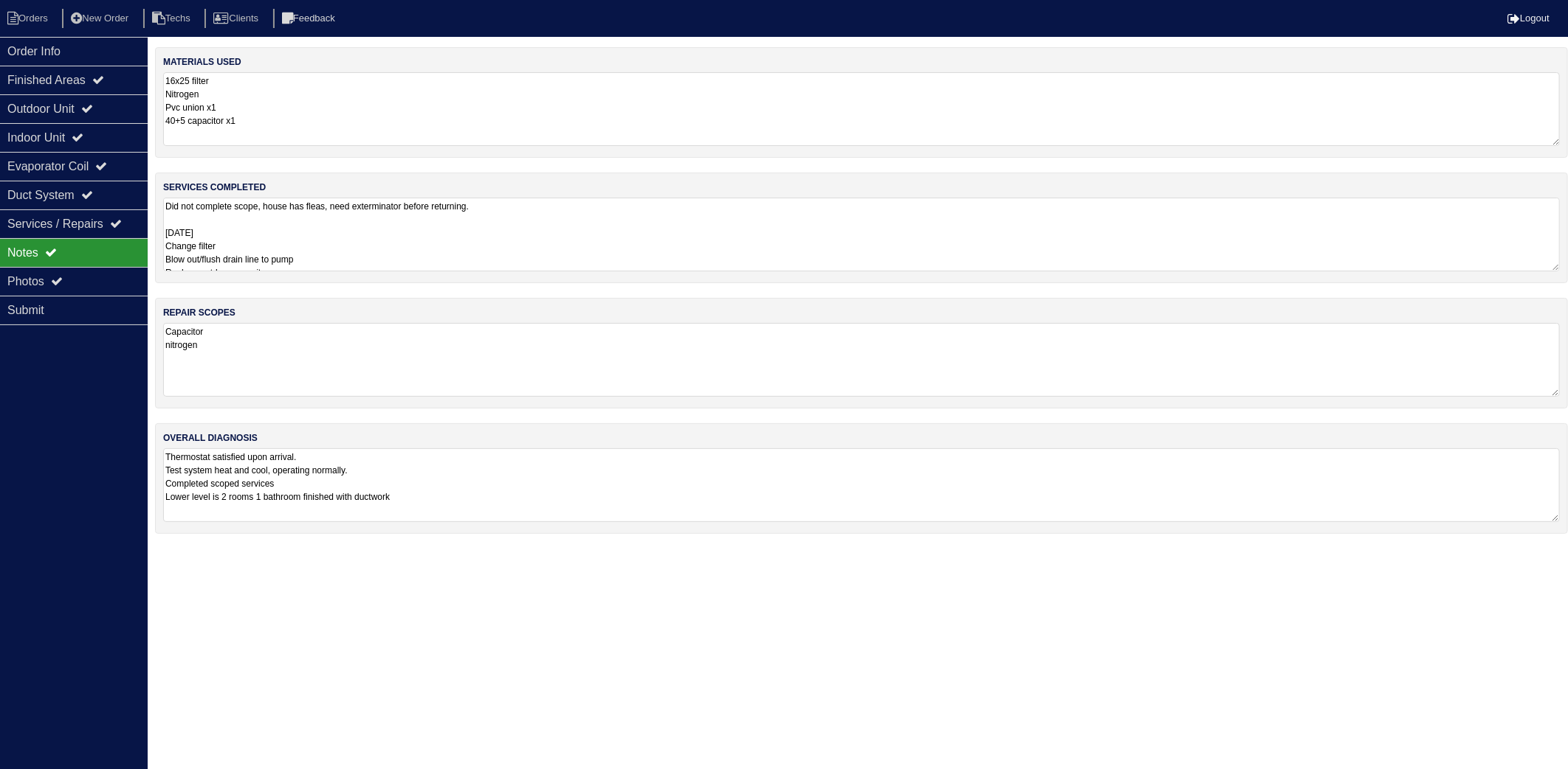
click at [285, 112] on textarea "16x25 filter Nitrogen Pvc union x1 40+5 capacitor x1" at bounding box center [861, 109] width 1397 height 73
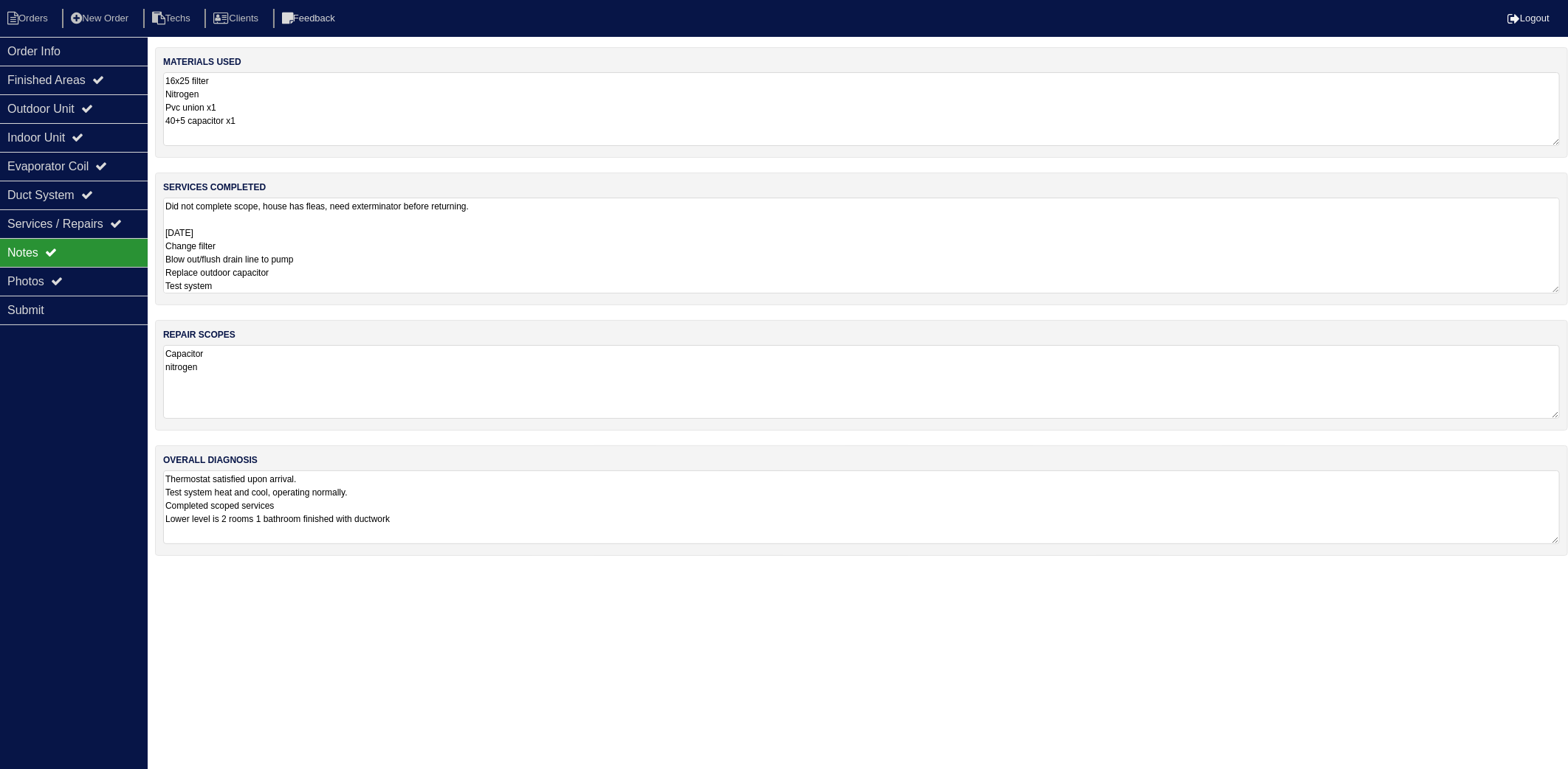
click at [369, 225] on textarea "Did not complete scope, house has fleas, need exterminator before returning. [D…" at bounding box center [861, 246] width 1397 height 96
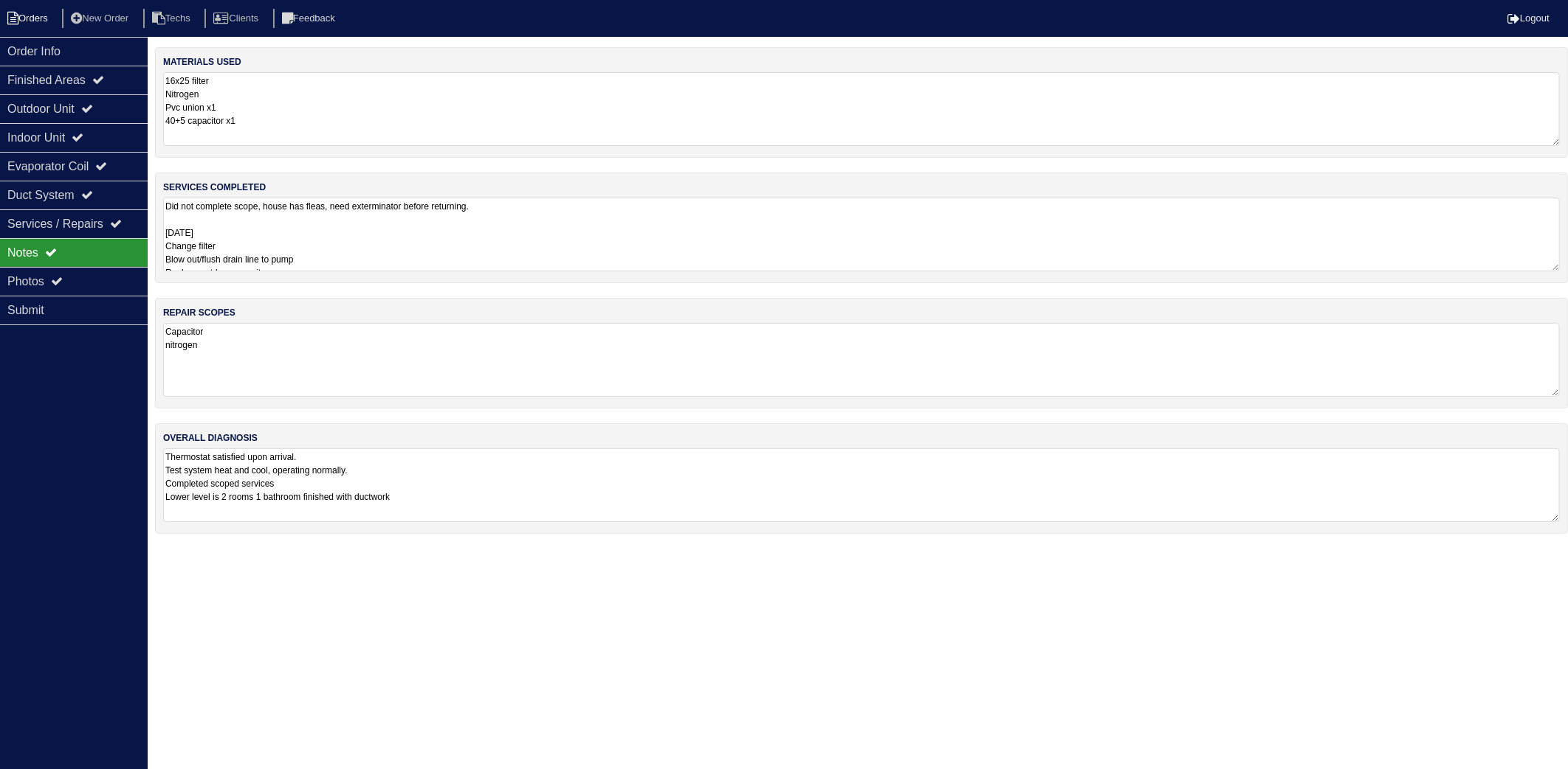
click at [38, 20] on li "Orders" at bounding box center [29, 19] width 60 height 20
select select "15"
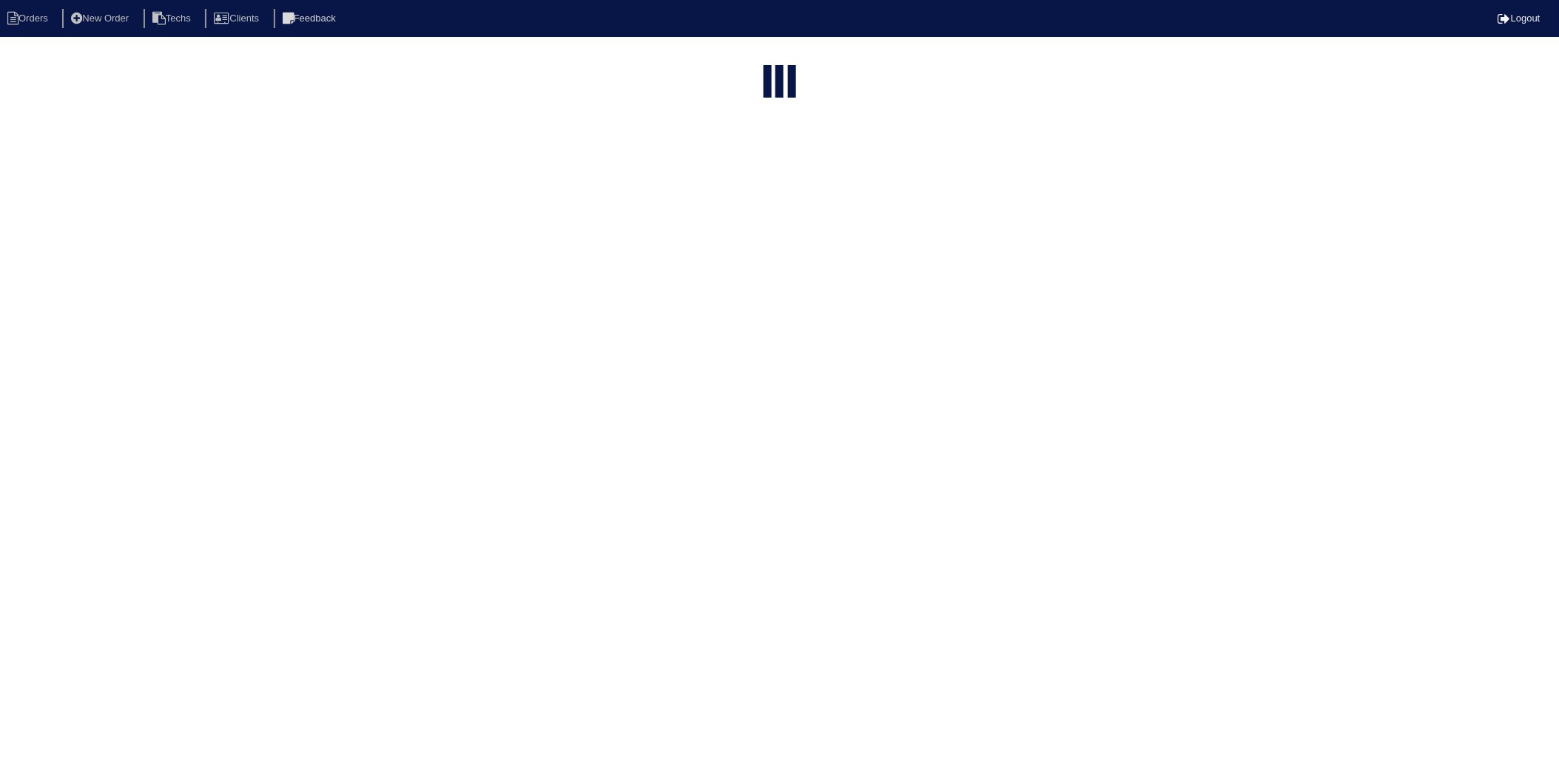
select select "need to invoice"
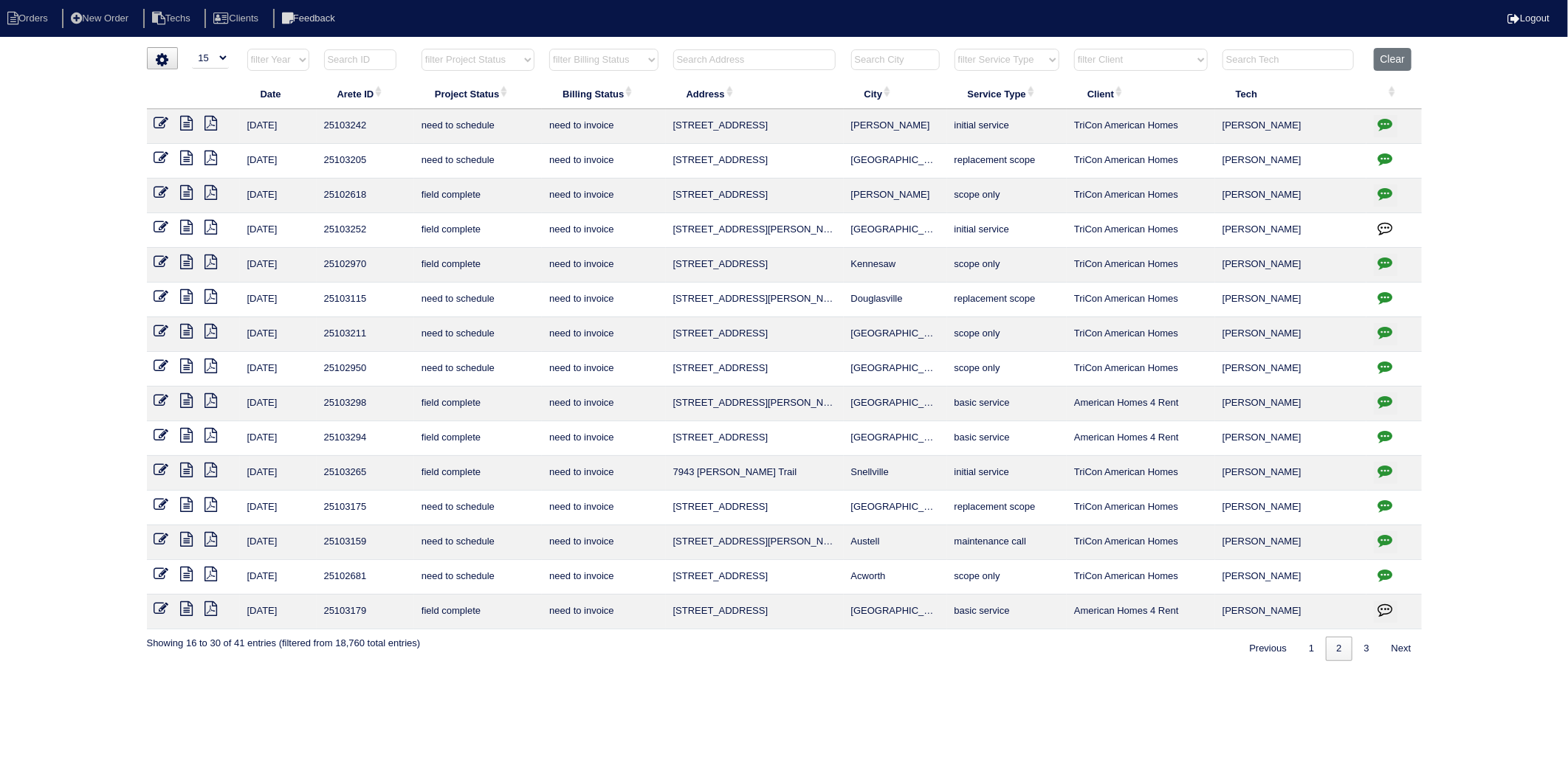
click at [160, 229] on icon at bounding box center [161, 227] width 15 height 15
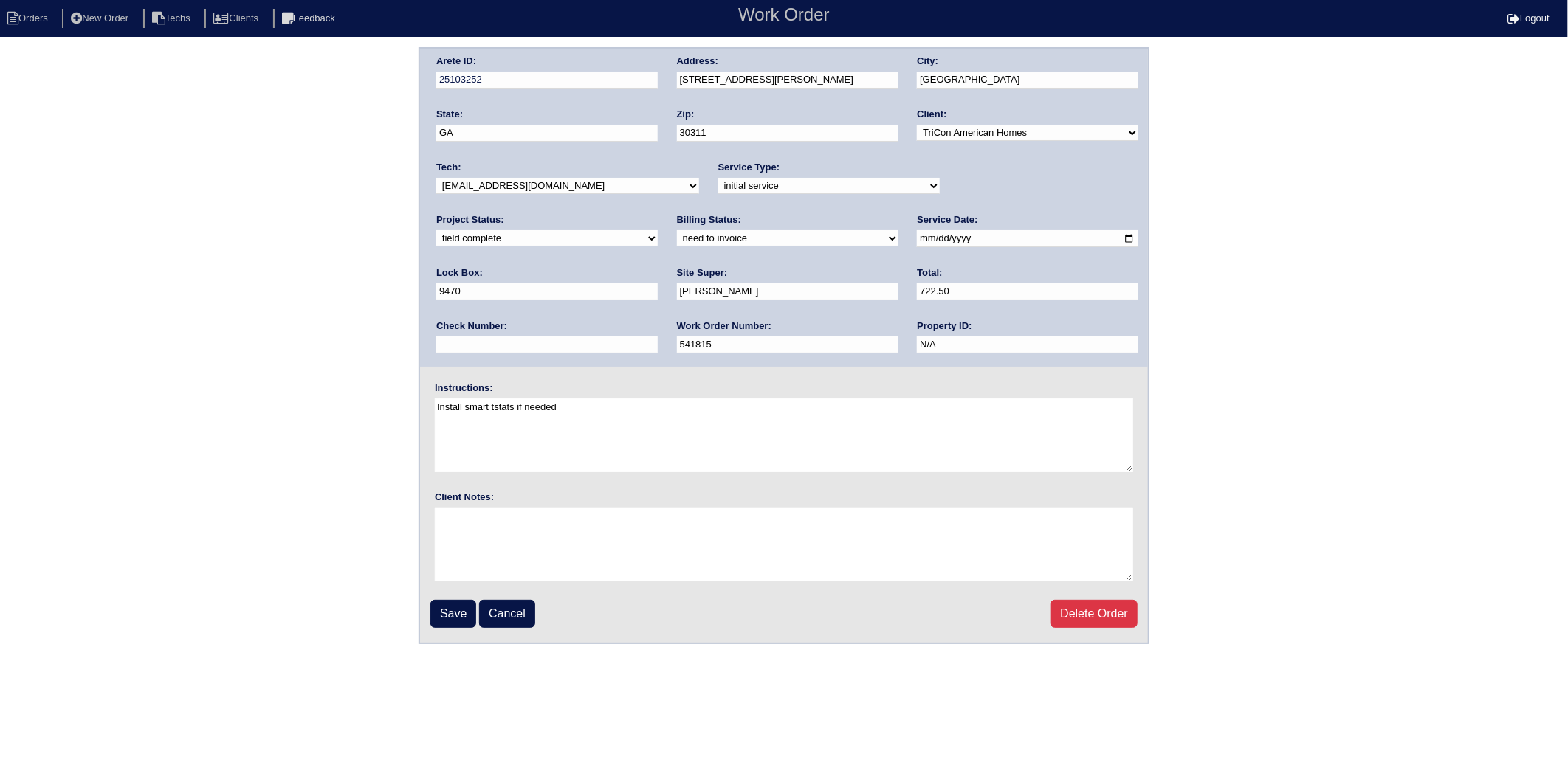
click at [677, 237] on select "need to quote quoted need to invoice invoiced paid warranty purchase order need…" at bounding box center [787, 238] width 221 height 17
select select "invoiced"
click at [677, 230] on select "need to quote quoted need to invoice invoiced paid warranty purchase order need…" at bounding box center [787, 238] width 221 height 17
click at [451, 615] on input "Save" at bounding box center [453, 613] width 46 height 28
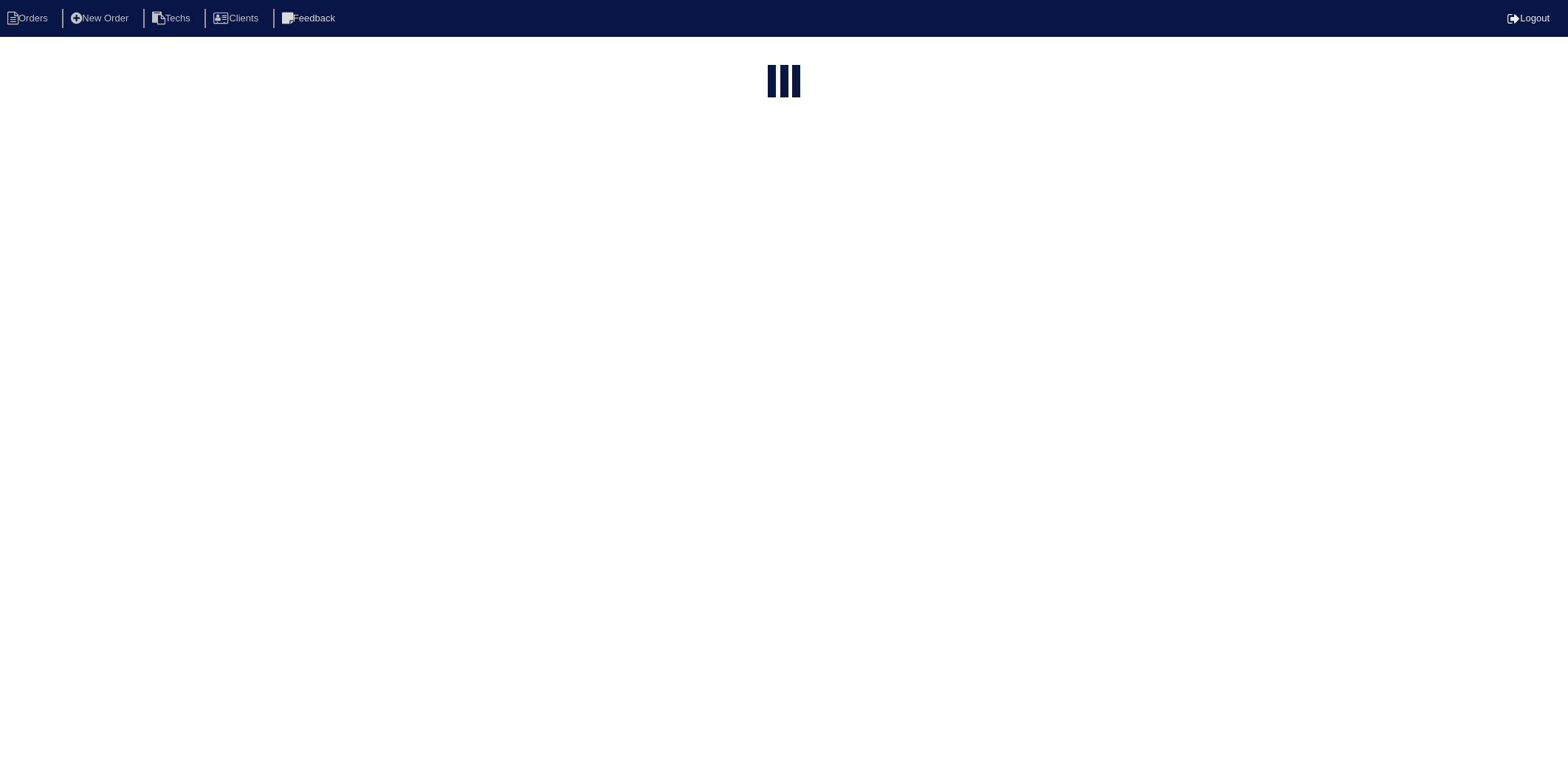
select select "15"
select select "need to invoice"
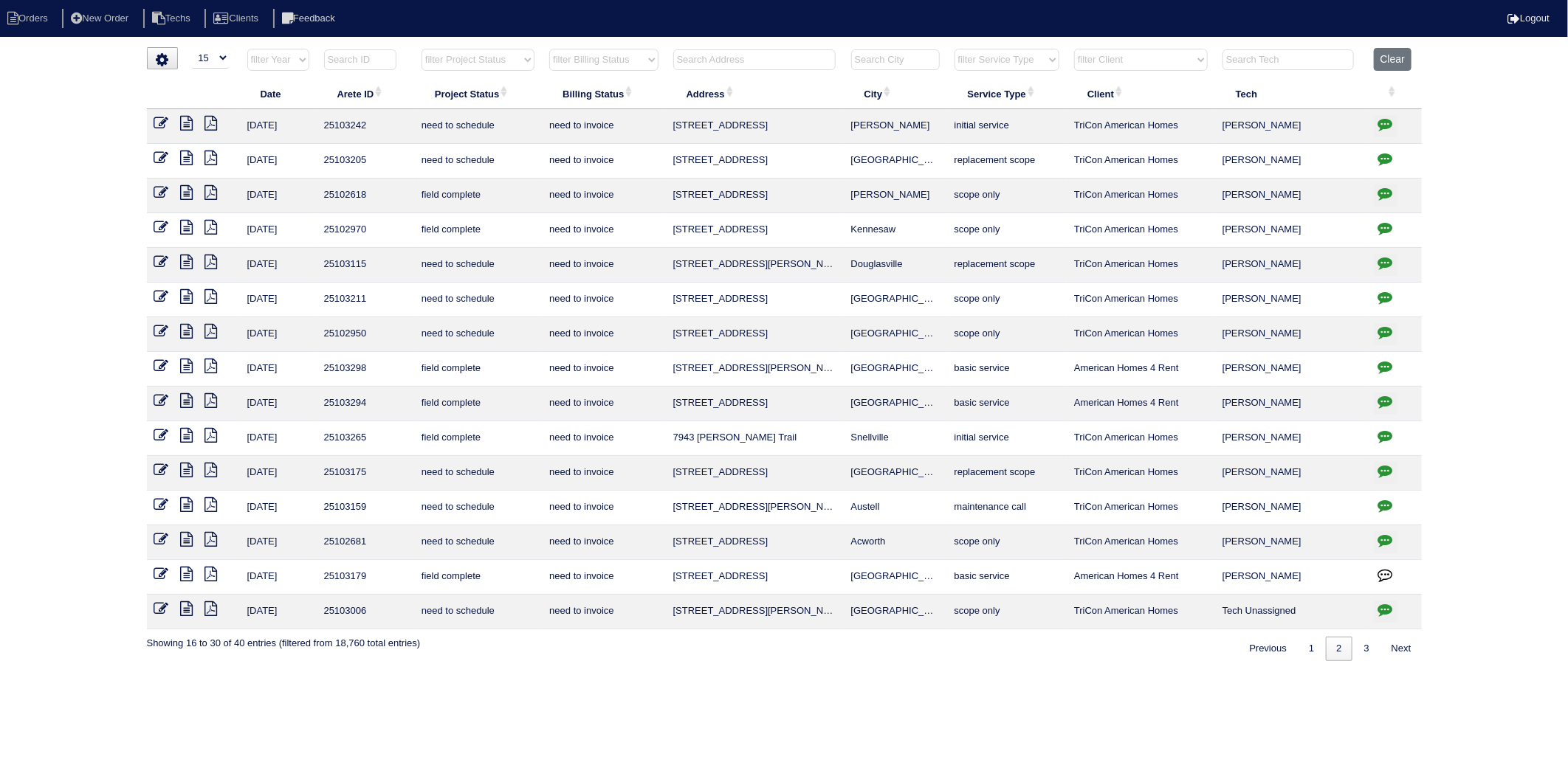
drag, startPoint x: 190, startPoint y: 436, endPoint x: 173, endPoint y: 436, distance: 17.0
click at [190, 436] on icon at bounding box center [187, 435] width 13 height 15
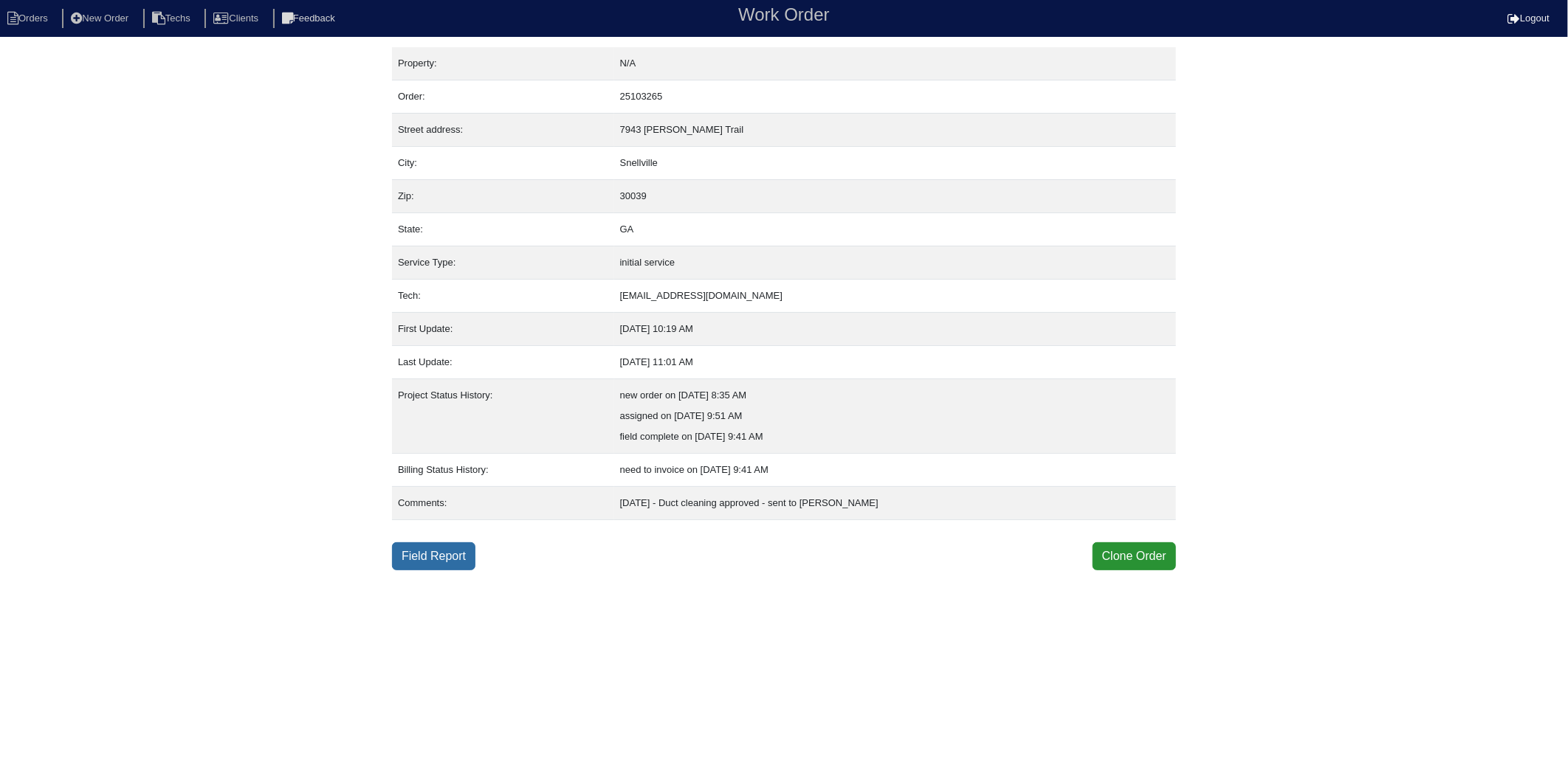
click at [450, 565] on link "Field Report" at bounding box center [433, 556] width 83 height 28
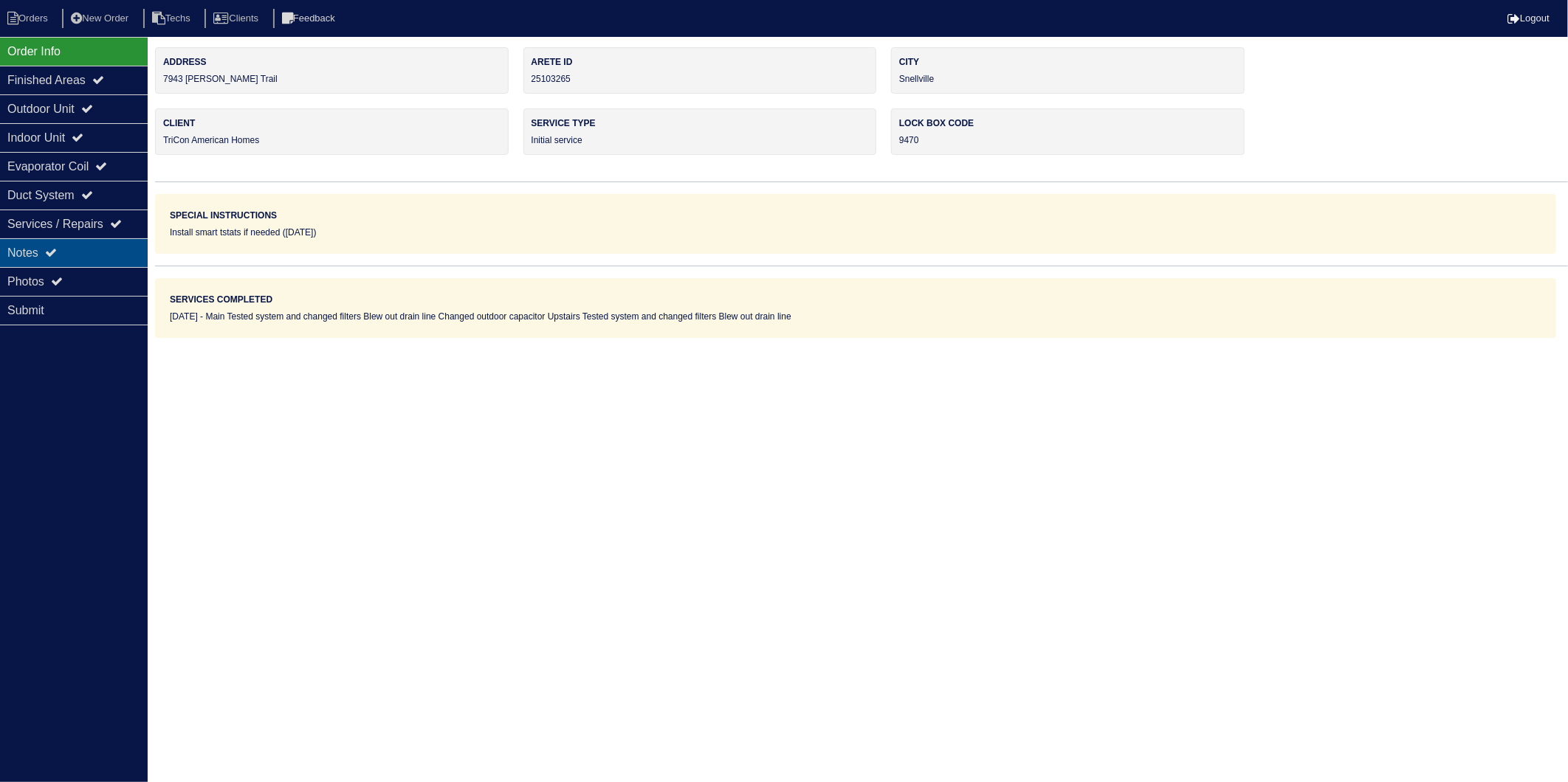
click at [37, 252] on div "Notes" at bounding box center [73, 252] width 148 height 28
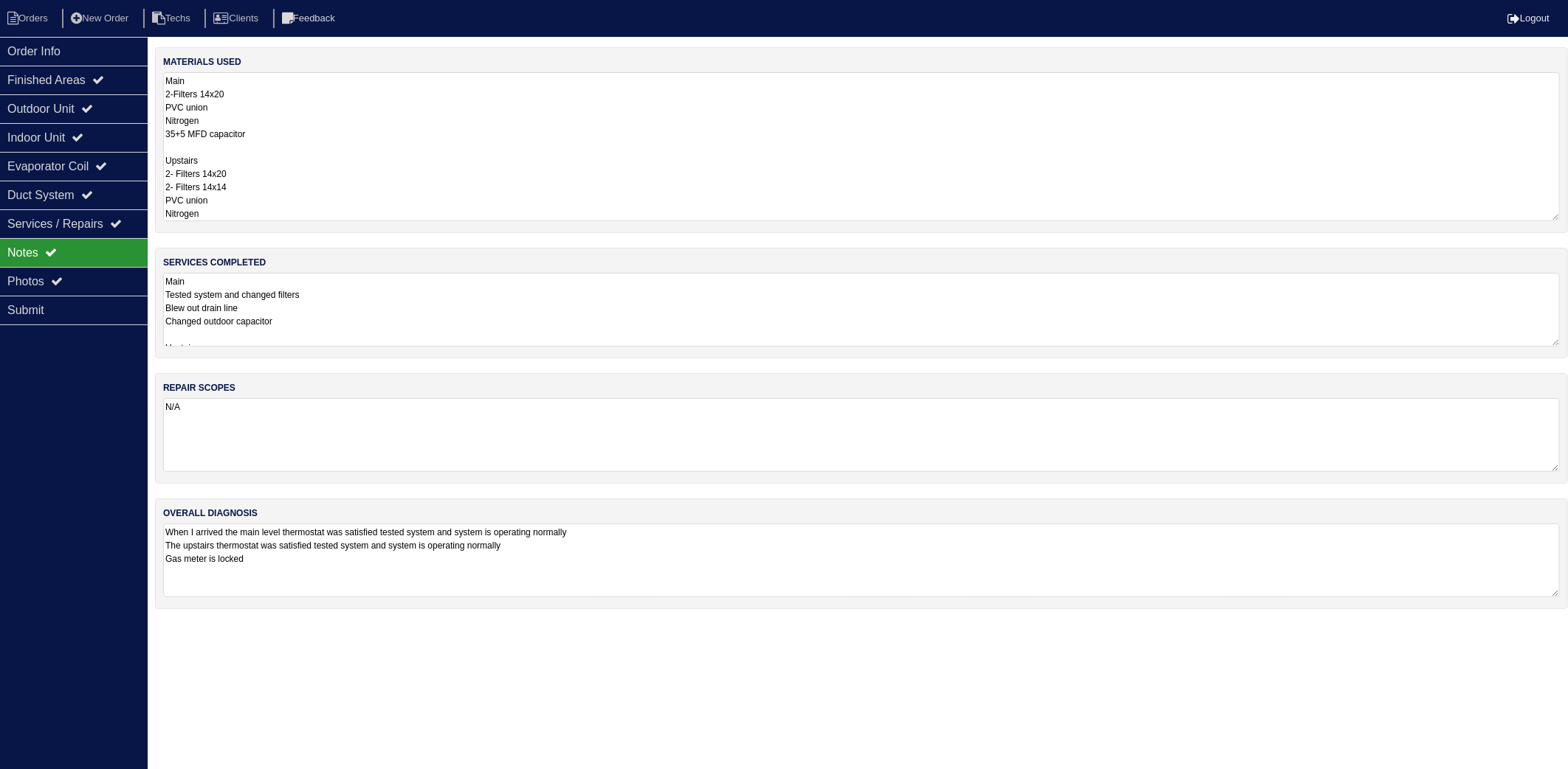
click at [262, 99] on textarea "Main 2-Filters 14x20 PVC union Nitrogen 35+5 MFD capacitor Upstairs 2- Filters …" at bounding box center [861, 147] width 1397 height 149
click at [354, 297] on textarea "Main Tested system and changed filters Blew out drain line Changed outdoor capa…" at bounding box center [861, 310] width 1397 height 73
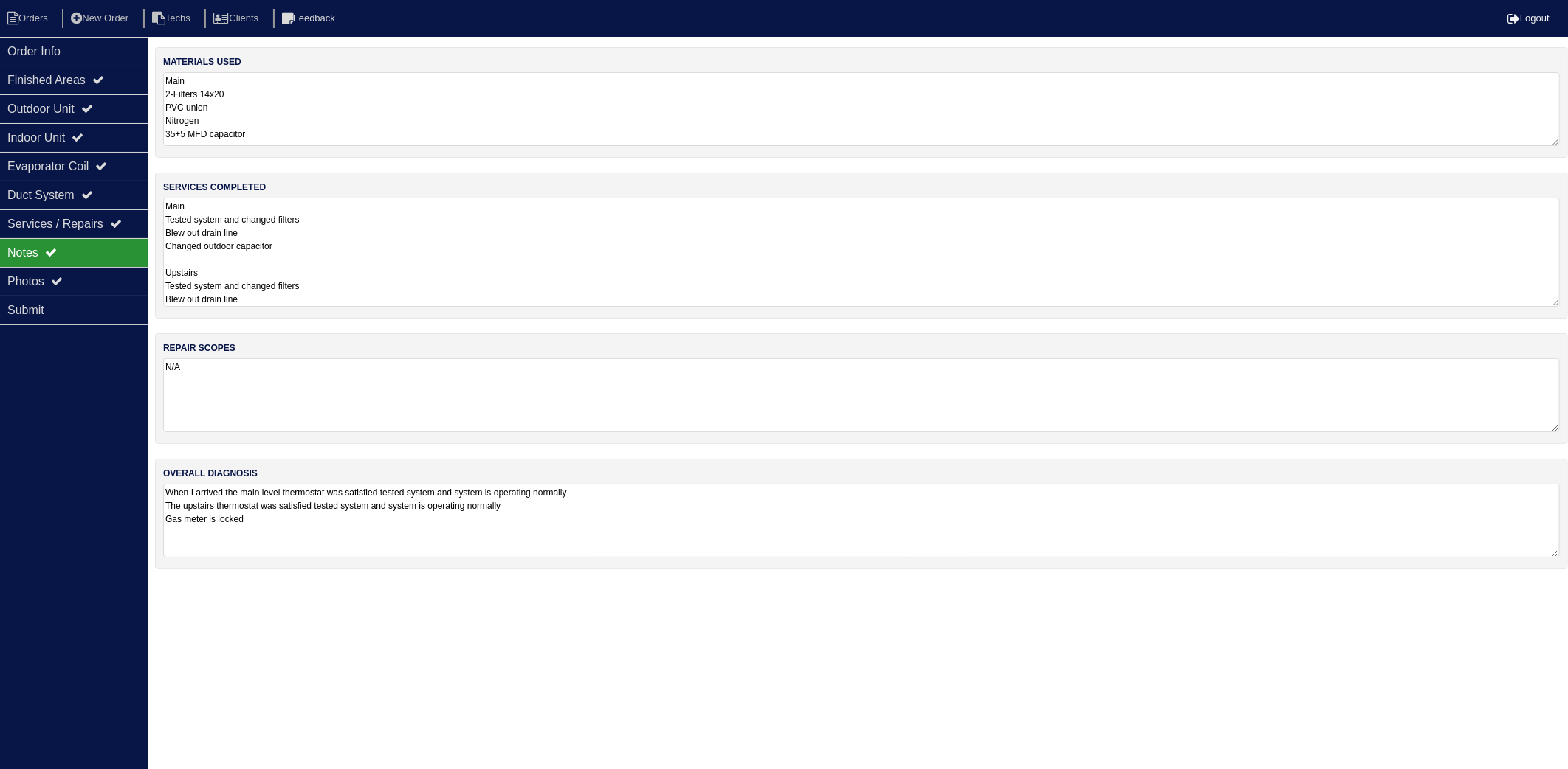
click at [330, 393] on textarea "N/A" at bounding box center [861, 395] width 1397 height 73
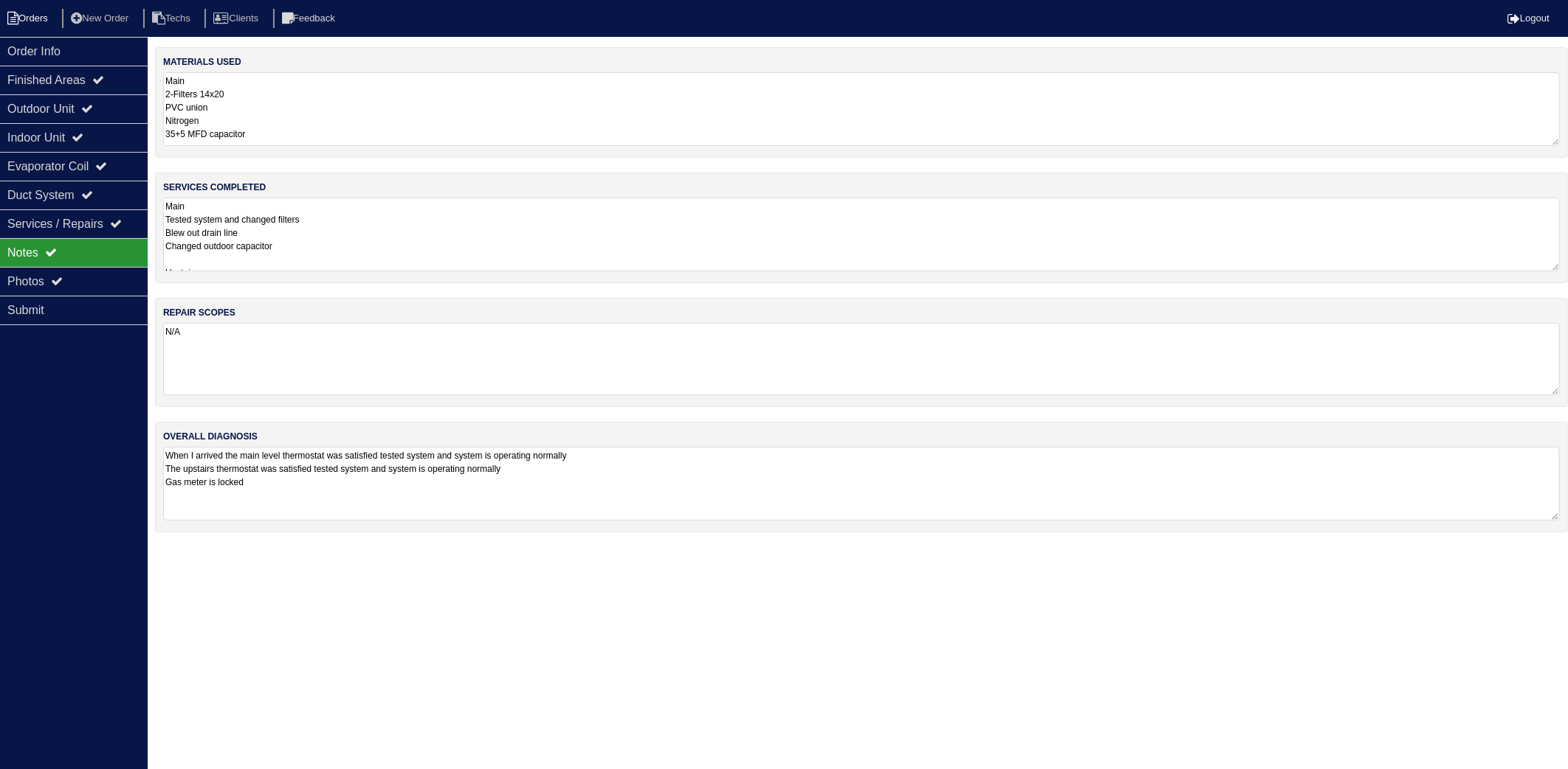
click at [48, 28] on li "Orders" at bounding box center [29, 19] width 60 height 20
select select "15"
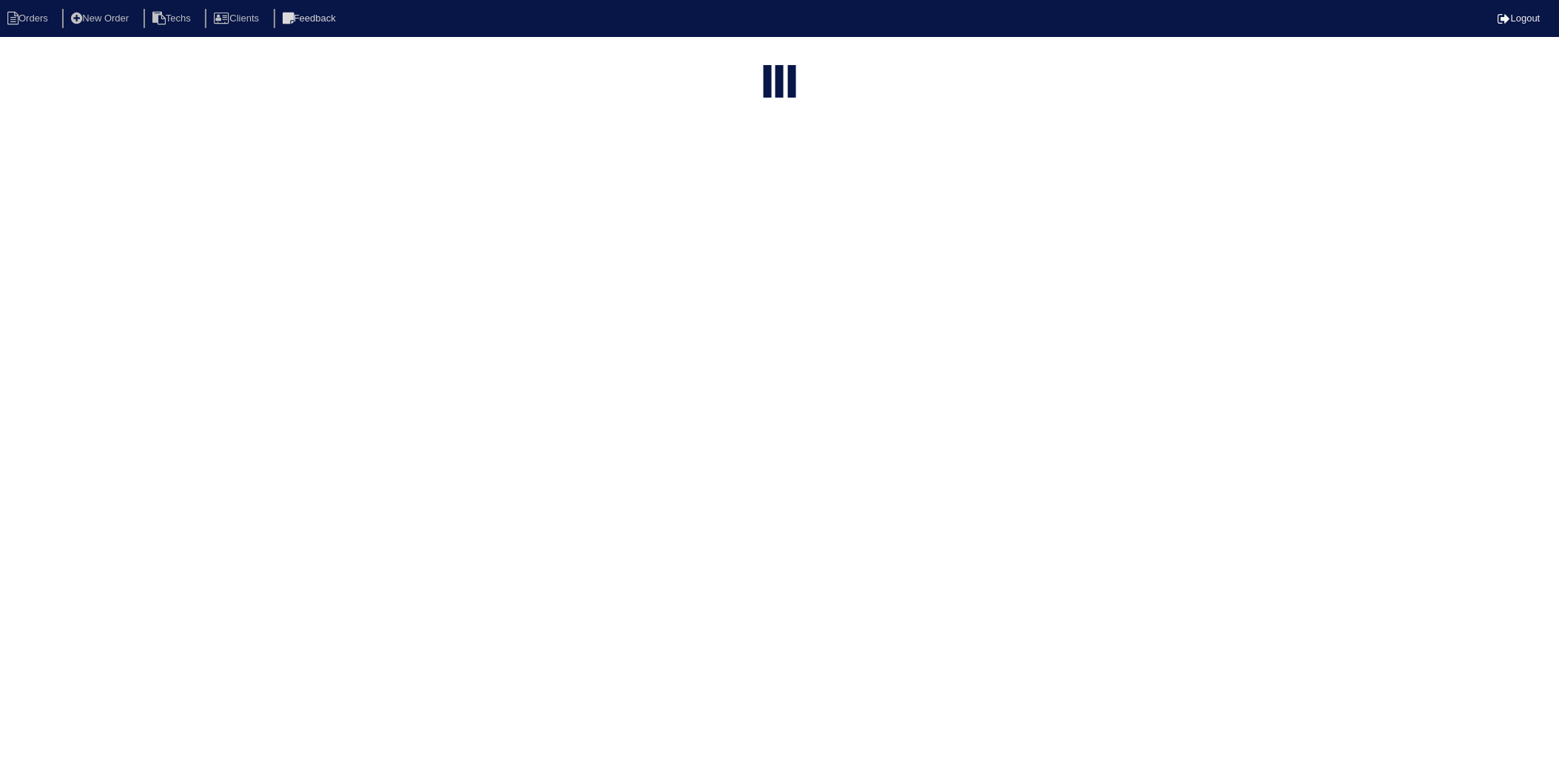
select select "need to invoice"
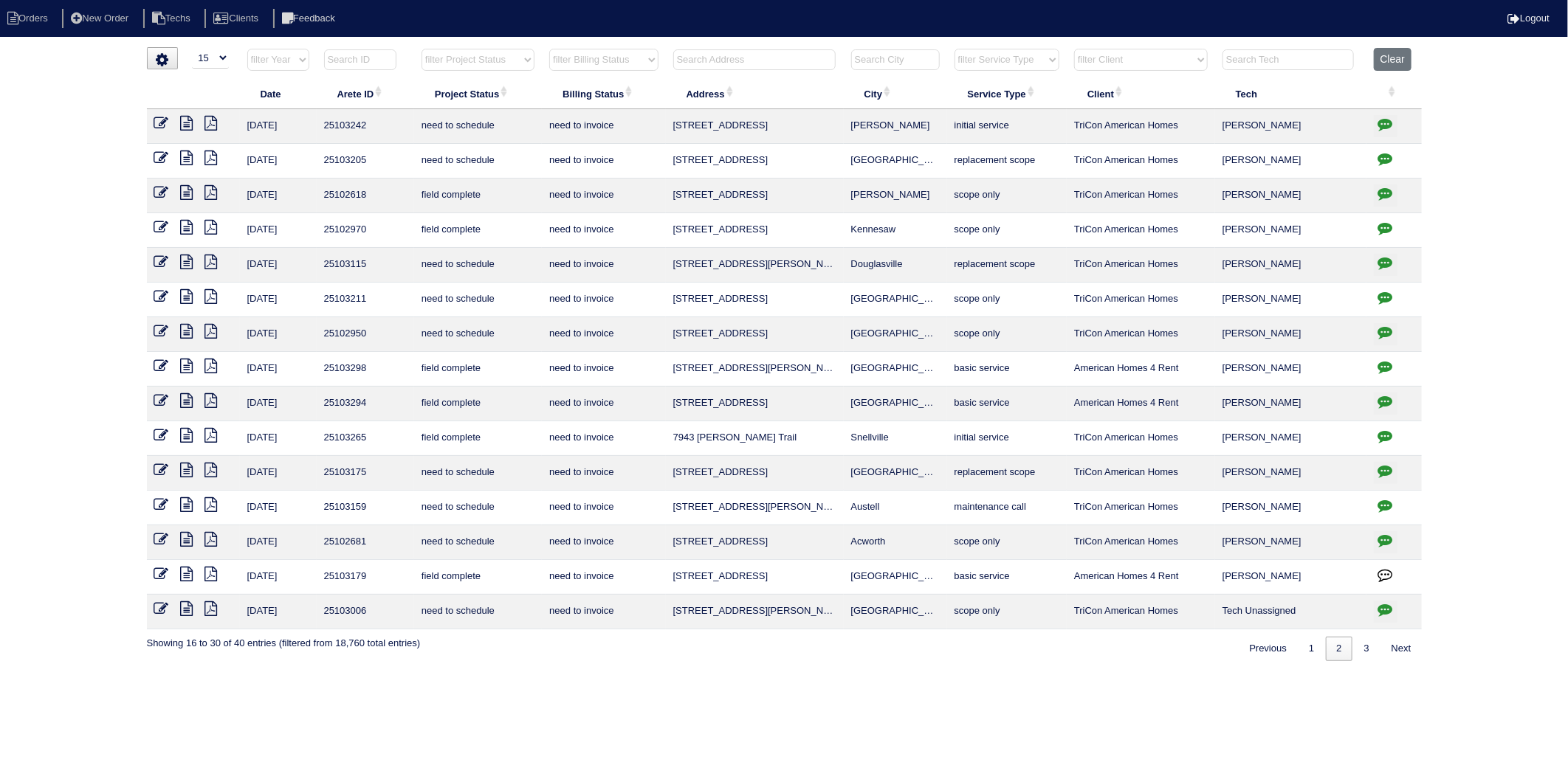
click at [164, 432] on icon at bounding box center [161, 435] width 15 height 15
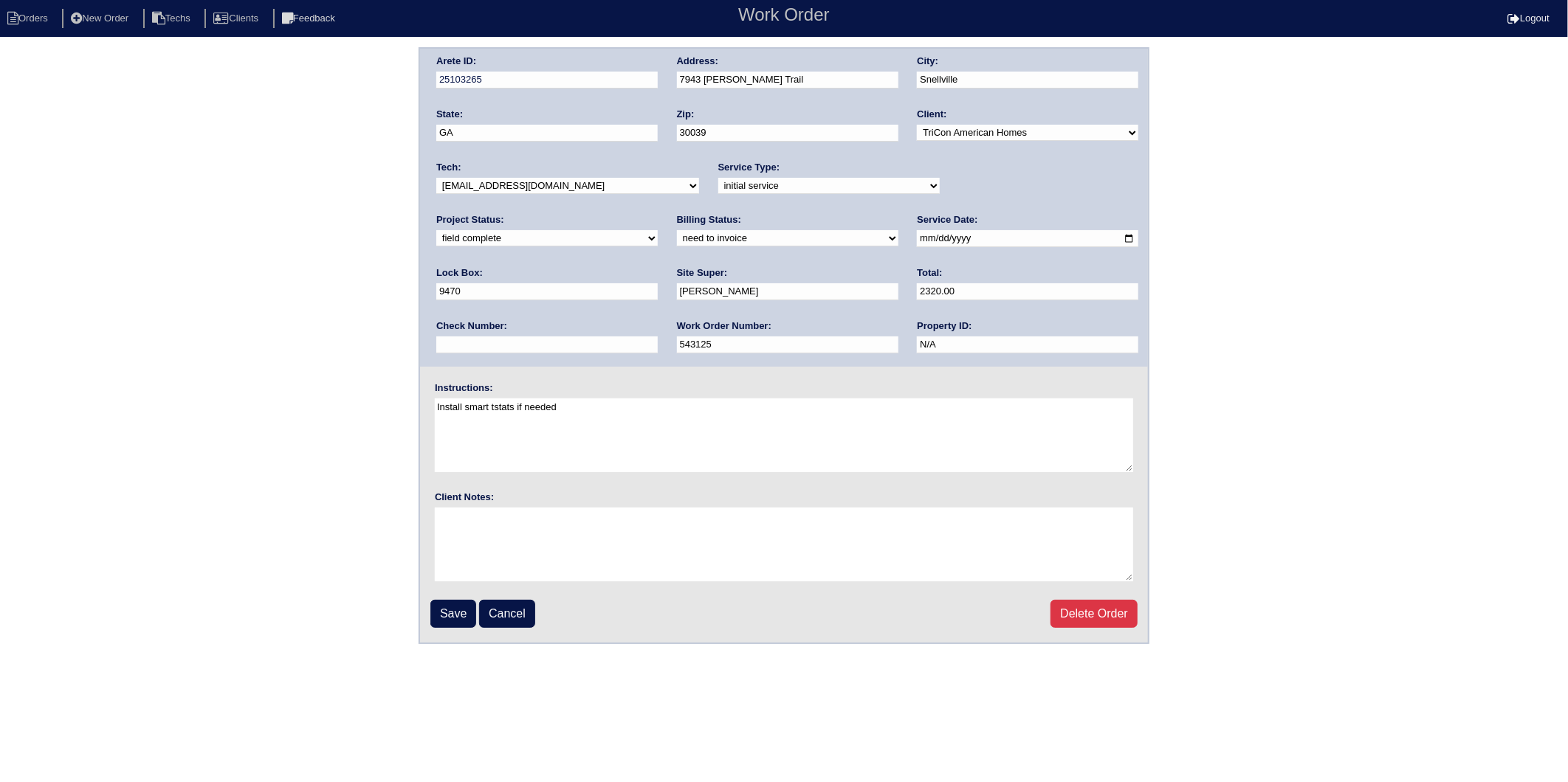
drag, startPoint x: 527, startPoint y: 238, endPoint x: 523, endPoint y: 244, distance: 7.2
click at [677, 238] on select "need to quote quoted need to invoice invoiced paid warranty purchase order need…" at bounding box center [787, 238] width 221 height 17
select select "invoiced"
click at [677, 230] on select "need to quote quoted need to invoice invoiced paid warranty purchase order need…" at bounding box center [787, 238] width 221 height 17
click at [454, 602] on input "Save" at bounding box center [453, 613] width 46 height 28
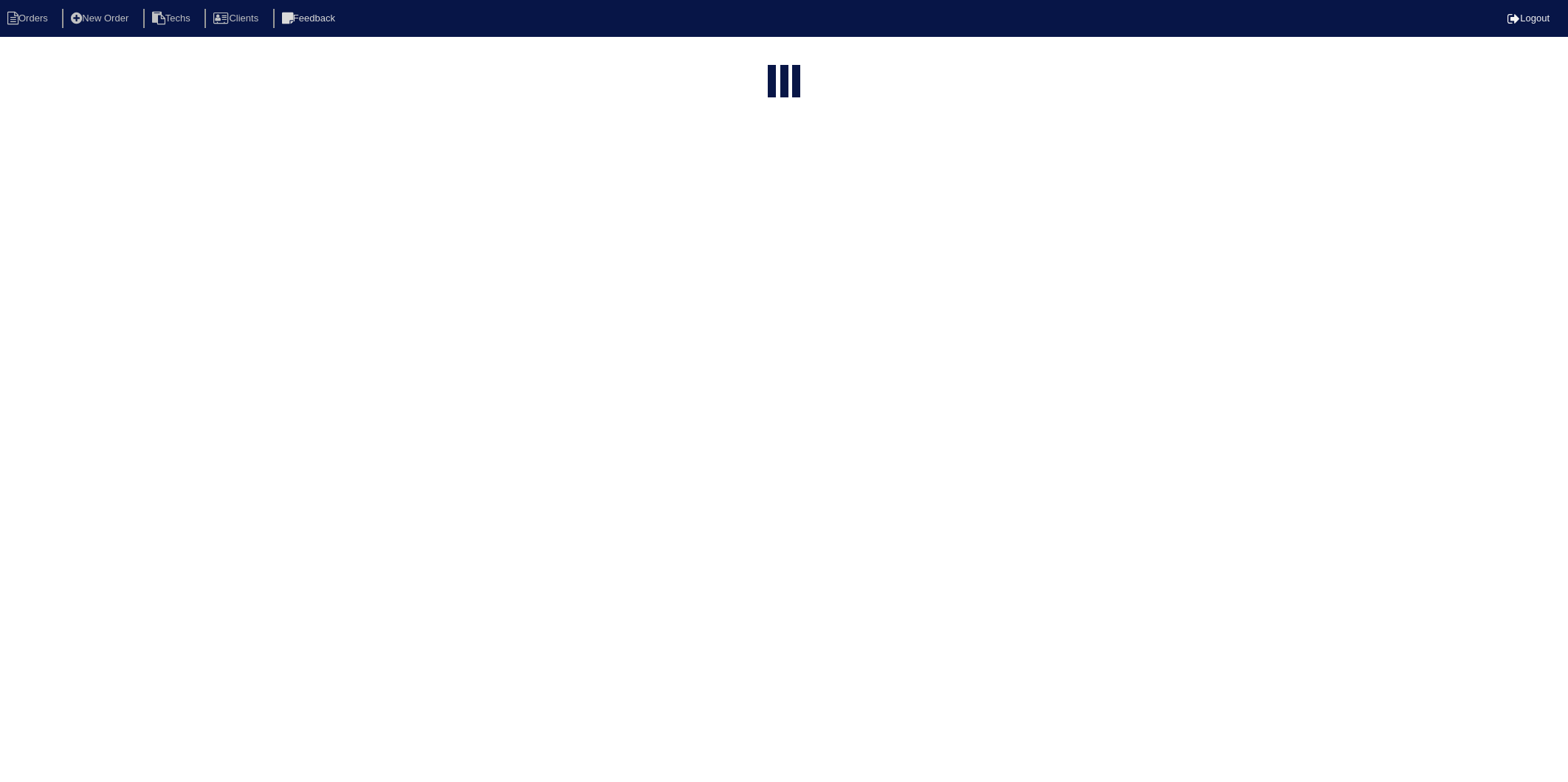
select select "15"
select select "need to invoice"
